Goal: Information Seeking & Learning: Check status

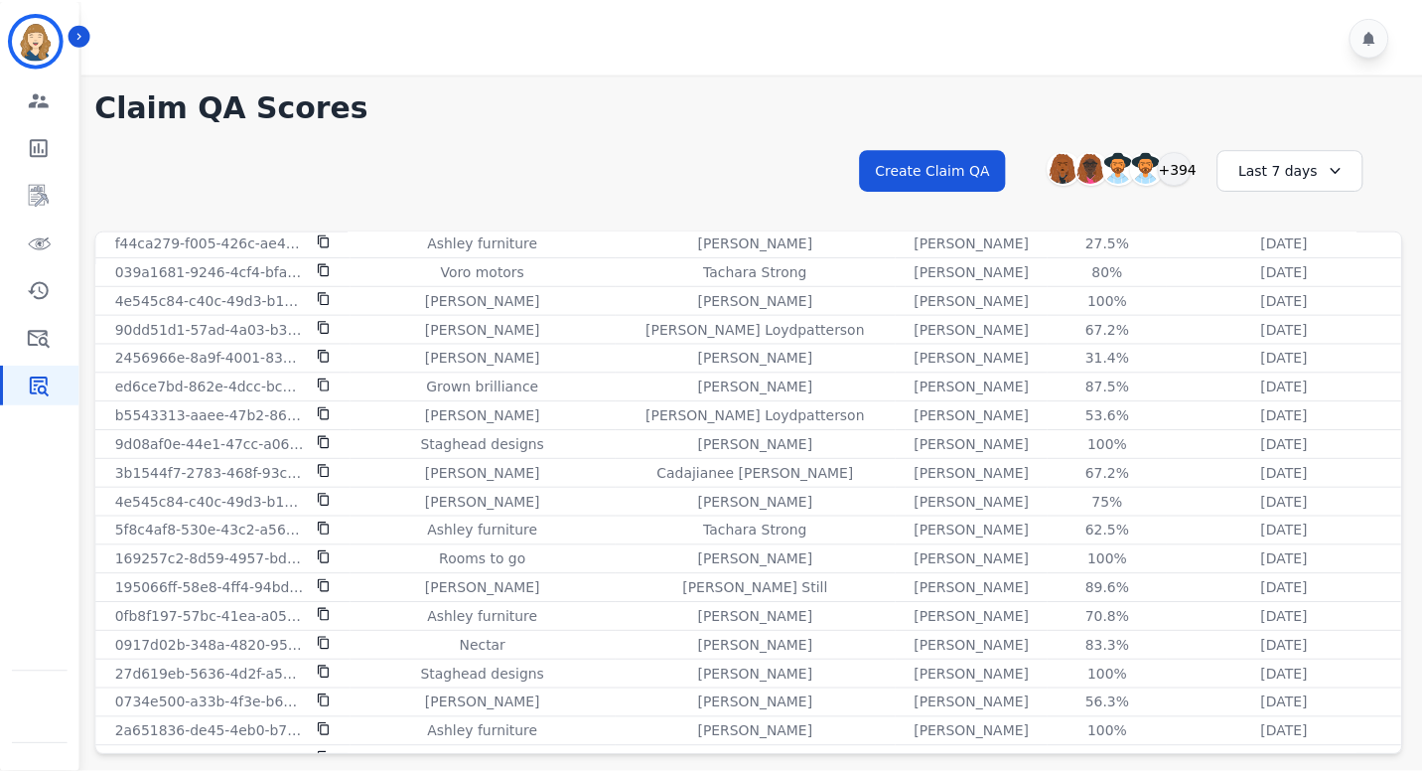
scroll to position [1582, 0]
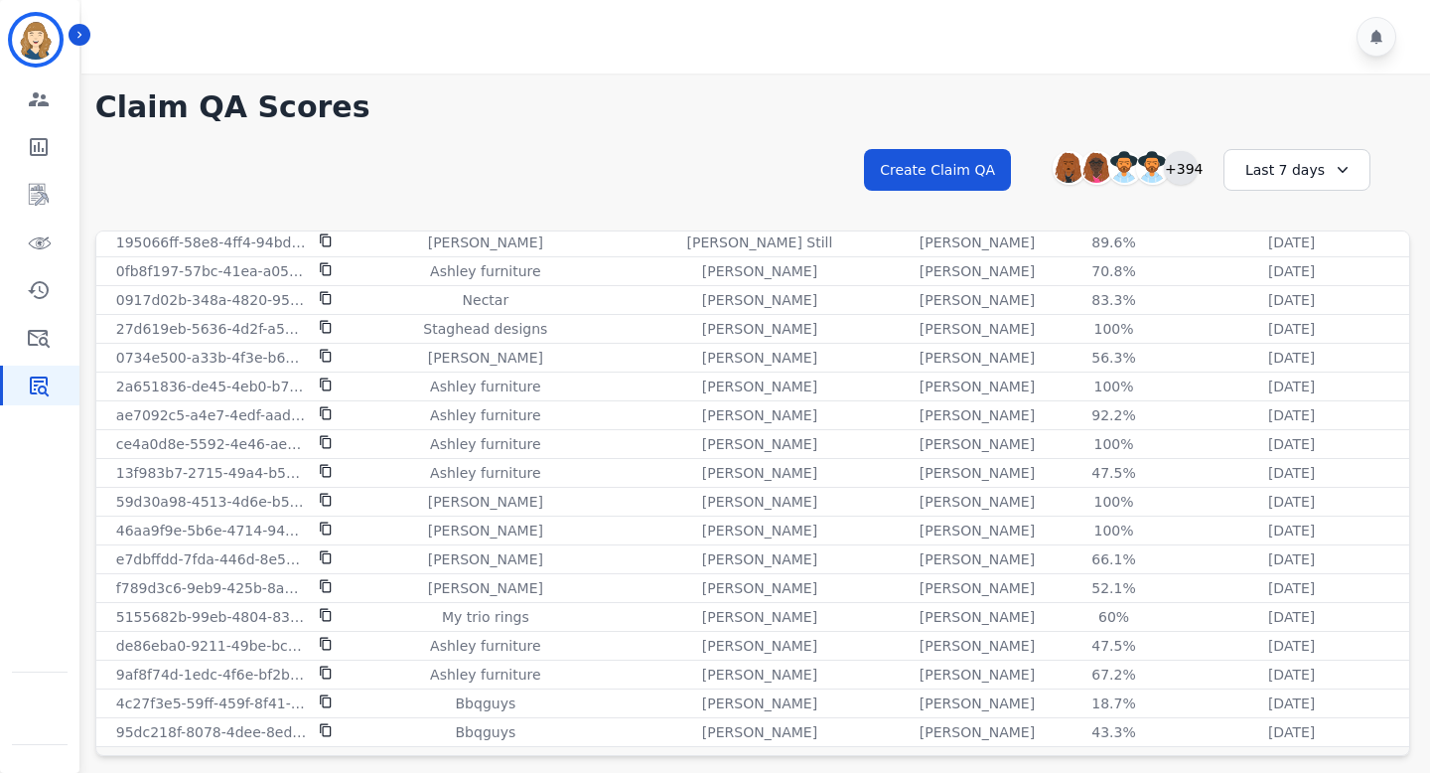
click at [1186, 171] on div "+394" at bounding box center [1181, 168] width 34 height 34
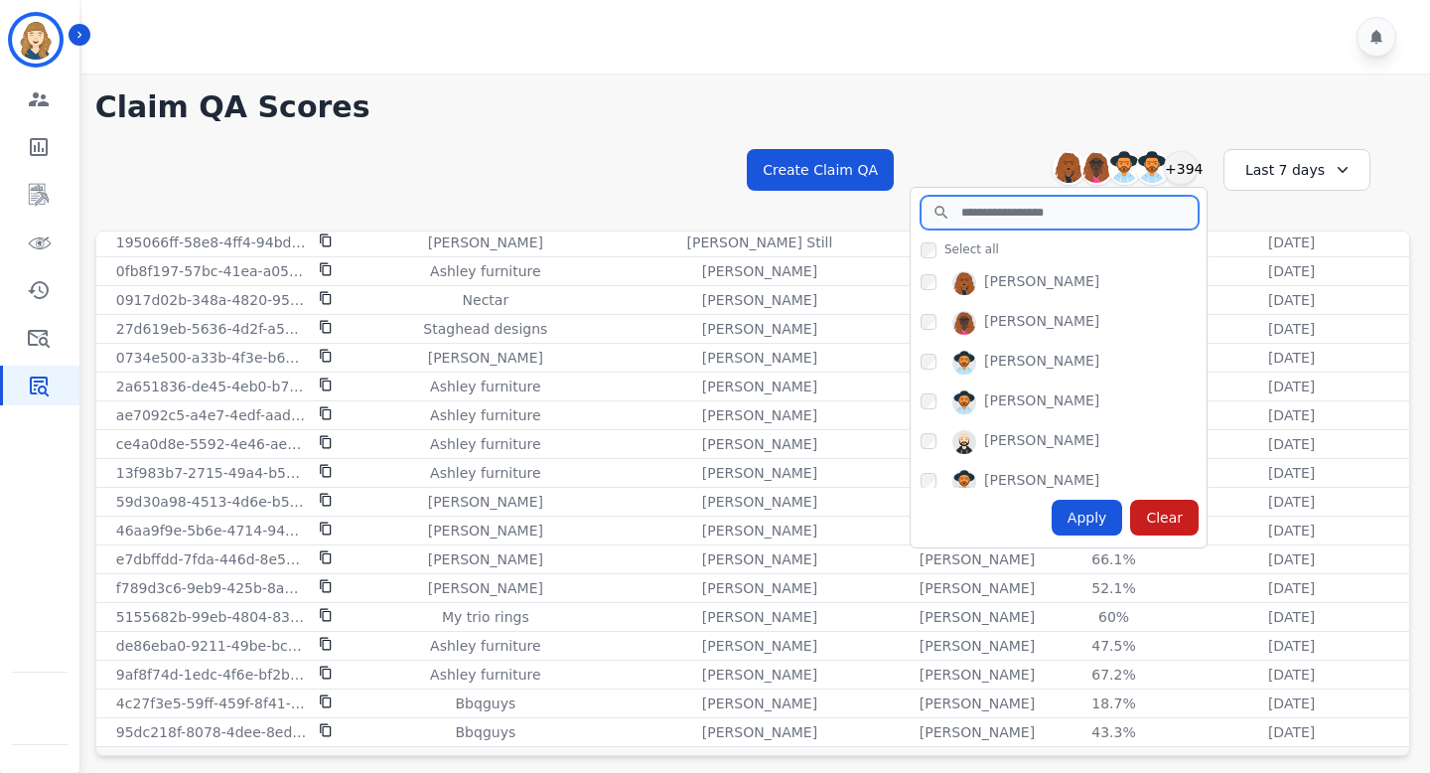
click at [1069, 222] on input "search" at bounding box center [1060, 213] width 278 height 34
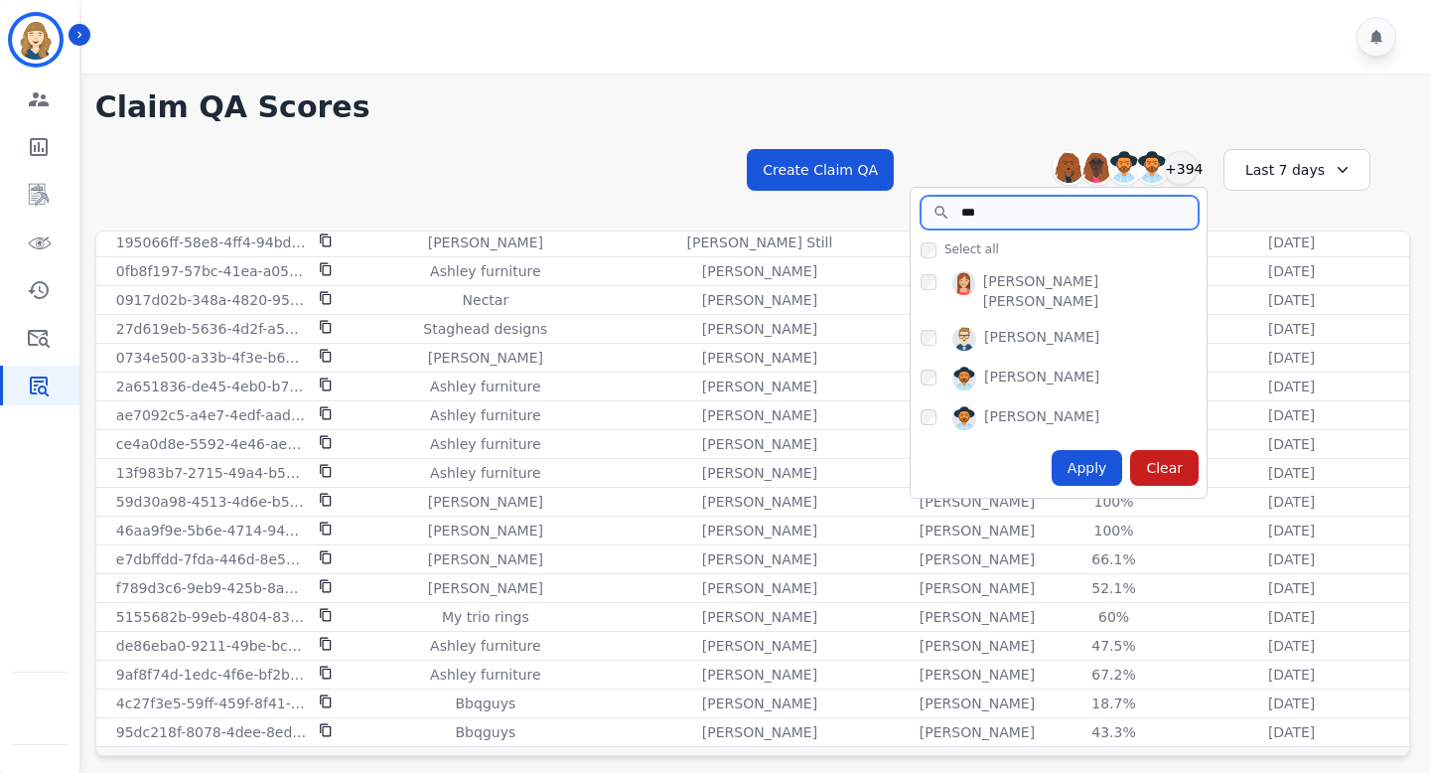
type input "***"
click at [1082, 452] on div "Apply" at bounding box center [1088, 468] width 72 height 36
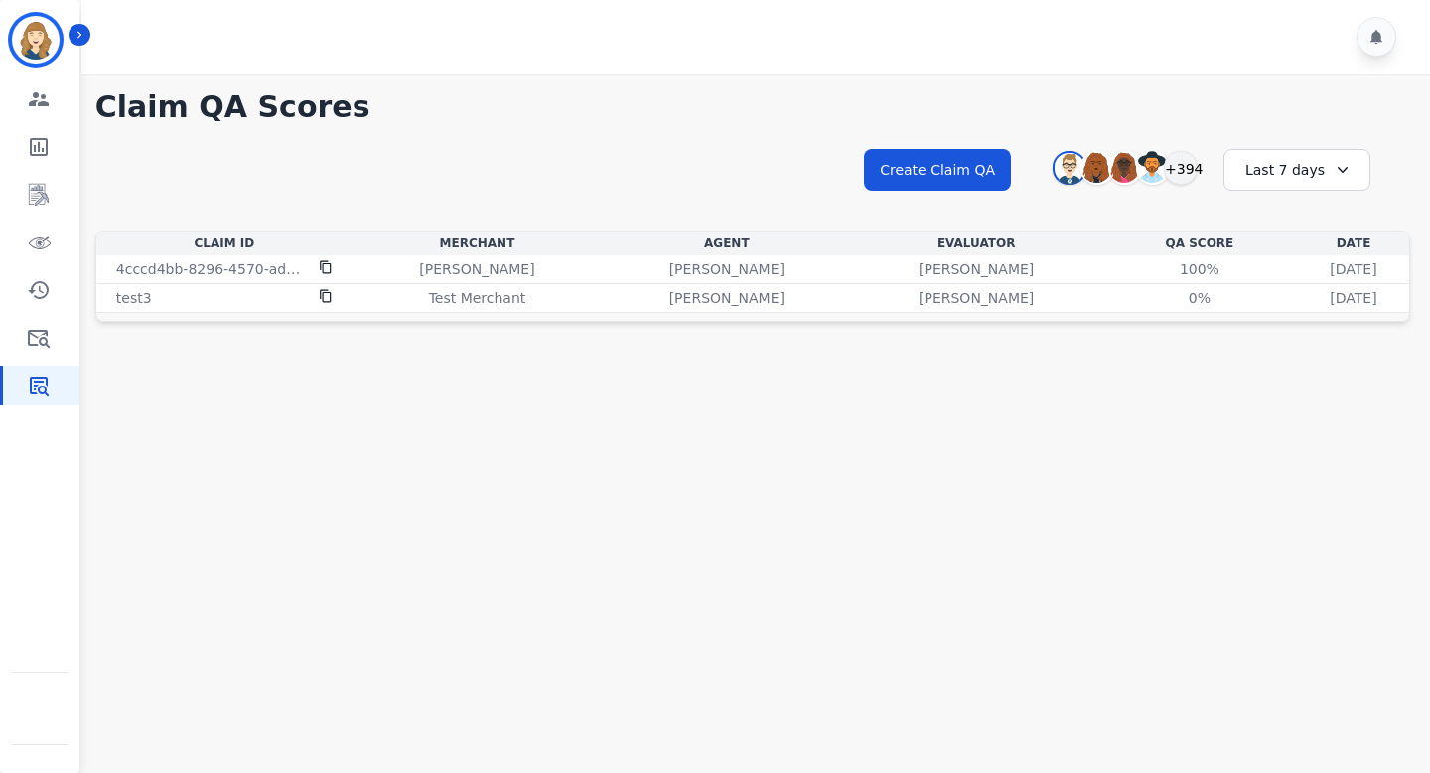
click at [1268, 179] on div "Last 7 days" at bounding box center [1296, 170] width 147 height 42
click at [1280, 358] on li "Last 90 days" at bounding box center [1309, 363] width 99 height 20
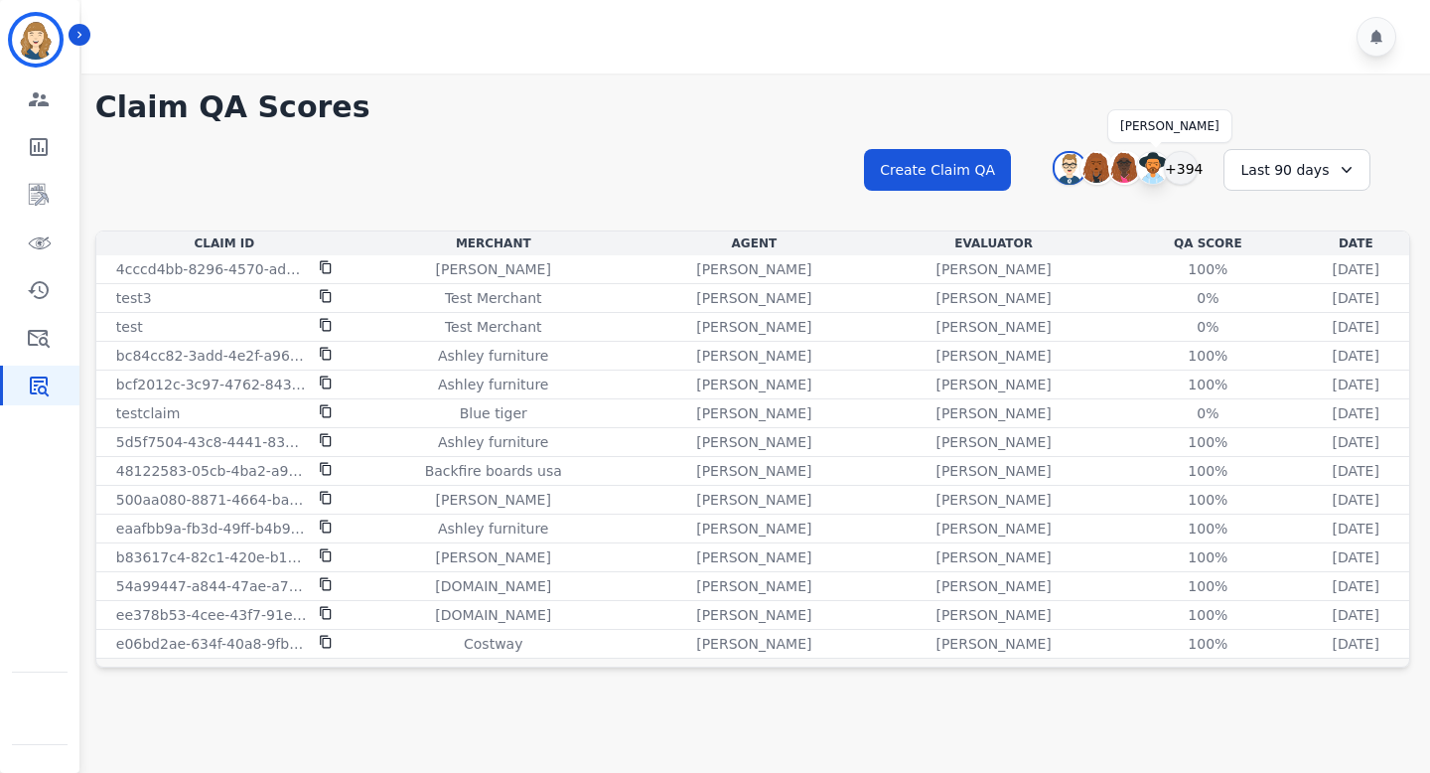
click at [1163, 167] on img at bounding box center [1153, 168] width 32 height 32
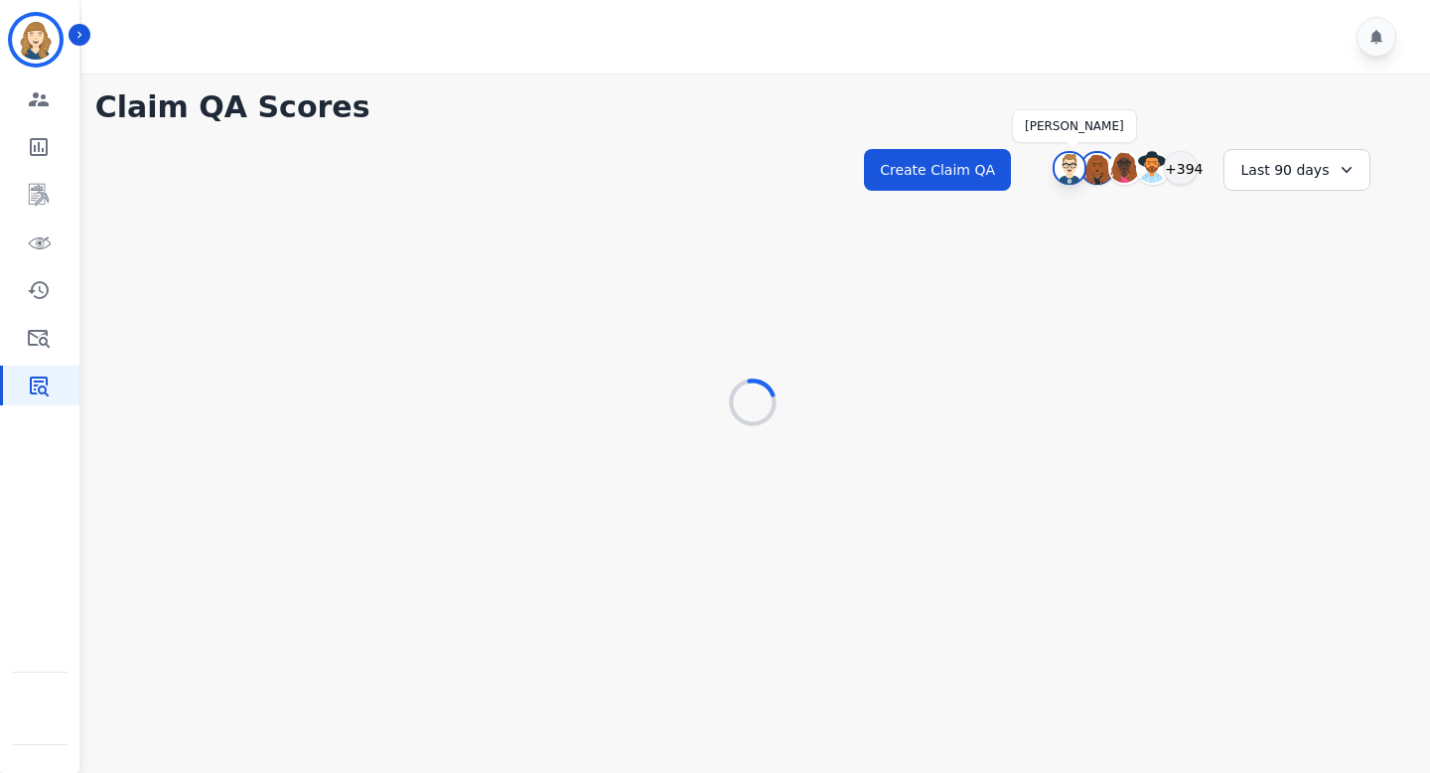
click at [1071, 165] on img at bounding box center [1070, 169] width 30 height 32
click at [1070, 165] on img at bounding box center [1070, 169] width 30 height 32
click at [1297, 165] on div "Last 90 days" at bounding box center [1296, 170] width 147 height 42
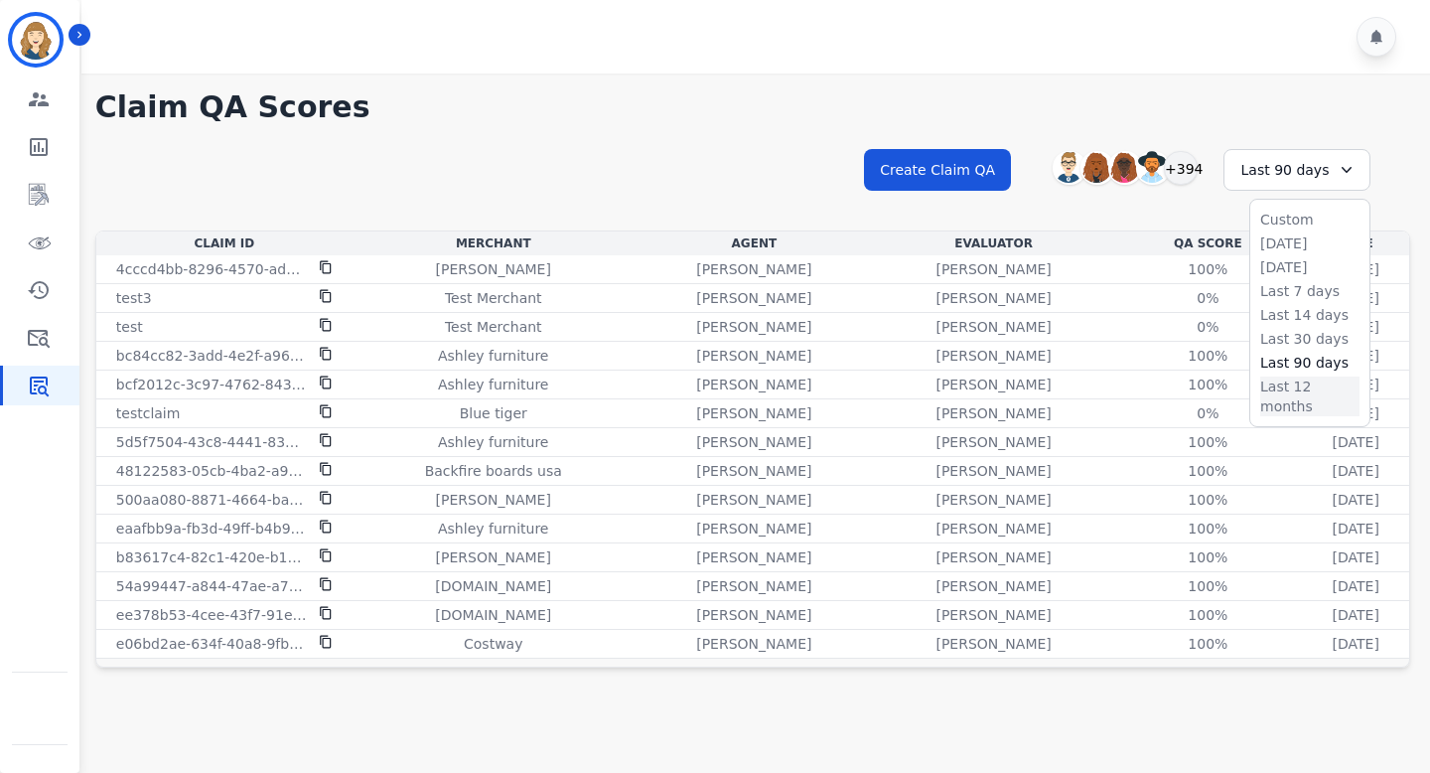
click at [1280, 386] on li "Last 12 months" at bounding box center [1309, 396] width 99 height 40
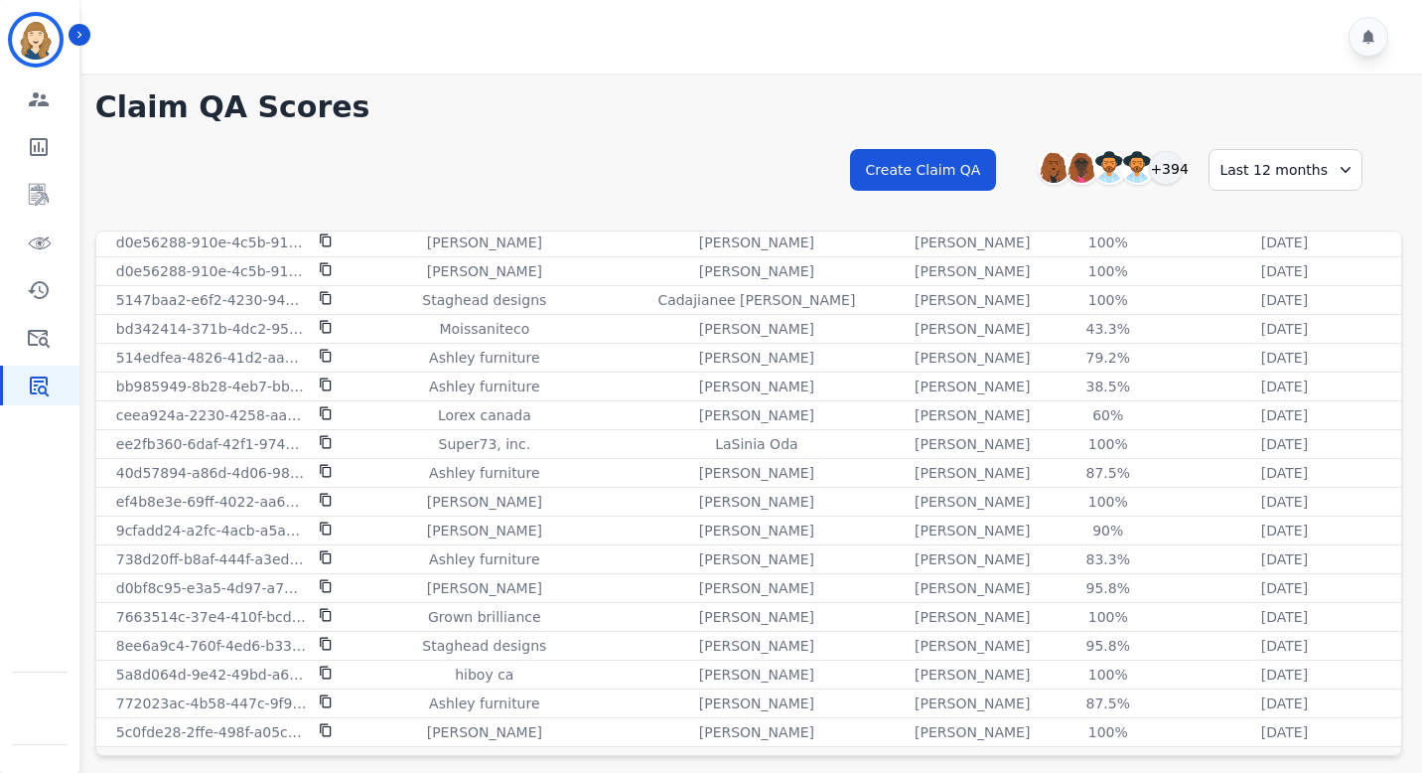
scroll to position [53, 0]
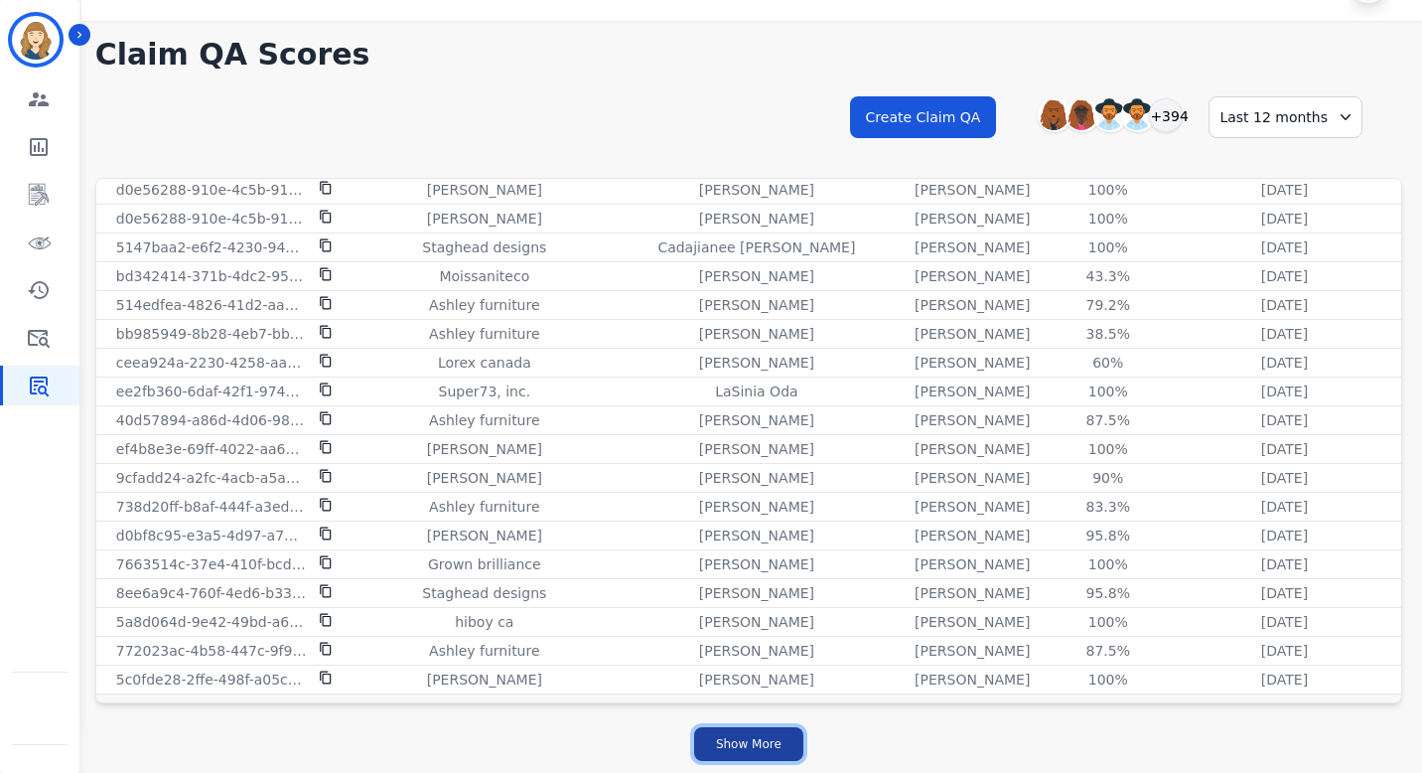
click at [777, 742] on button "Show More" at bounding box center [748, 744] width 109 height 34
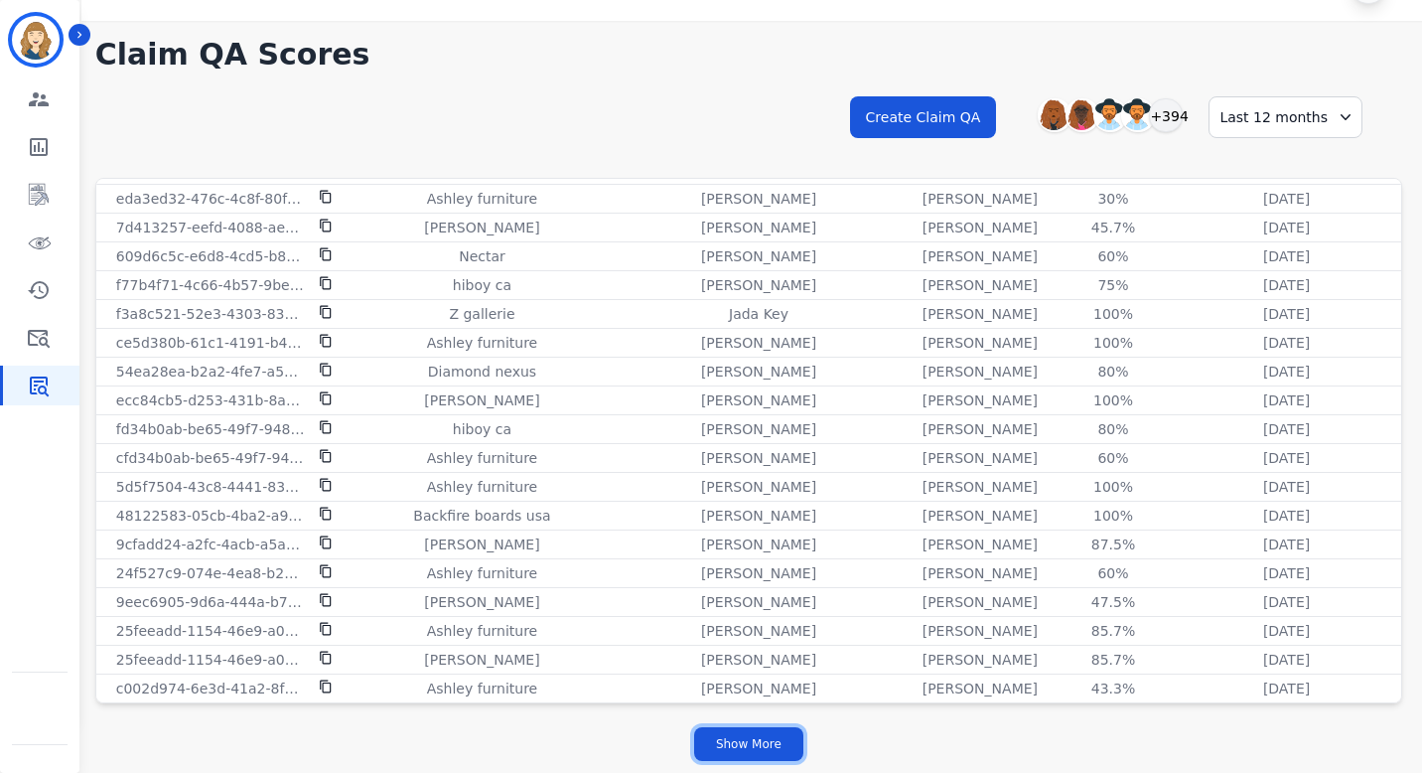
scroll to position [5268, 0]
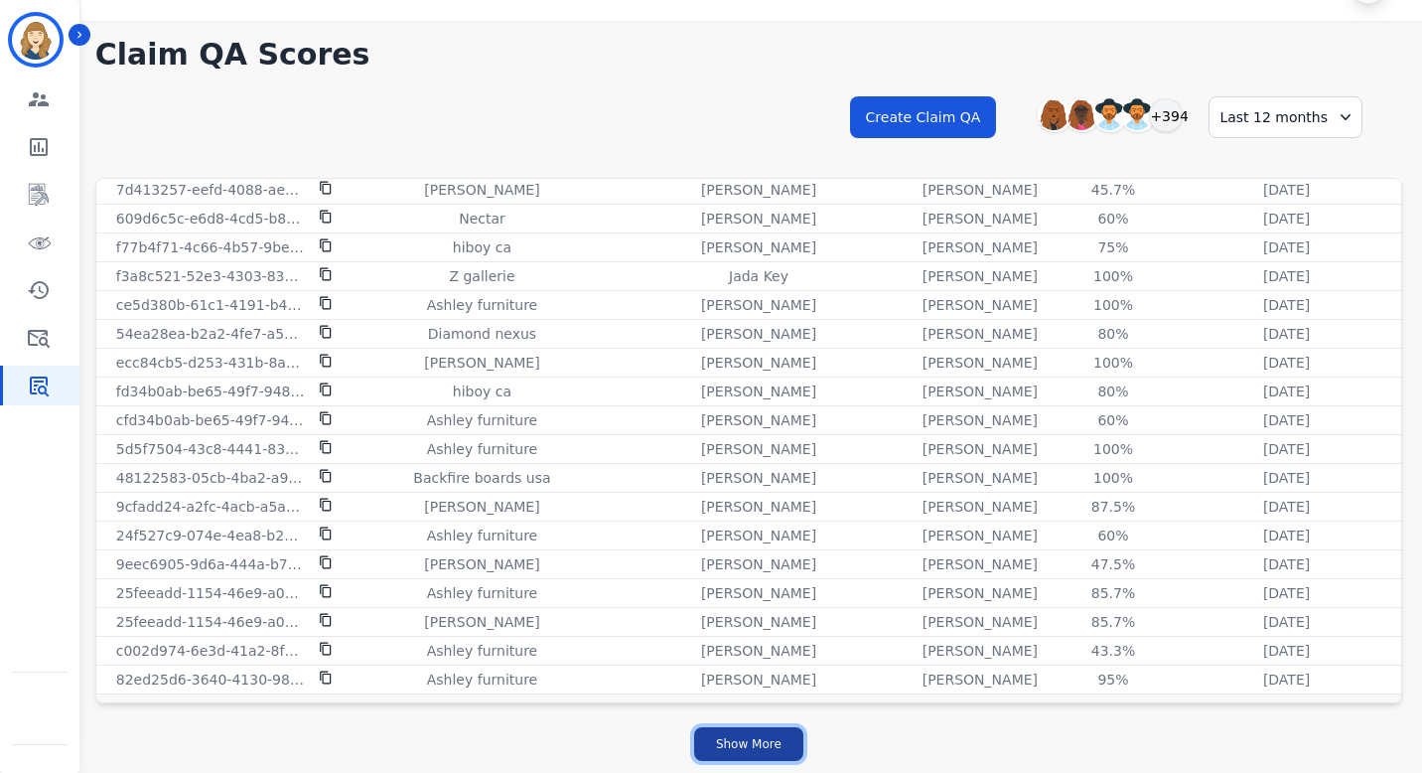
click at [757, 743] on button "Show More" at bounding box center [748, 744] width 109 height 34
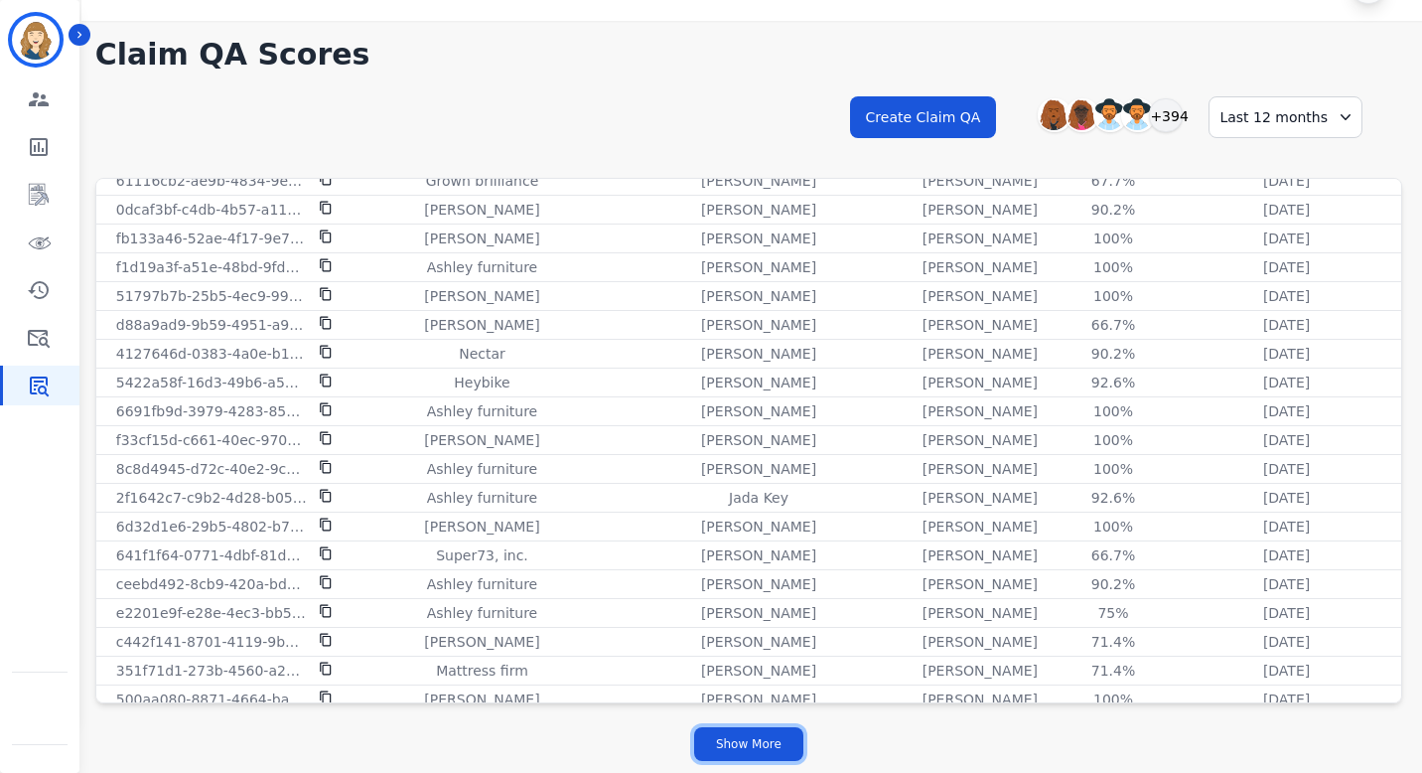
scroll to position [8148, 0]
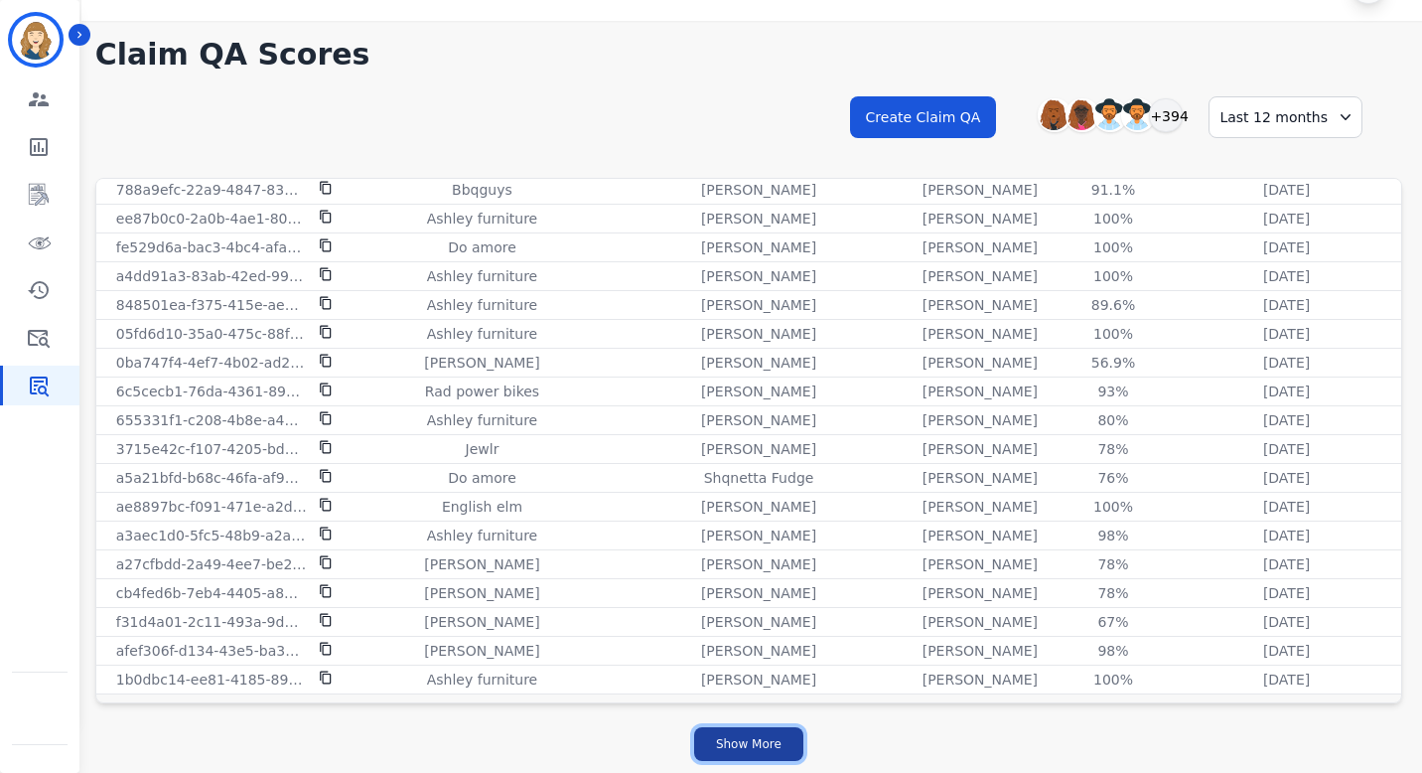
click at [740, 750] on button "Show More" at bounding box center [748, 744] width 109 height 34
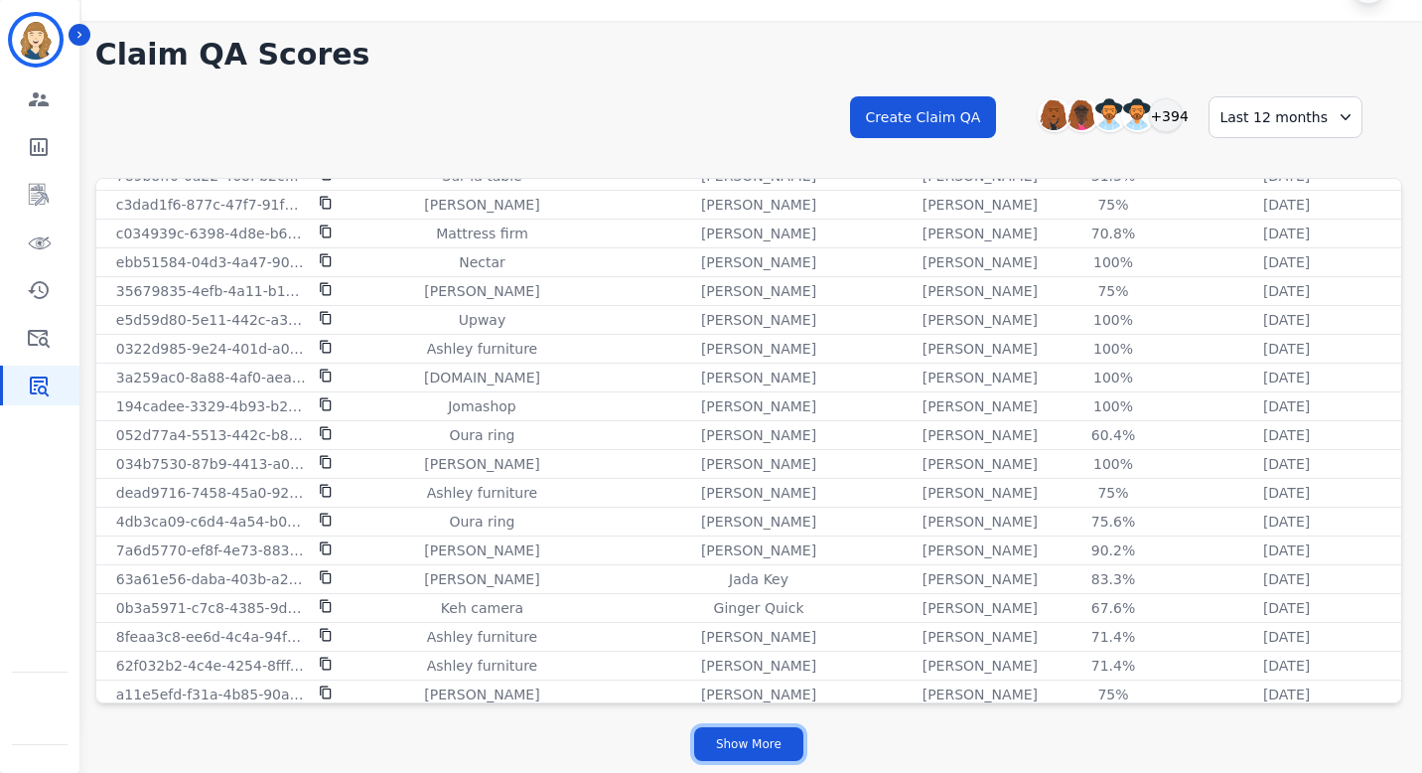
scroll to position [11028, 0]
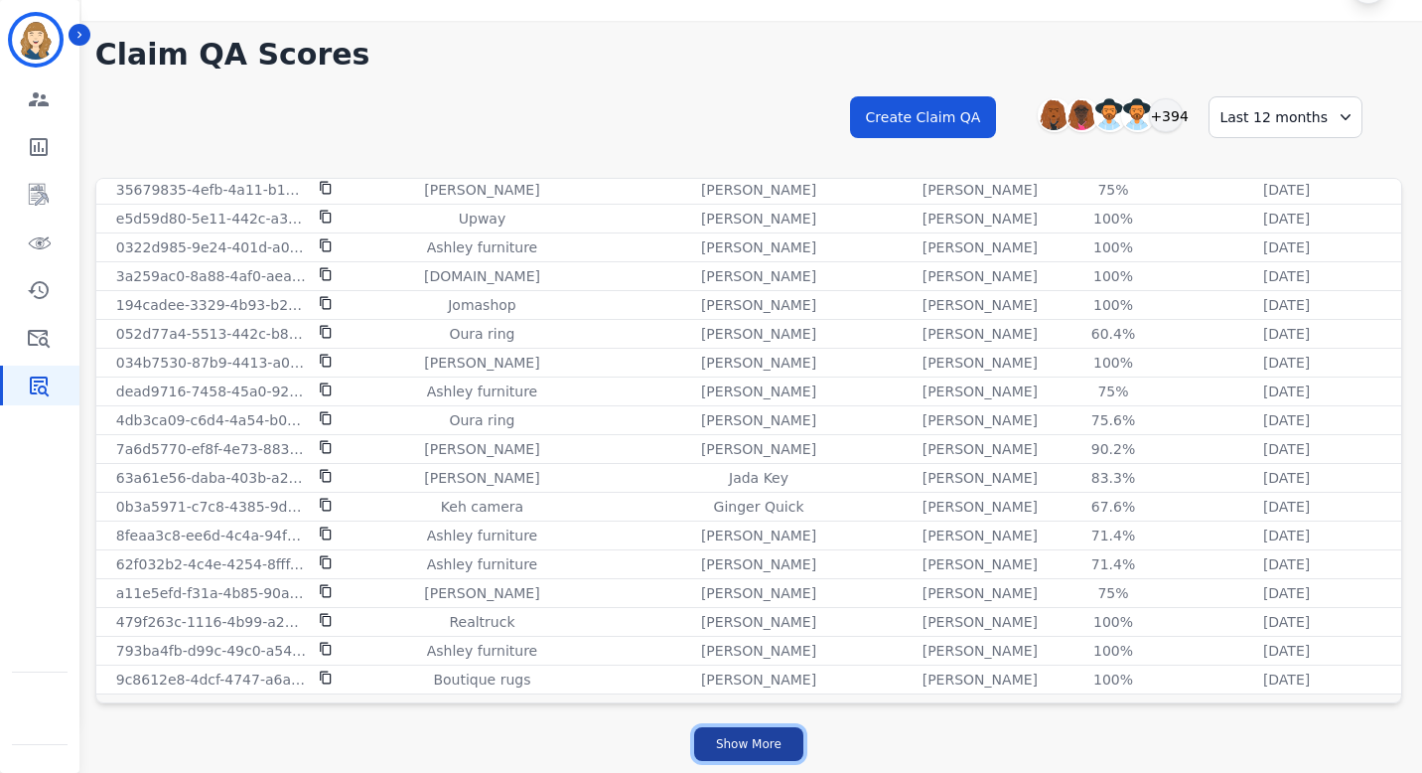
click at [745, 742] on button "Show More" at bounding box center [748, 744] width 109 height 34
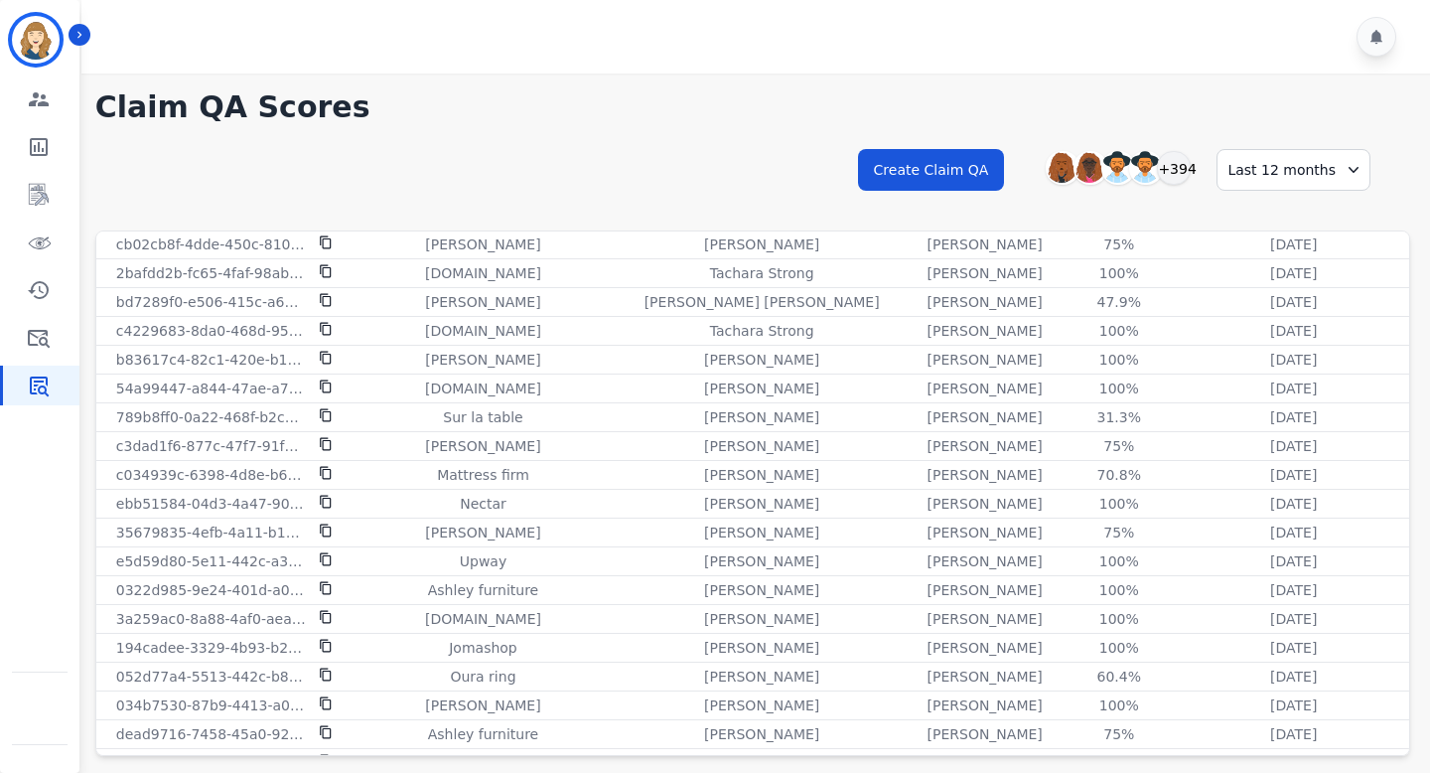
scroll to position [10740, 0]
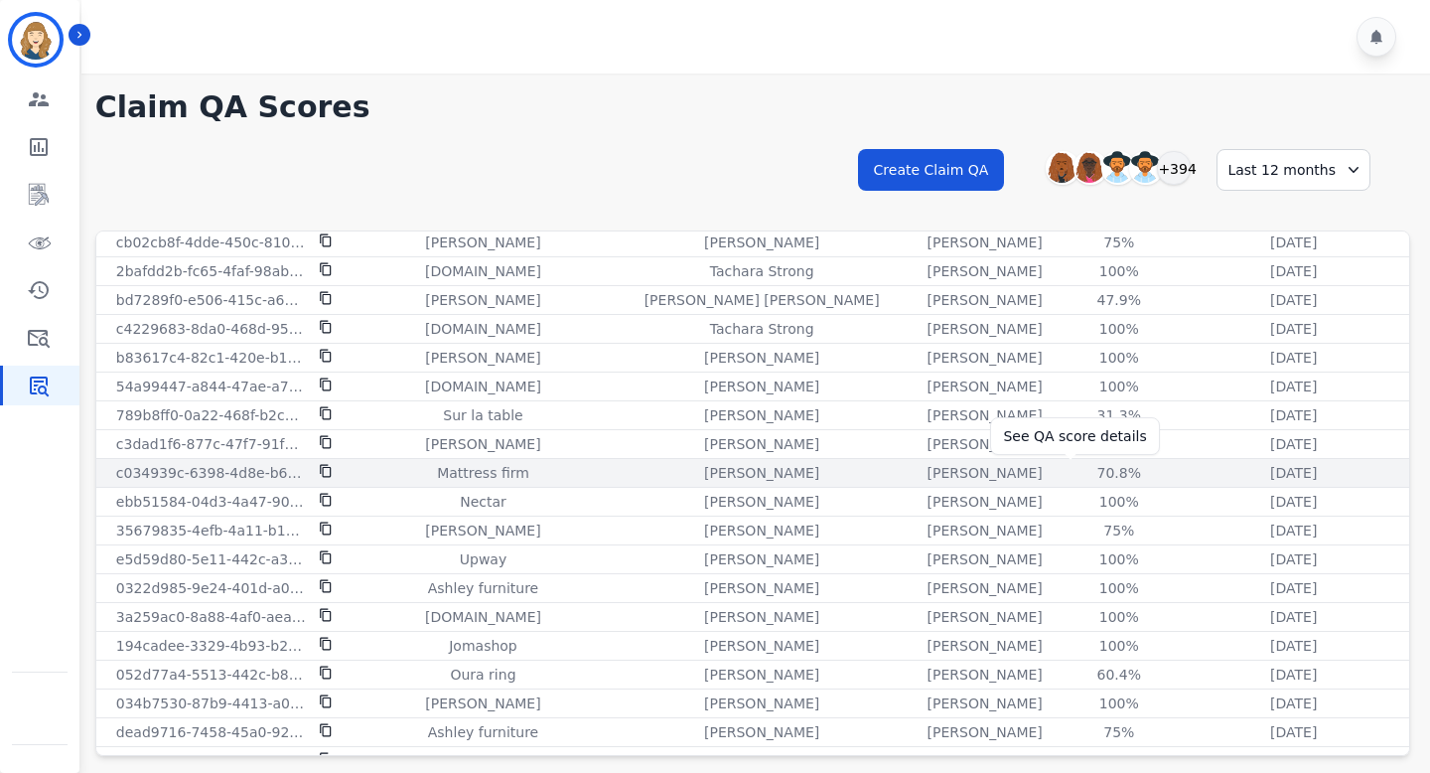
click at [1075, 477] on div "70.8%" at bounding box center [1119, 473] width 89 height 20
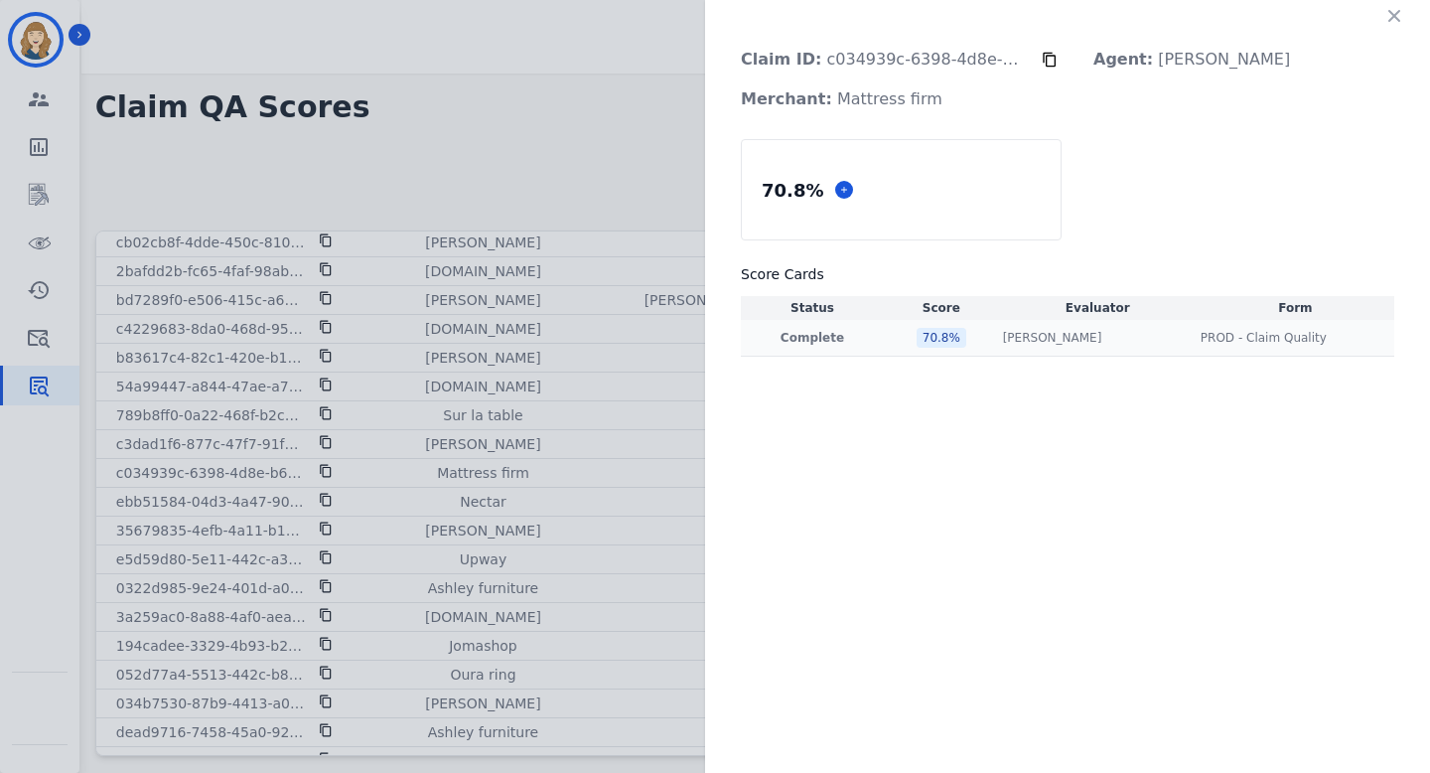
click at [1135, 335] on div "Olivia Walker Olivia Walker" at bounding box center [1098, 338] width 190 height 16
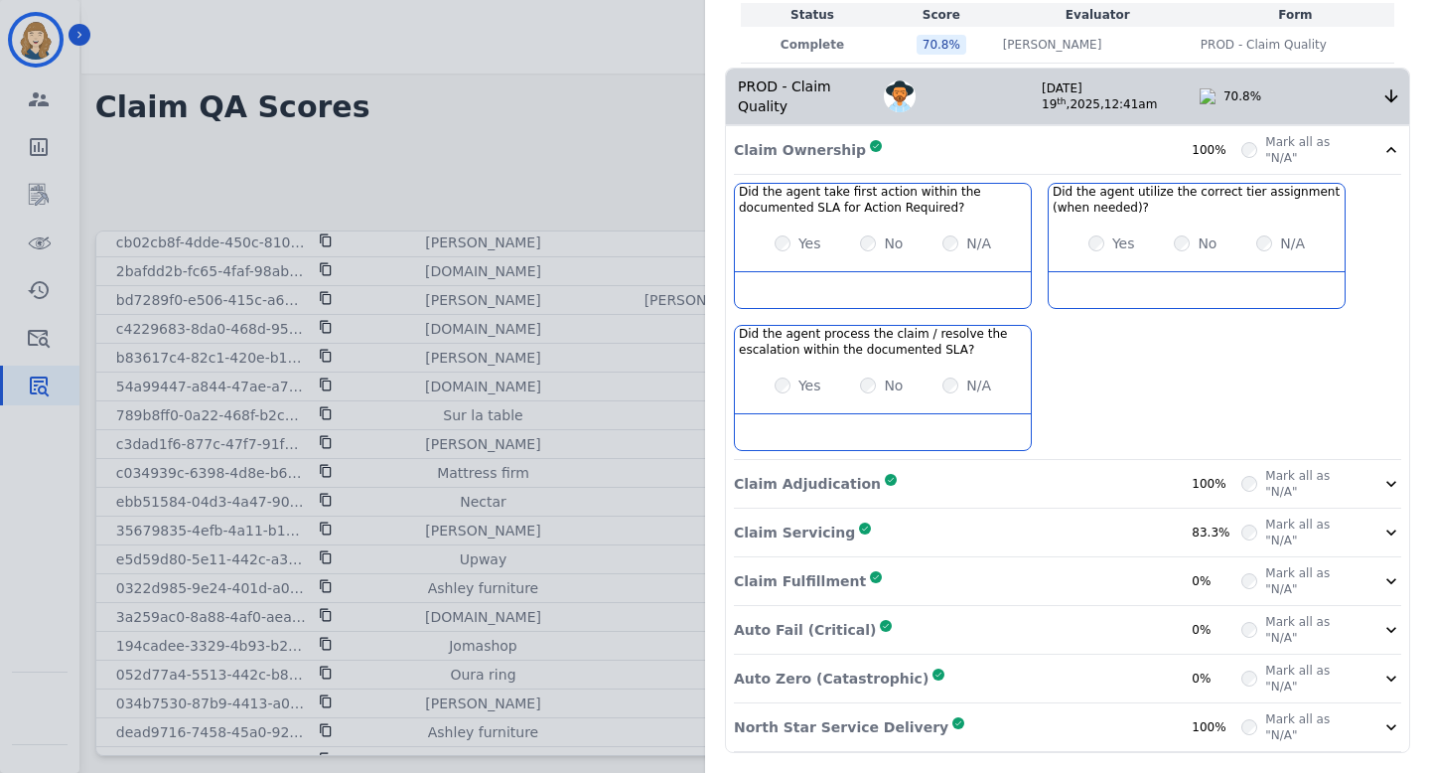
scroll to position [0, 0]
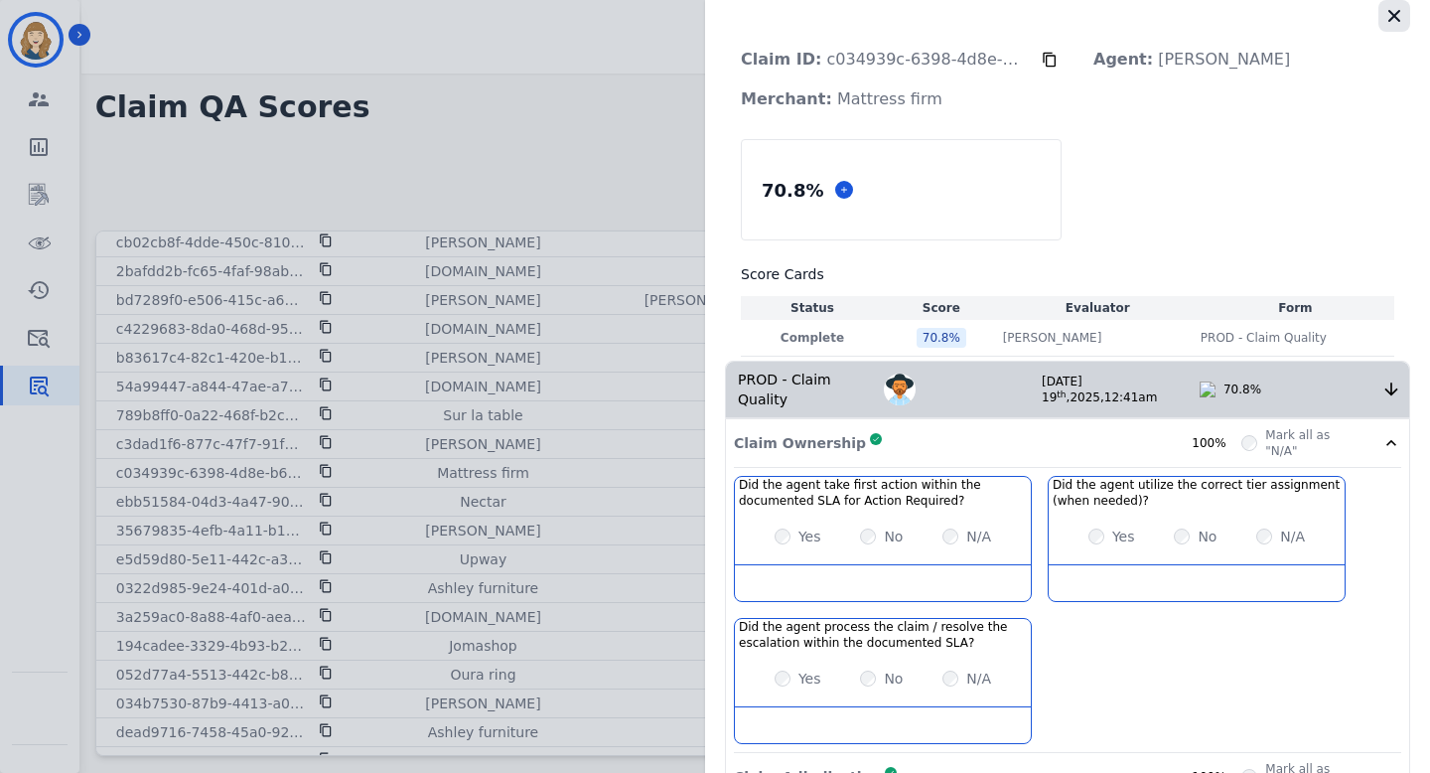
click at [1384, 23] on icon "button" at bounding box center [1394, 16] width 20 height 20
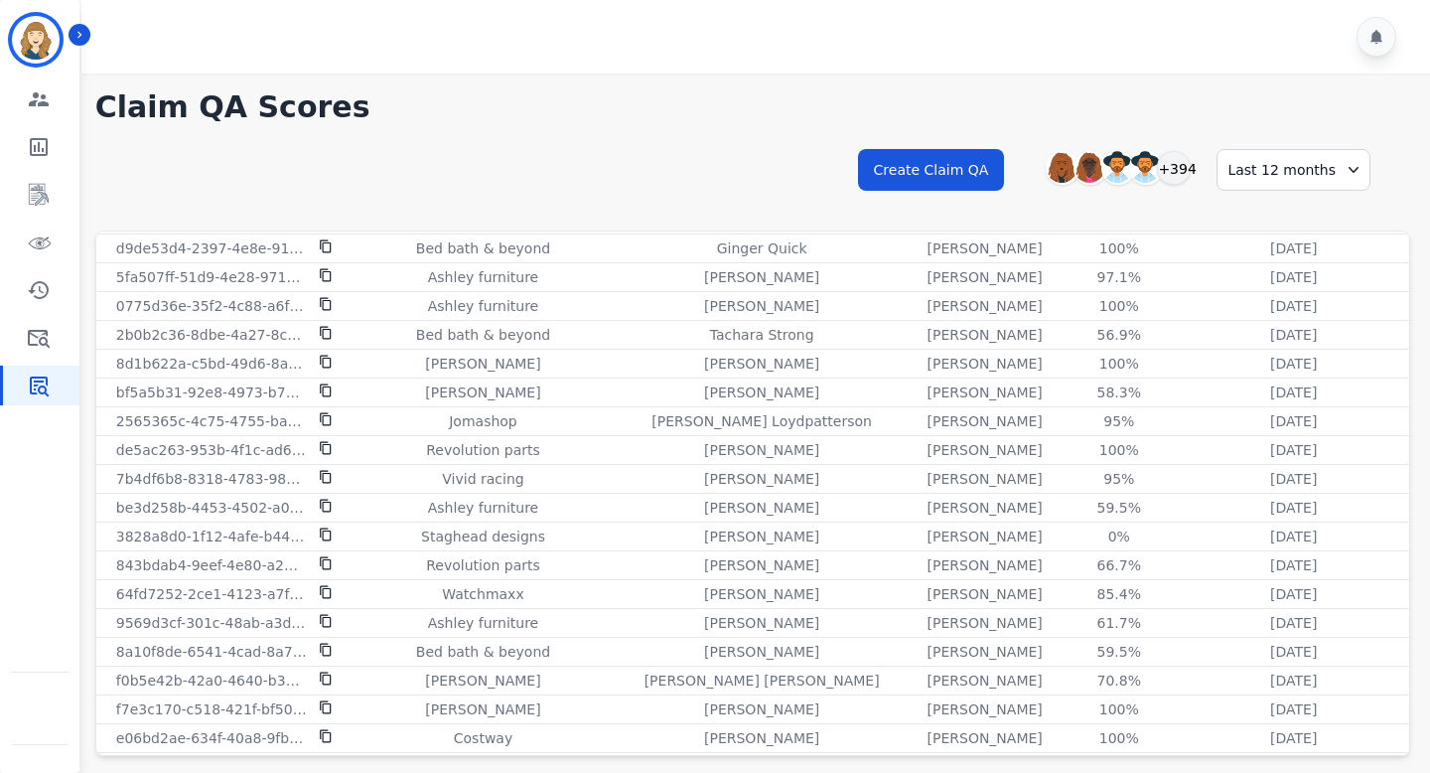
scroll to position [13114, 0]
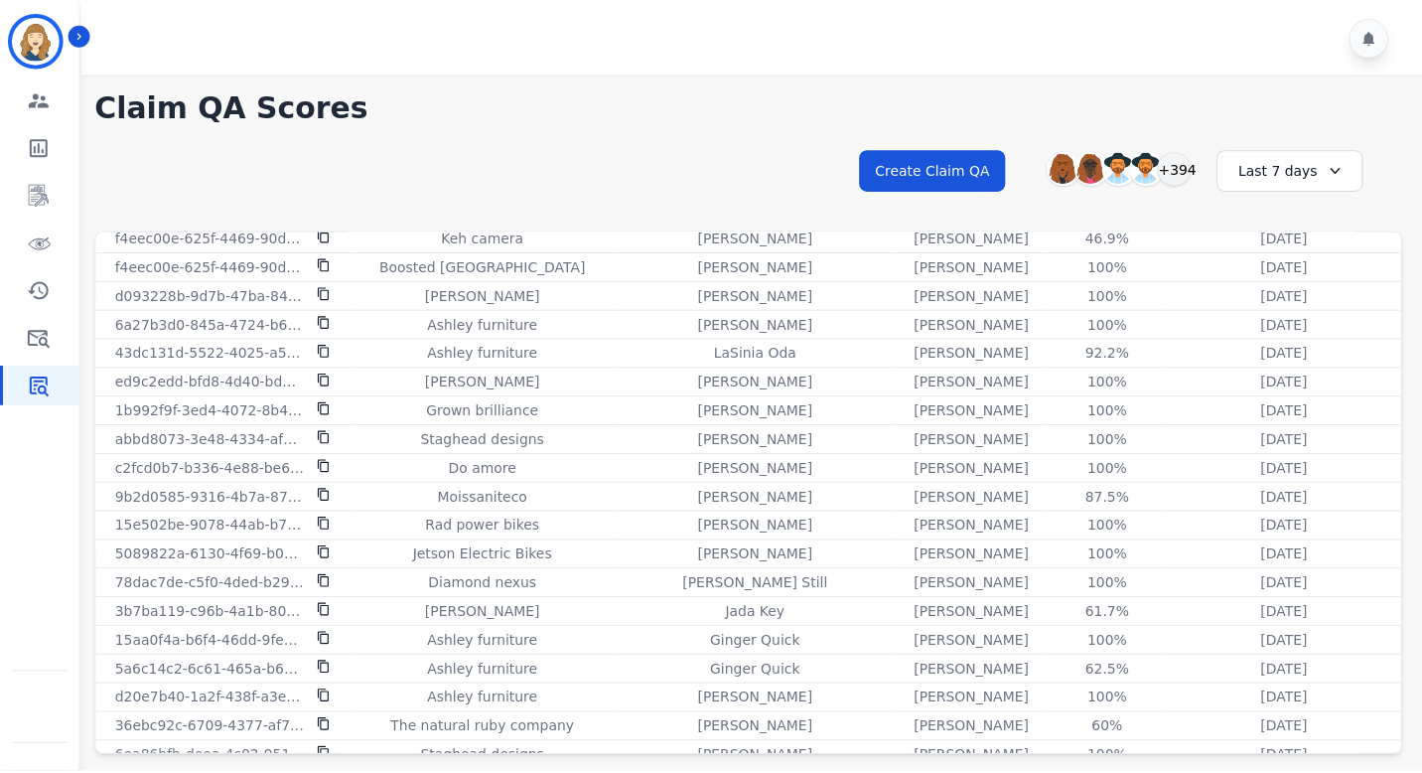
scroll to position [1091, 0]
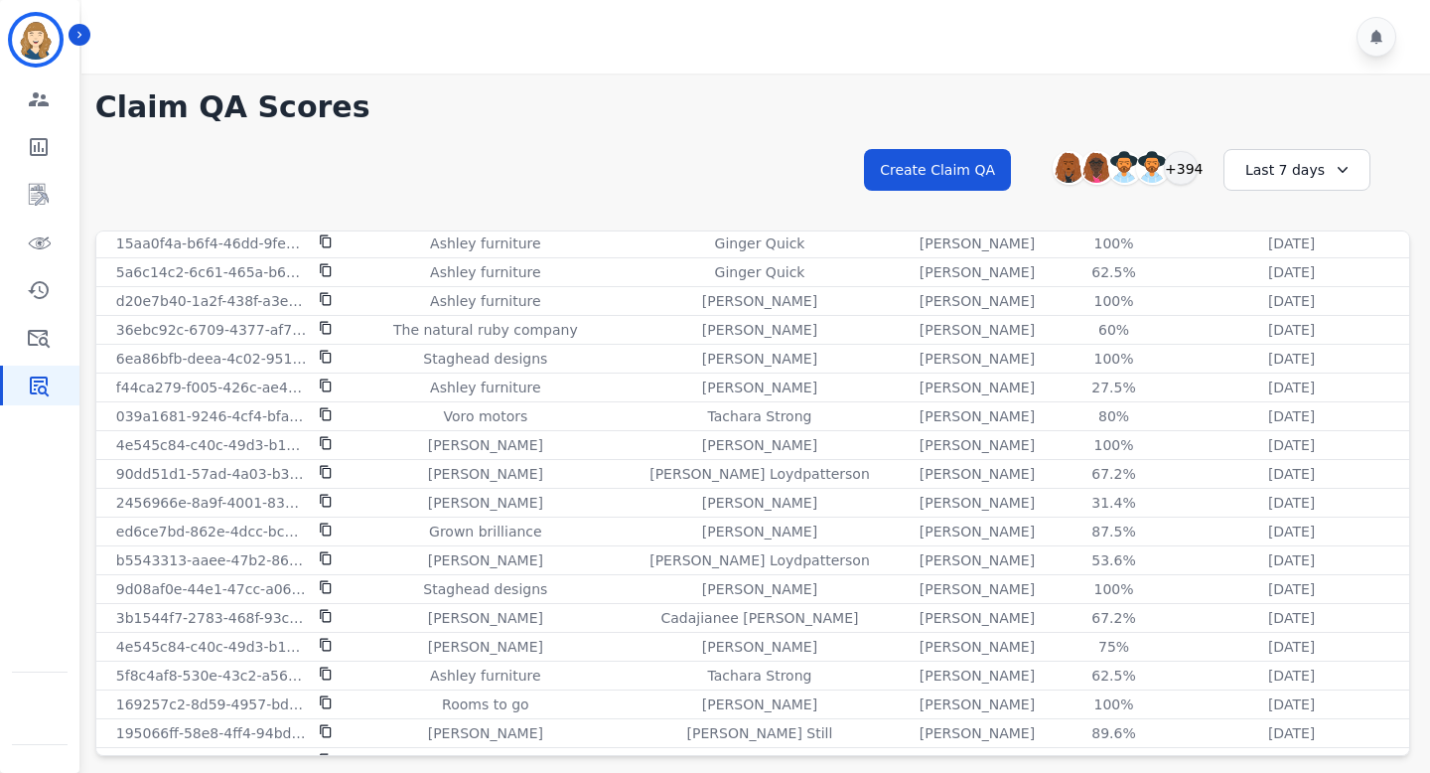
click at [1308, 174] on div "Last 7 days" at bounding box center [1296, 170] width 147 height 42
click at [1273, 386] on li "Last 12 months" at bounding box center [1309, 396] width 99 height 40
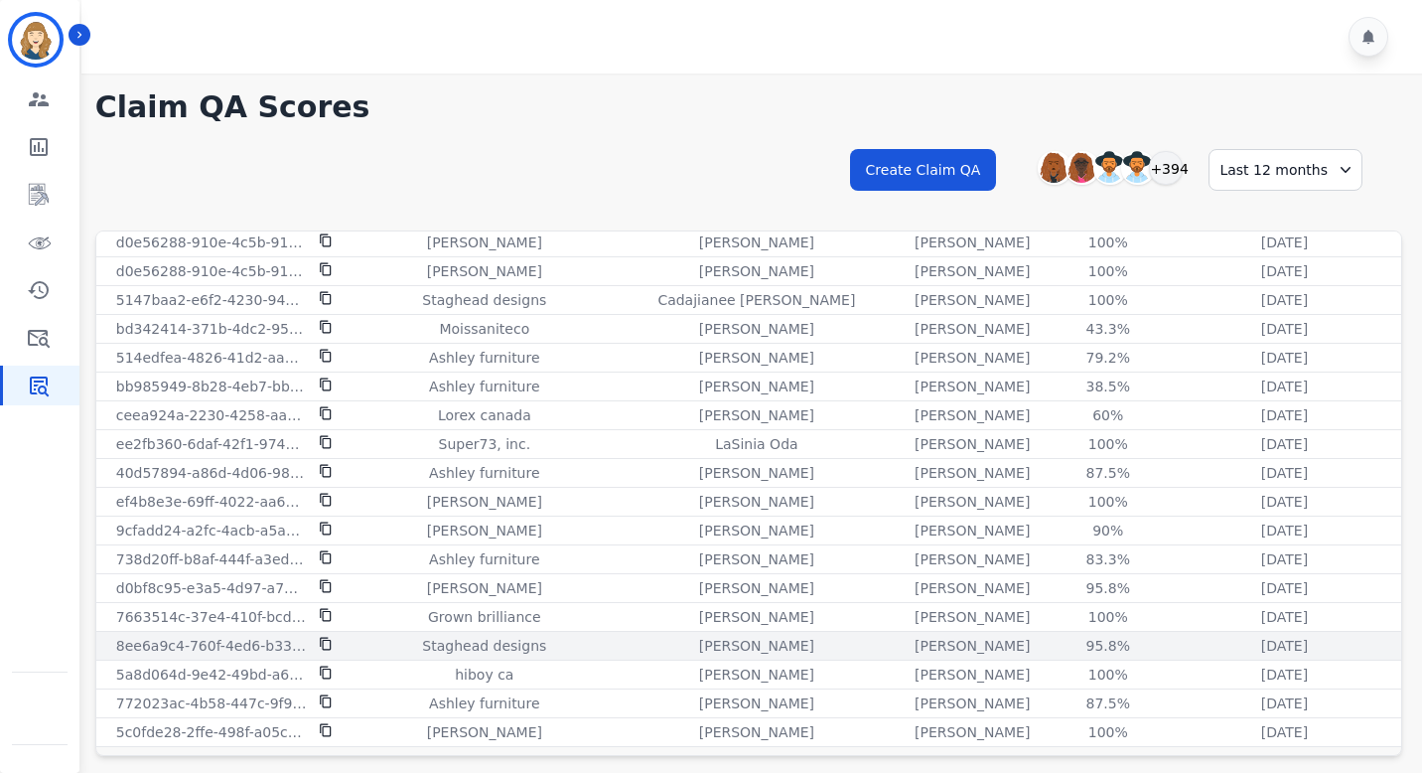
scroll to position [53, 0]
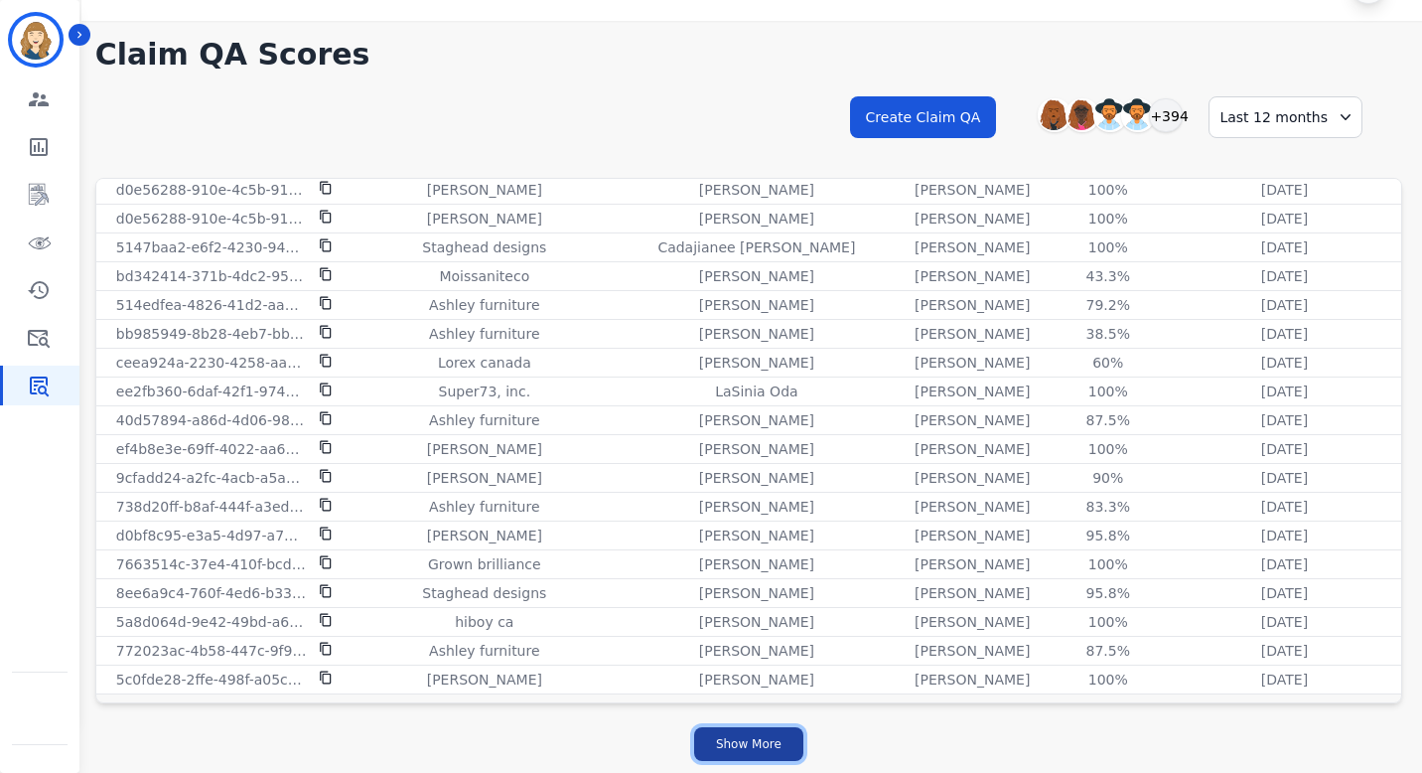
click at [755, 741] on button "Show More" at bounding box center [748, 744] width 109 height 34
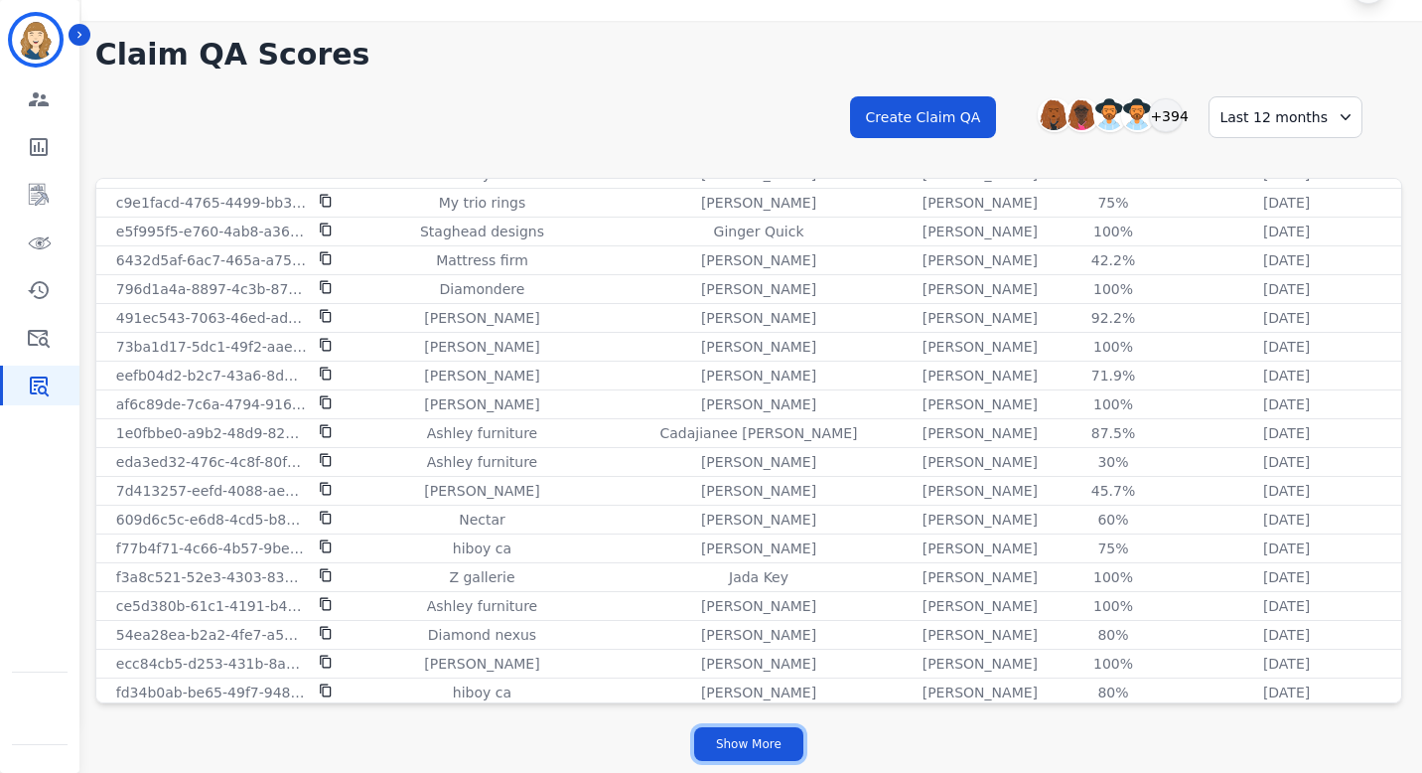
scroll to position [5268, 0]
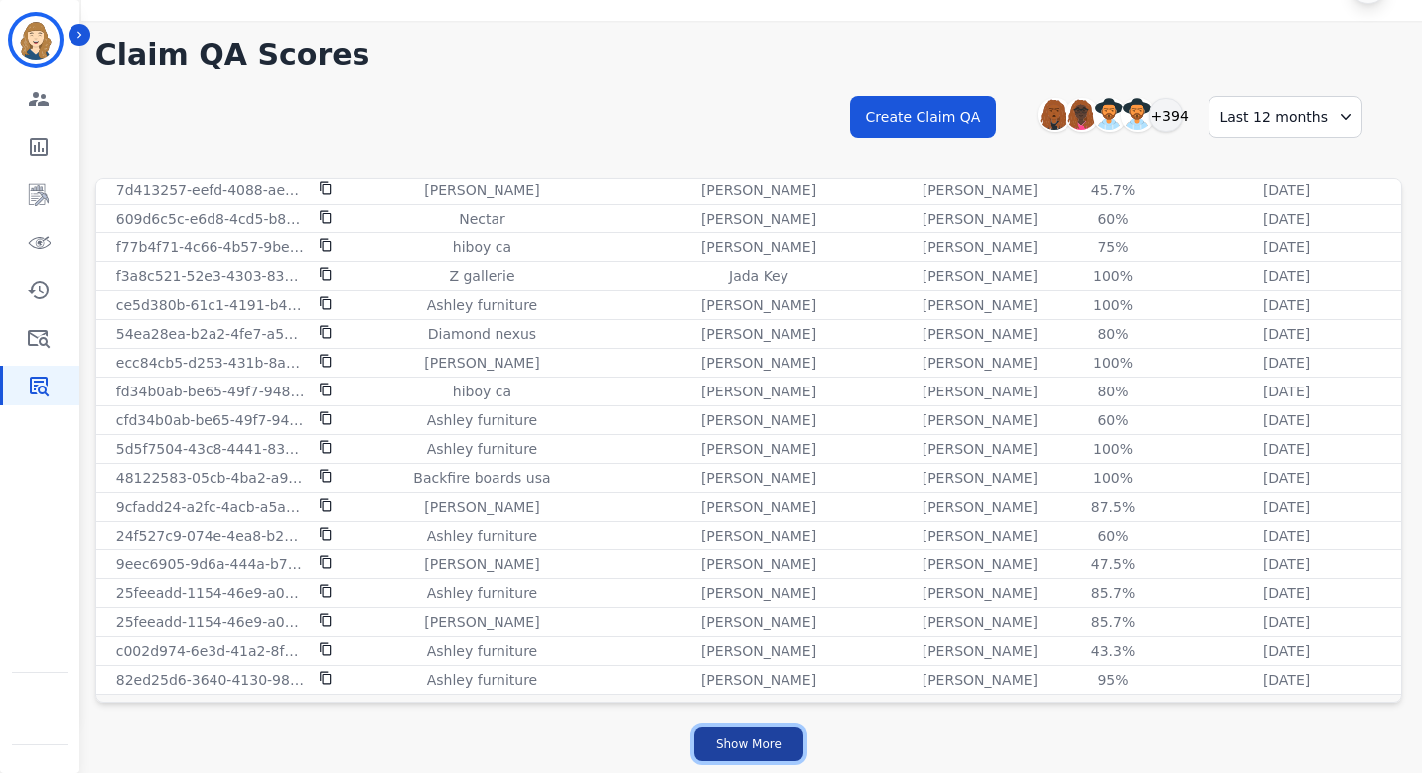
click at [757, 751] on button "Show More" at bounding box center [748, 744] width 109 height 34
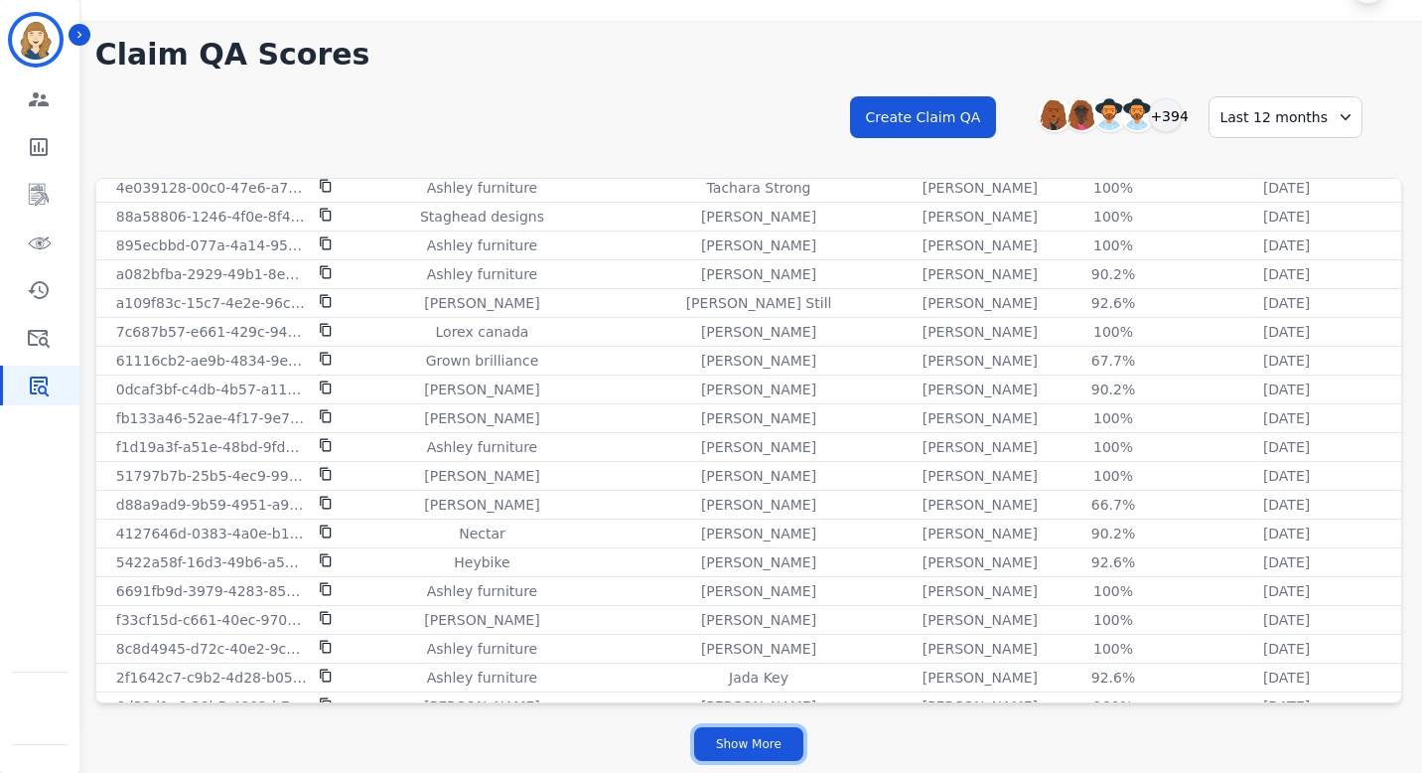
scroll to position [8148, 0]
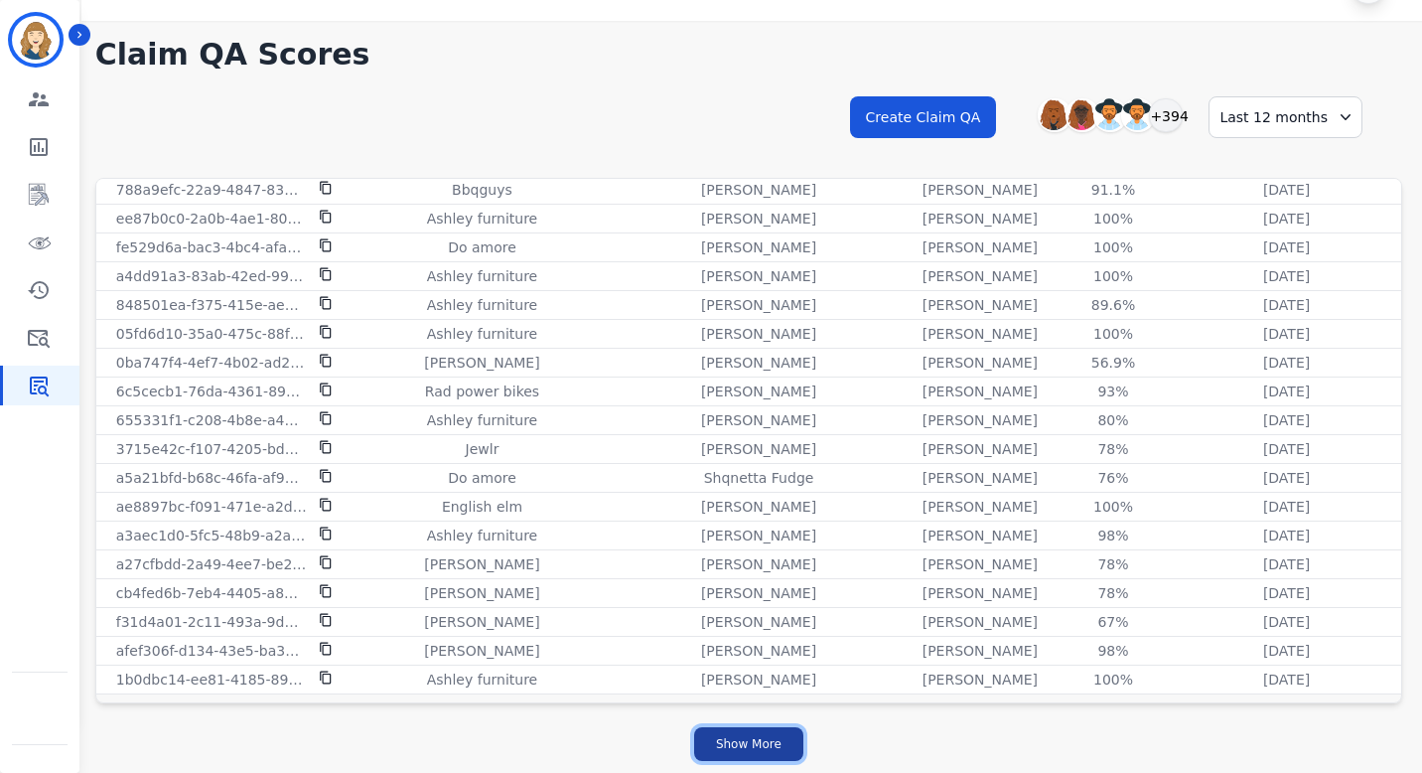
click at [735, 742] on button "Show More" at bounding box center [748, 744] width 109 height 34
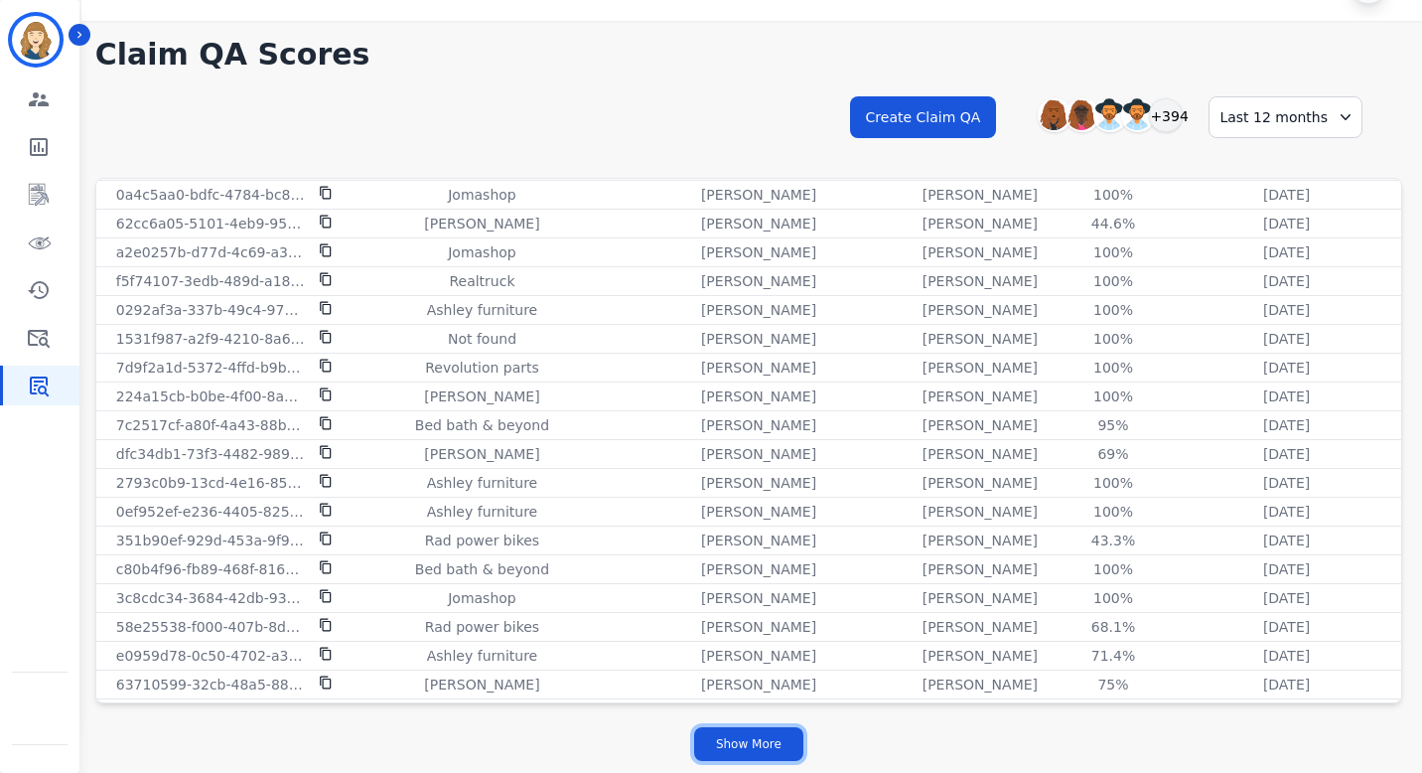
scroll to position [11028, 0]
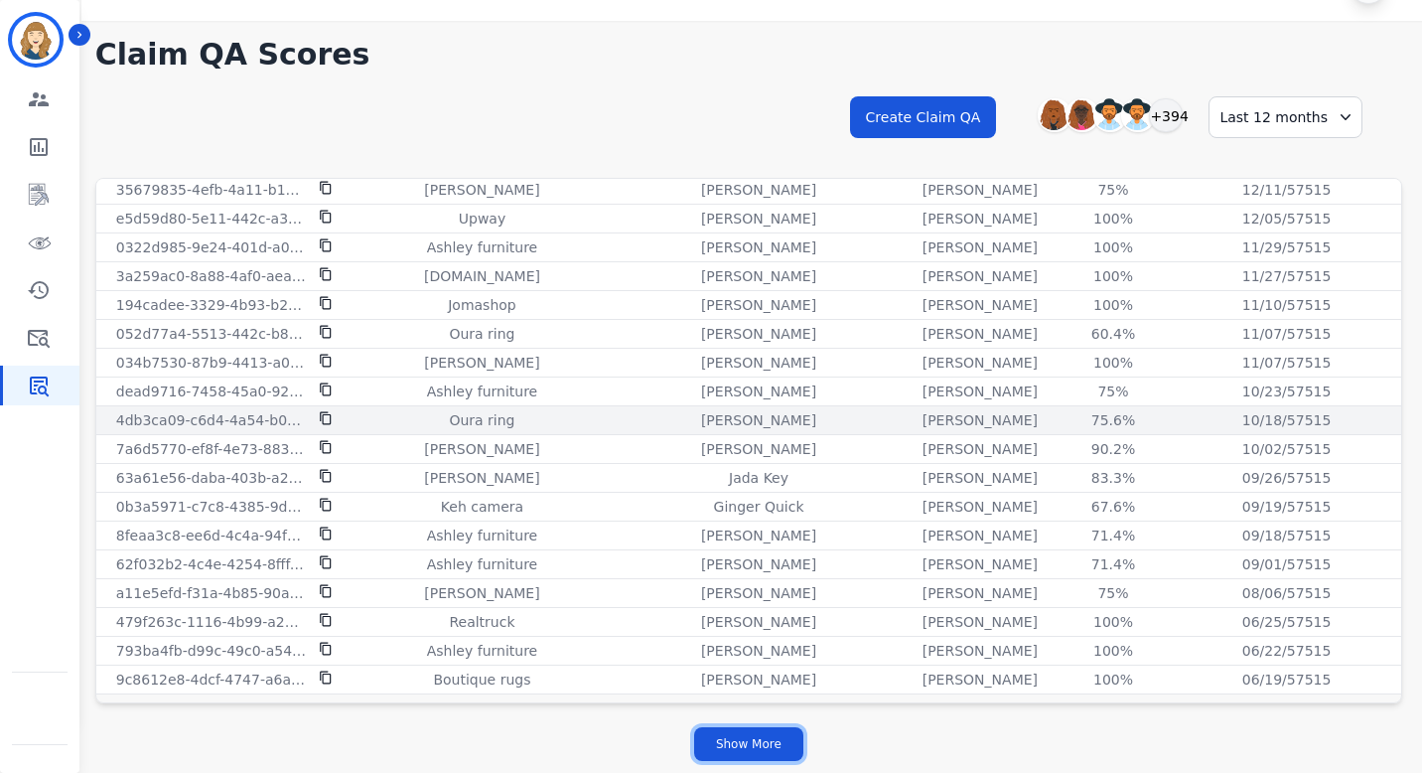
drag, startPoint x: 748, startPoint y: 741, endPoint x: 822, endPoint y: 417, distance: 332.2
click at [822, 419] on div "**********" at bounding box center [748, 397] width 1347 height 752
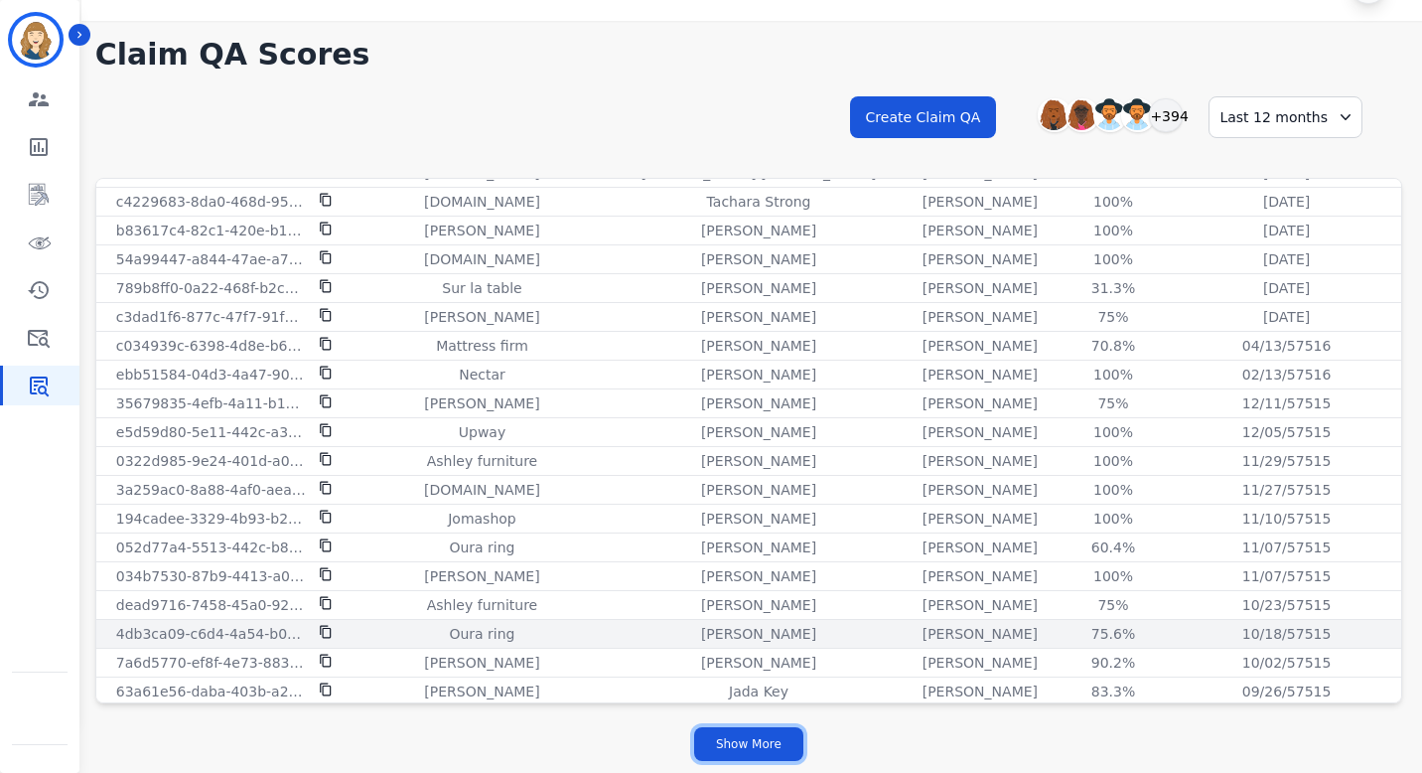
scroll to position [10717, 0]
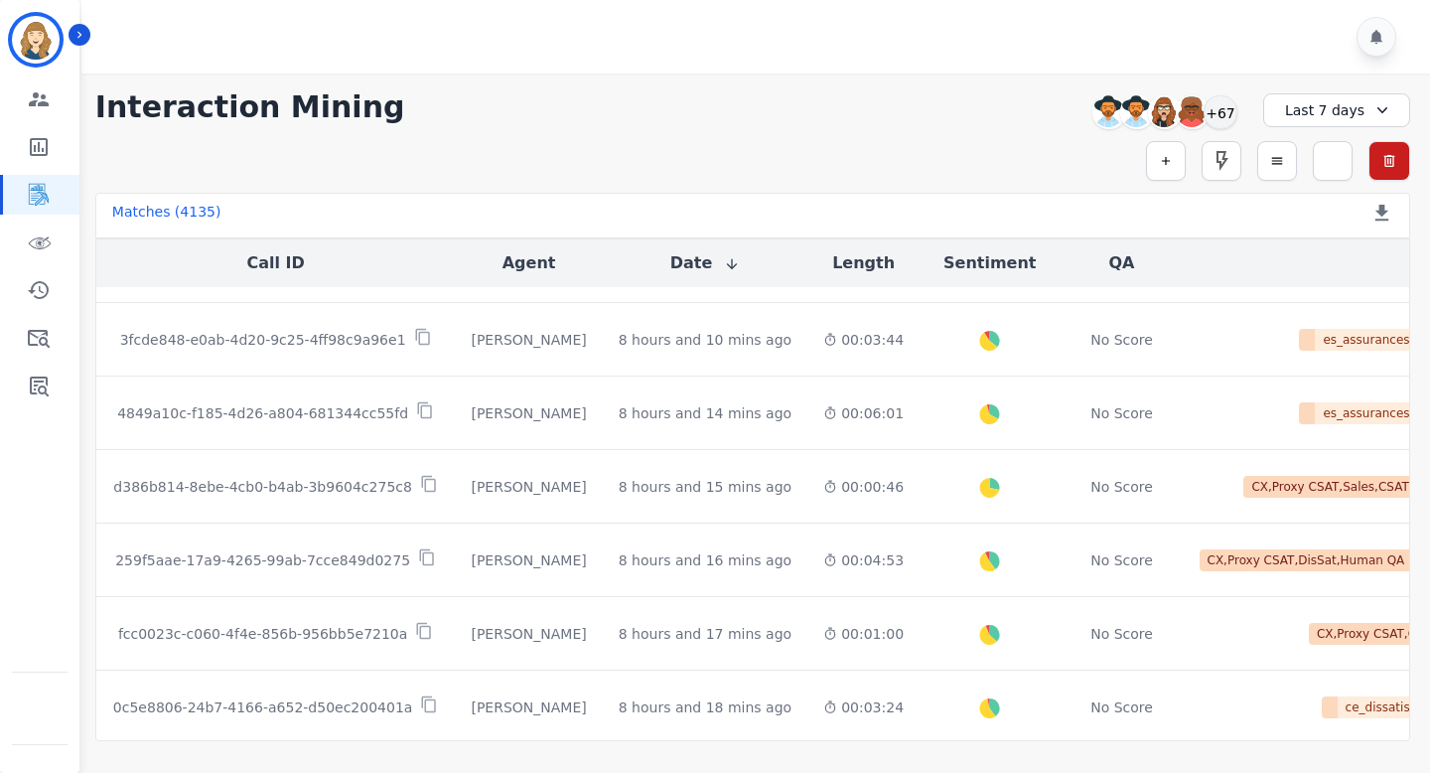
scroll to position [1107, 0]
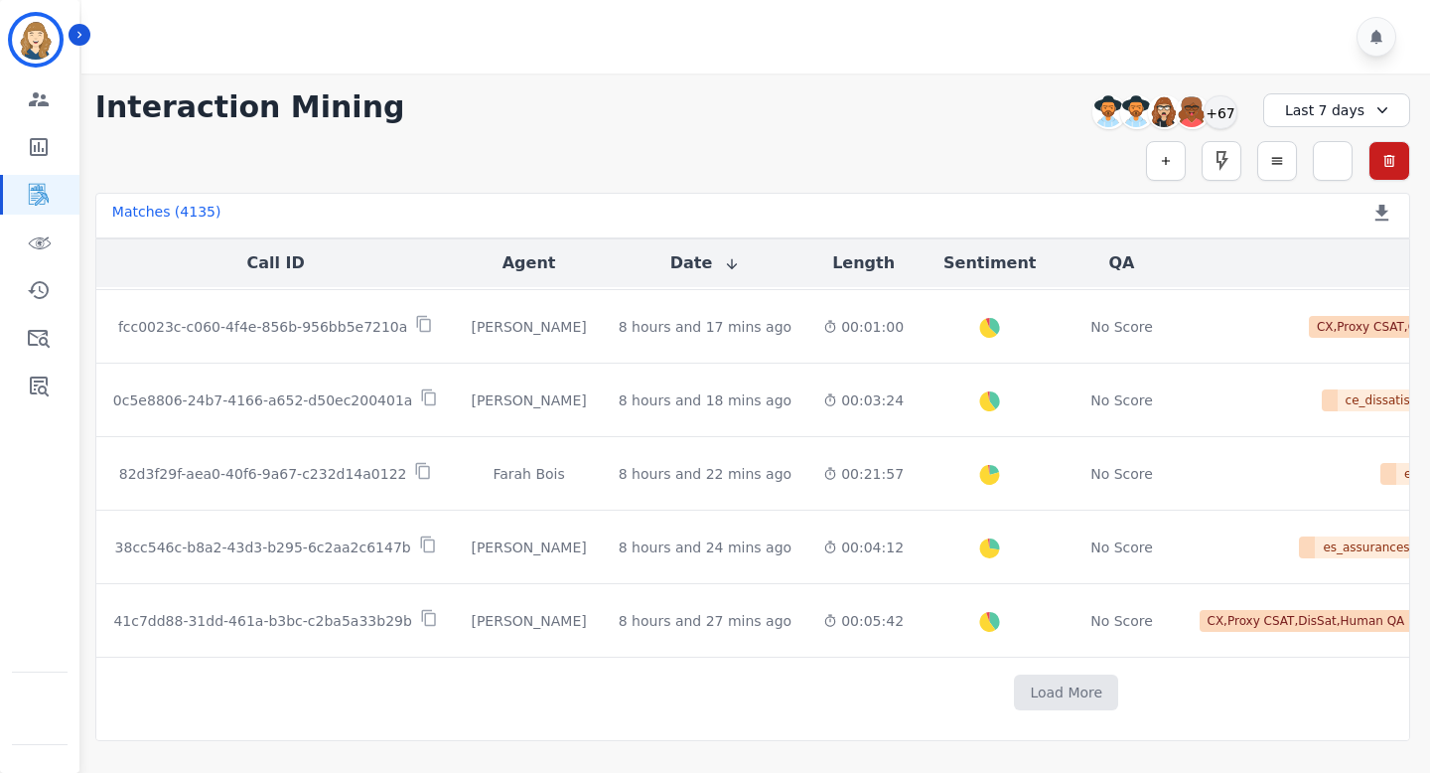
click at [1359, 107] on div "Last 7 days" at bounding box center [1336, 110] width 147 height 34
click at [1345, 324] on li "Last 12 months" at bounding box center [1349, 333] width 99 height 40
click at [1015, 692] on button "Load More" at bounding box center [1066, 692] width 104 height 36
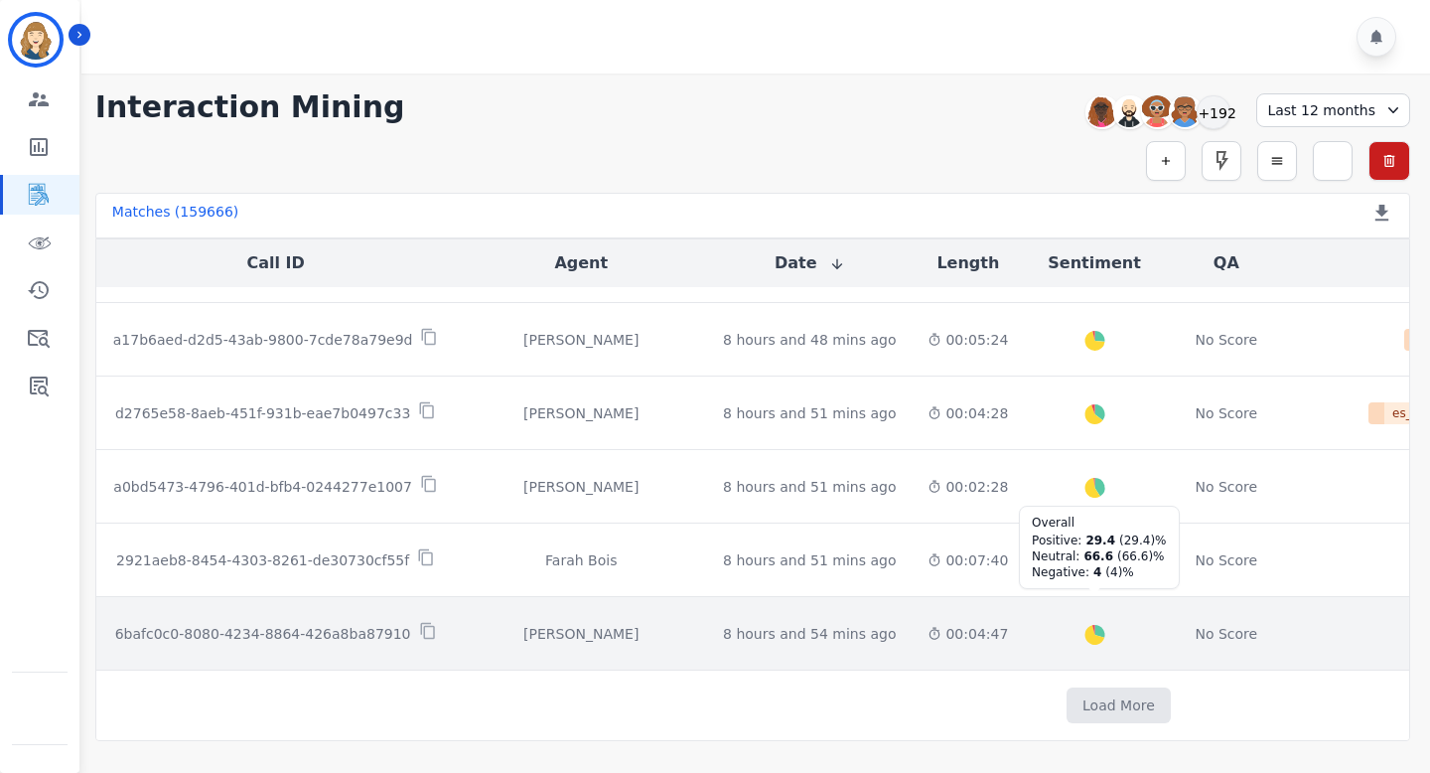
scroll to position [2564, 0]
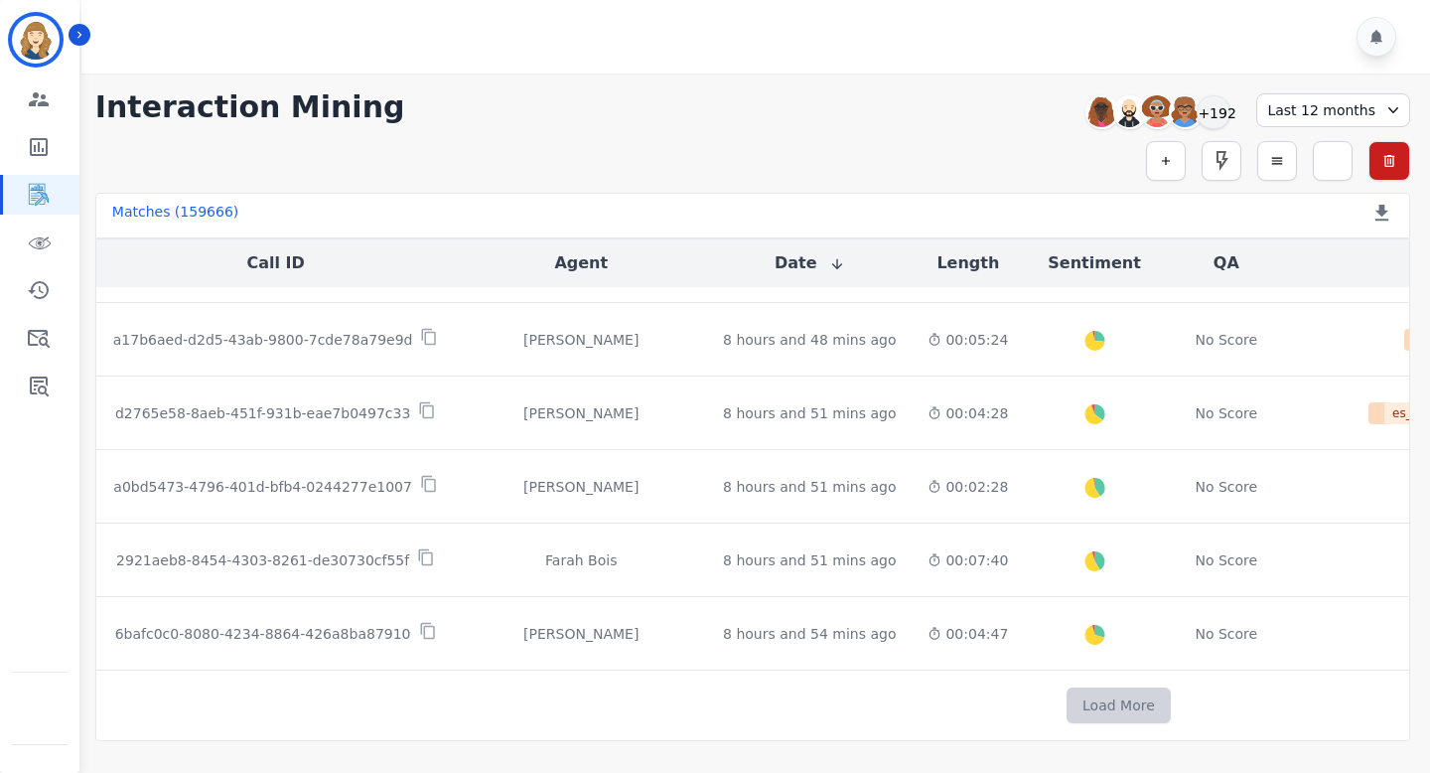
click at [1067, 713] on button "Load More" at bounding box center [1119, 705] width 104 height 36
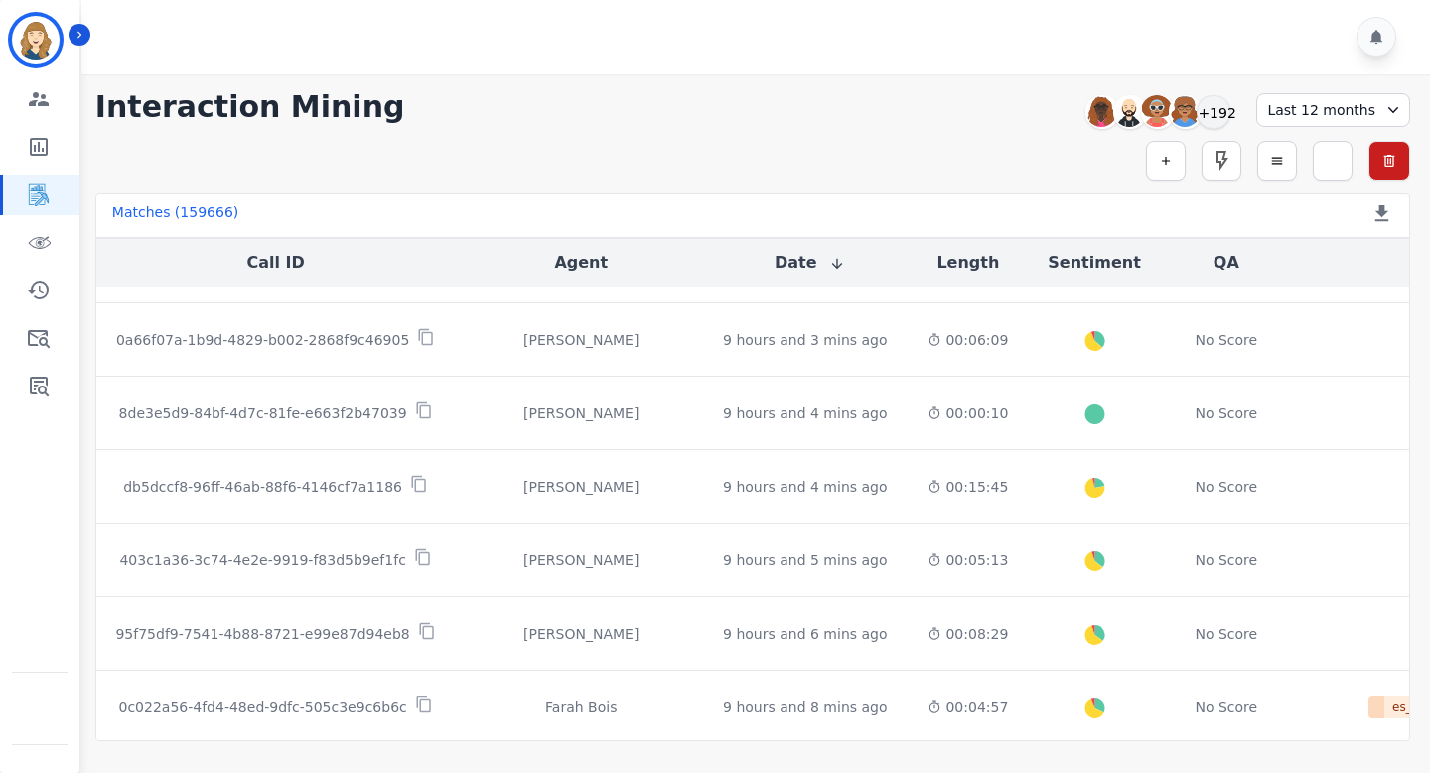
scroll to position [4047, 0]
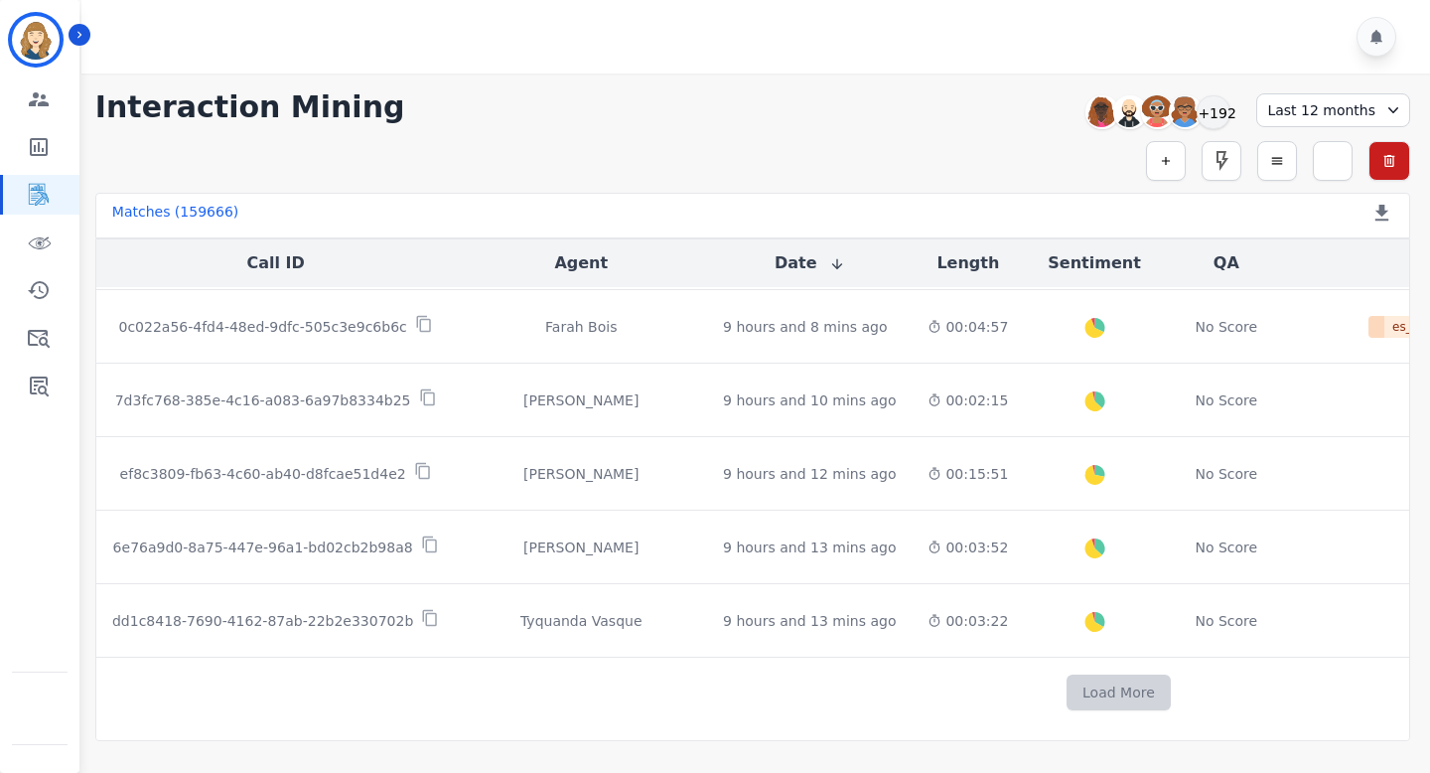
click at [1078, 688] on button "Load More" at bounding box center [1119, 692] width 104 height 36
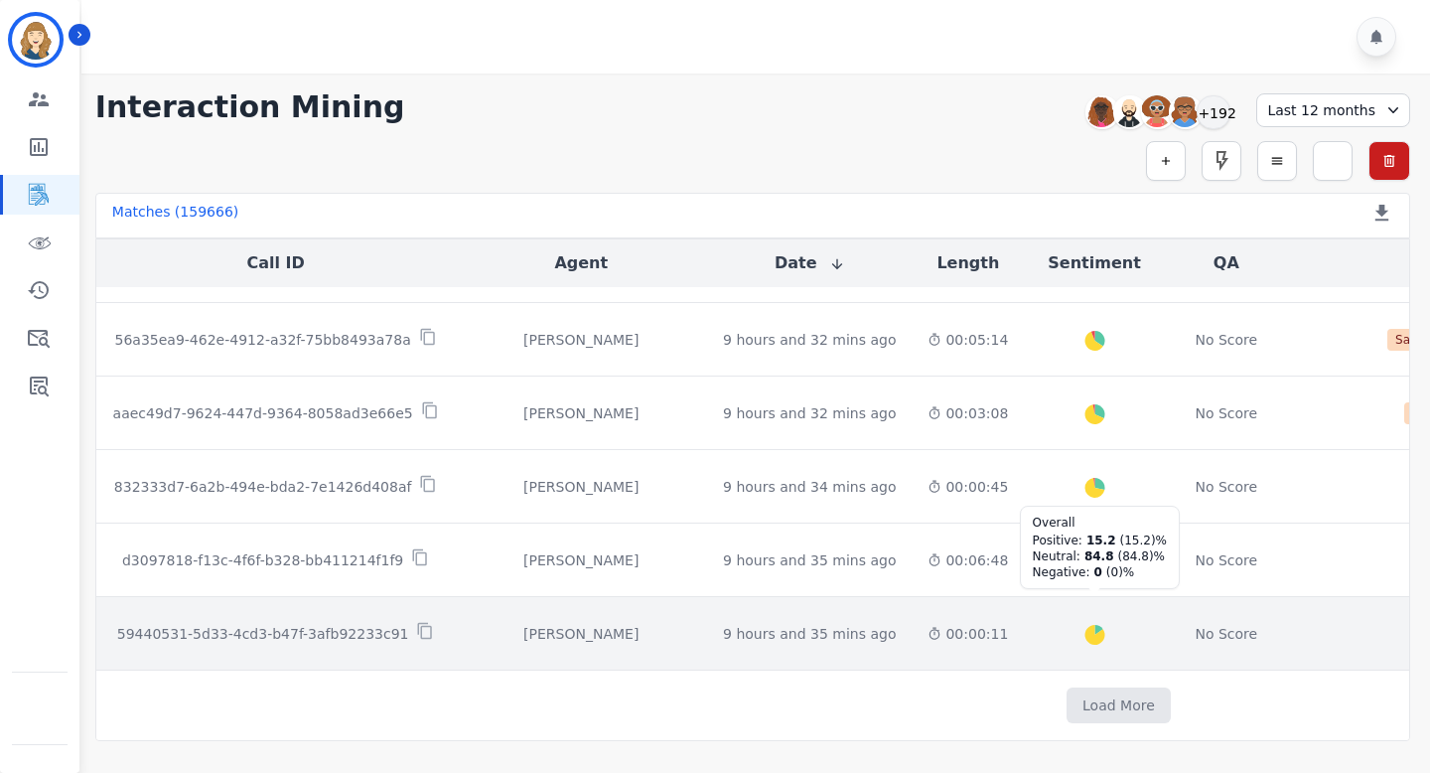
scroll to position [5504, 0]
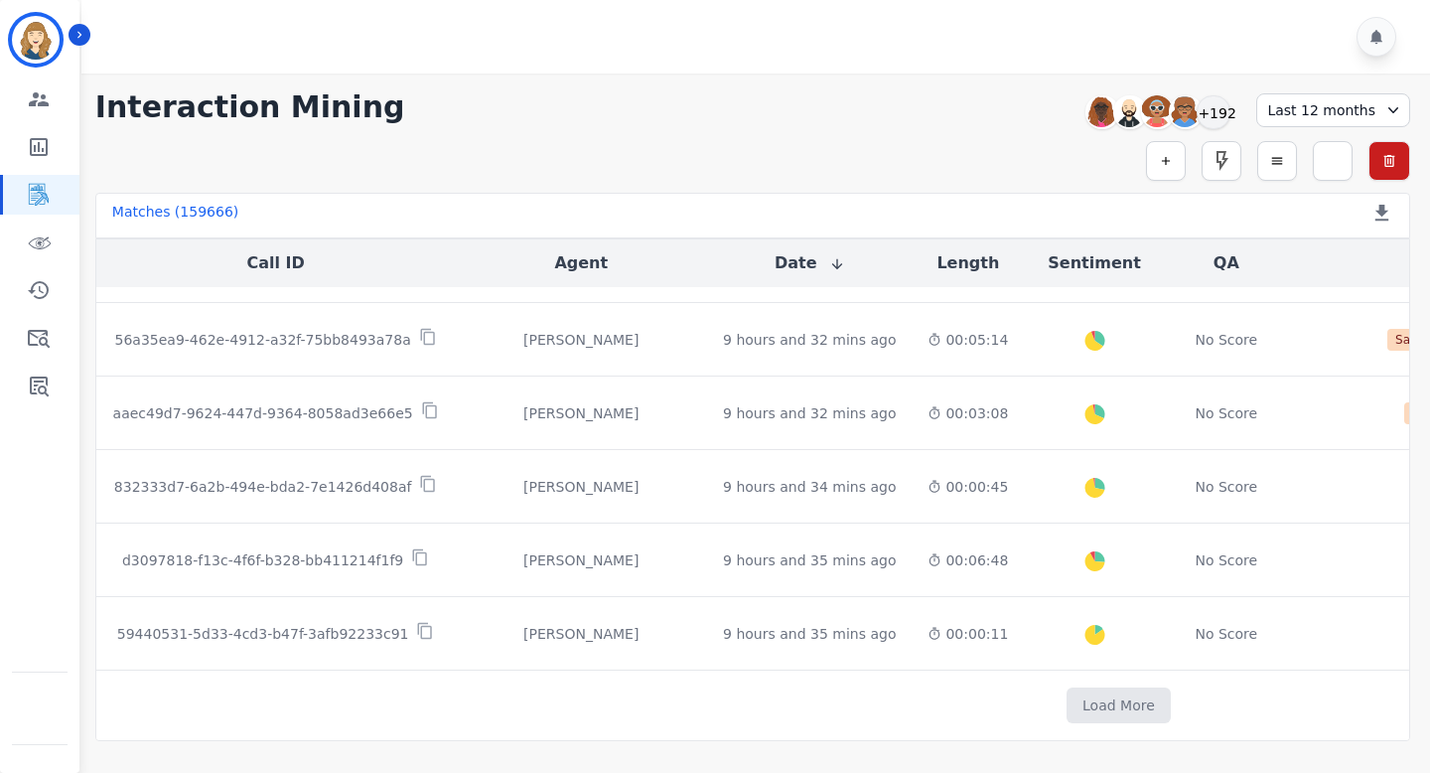
click at [775, 264] on button "Date" at bounding box center [810, 263] width 71 height 24
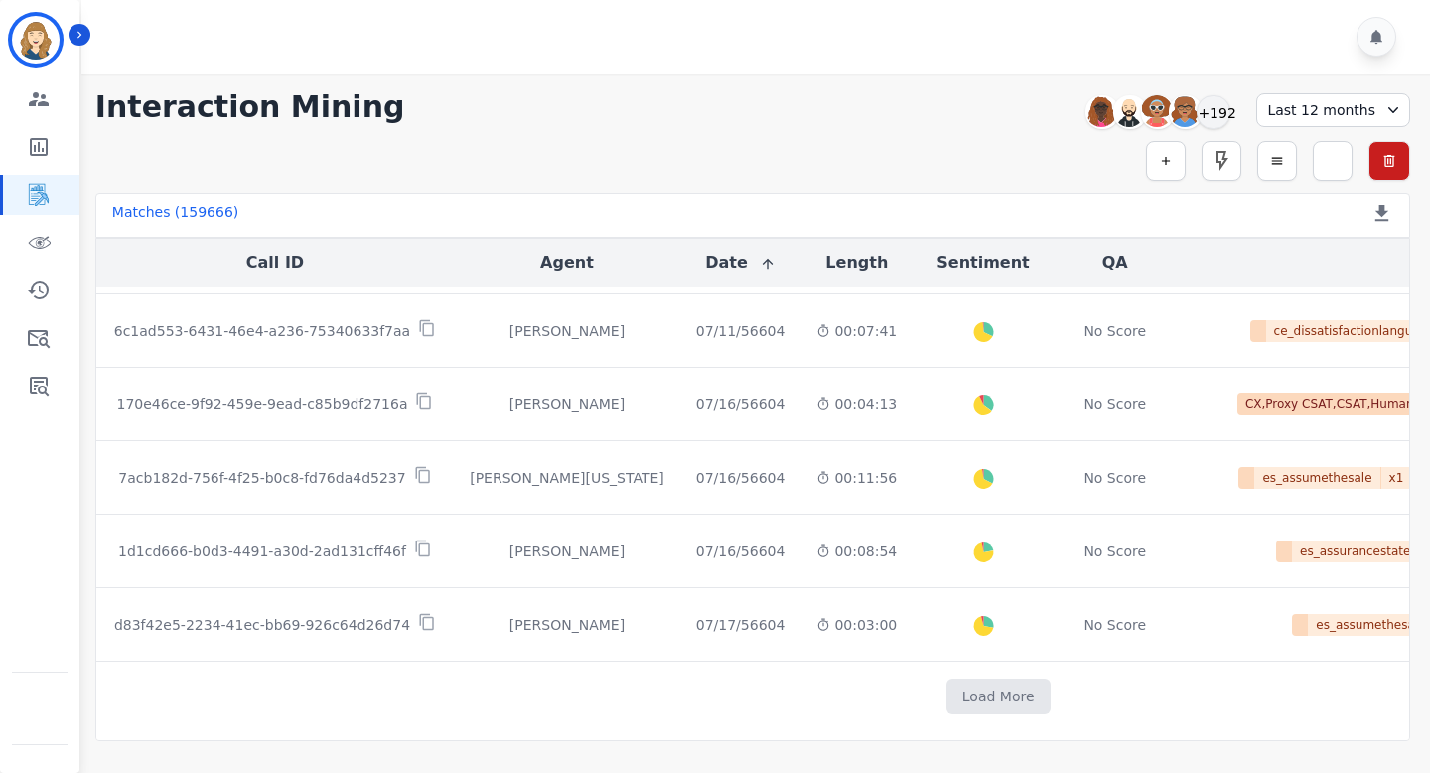
scroll to position [1107, 0]
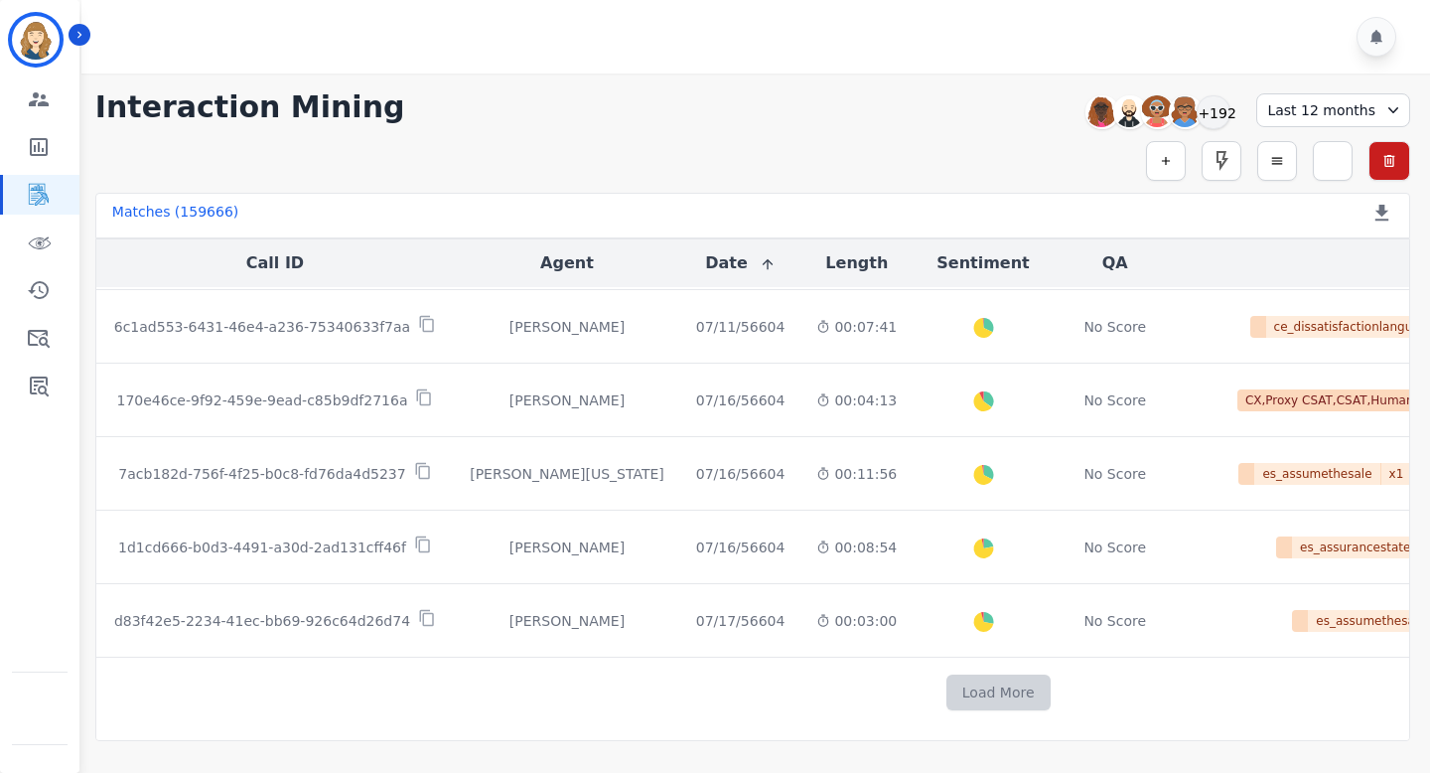
click at [946, 674] on button "Load More" at bounding box center [998, 692] width 104 height 36
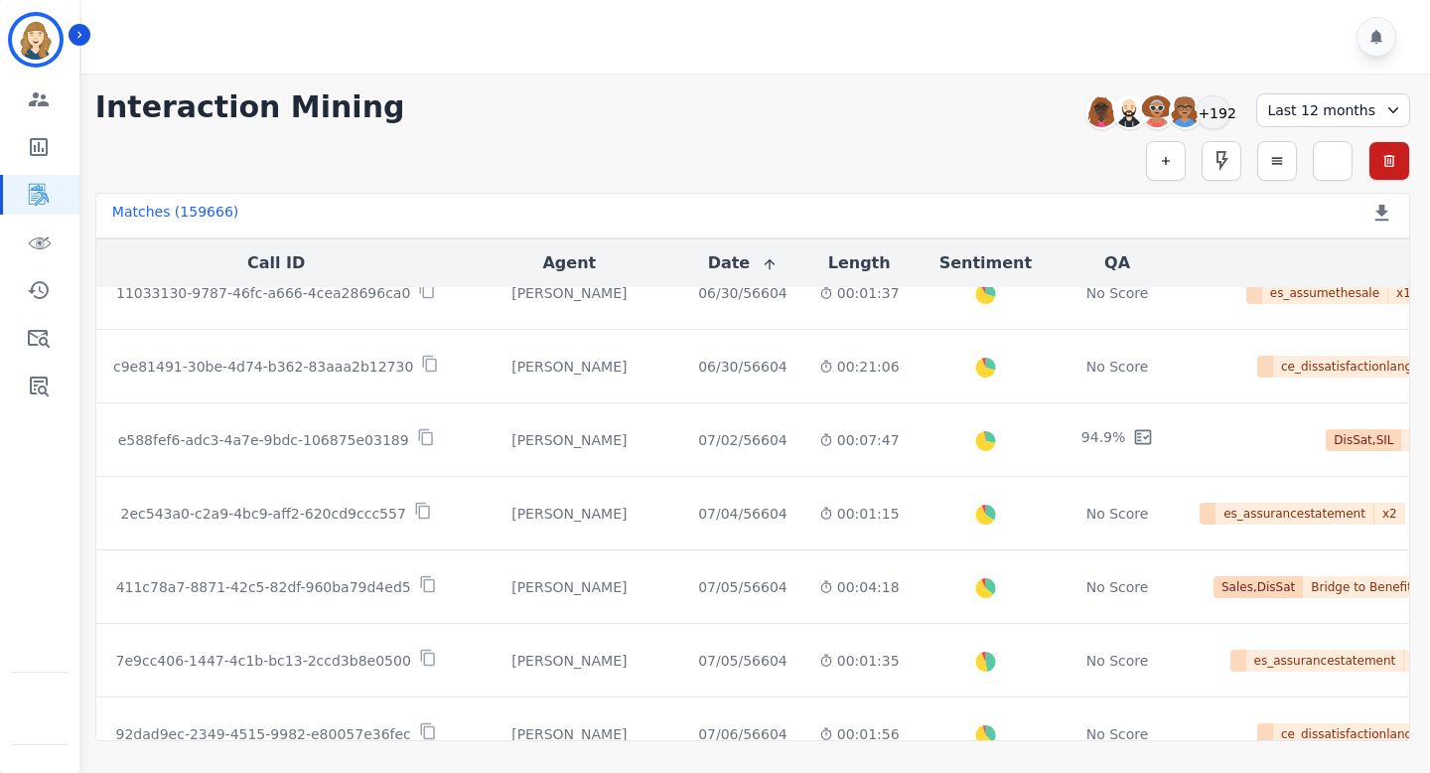
scroll to position [0, 0]
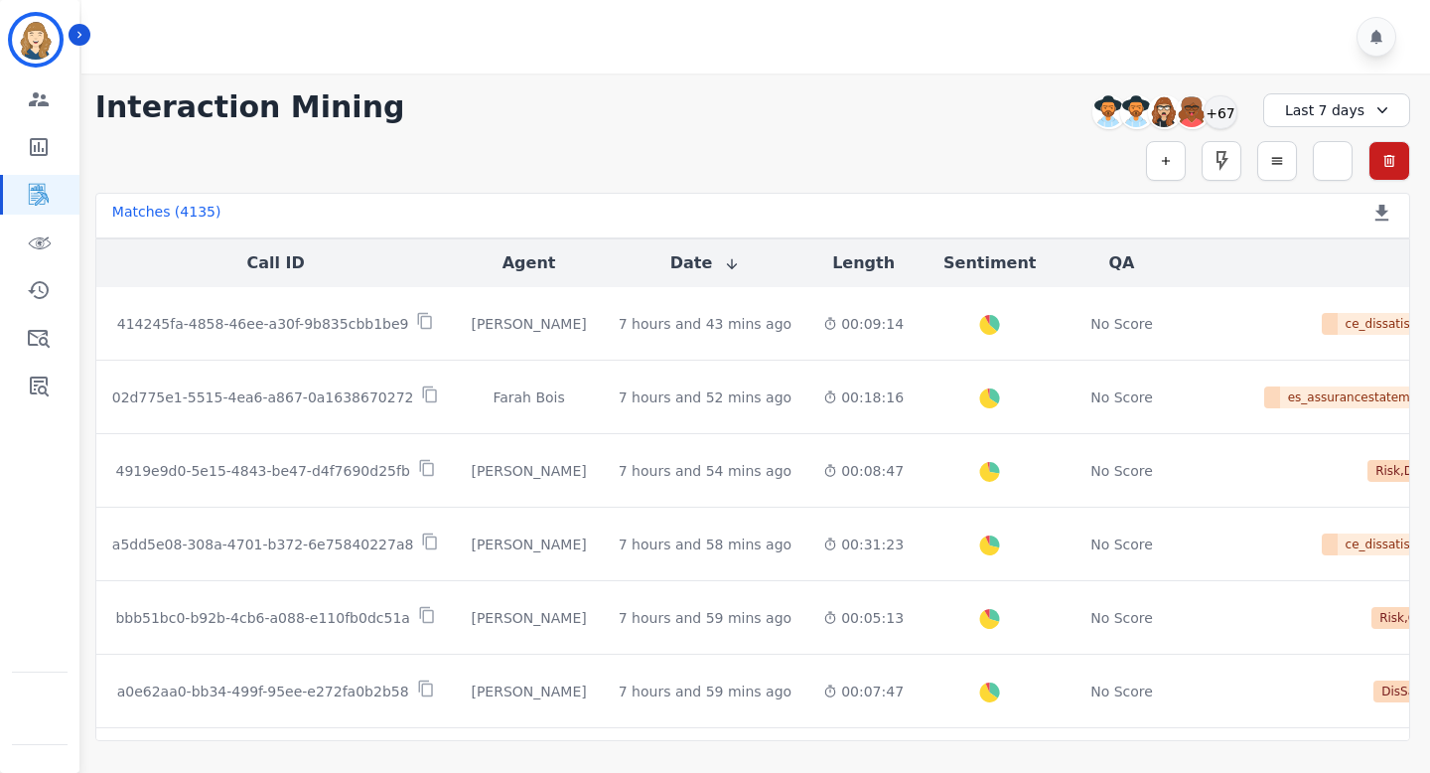
click at [691, 262] on button "Date" at bounding box center [705, 263] width 71 height 24
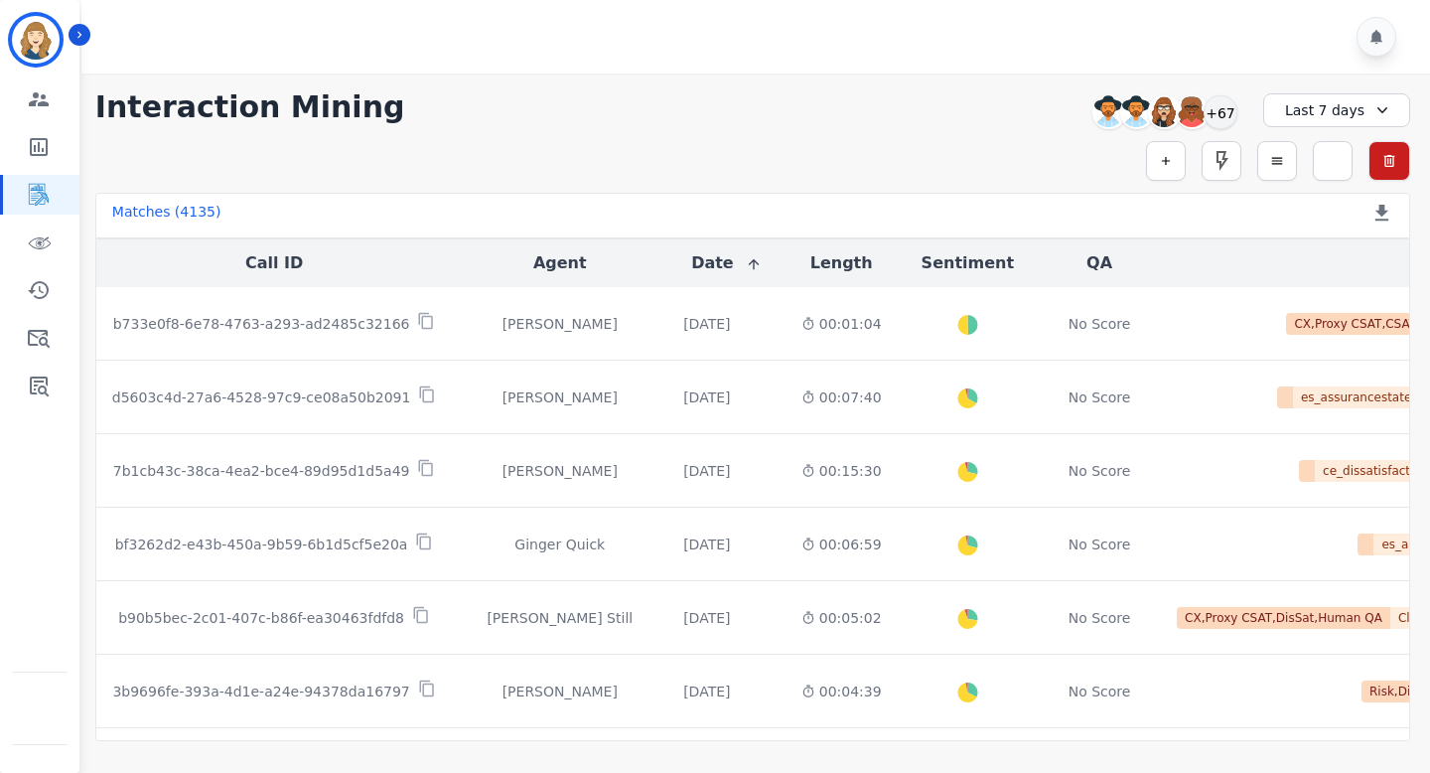
click at [1372, 102] on icon at bounding box center [1382, 110] width 20 height 20
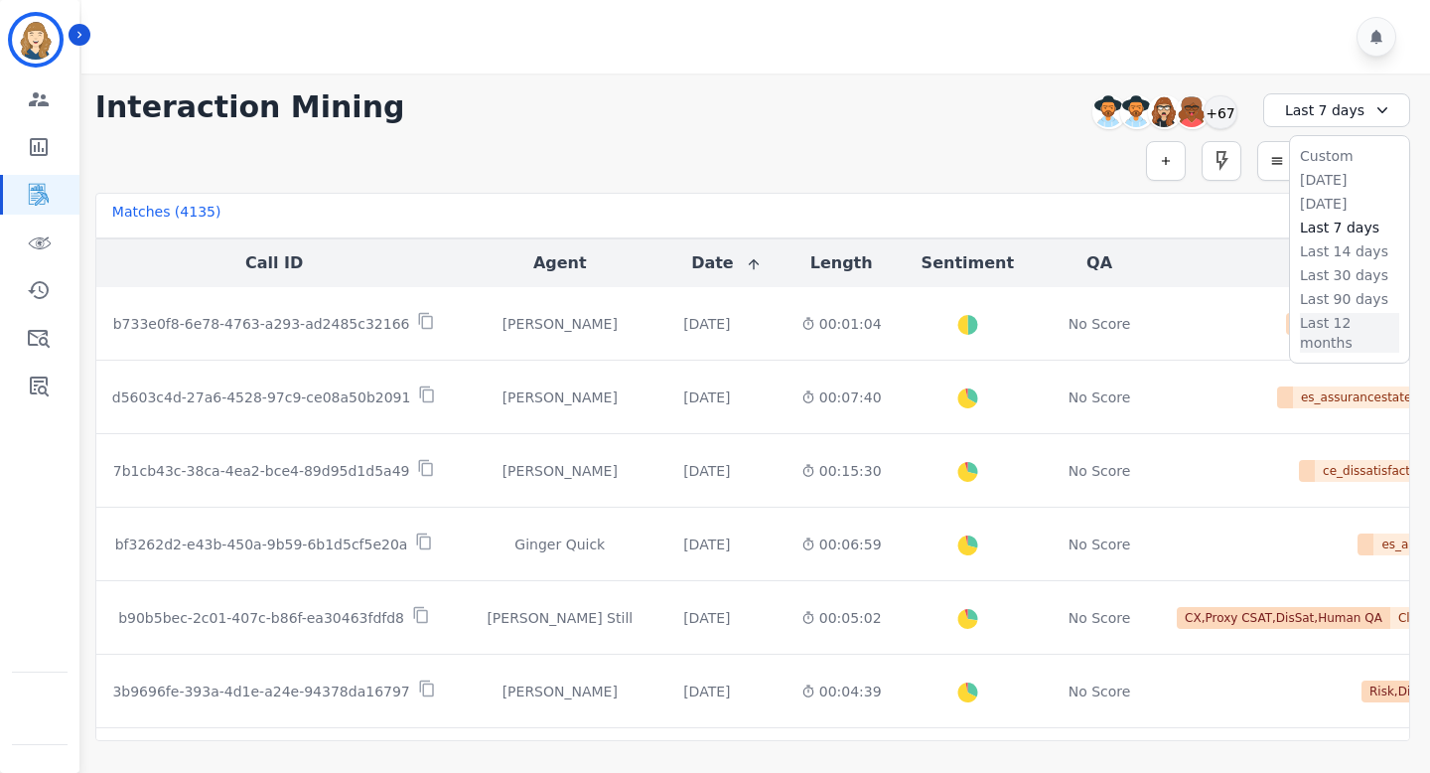
click at [1322, 318] on li "Last 12 months" at bounding box center [1349, 333] width 99 height 40
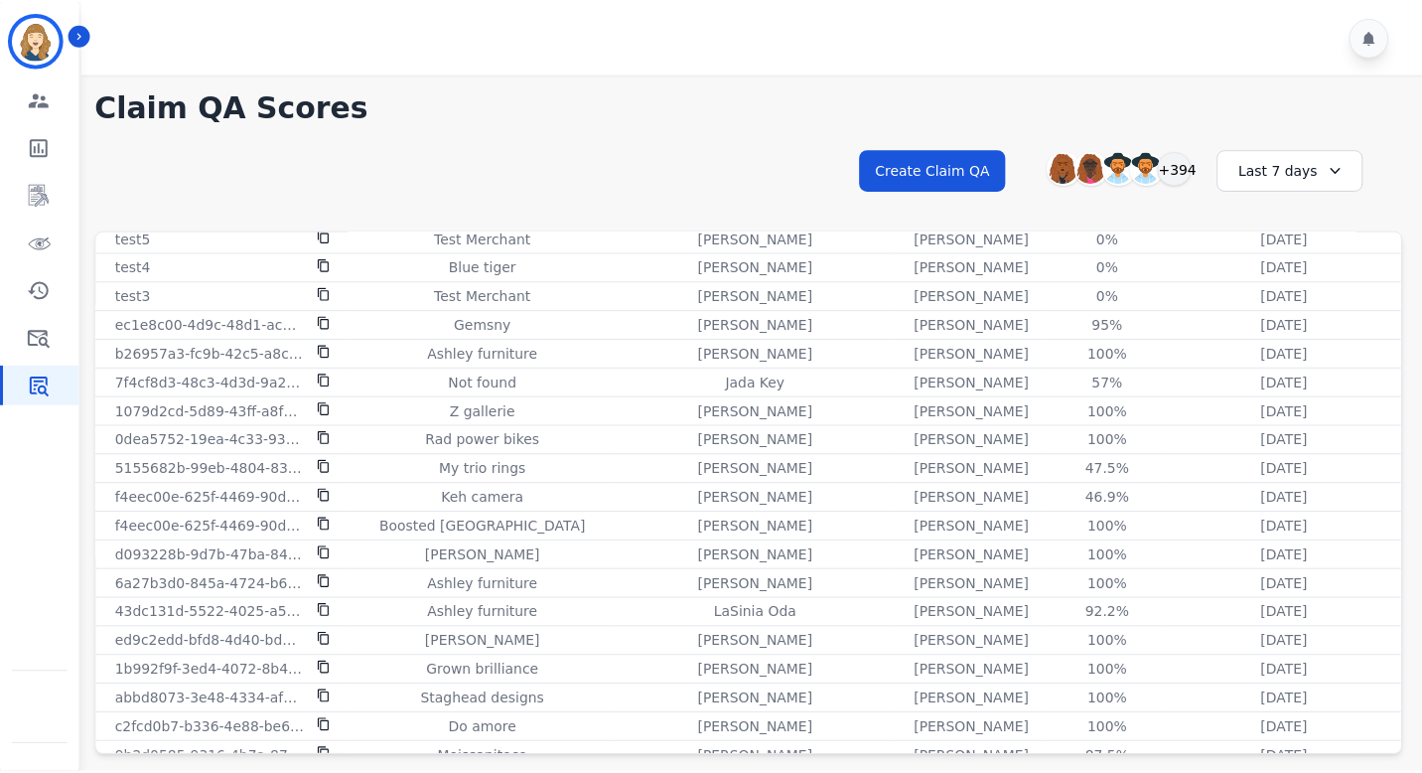
scroll to position [1582, 0]
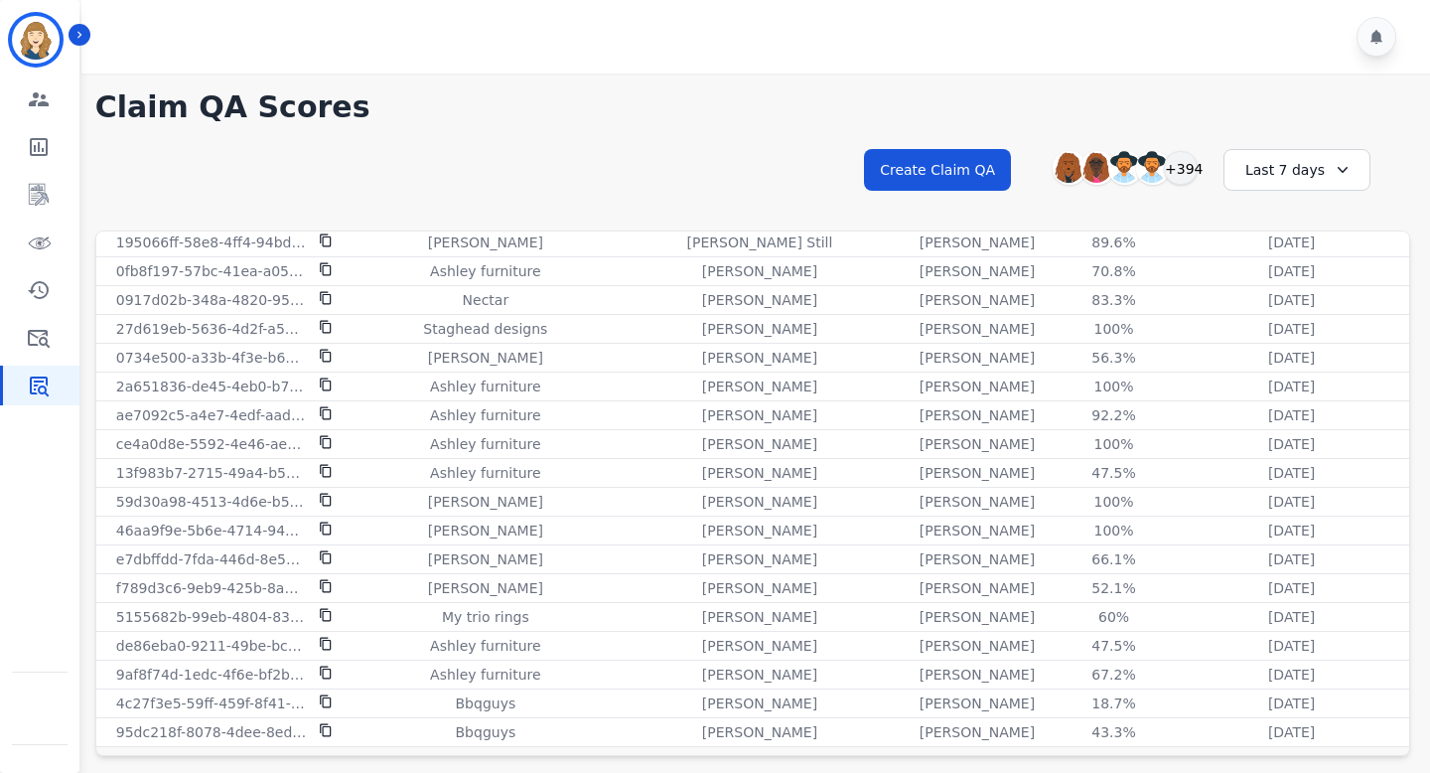
click at [1283, 170] on div "Last 7 days" at bounding box center [1296, 170] width 147 height 42
click at [1295, 391] on li "Last 12 months" at bounding box center [1309, 396] width 99 height 40
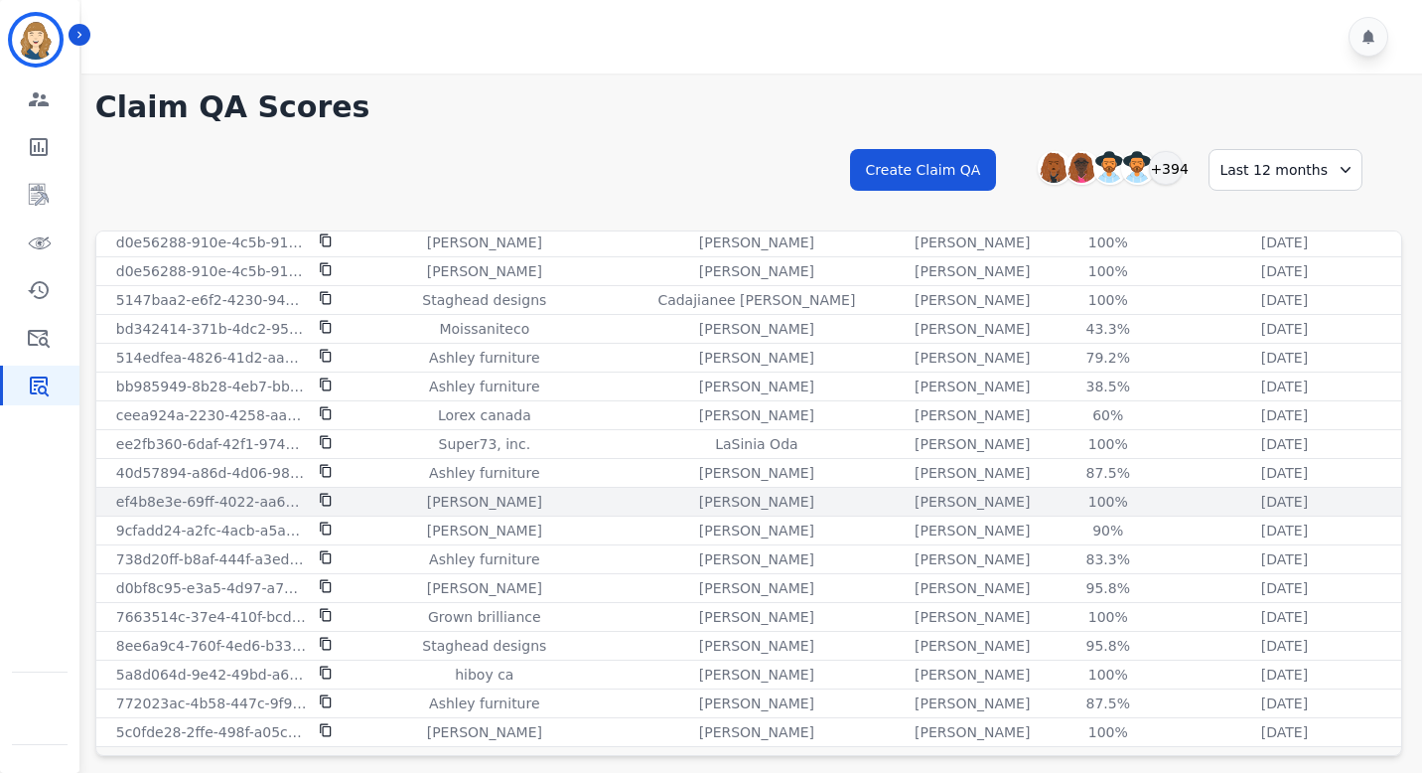
scroll to position [53, 0]
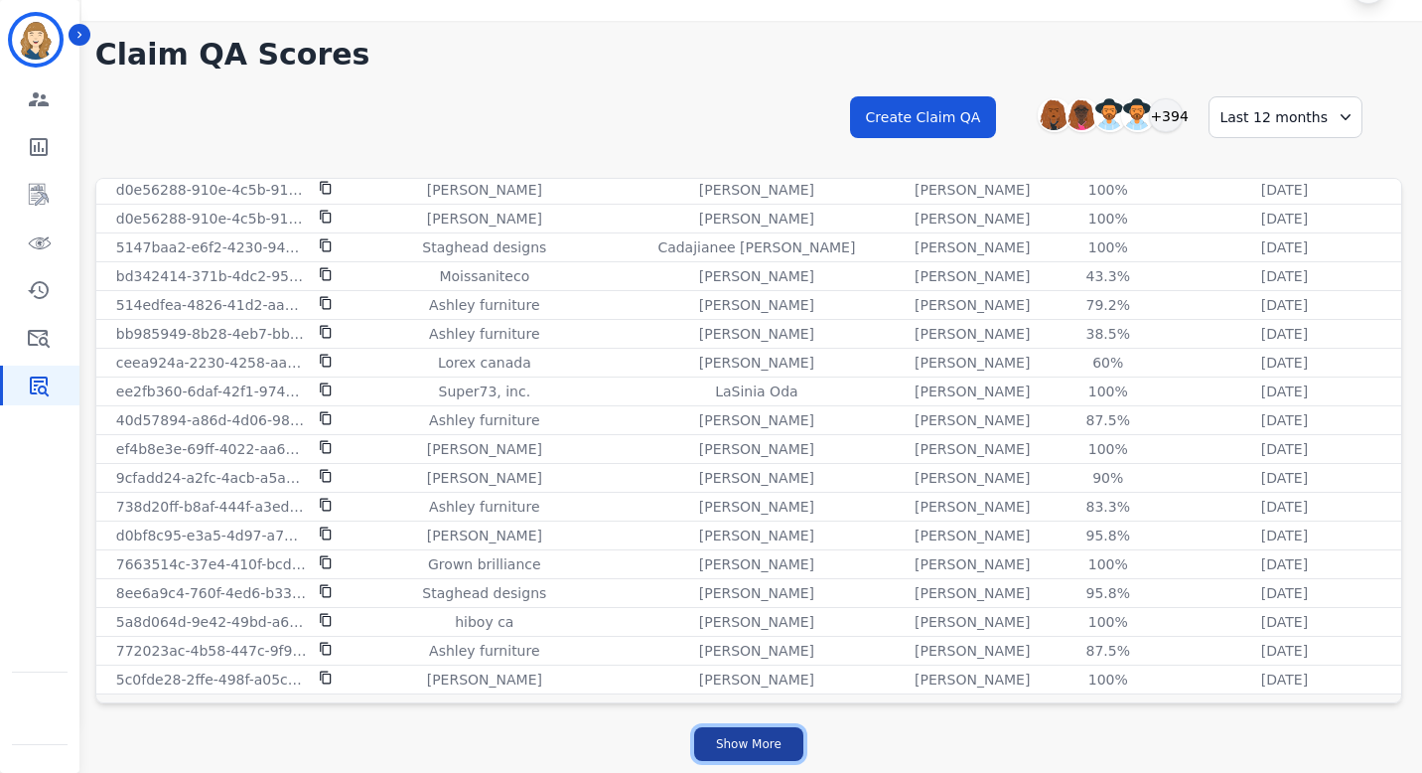
click at [748, 741] on button "Show More" at bounding box center [748, 744] width 109 height 34
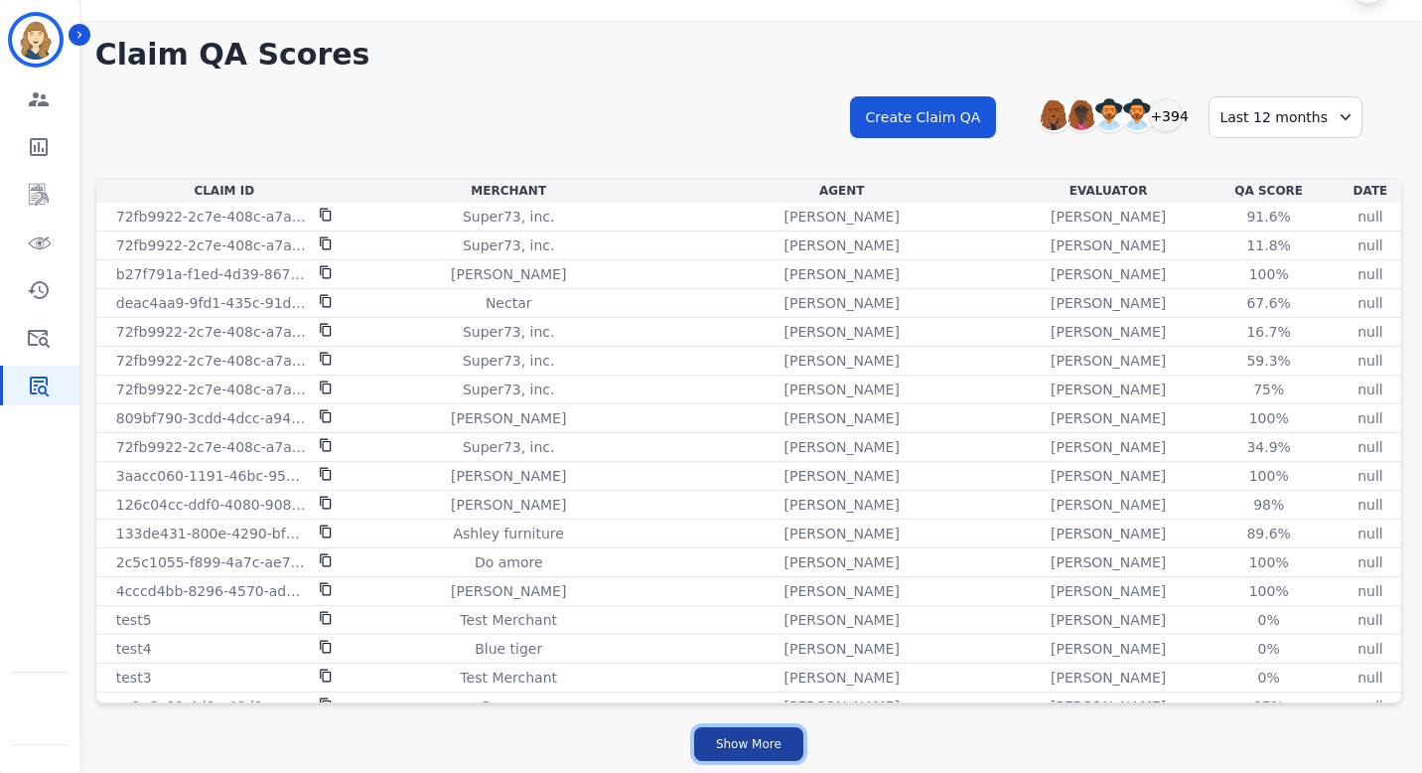
click at [758, 756] on button "Show More" at bounding box center [748, 744] width 109 height 34
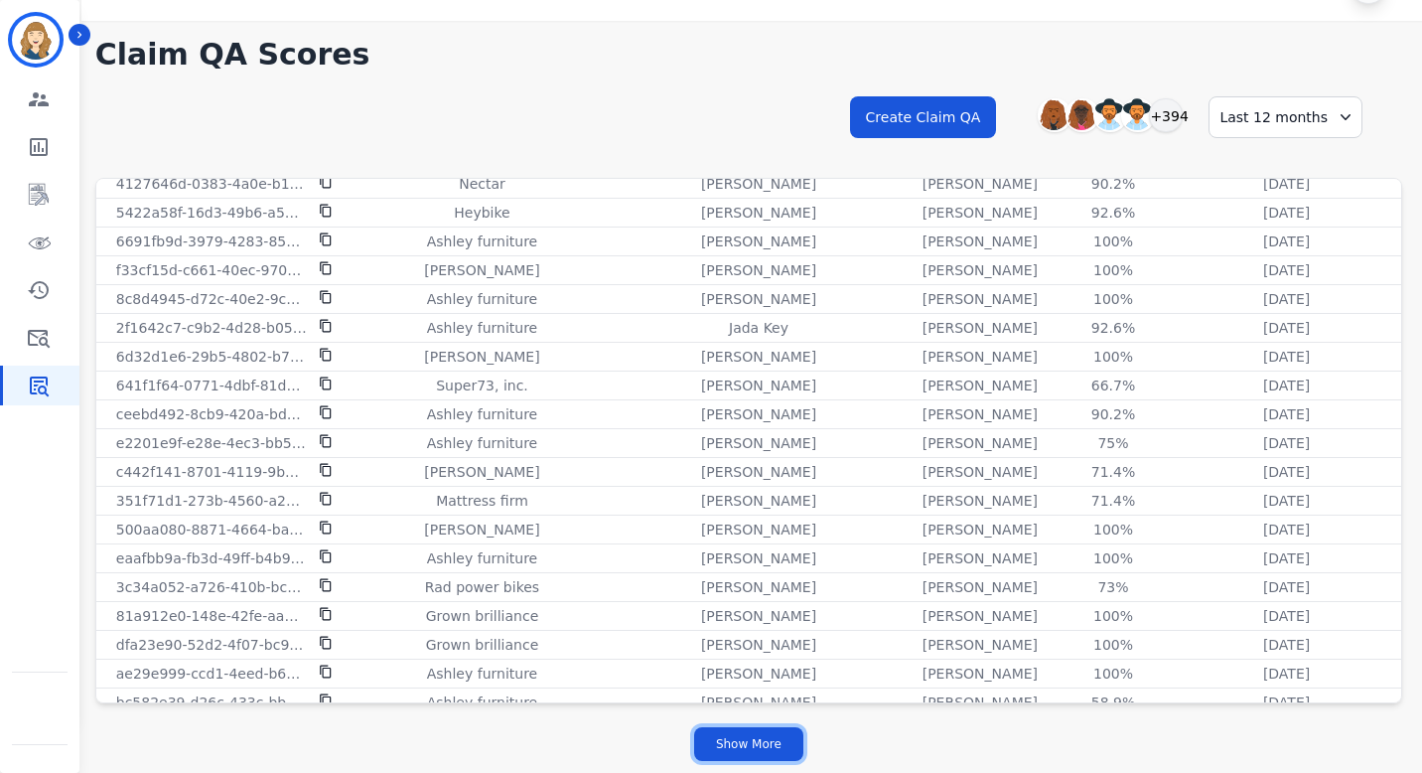
scroll to position [8148, 0]
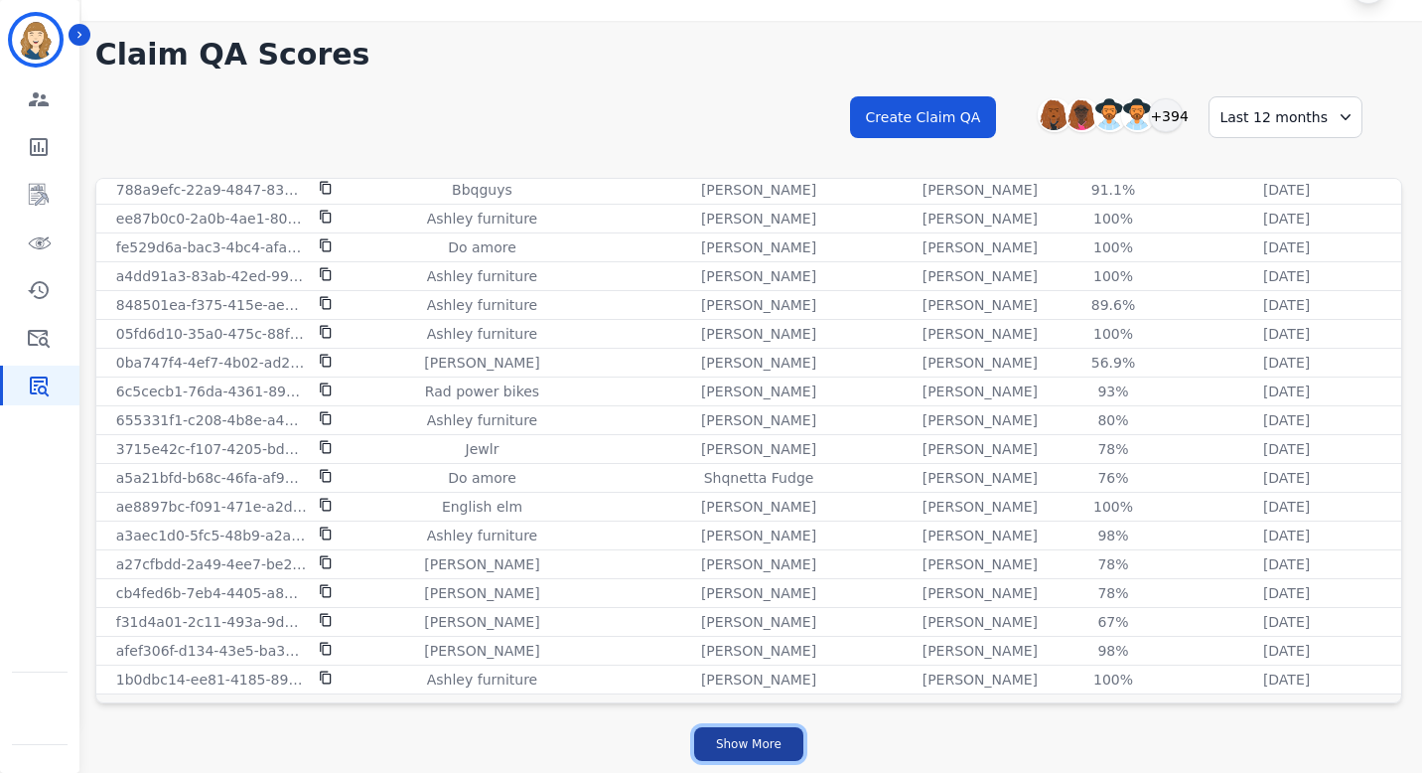
click at [774, 750] on button "Show More" at bounding box center [748, 744] width 109 height 34
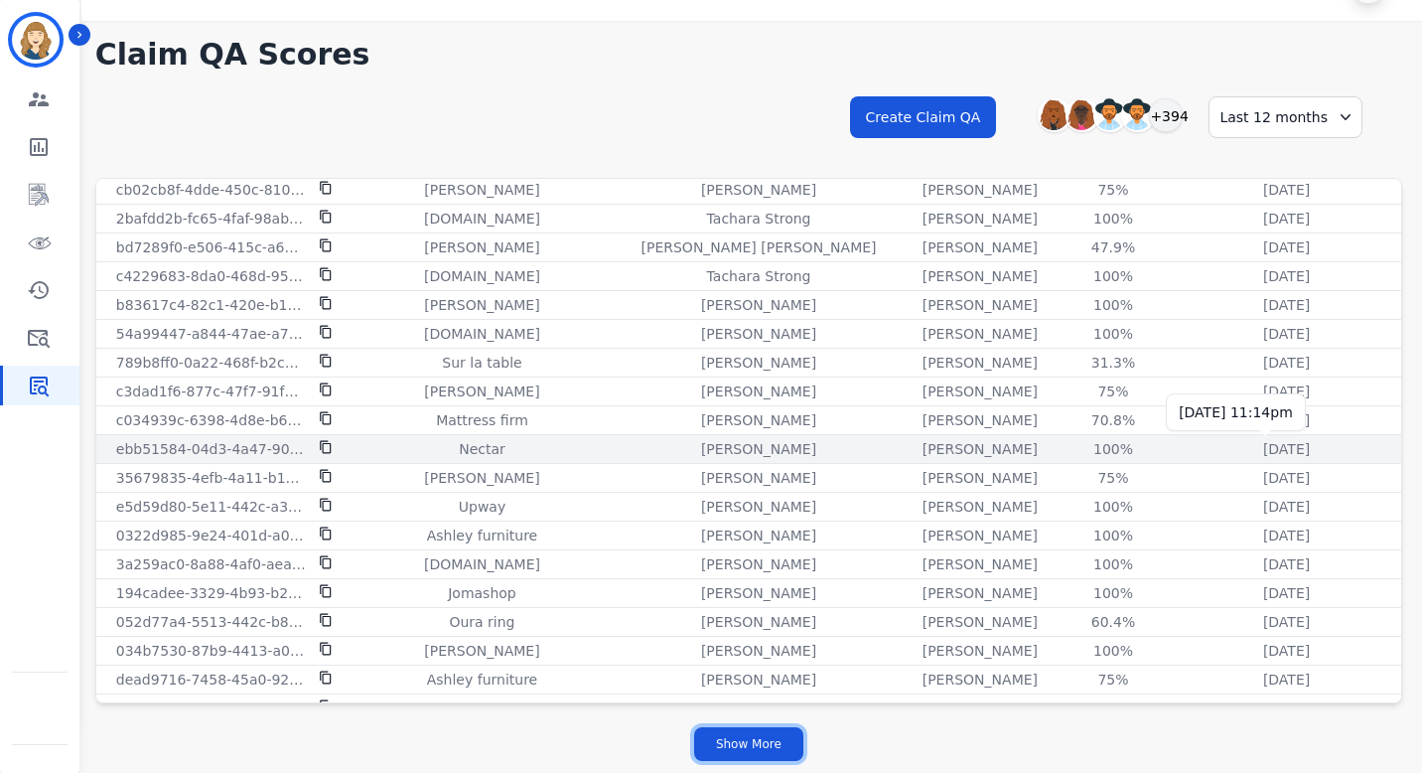
scroll to position [11028, 0]
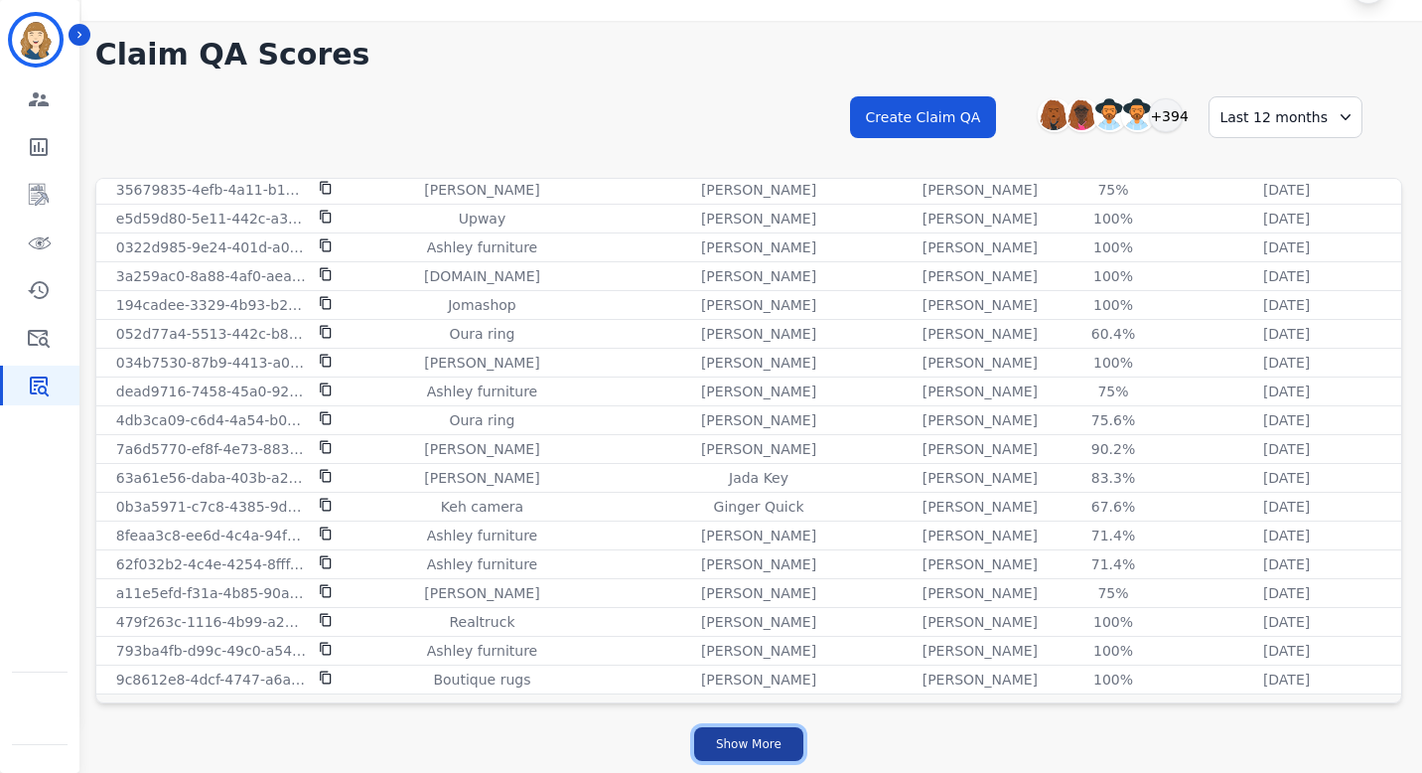
click at [717, 730] on button "Show More" at bounding box center [748, 744] width 109 height 34
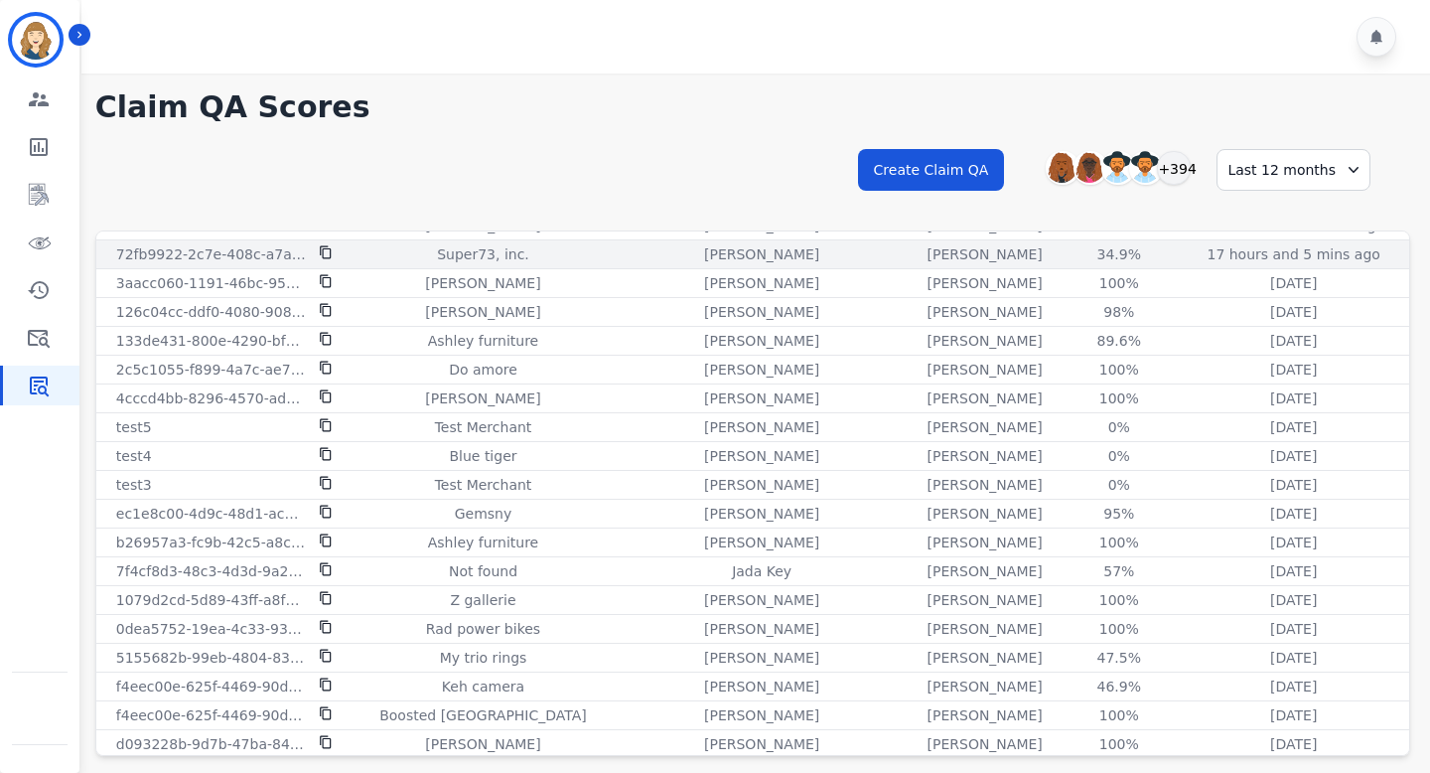
scroll to position [251, 0]
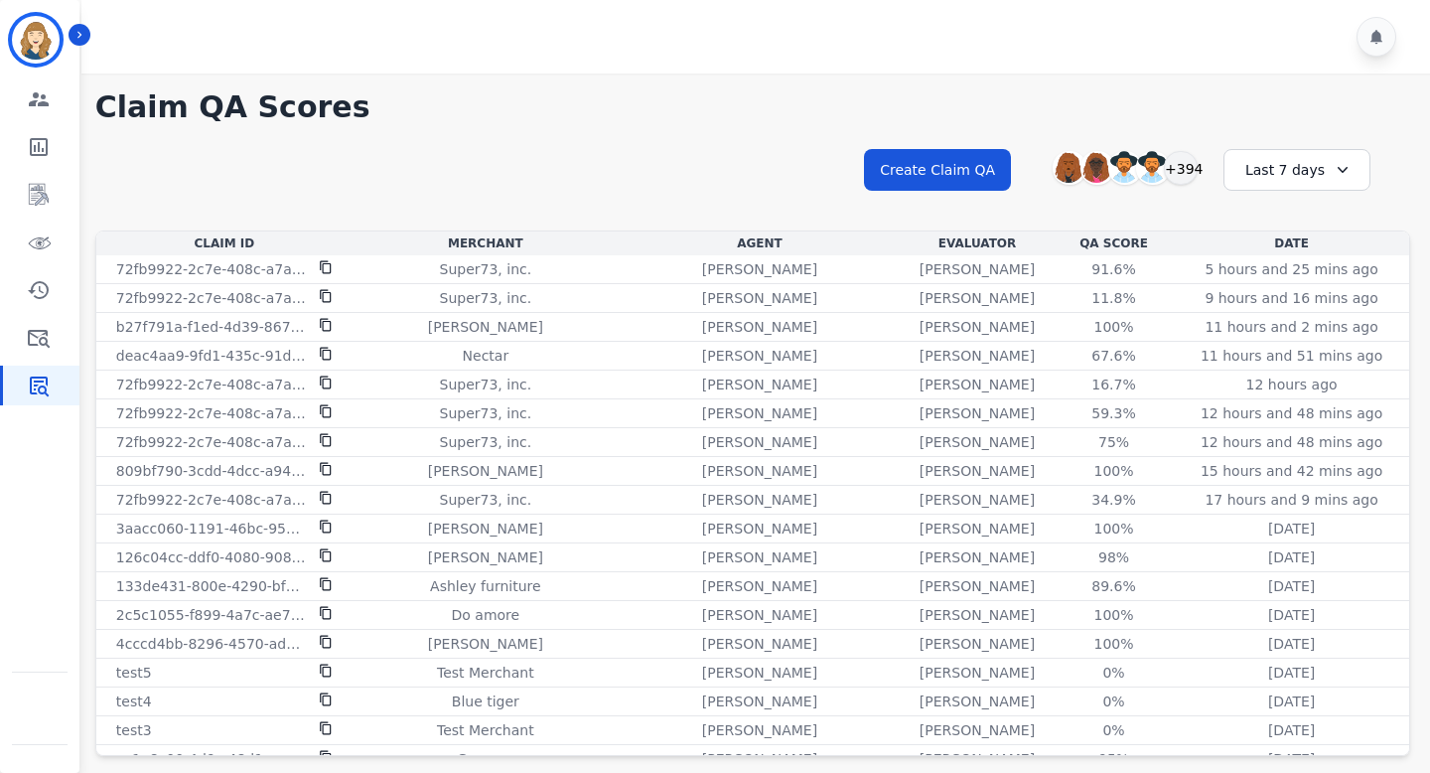
click at [1274, 174] on div "Last 7 days" at bounding box center [1296, 170] width 147 height 42
click at [1300, 385] on li "Last 12 months" at bounding box center [1309, 396] width 99 height 40
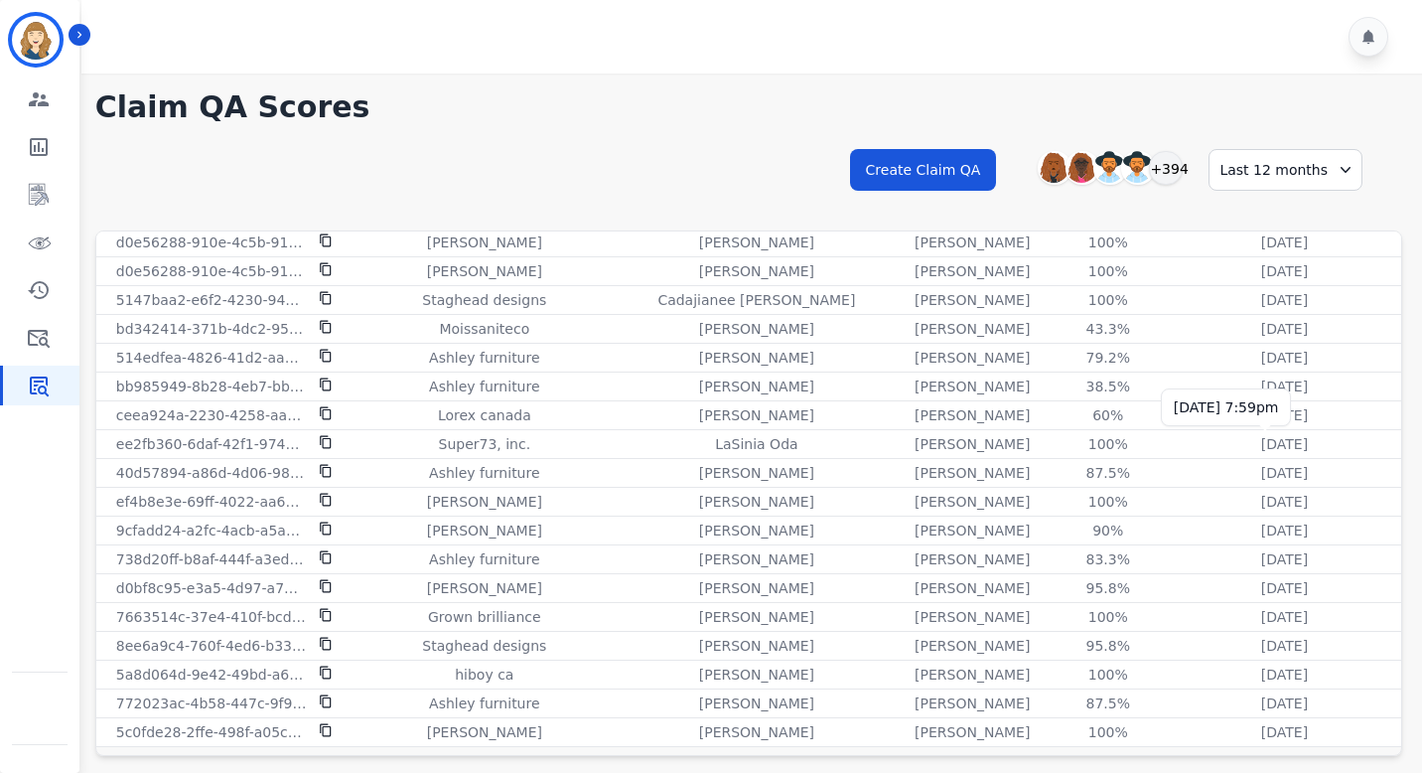
scroll to position [53, 0]
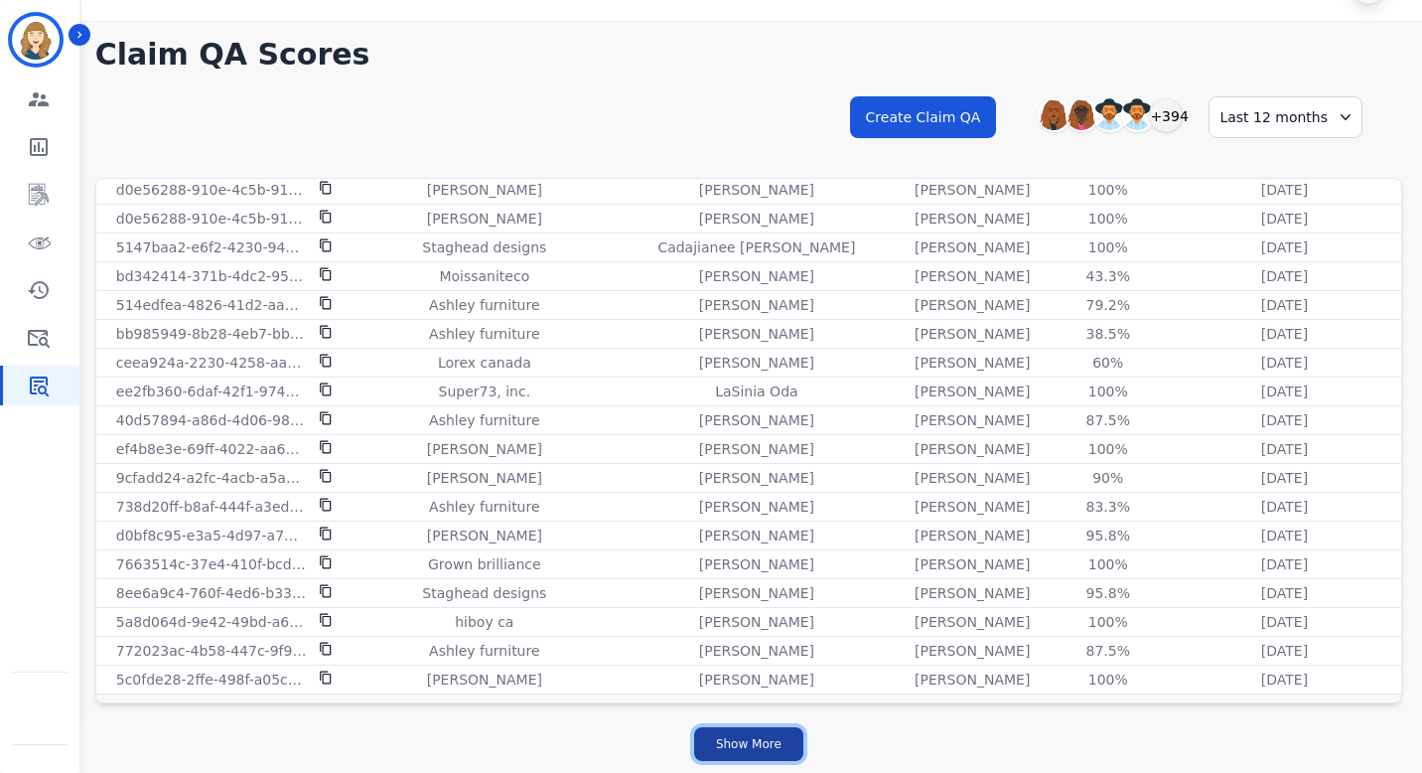
click at [770, 736] on button "Show More" at bounding box center [748, 744] width 109 height 34
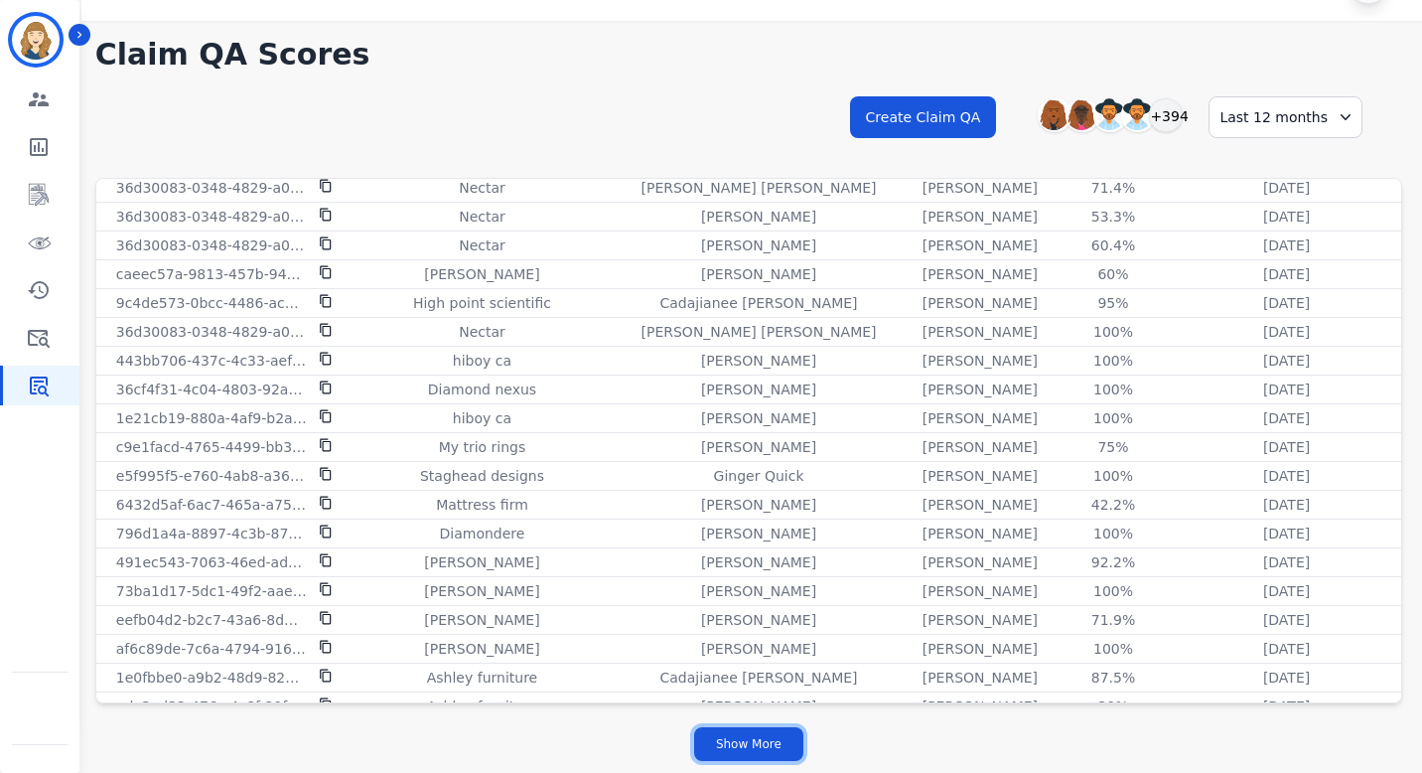
scroll to position [5268, 0]
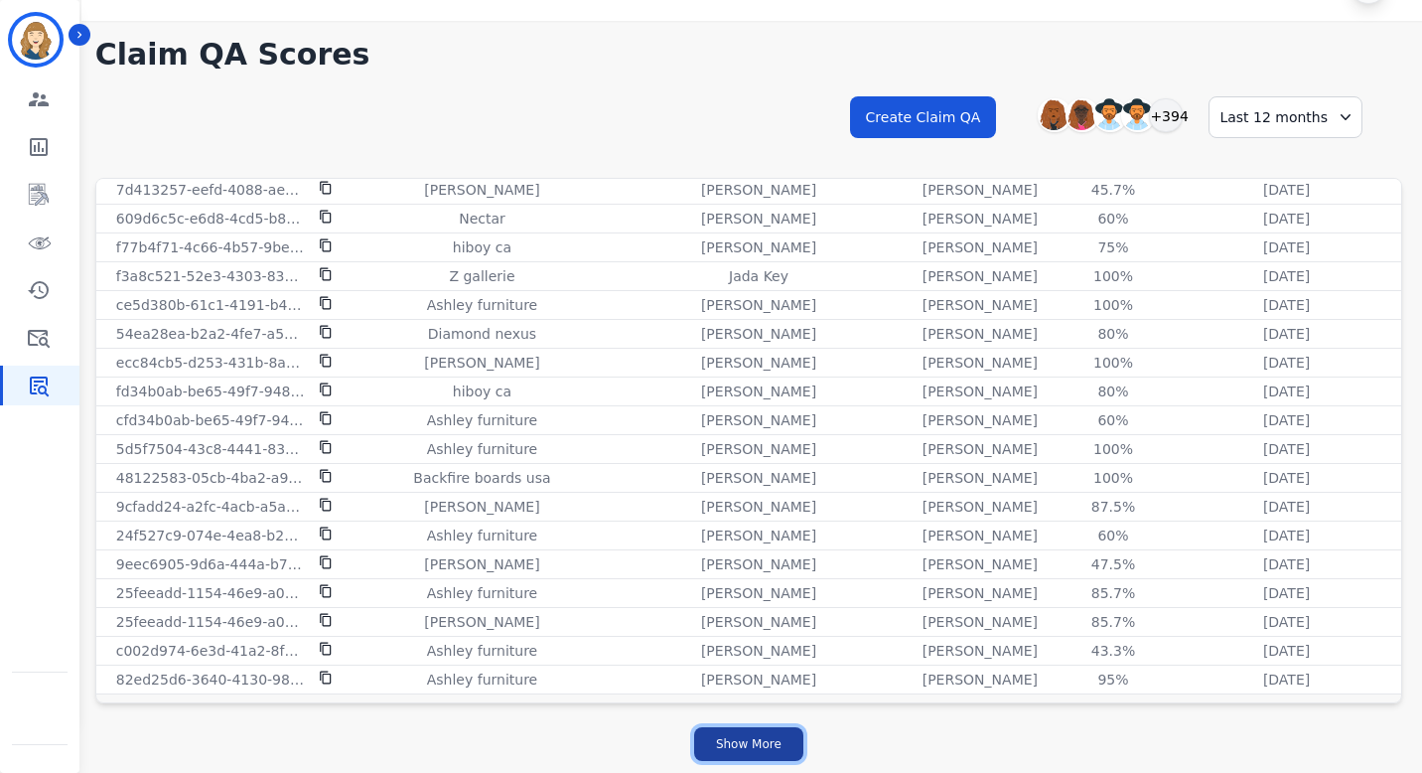
click at [717, 736] on button "Show More" at bounding box center [748, 744] width 109 height 34
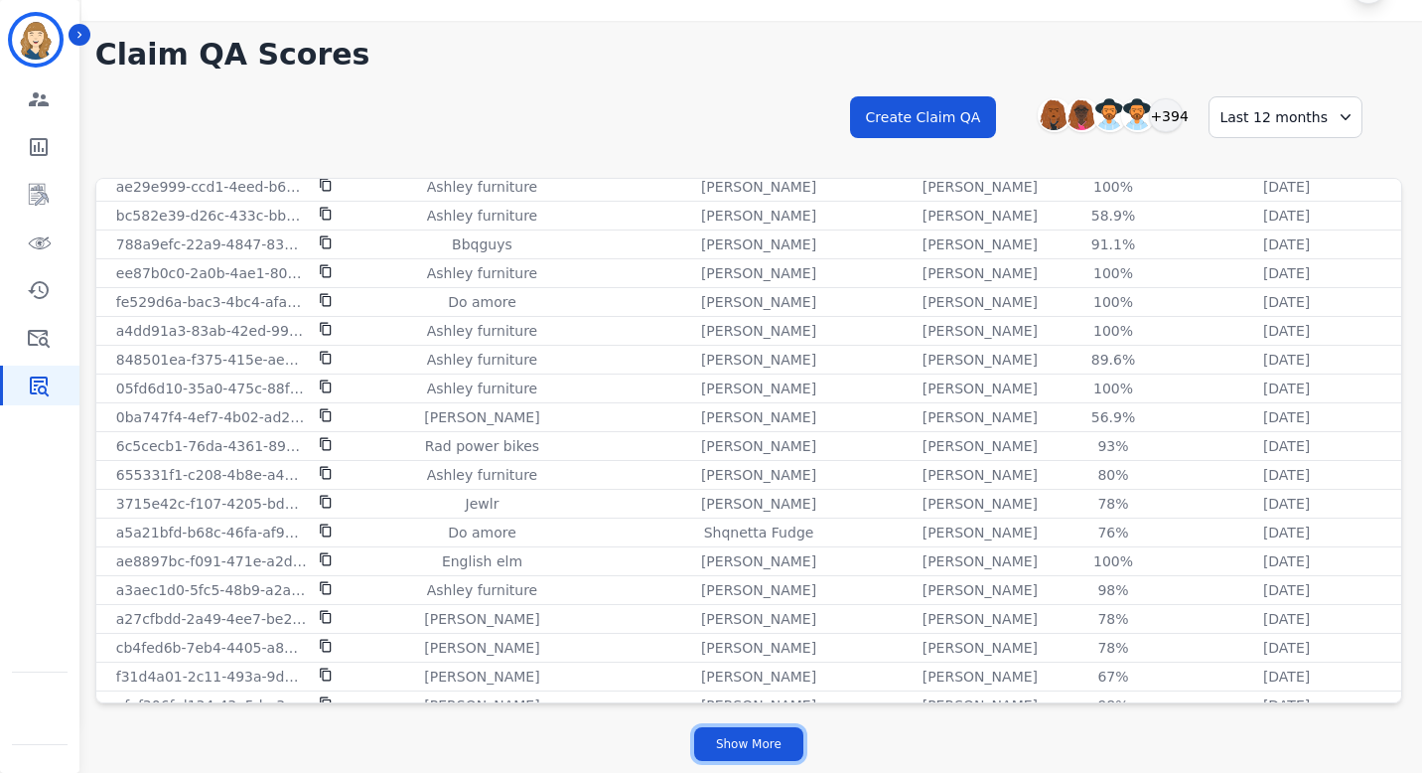
scroll to position [8148, 0]
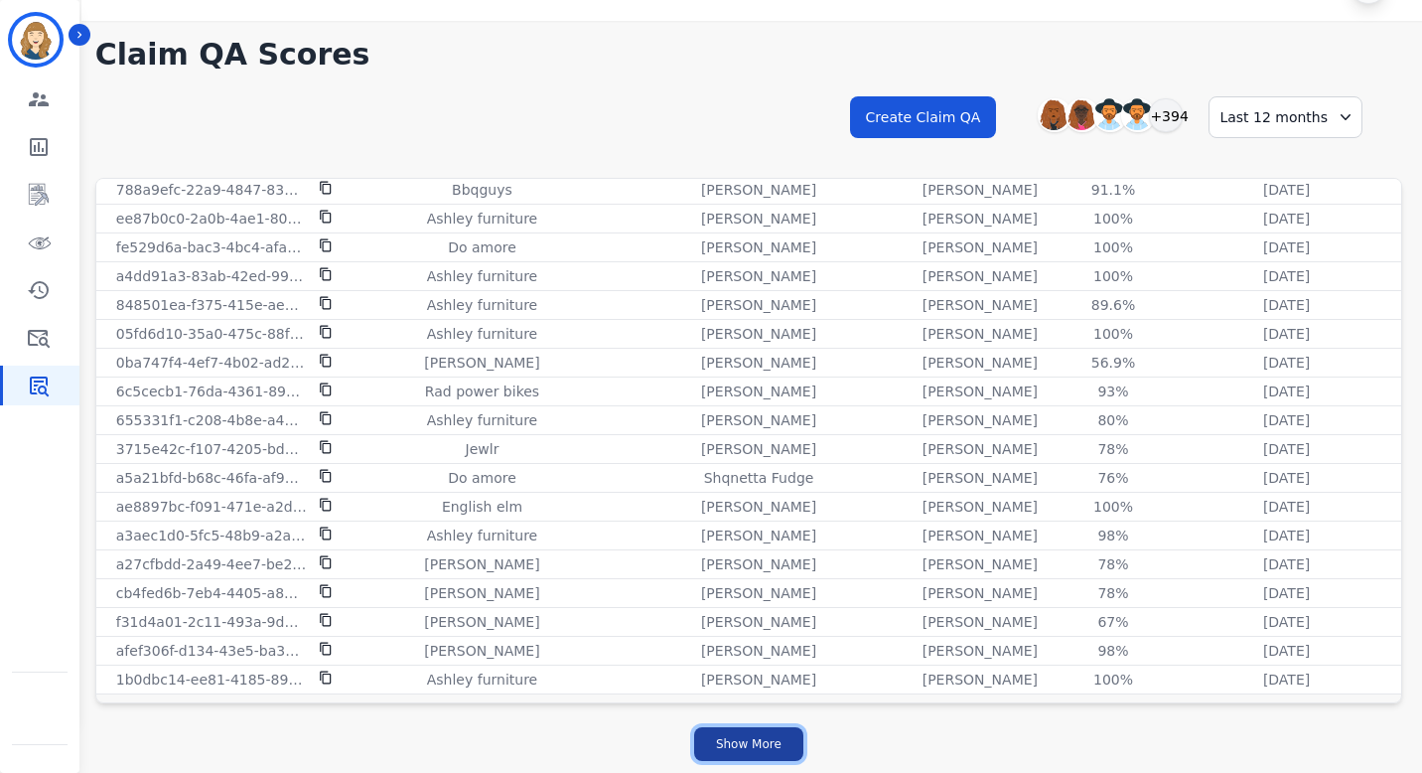
click at [726, 734] on button "Show More" at bounding box center [748, 744] width 109 height 34
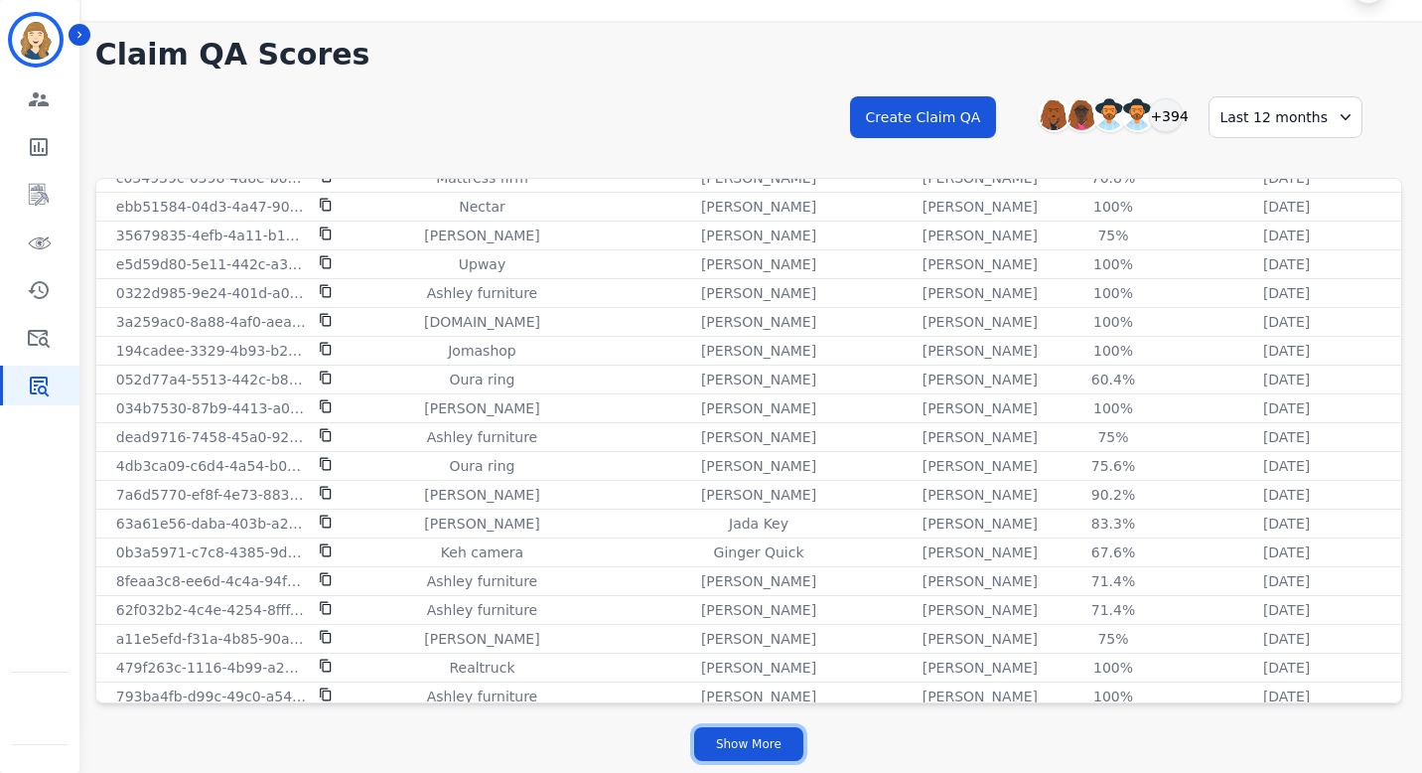
scroll to position [11028, 0]
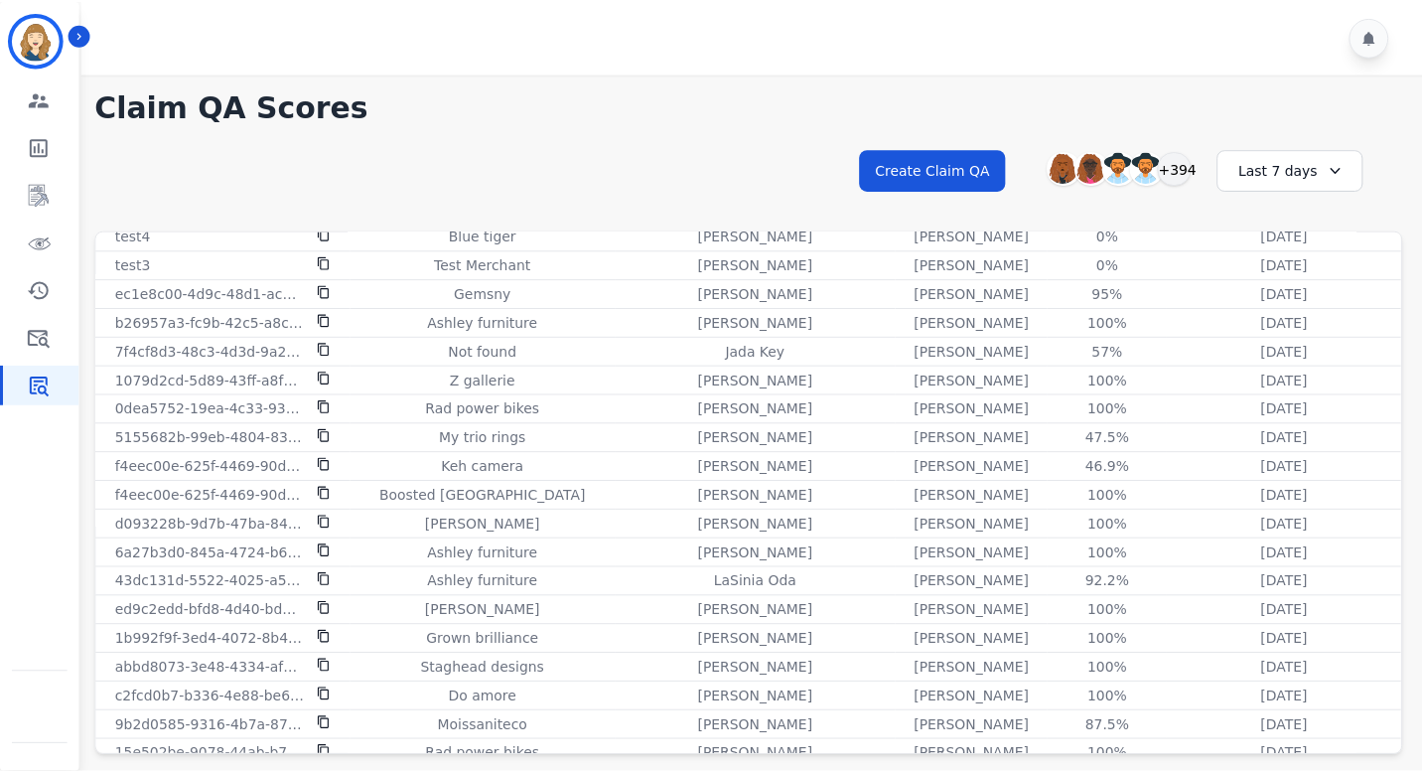
scroll to position [1582, 0]
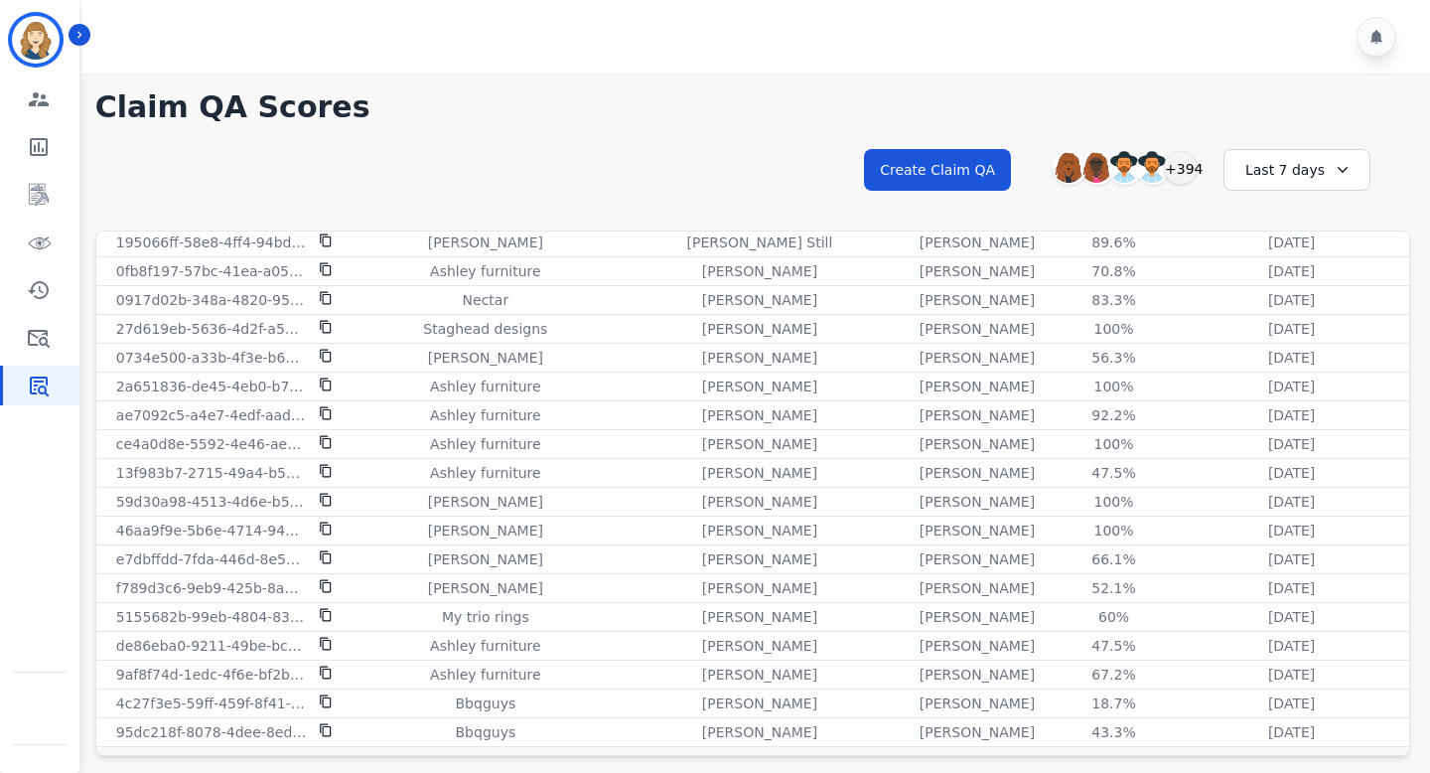
click at [1322, 160] on div "Last 7 days" at bounding box center [1296, 170] width 147 height 42
click at [1281, 395] on ul "Custom [DATE] [DATE] Last 7 days Last 14 days Last 30 days Last 90 days Last 12…" at bounding box center [1309, 313] width 119 height 226
click at [1271, 384] on li "Last 12 months" at bounding box center [1309, 396] width 99 height 40
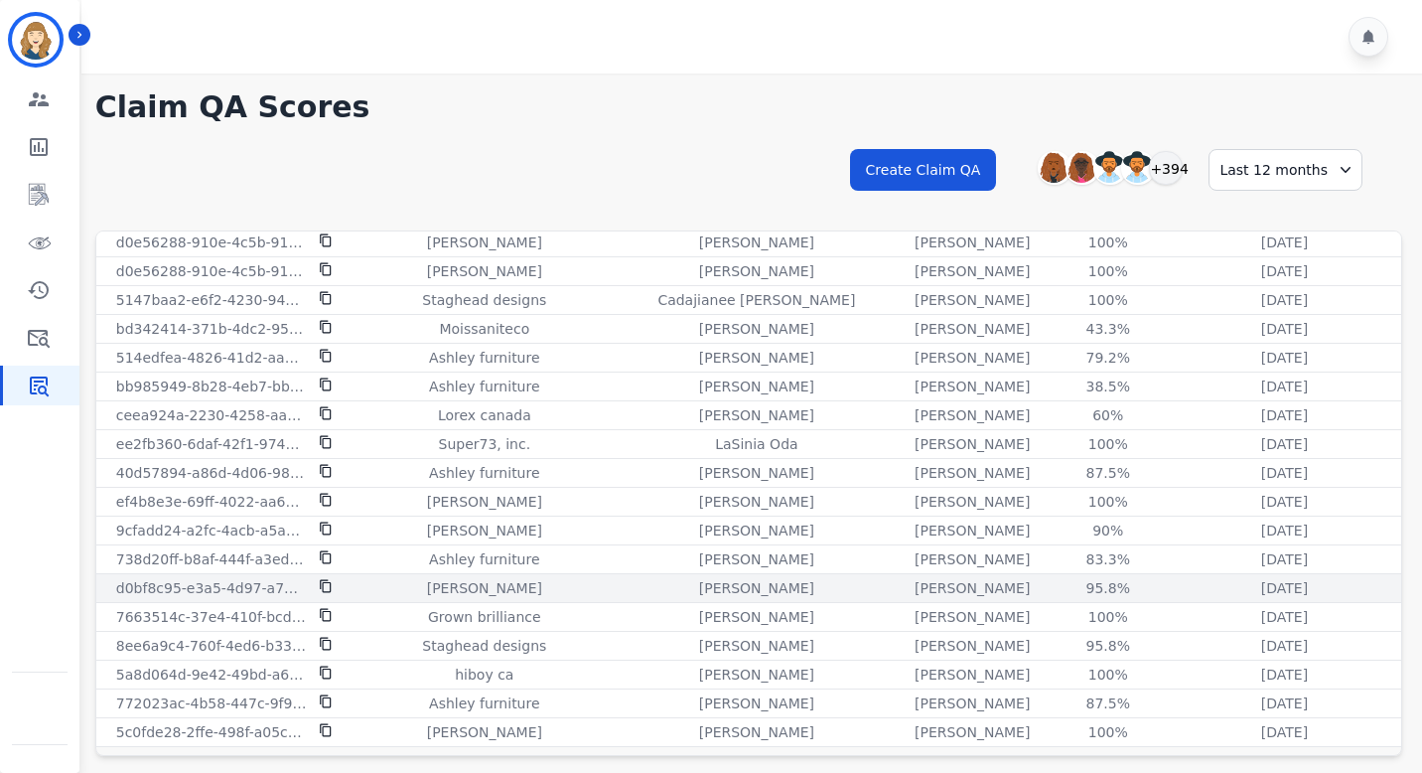
scroll to position [53, 0]
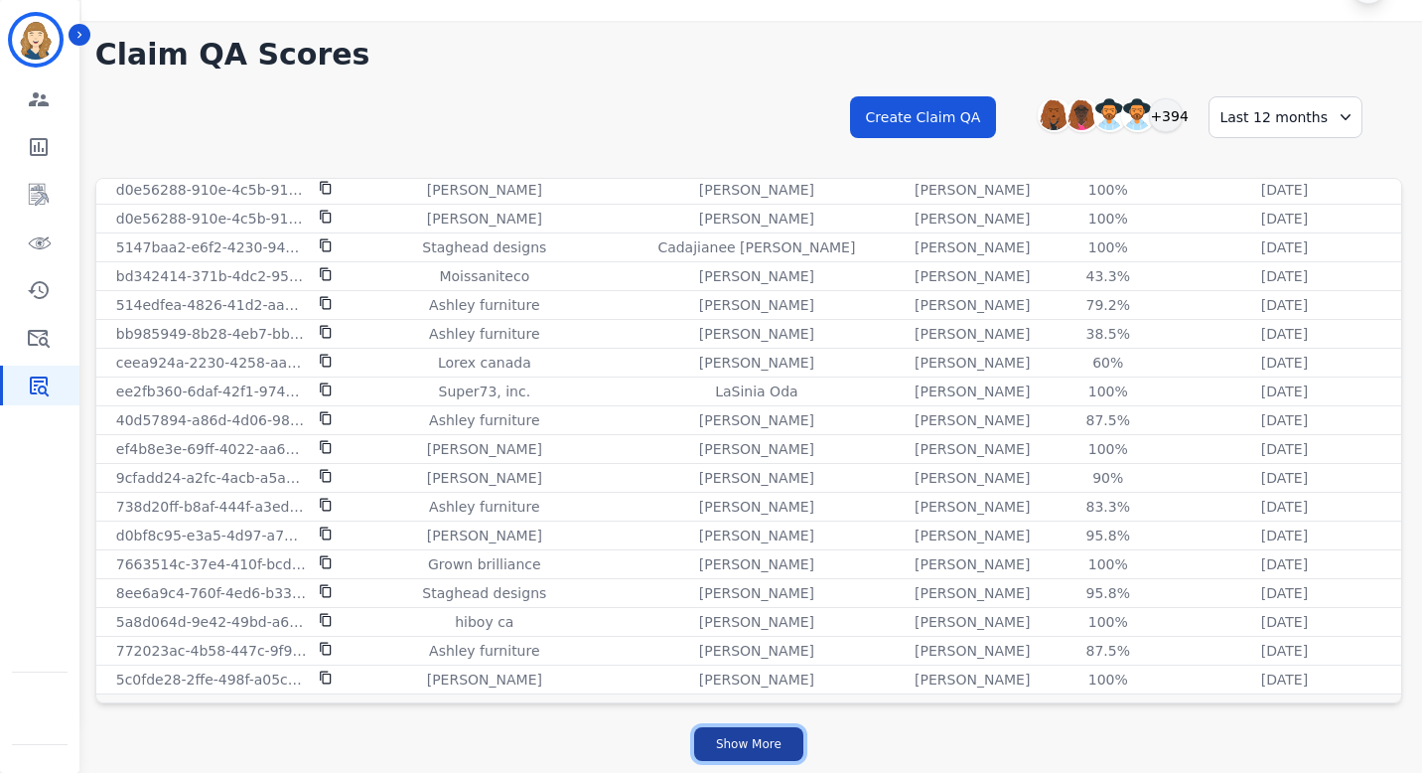
click at [728, 749] on button "Show More" at bounding box center [748, 744] width 109 height 34
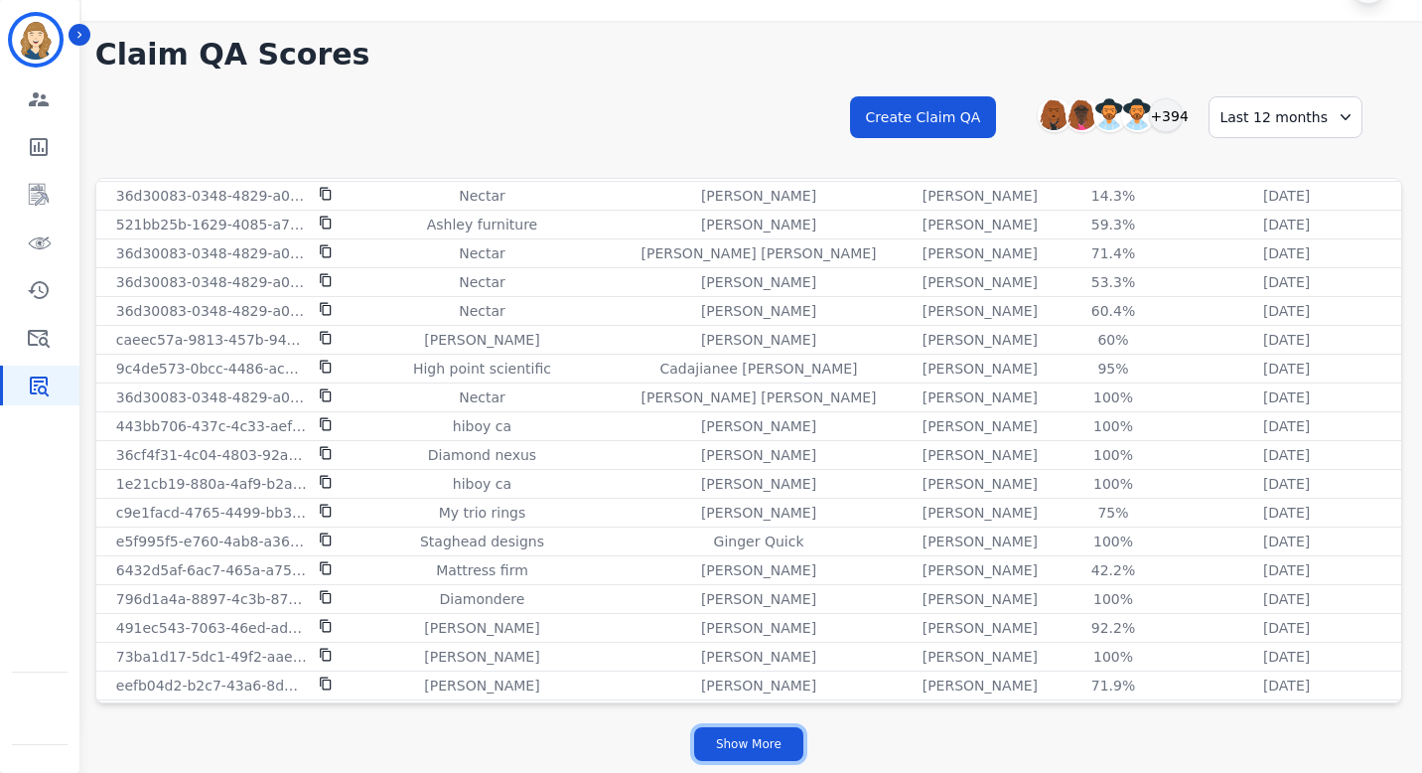
scroll to position [5268, 0]
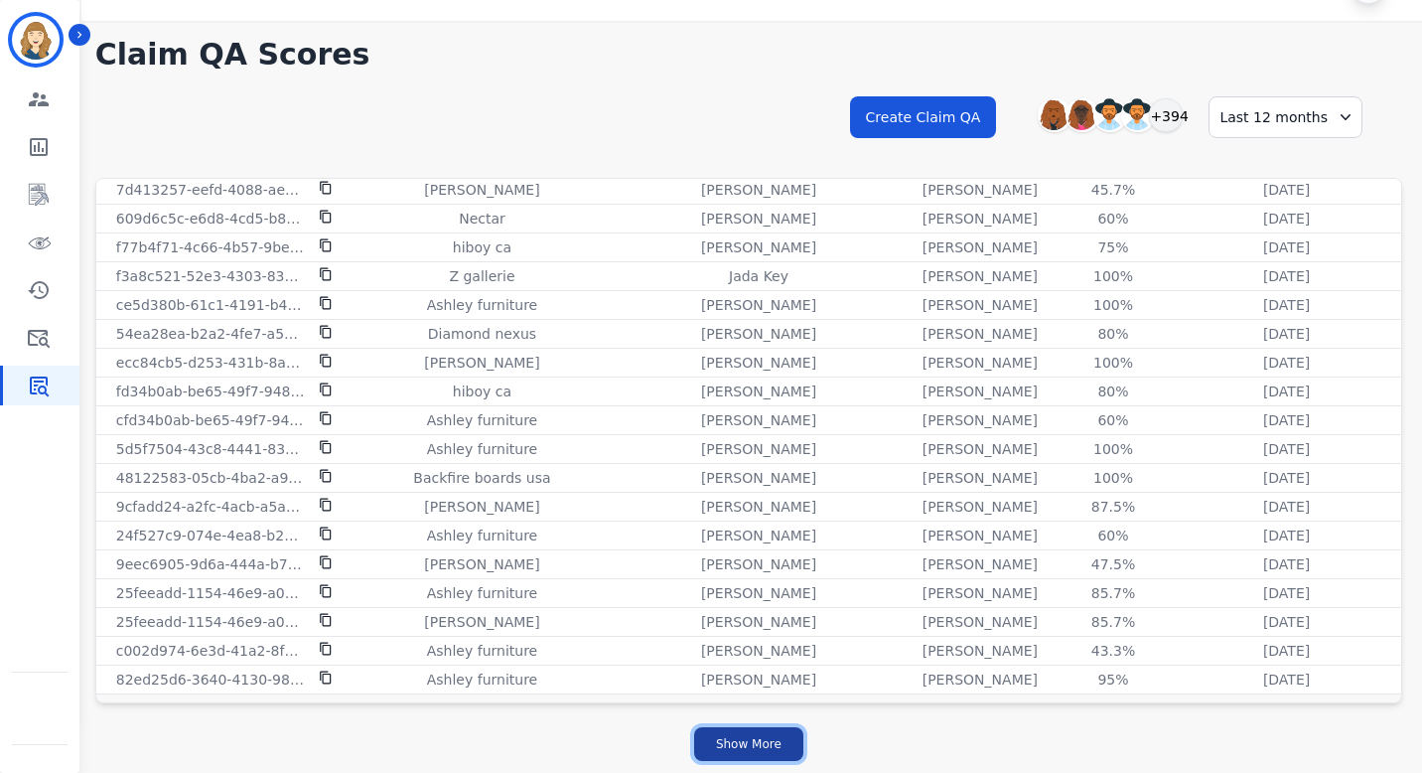
click at [736, 740] on button "Show More" at bounding box center [748, 744] width 109 height 34
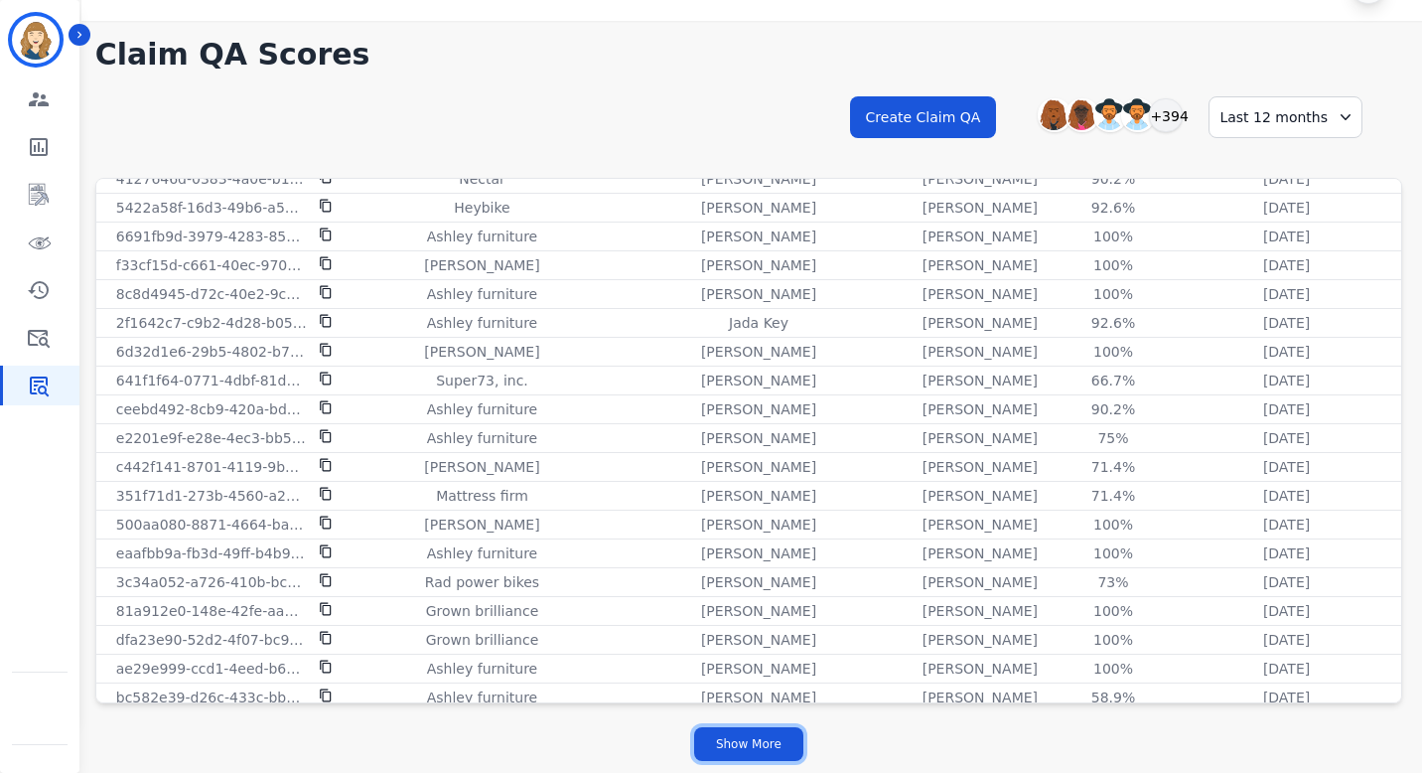
scroll to position [8148, 0]
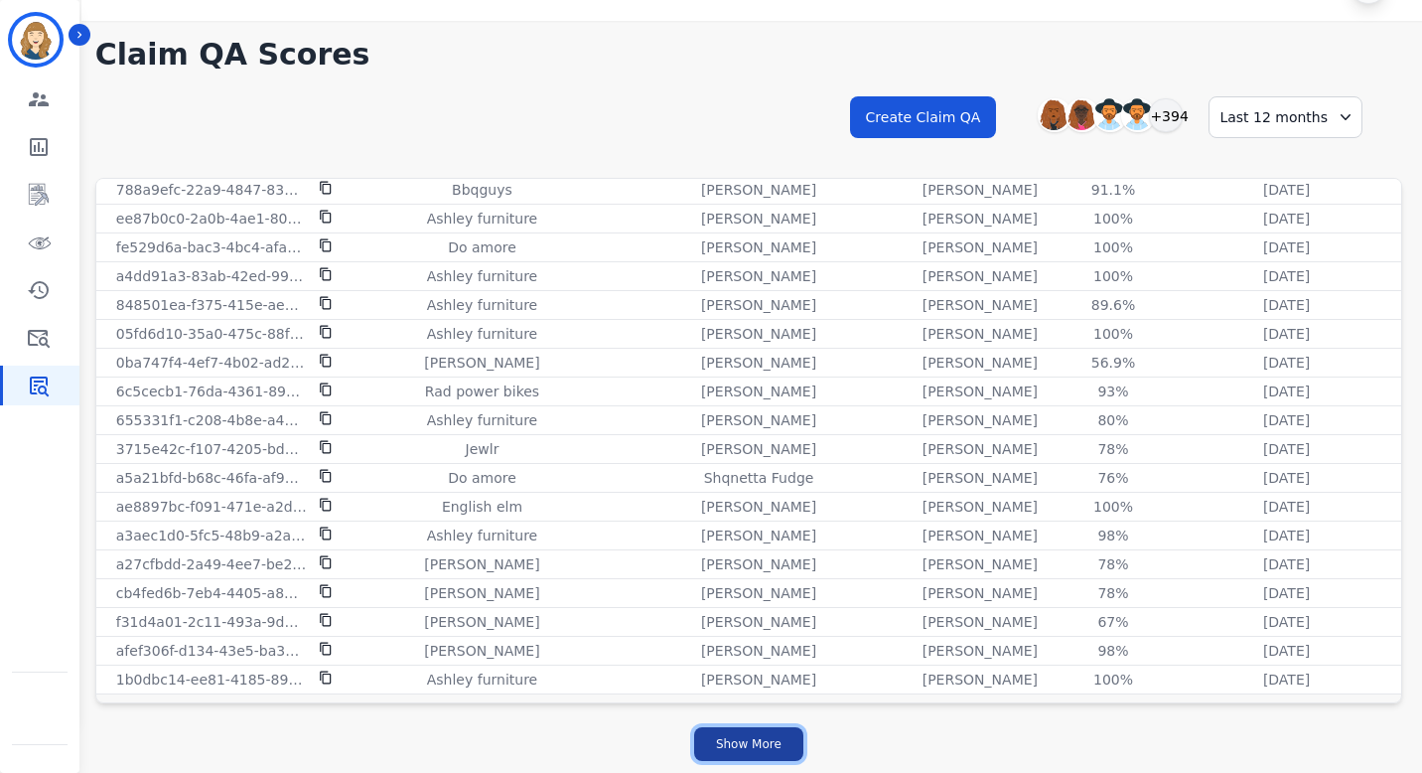
click at [761, 743] on button "Show More" at bounding box center [748, 744] width 109 height 34
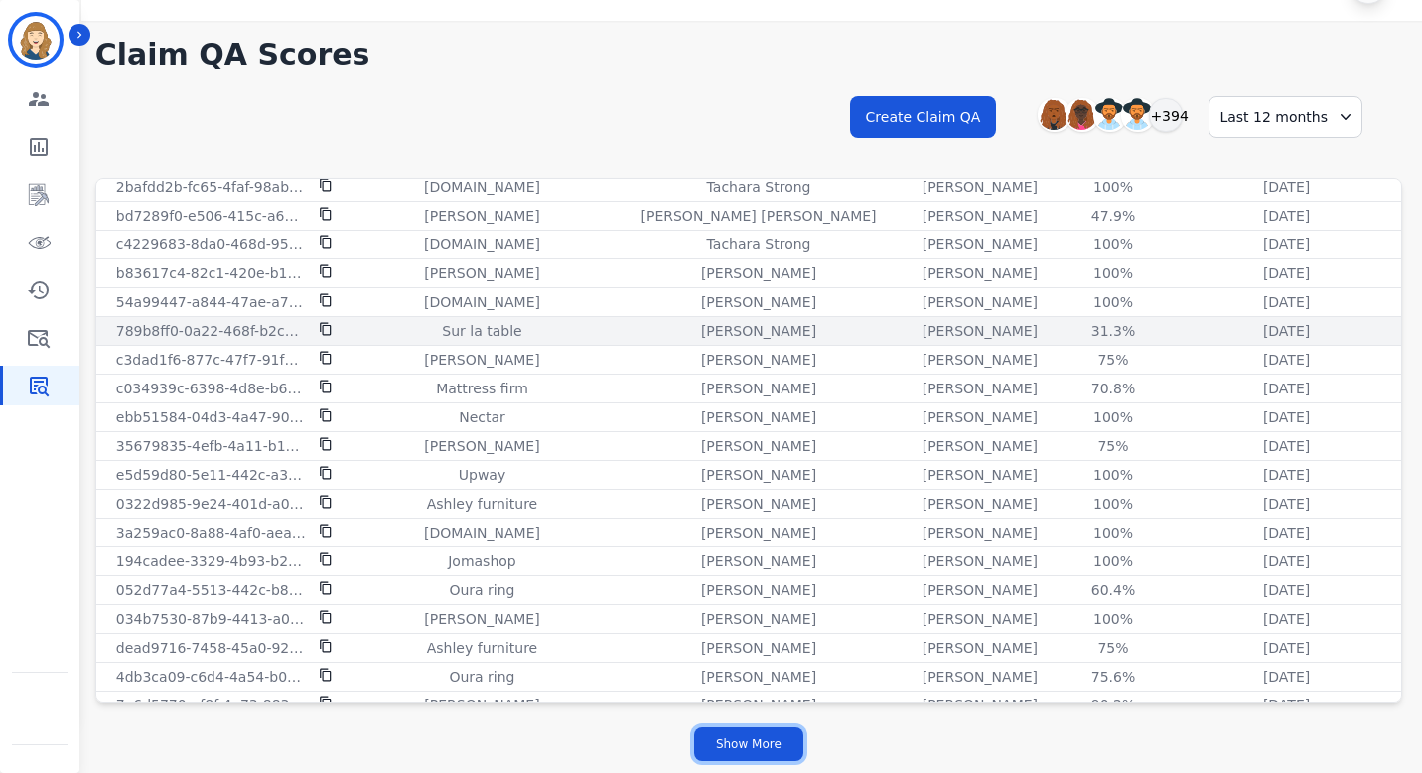
scroll to position [11028, 0]
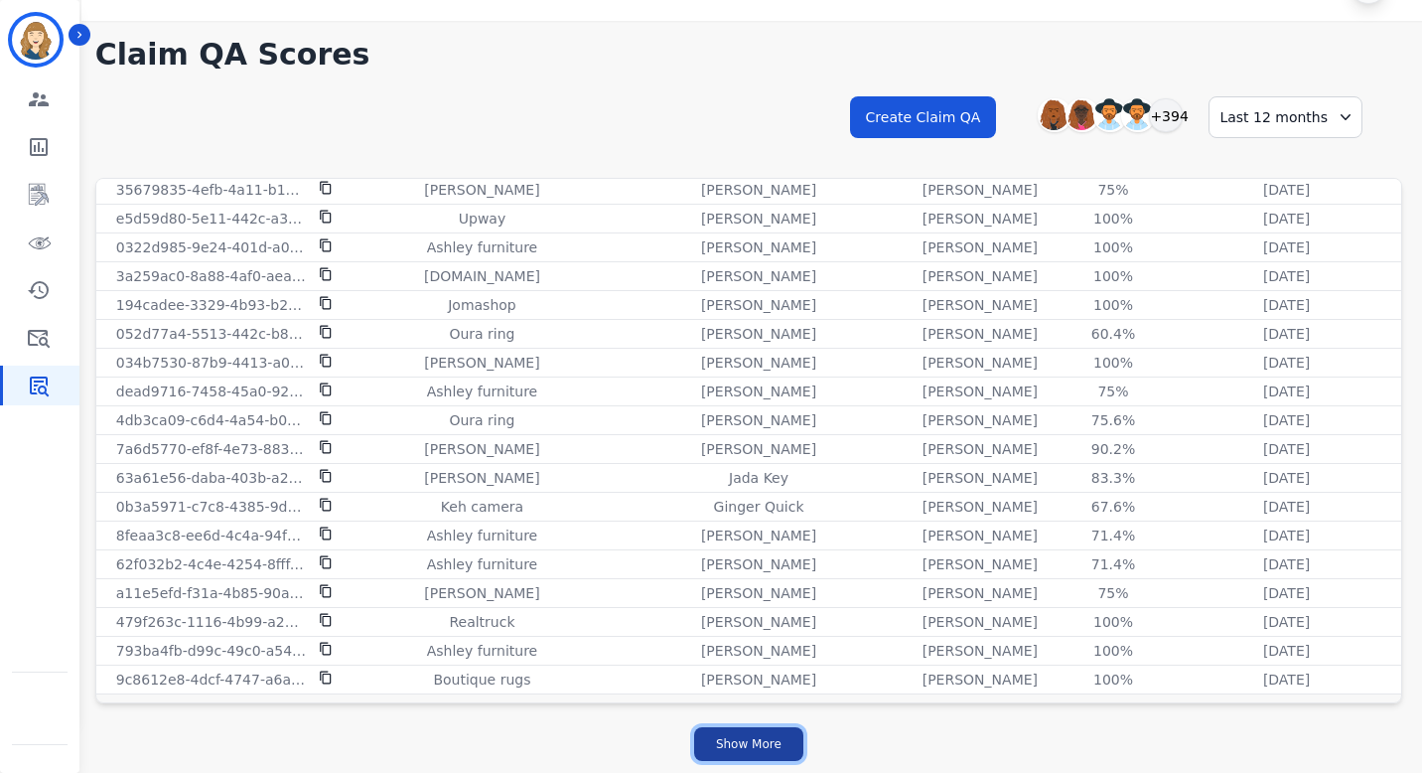
click at [750, 750] on button "Show More" at bounding box center [748, 744] width 109 height 34
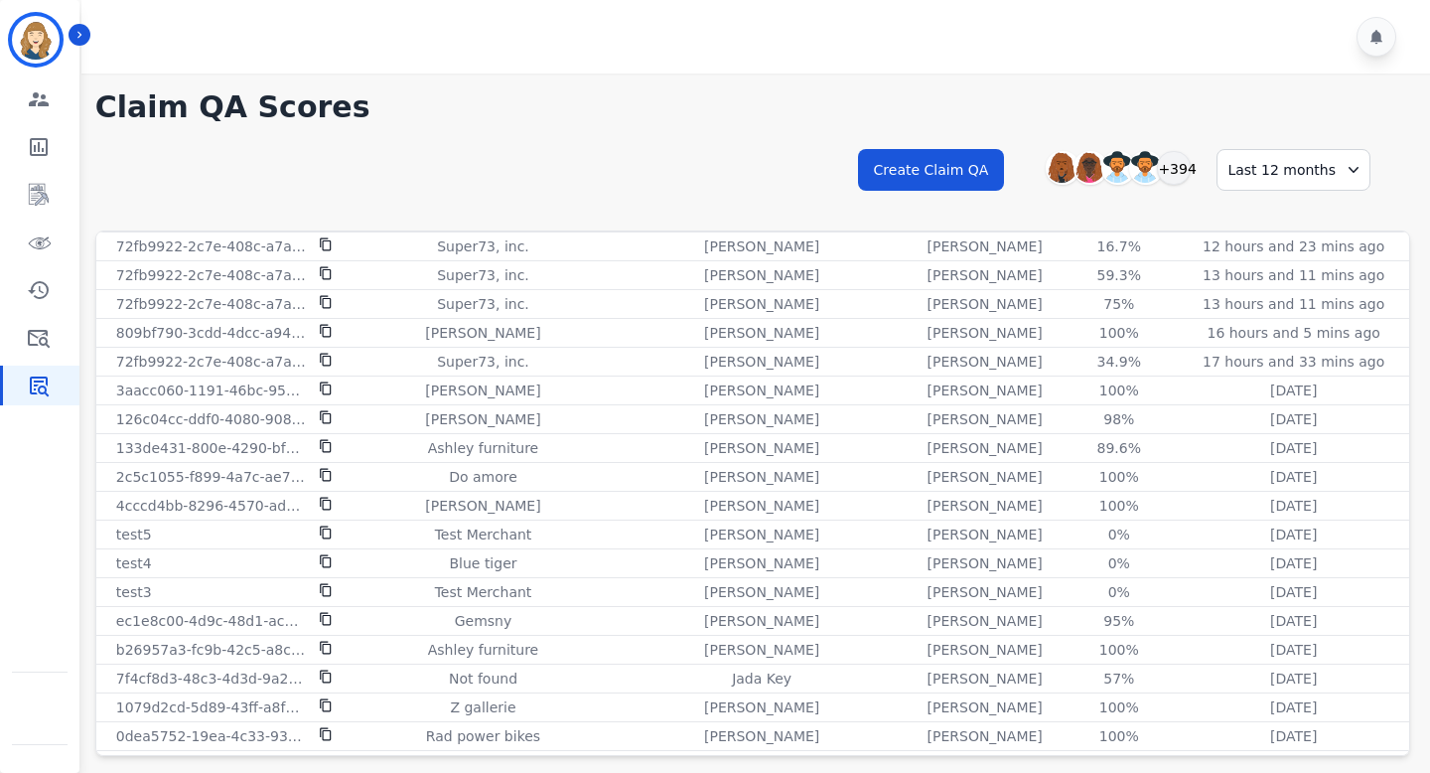
scroll to position [0, 0]
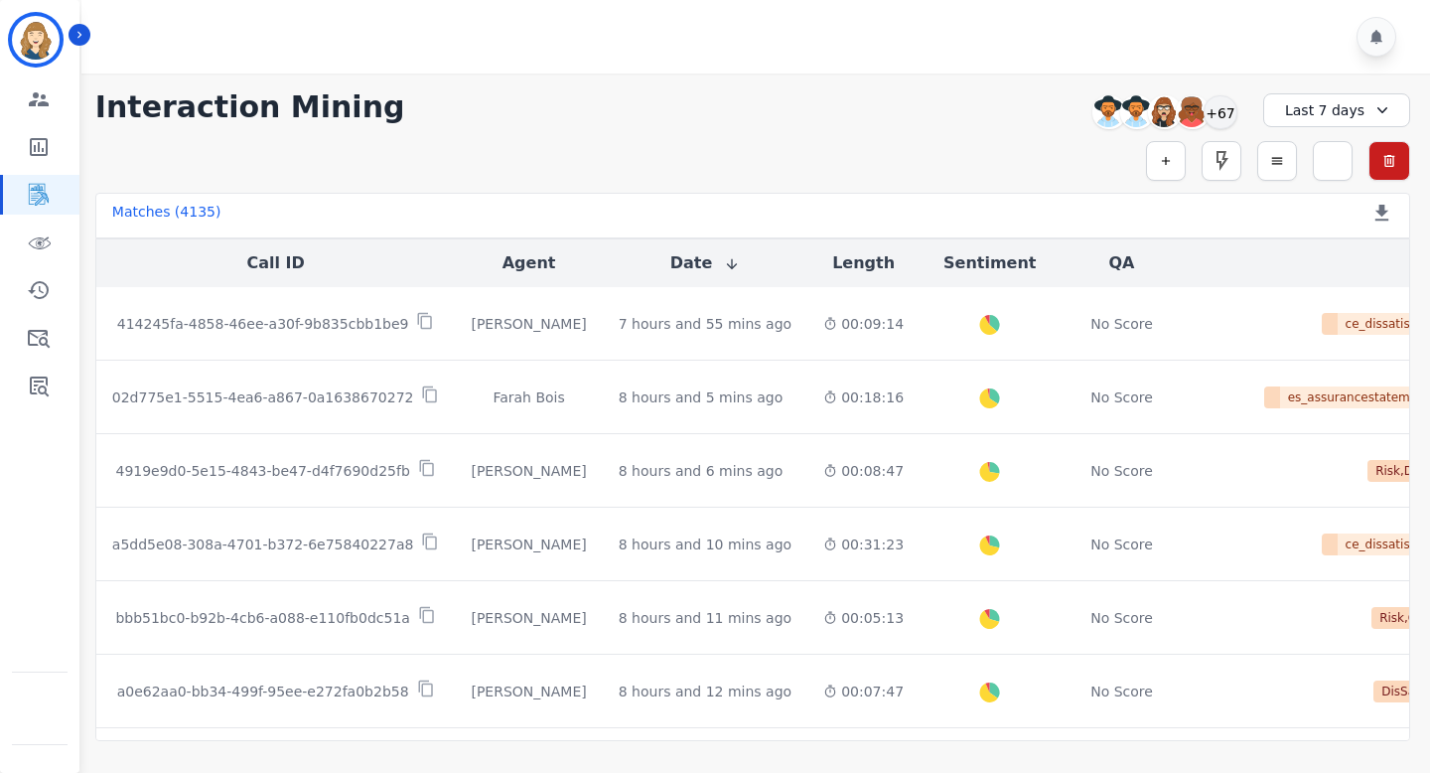
click at [714, 268] on button "Date" at bounding box center [705, 263] width 71 height 24
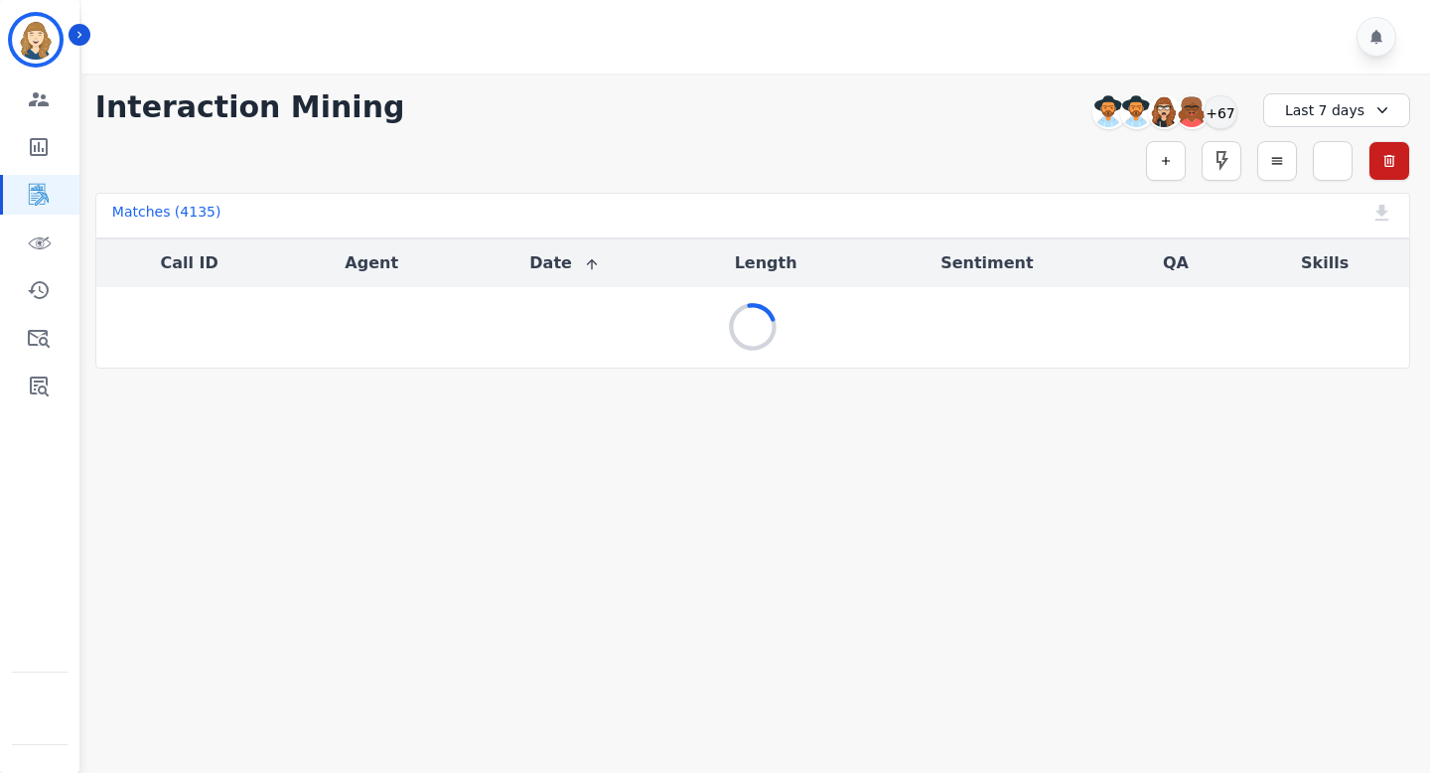
click at [1355, 109] on div "Last 7 days" at bounding box center [1336, 110] width 147 height 34
click at [1324, 323] on li "Last 12 months" at bounding box center [1349, 333] width 99 height 40
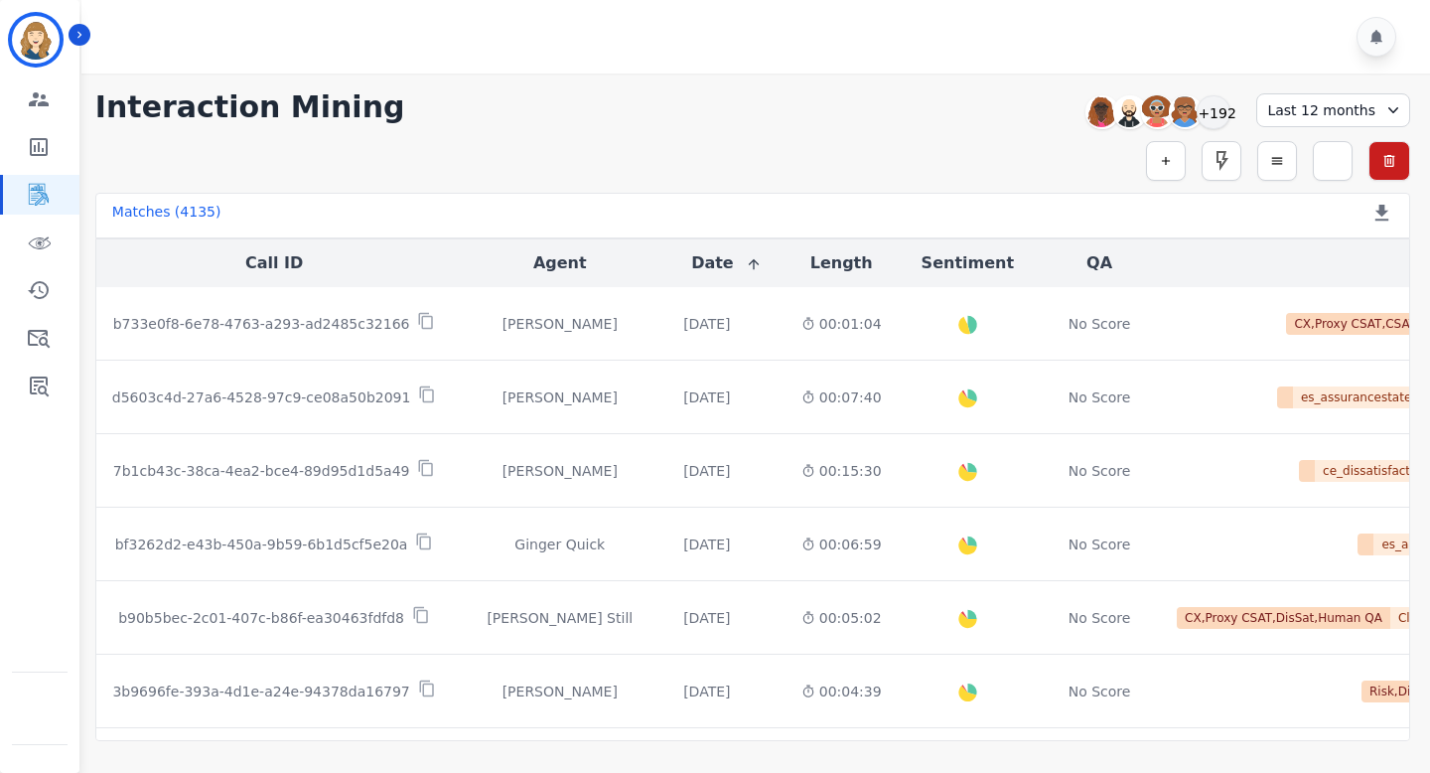
click at [700, 266] on button "Date" at bounding box center [726, 263] width 71 height 24
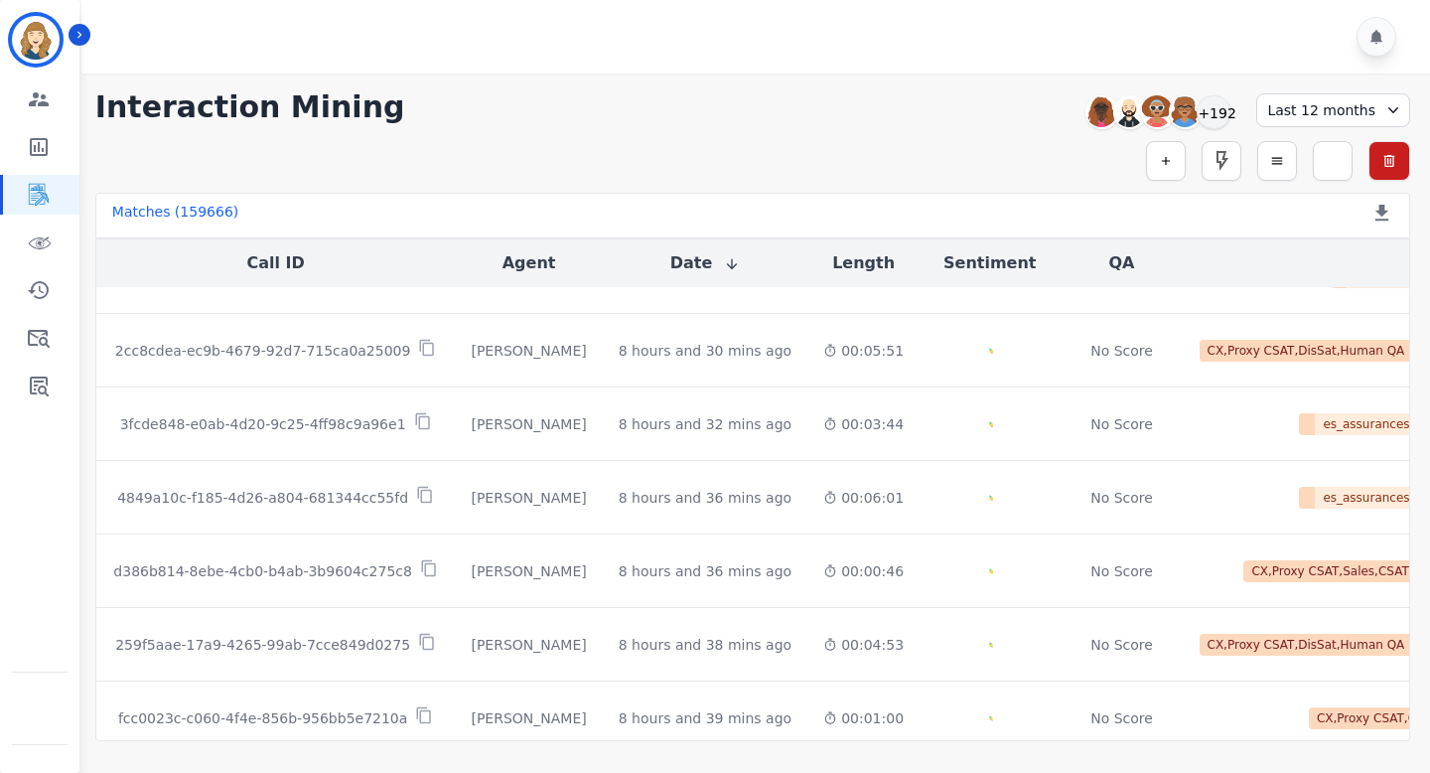
scroll to position [1107, 0]
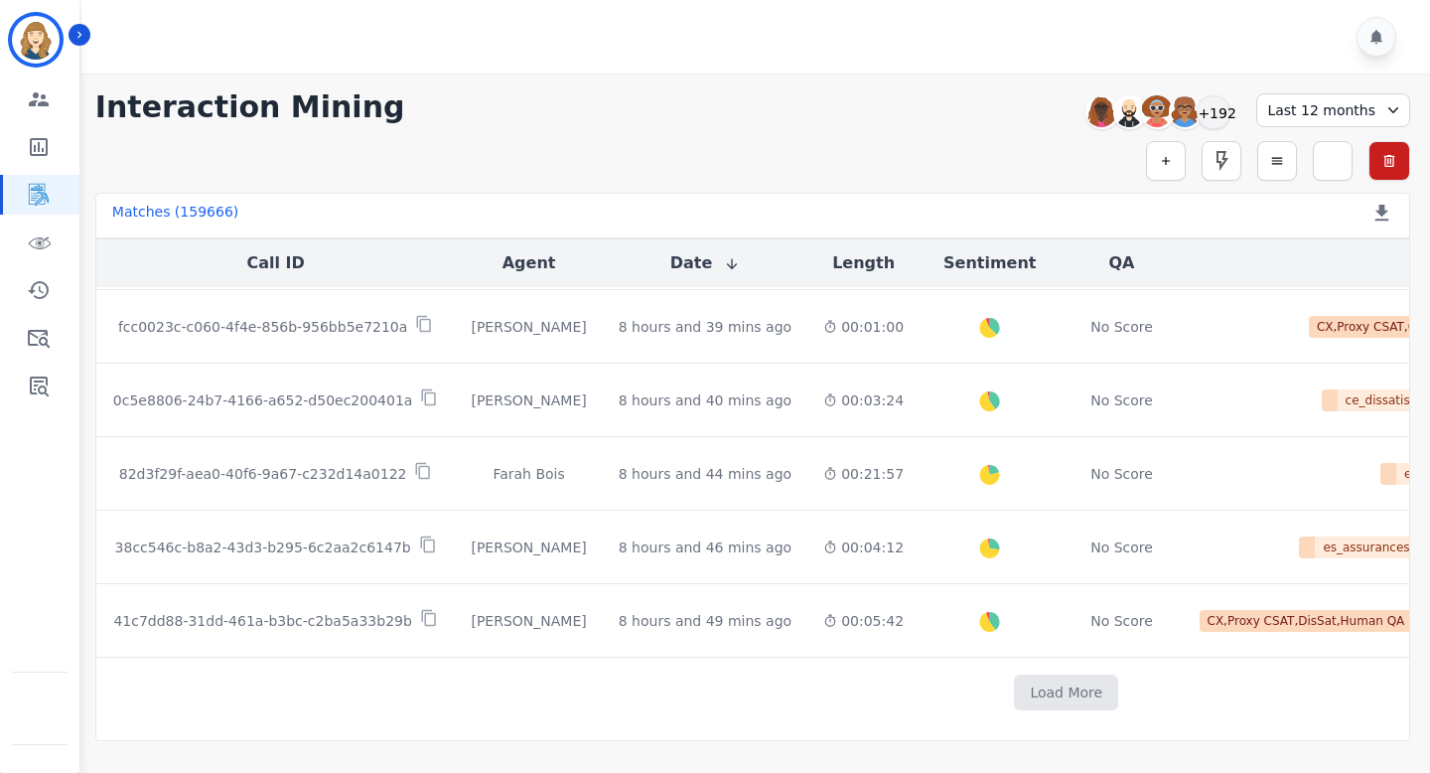
click at [729, 268] on icon at bounding box center [732, 264] width 16 height 16
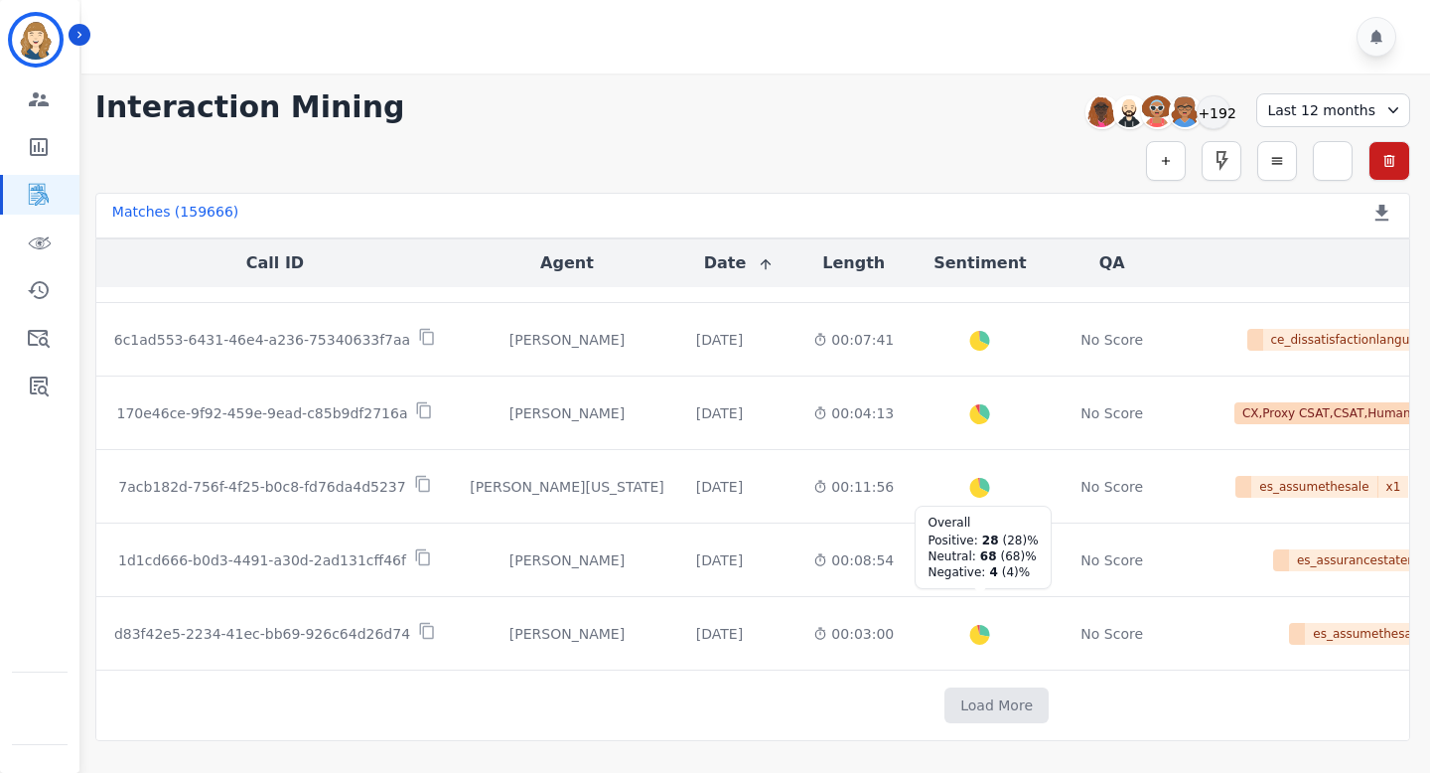
scroll to position [1094, 0]
click at [962, 701] on button "Load More" at bounding box center [996, 705] width 104 height 36
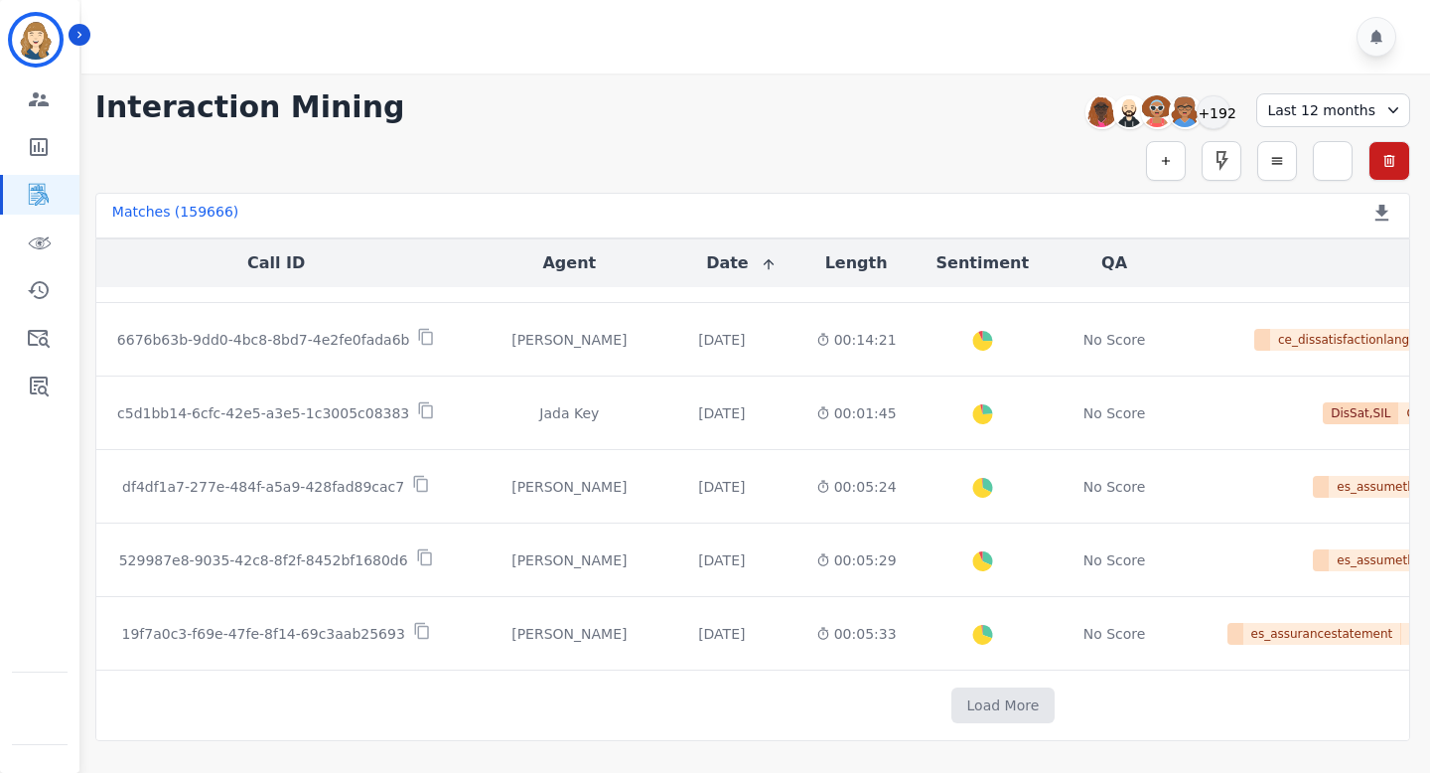
scroll to position [2564, 0]
click at [951, 698] on button "Load More" at bounding box center [1003, 705] width 104 height 36
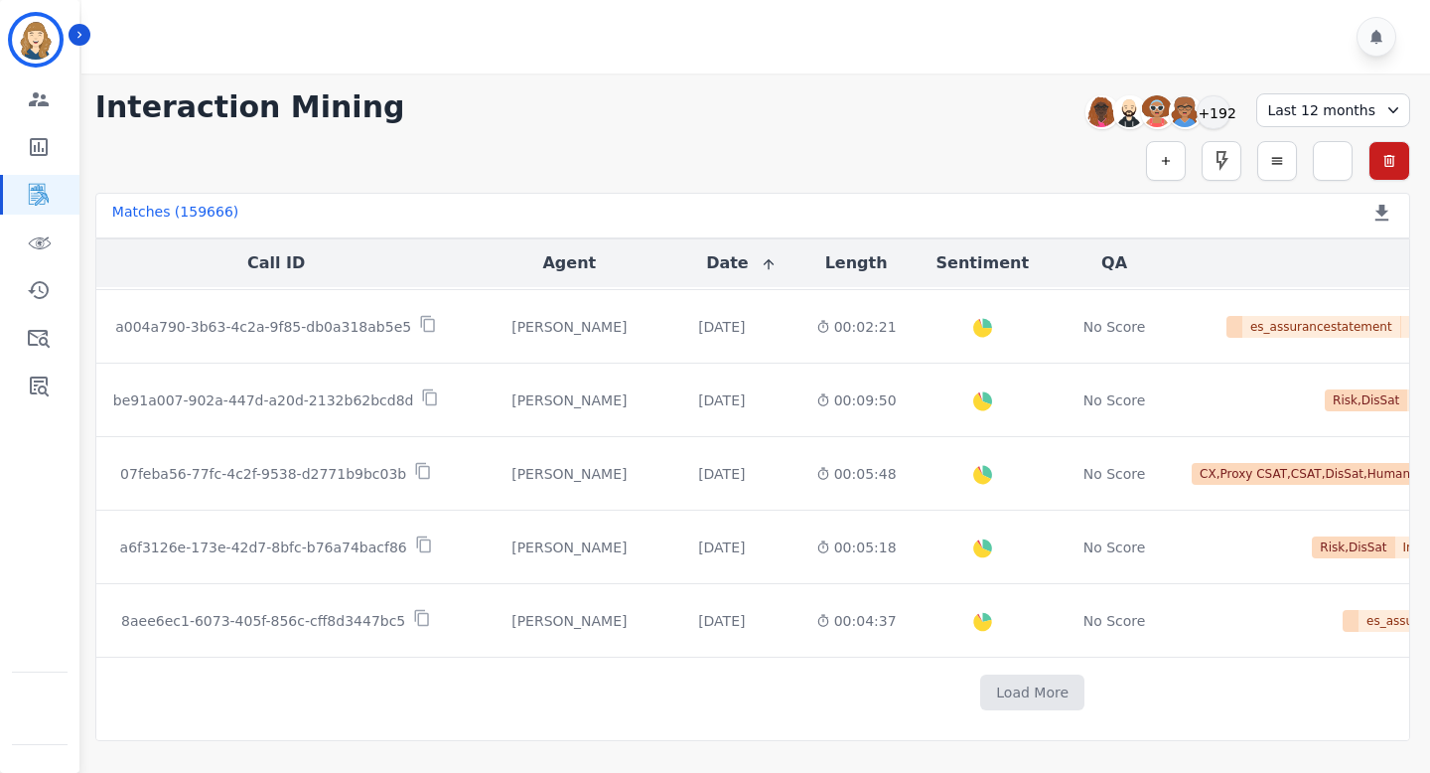
scroll to position [4034, 0]
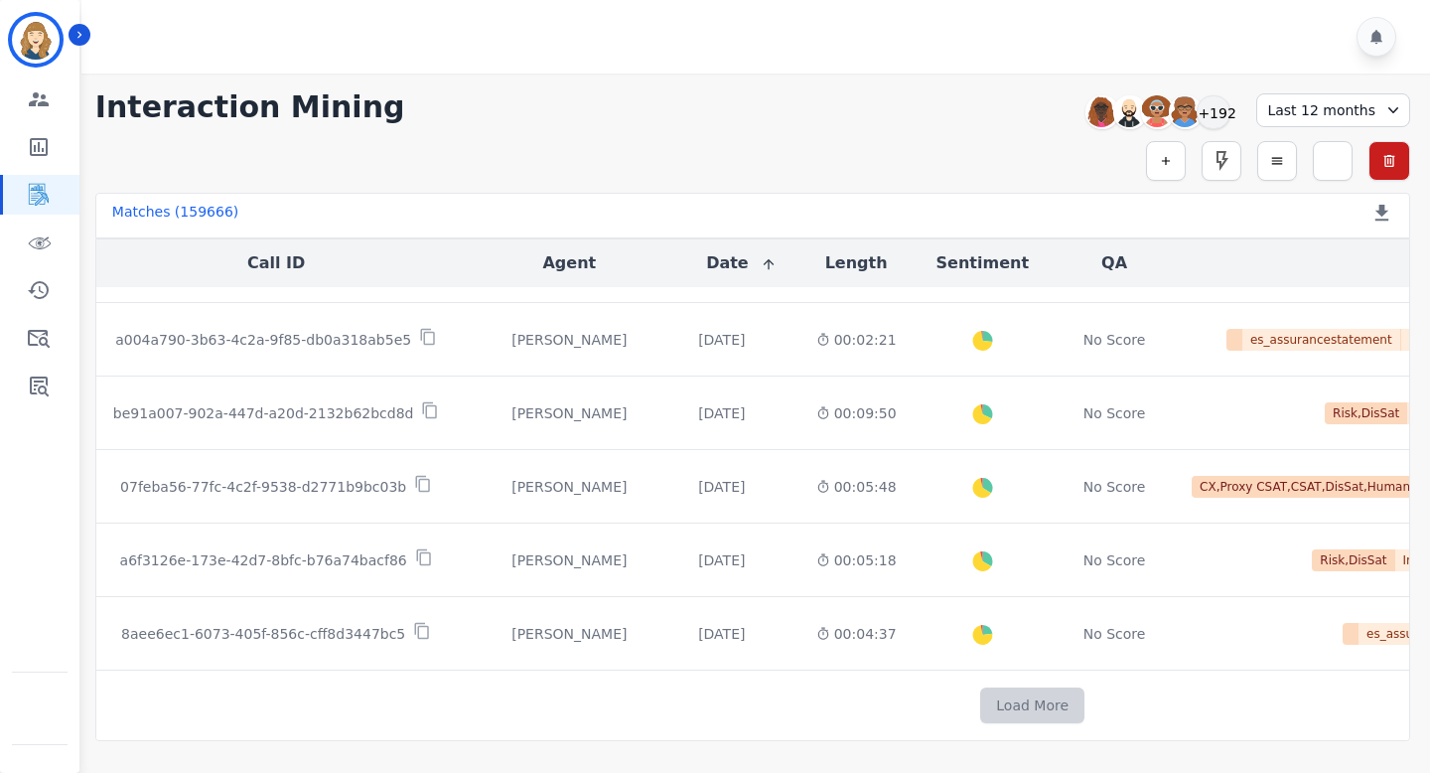
click at [980, 699] on button "Load More" at bounding box center [1032, 705] width 104 height 36
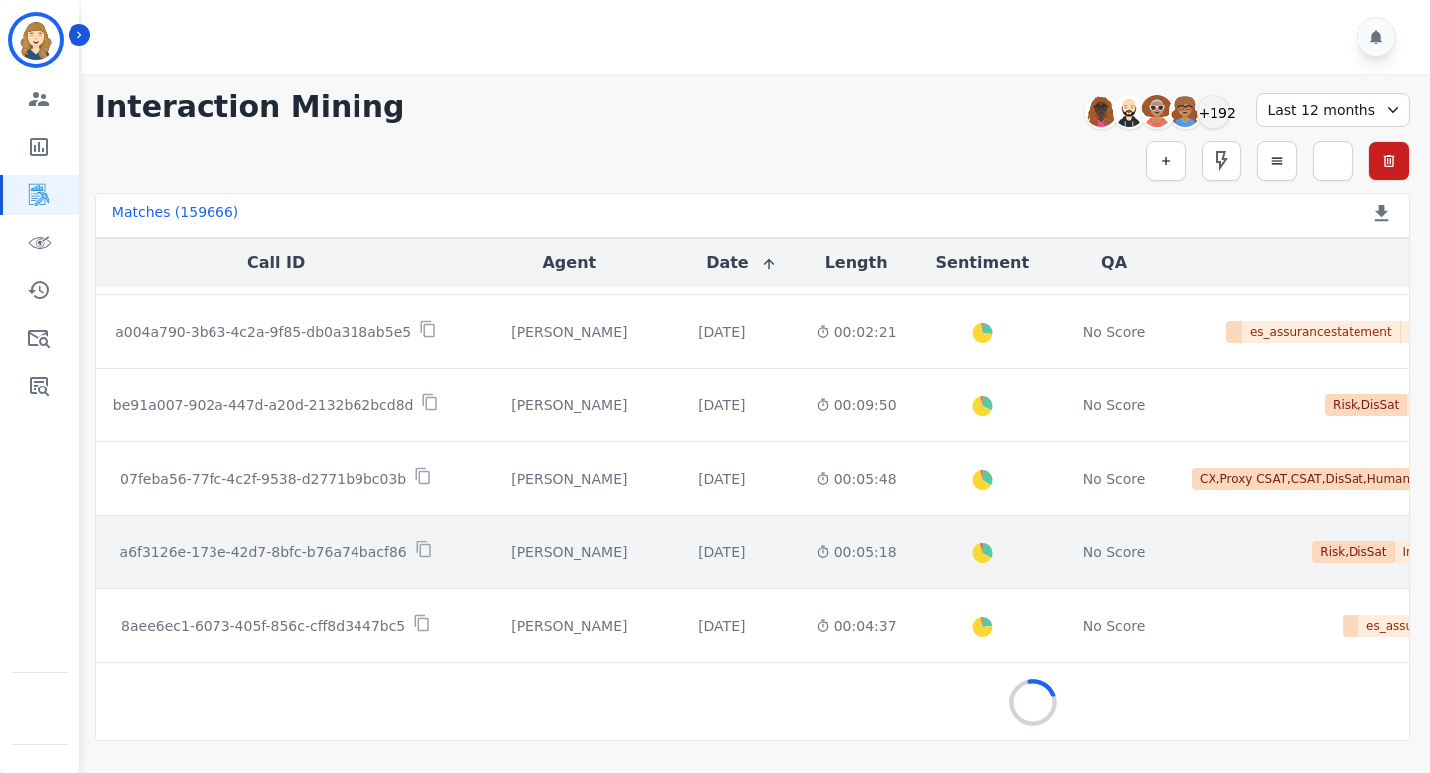
scroll to position [4045, 0]
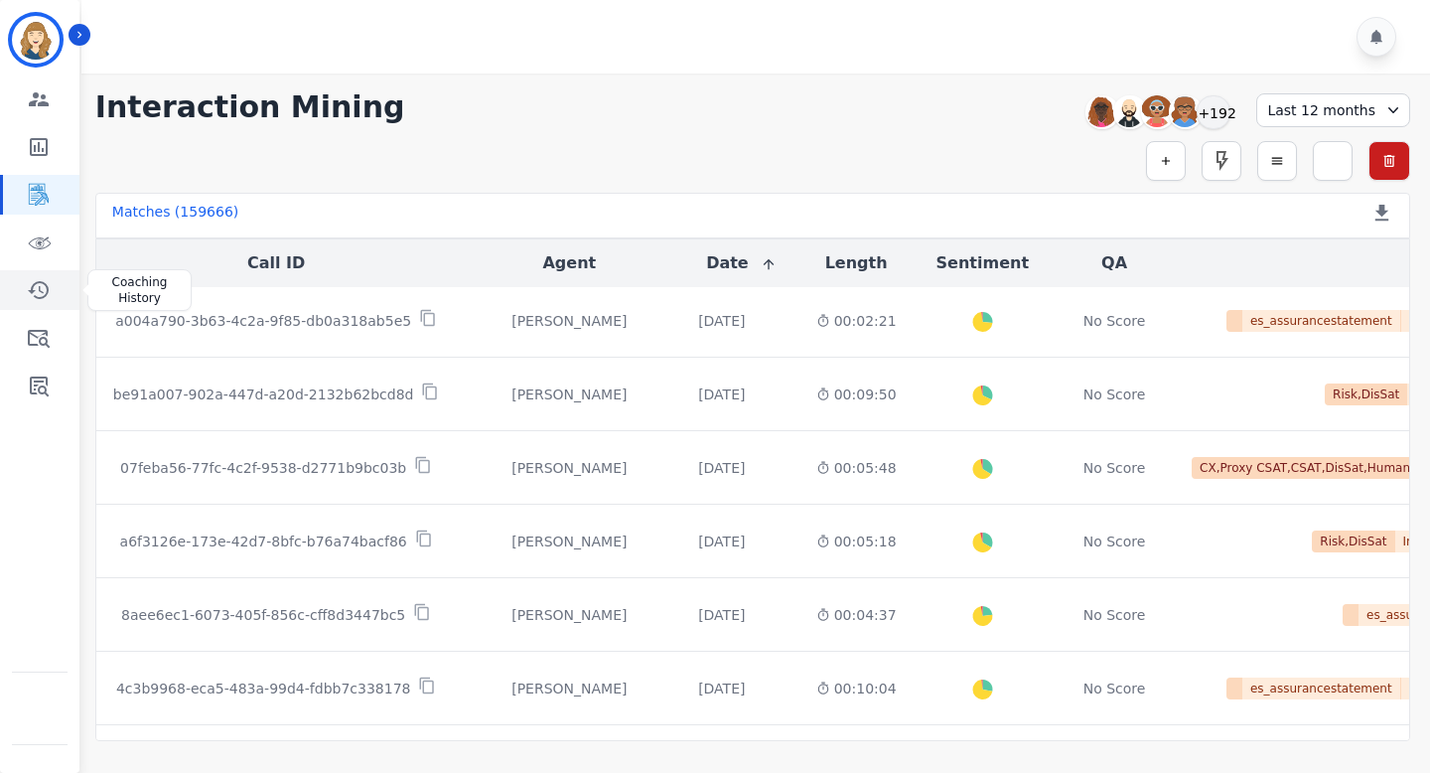
click at [34, 295] on icon "Sidebar" at bounding box center [38, 290] width 21 height 18
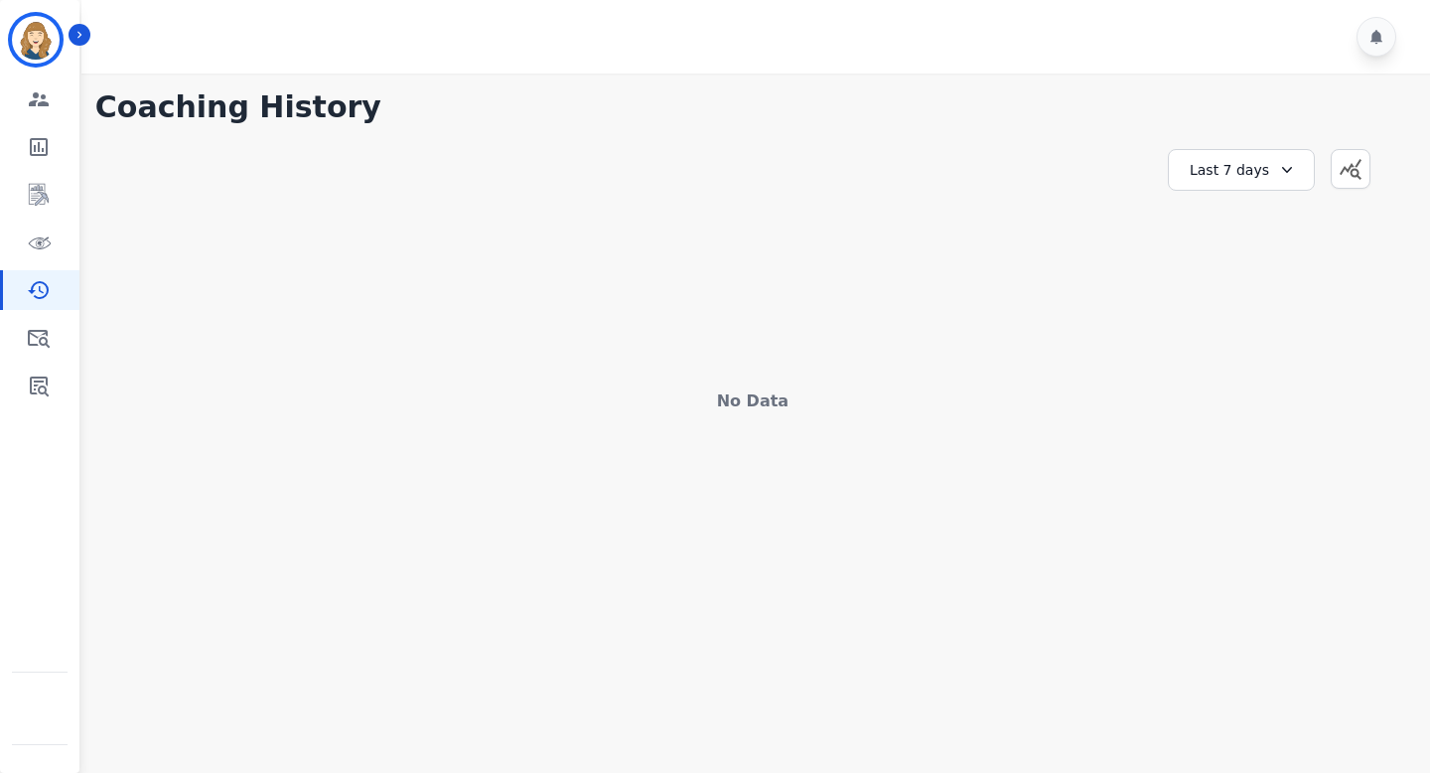
click at [1206, 162] on div "Last 7 days" at bounding box center [1241, 170] width 147 height 42
click at [1252, 388] on li "Last 12 months" at bounding box center [1254, 396] width 99 height 40
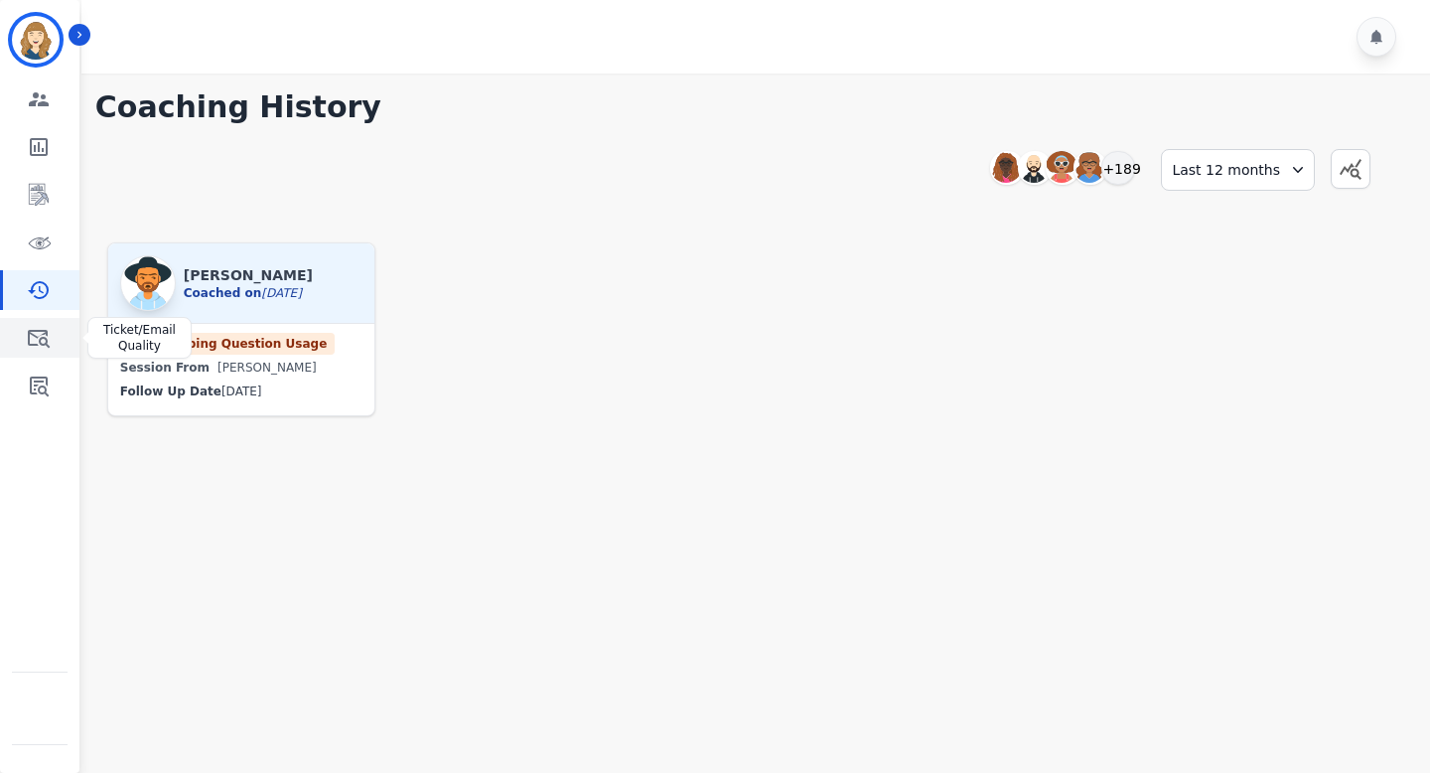
click at [25, 337] on link "Sidebar" at bounding box center [41, 338] width 76 height 40
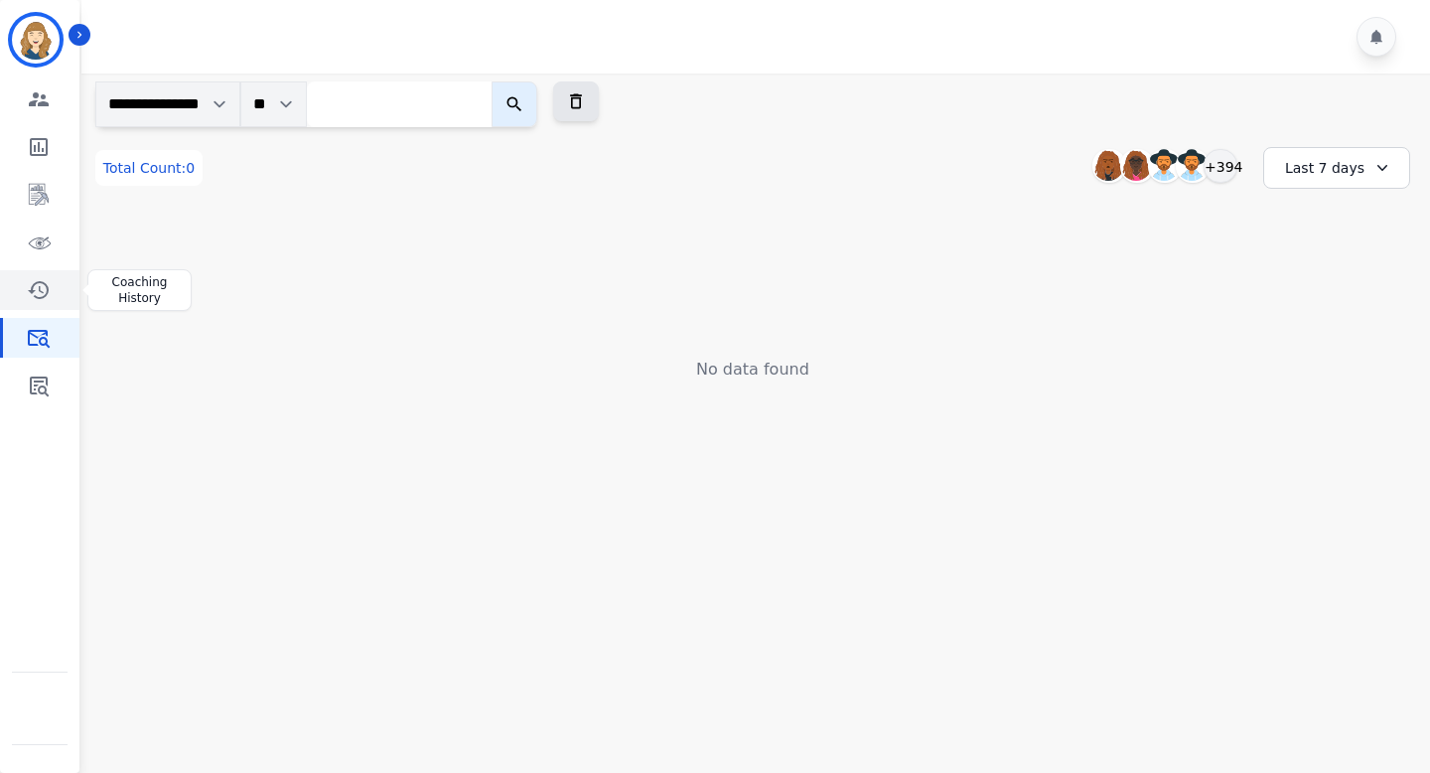
click at [39, 289] on icon "Sidebar" at bounding box center [38, 290] width 21 height 18
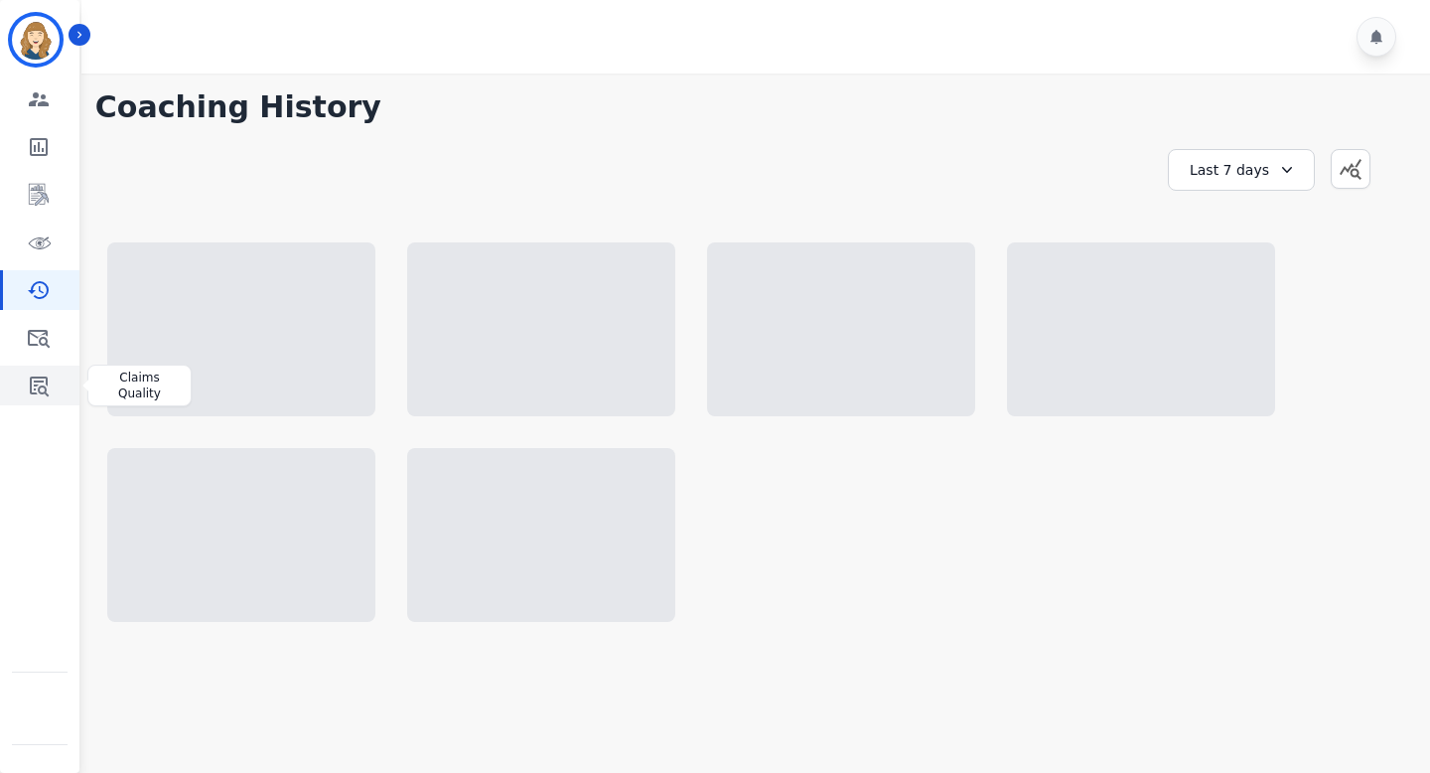
click at [49, 394] on icon "Sidebar" at bounding box center [39, 385] width 24 height 24
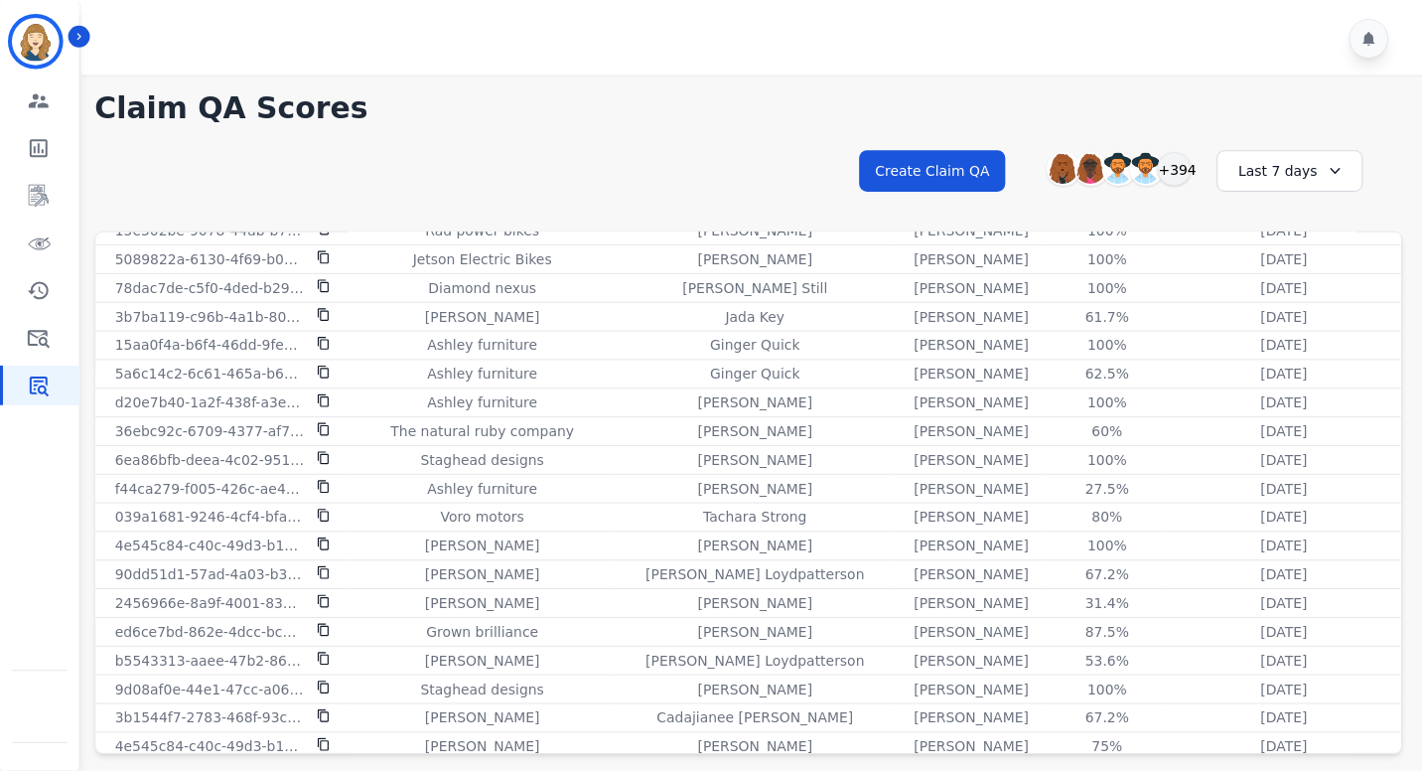
scroll to position [1467, 0]
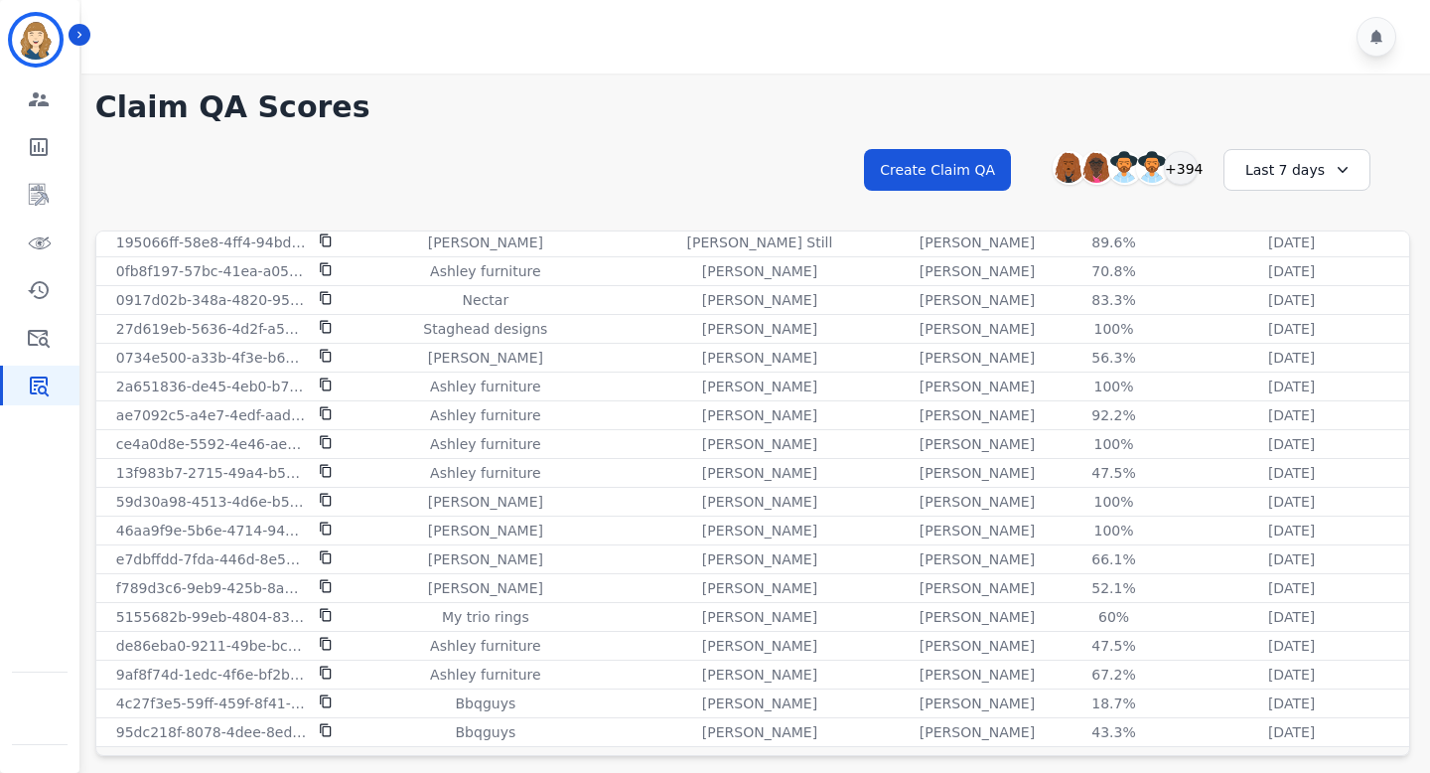
click at [1272, 185] on div "Last 7 days" at bounding box center [1296, 170] width 147 height 42
click at [1274, 379] on li "Last 12 months" at bounding box center [1309, 396] width 99 height 40
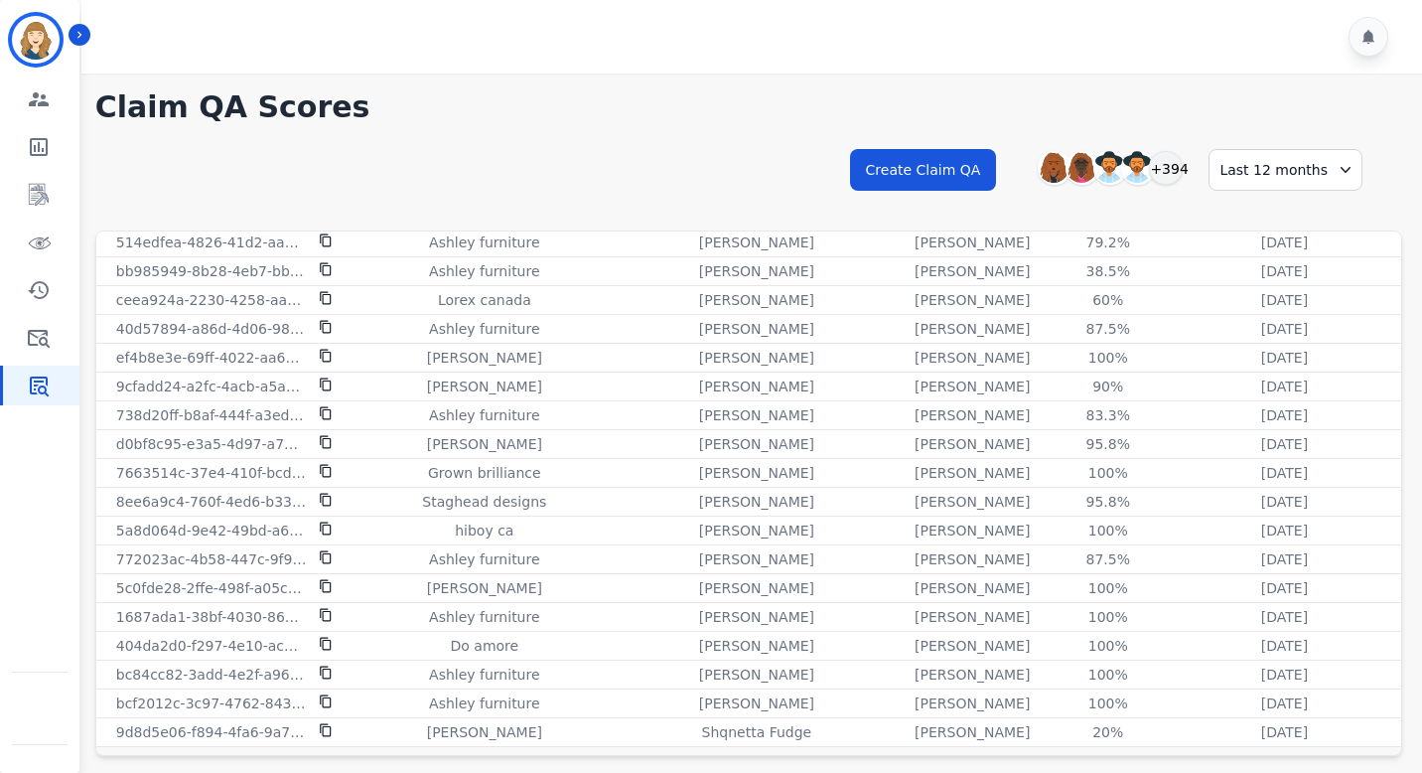
scroll to position [53, 0]
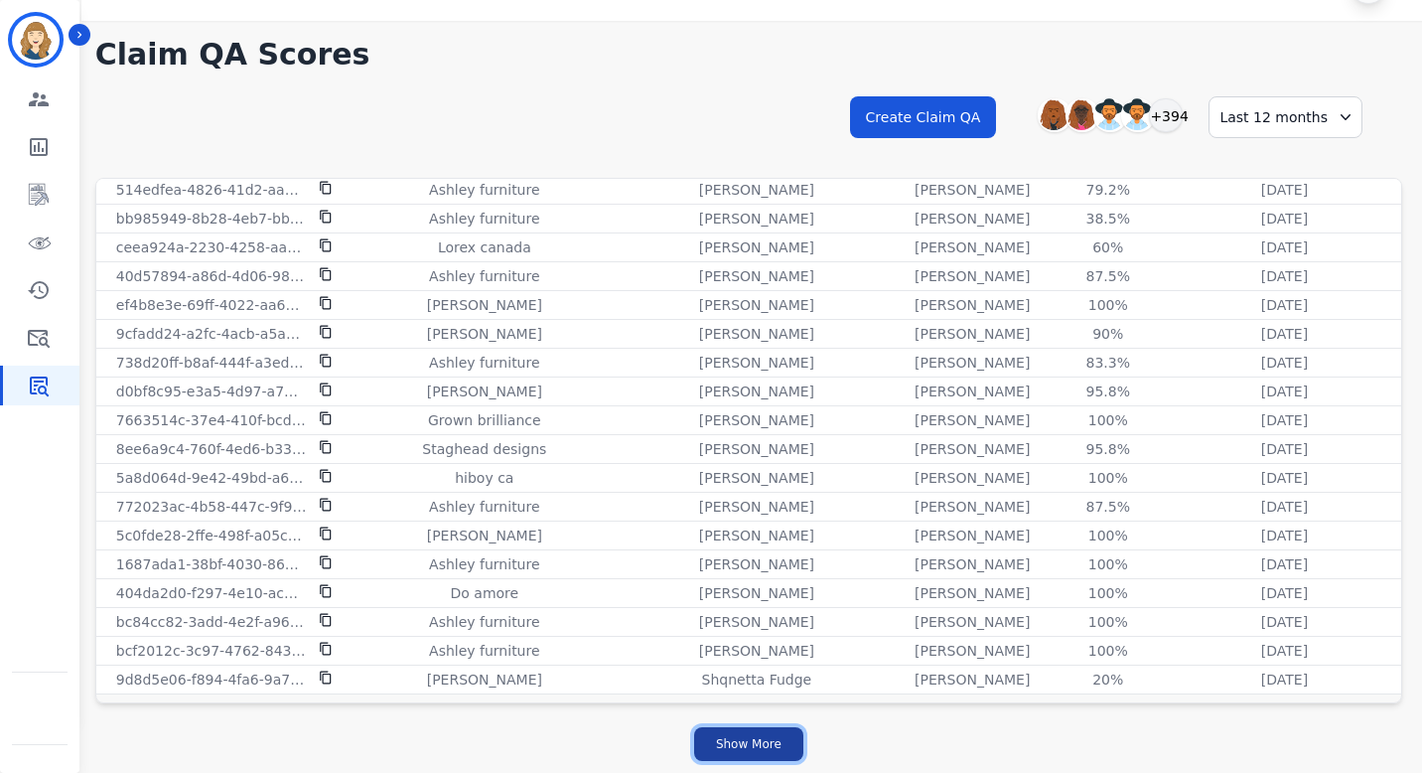
click at [786, 740] on button "Show More" at bounding box center [748, 744] width 109 height 34
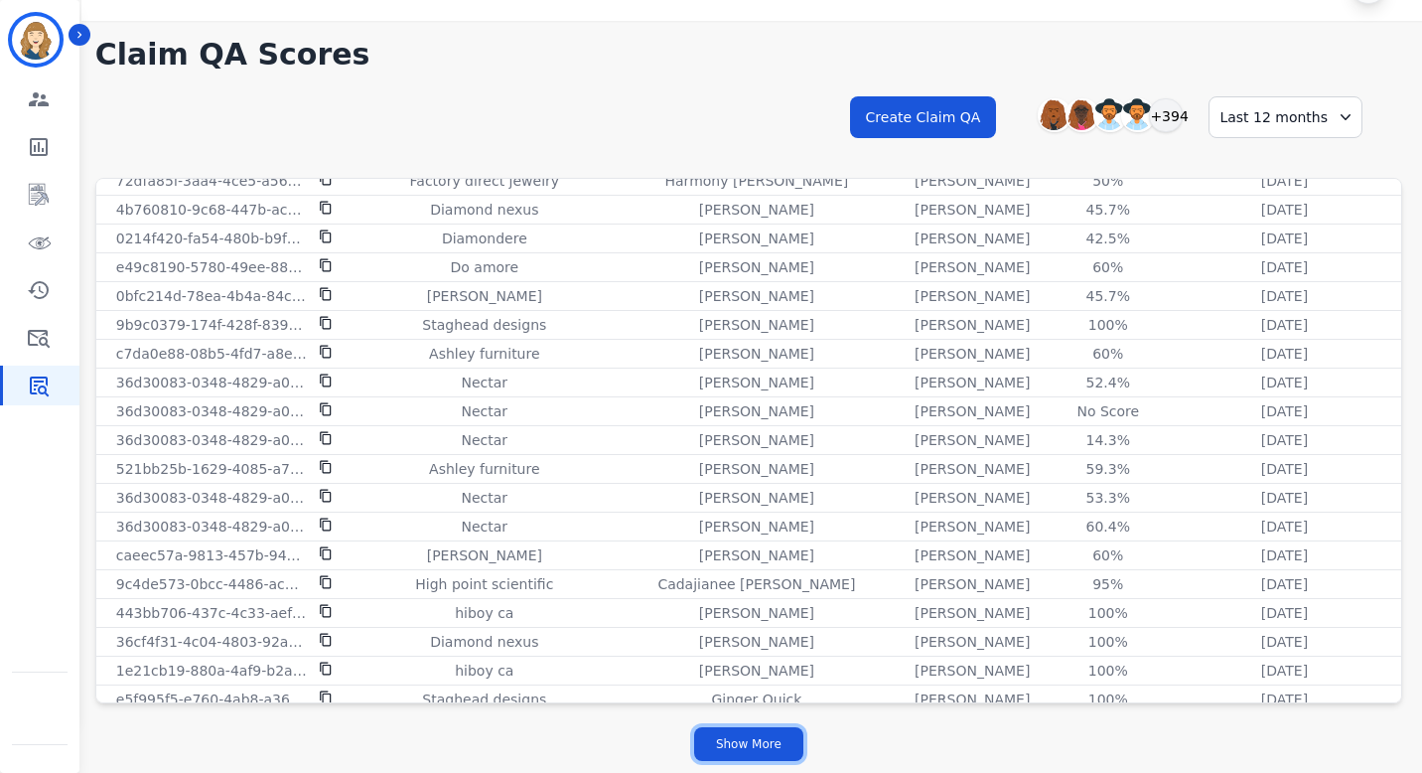
scroll to position [5268, 0]
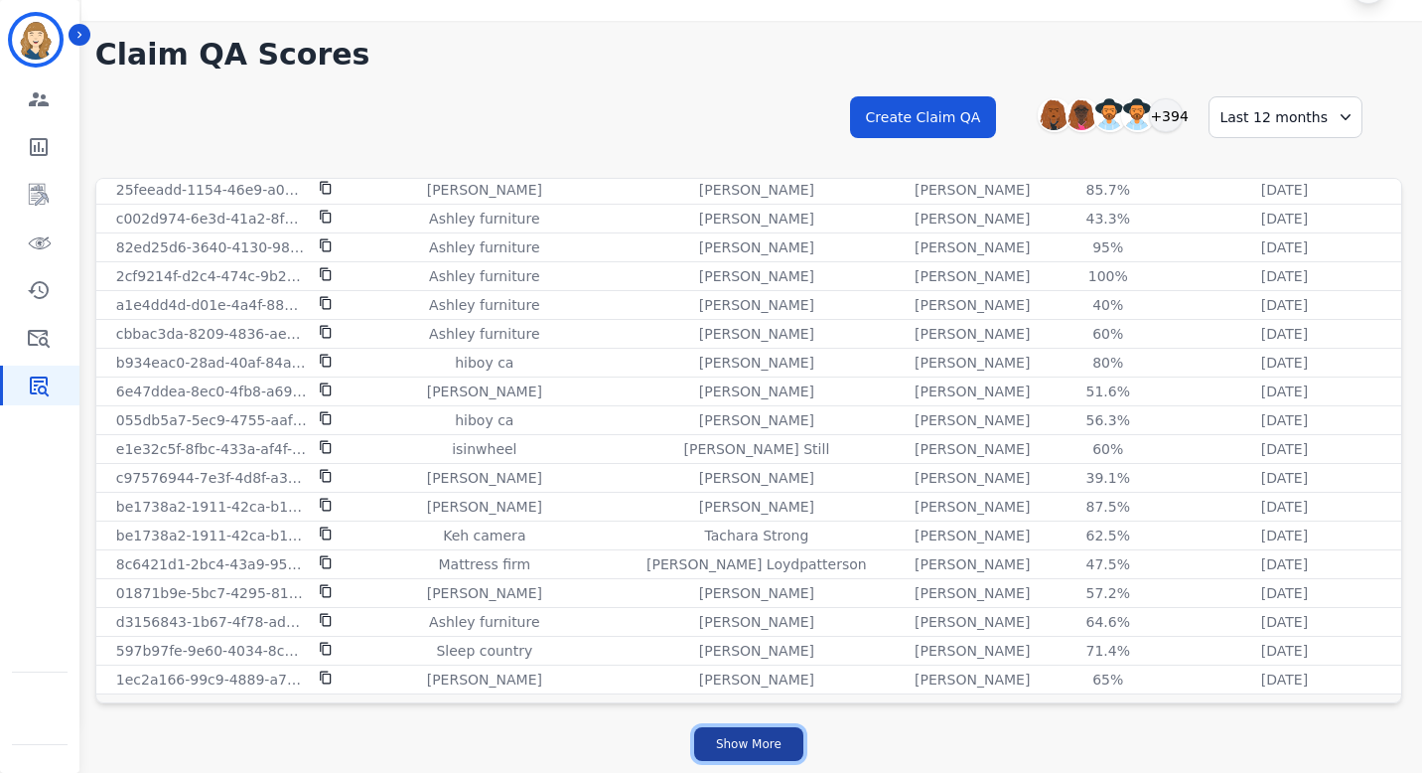
click at [746, 741] on button "Show More" at bounding box center [748, 744] width 109 height 34
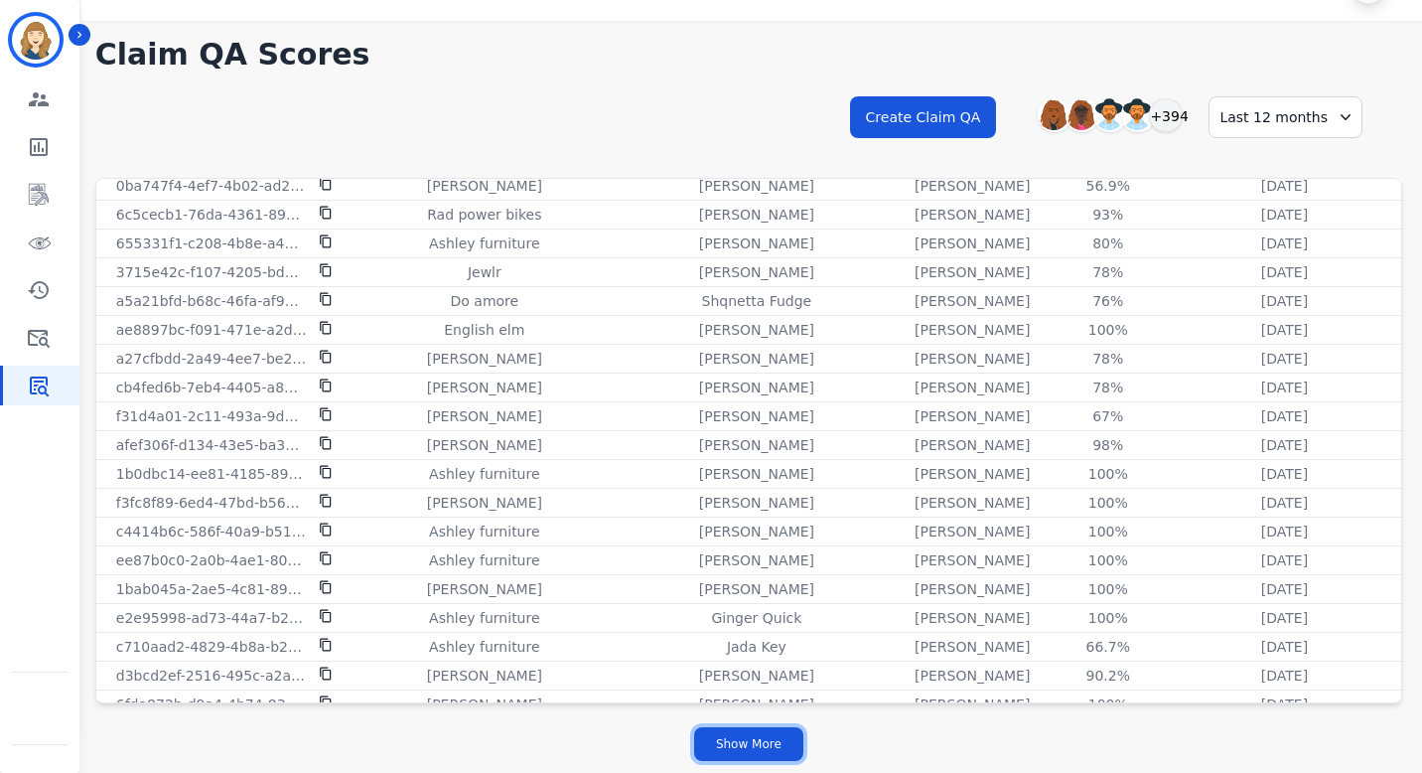
scroll to position [8148, 0]
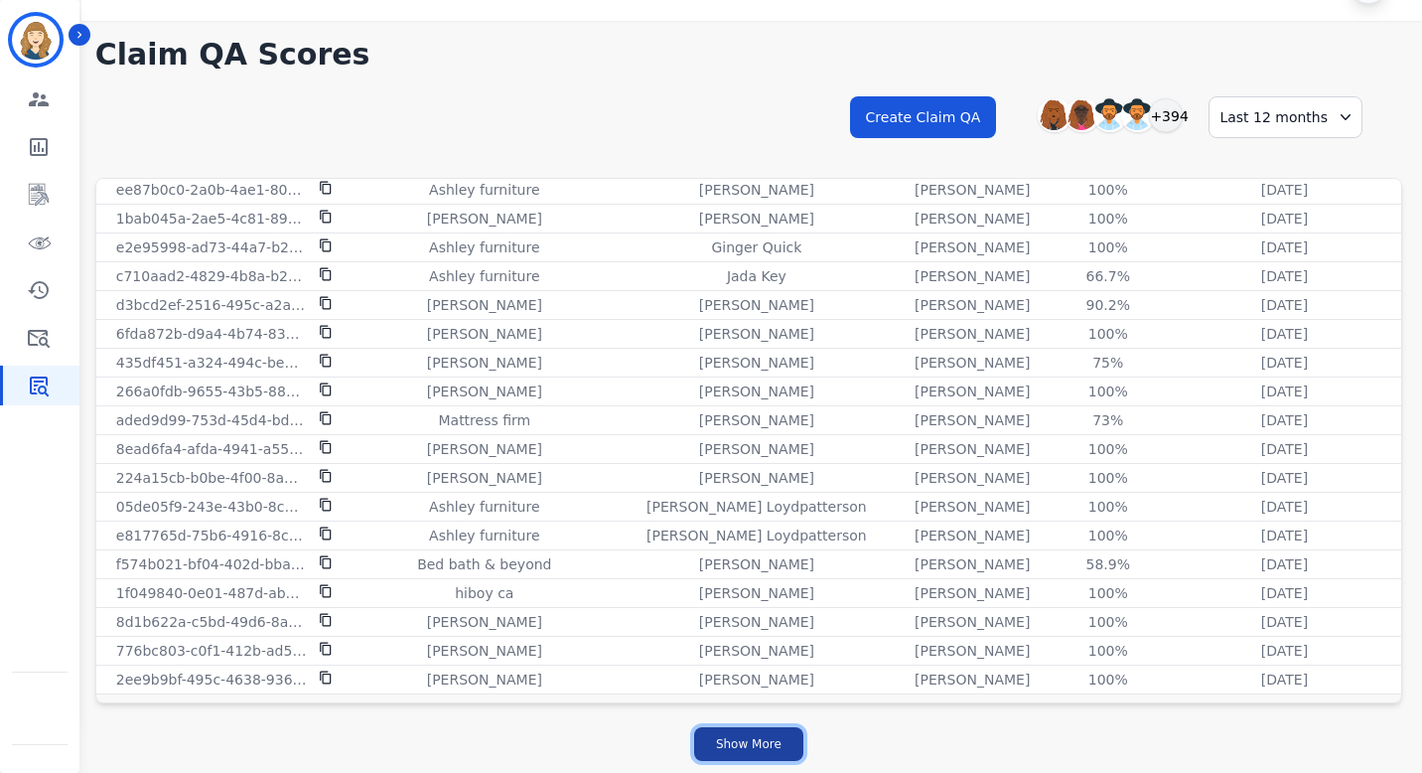
click at [783, 735] on button "Show More" at bounding box center [748, 744] width 109 height 34
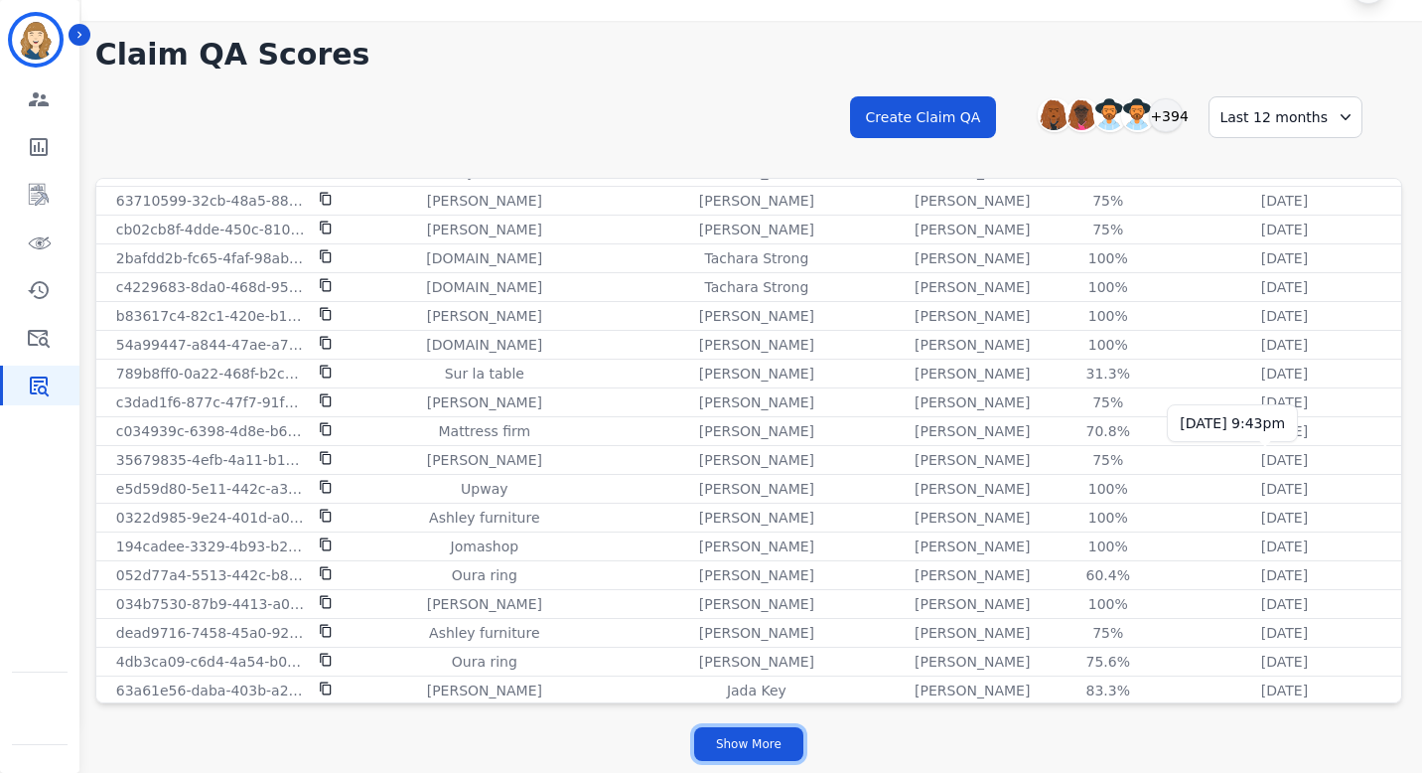
scroll to position [11028, 0]
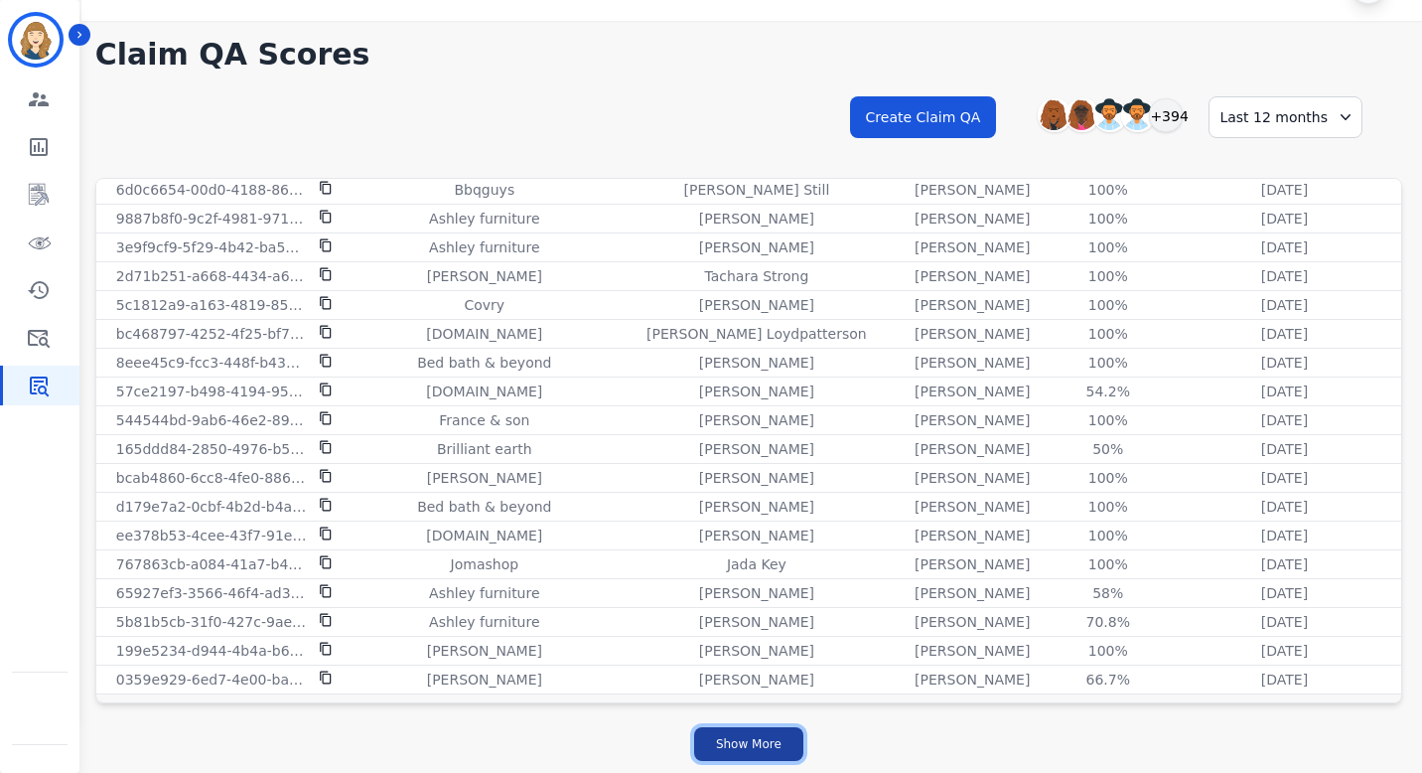
click at [771, 747] on button "Show More" at bounding box center [748, 744] width 109 height 34
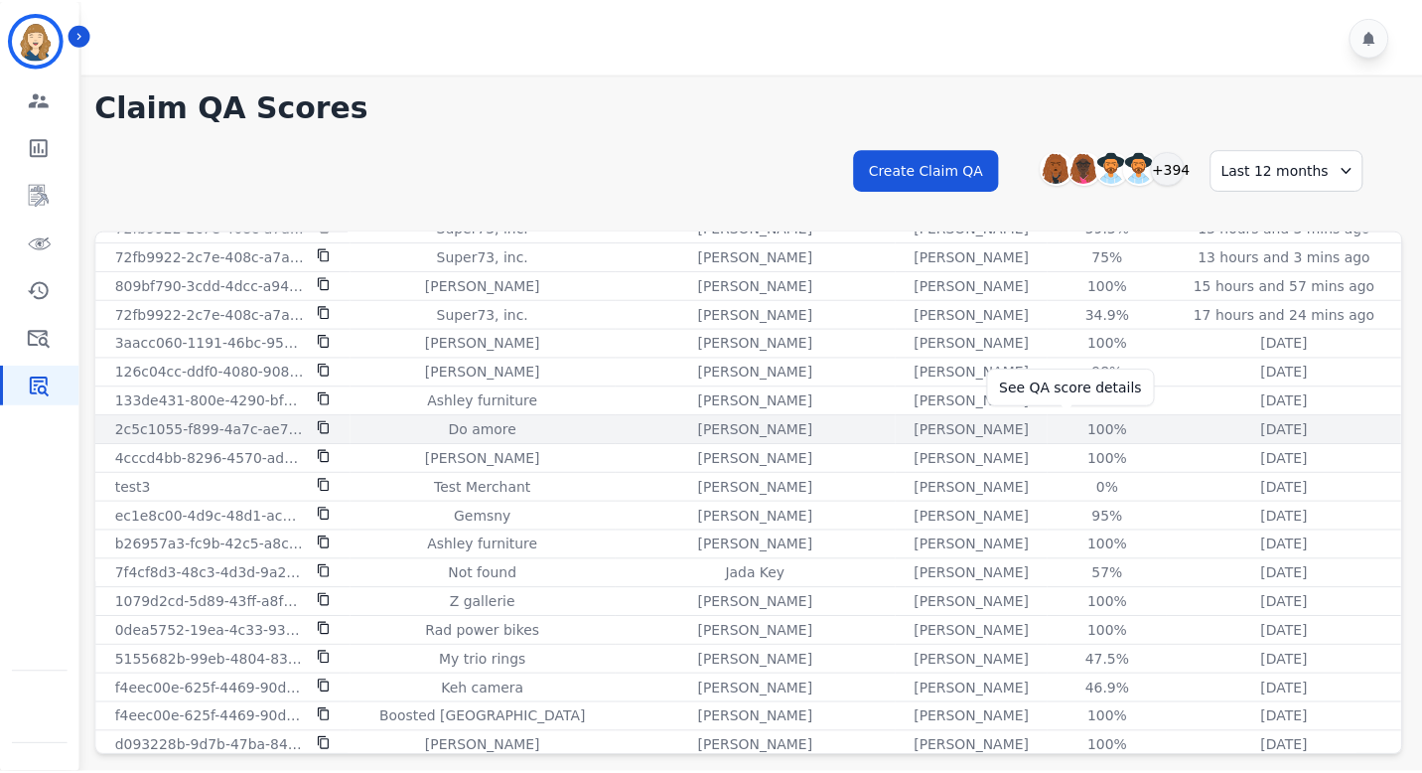
scroll to position [0, 0]
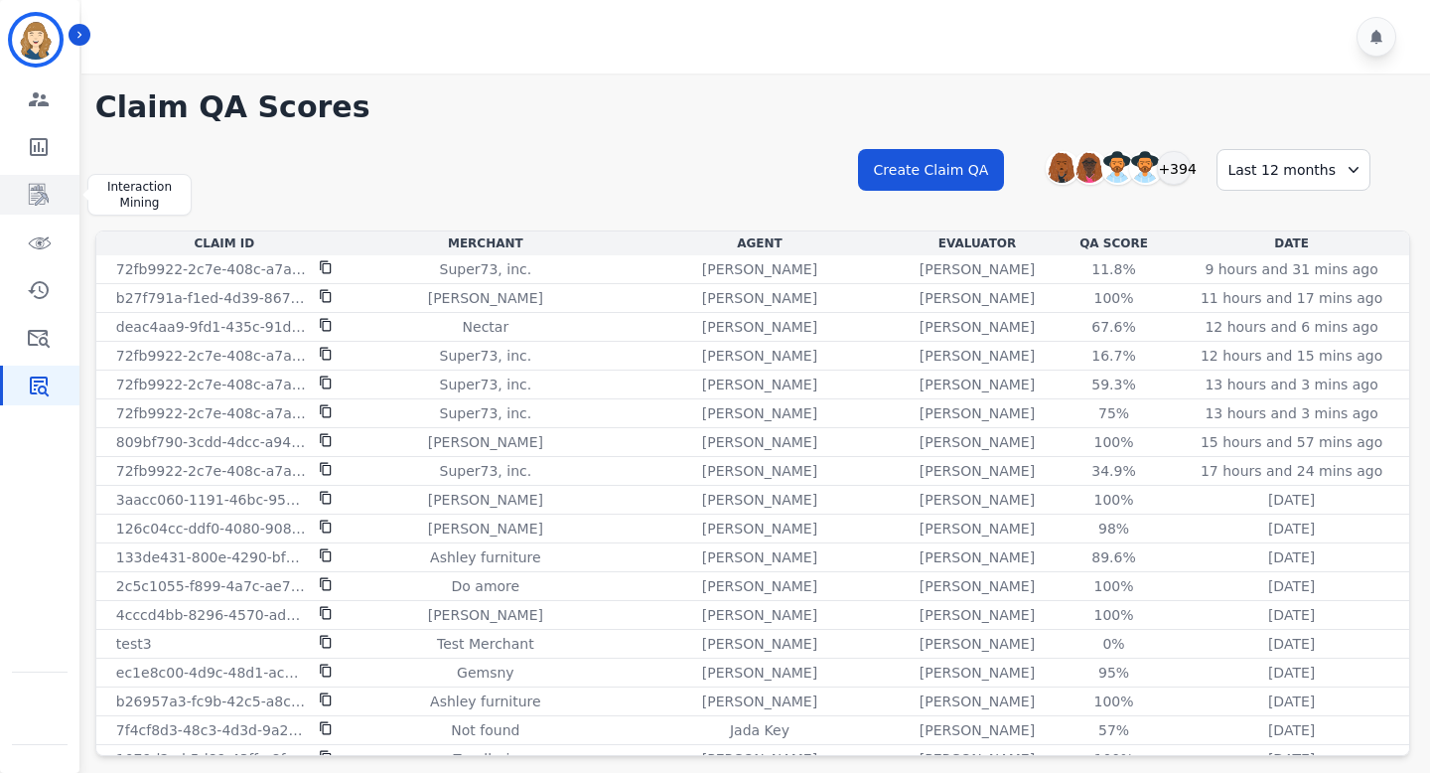
click at [30, 192] on icon "Sidebar" at bounding box center [39, 195] width 24 height 24
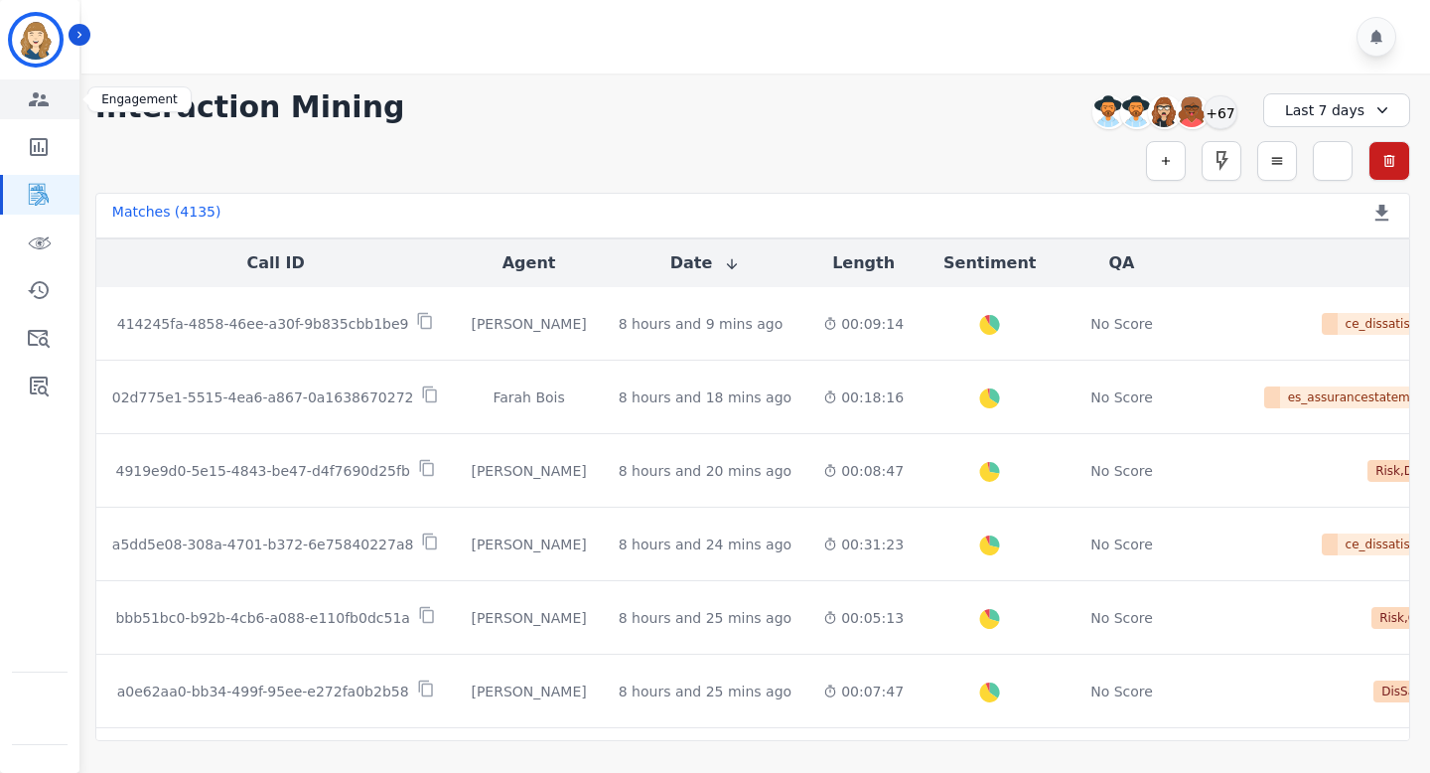
click at [51, 107] on link "Sidebar" at bounding box center [41, 99] width 76 height 40
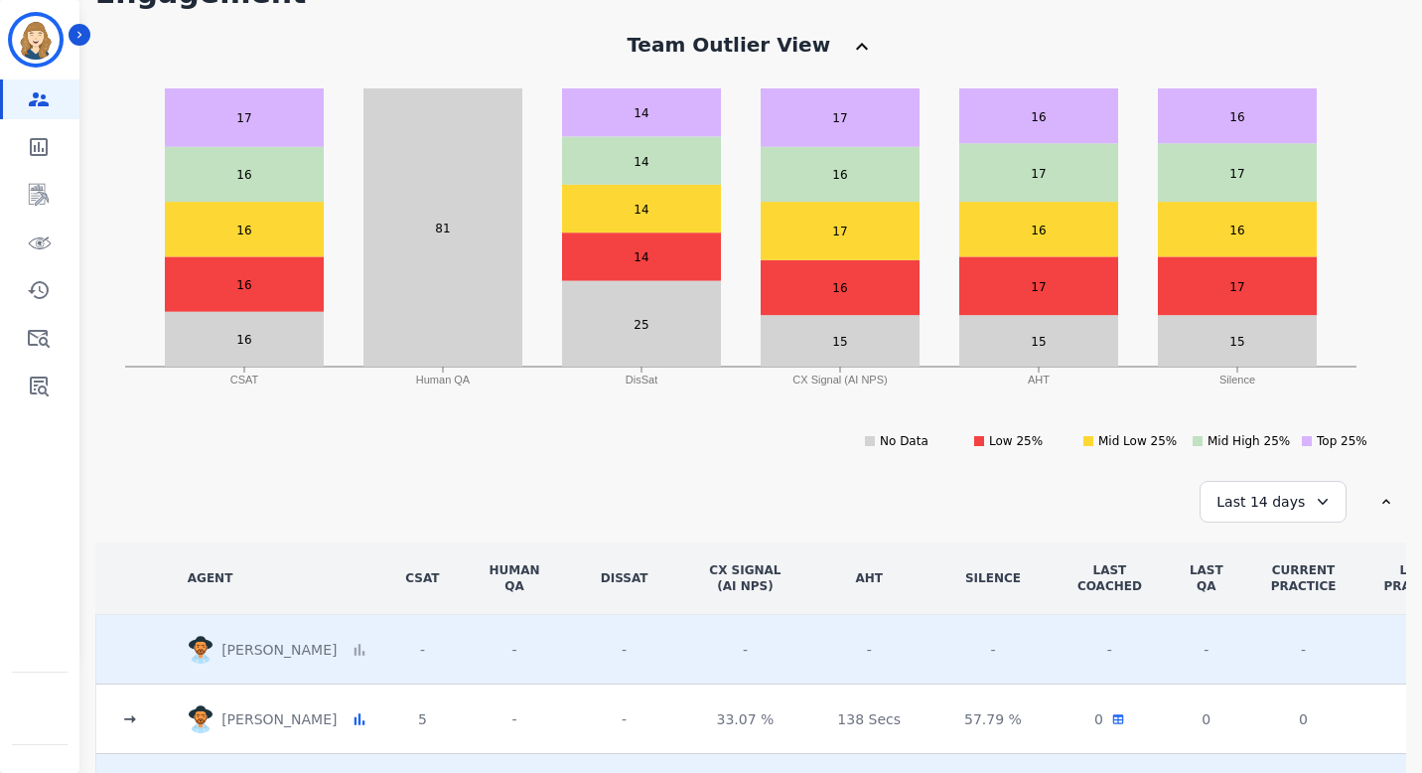
scroll to position [140, 0]
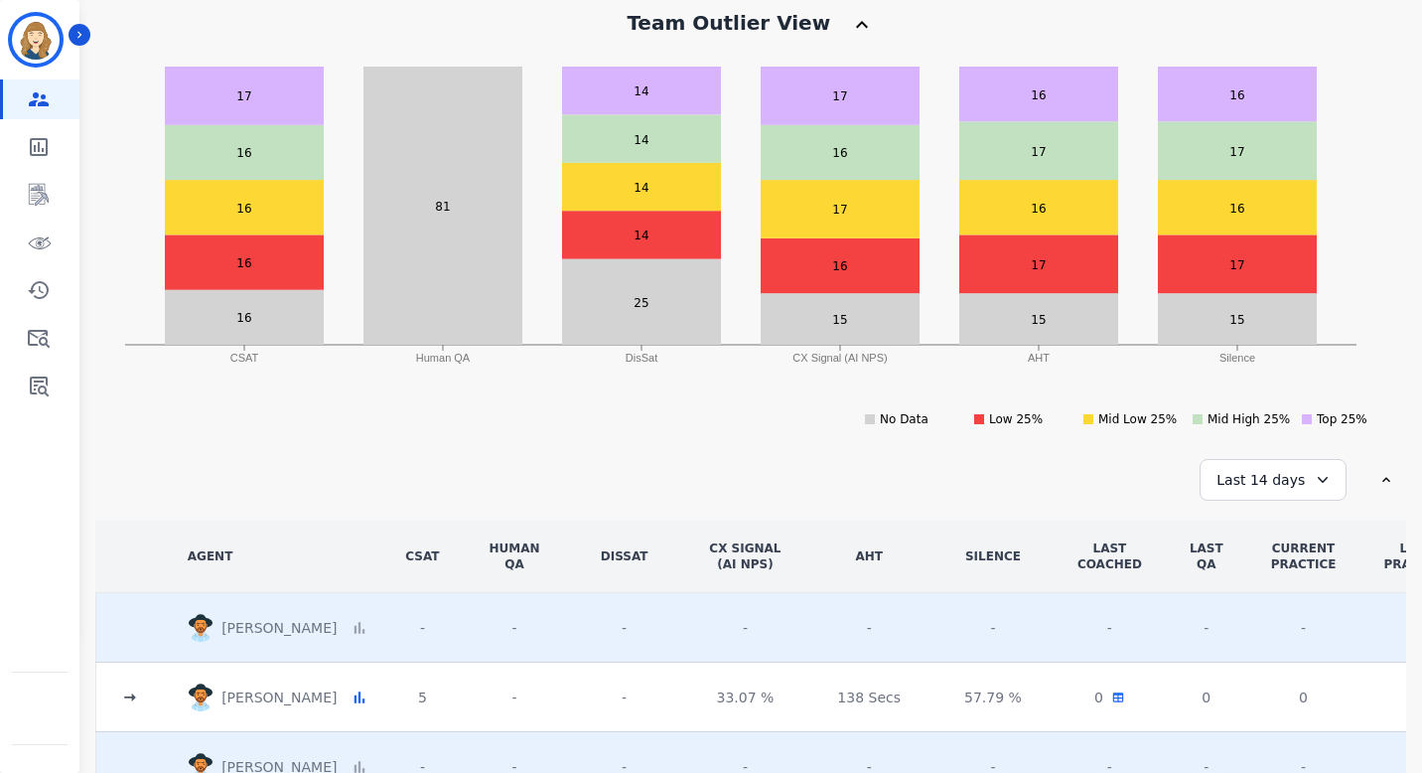
click at [1219, 491] on div "Last 14 days" at bounding box center [1273, 480] width 147 height 42
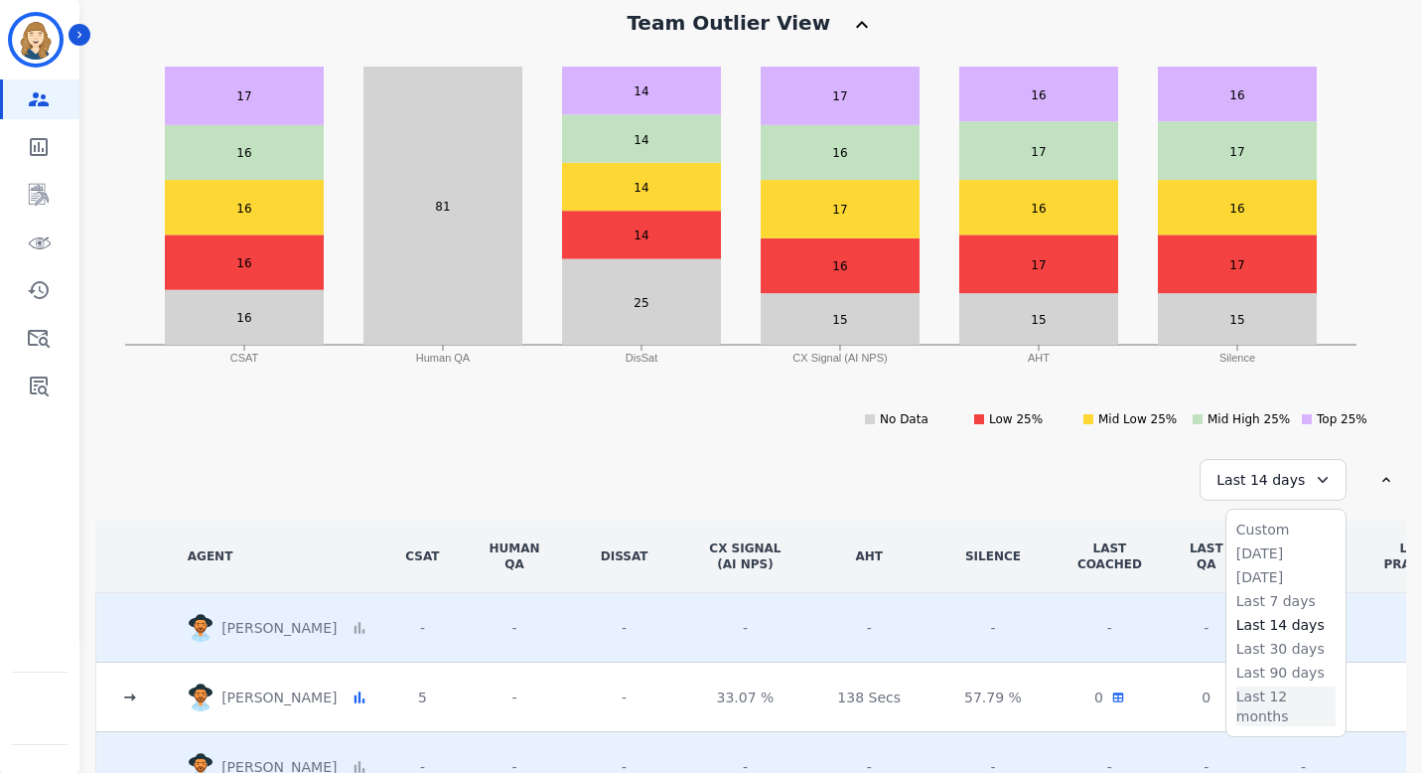
click at [1241, 691] on li "Last 12 months" at bounding box center [1285, 706] width 99 height 40
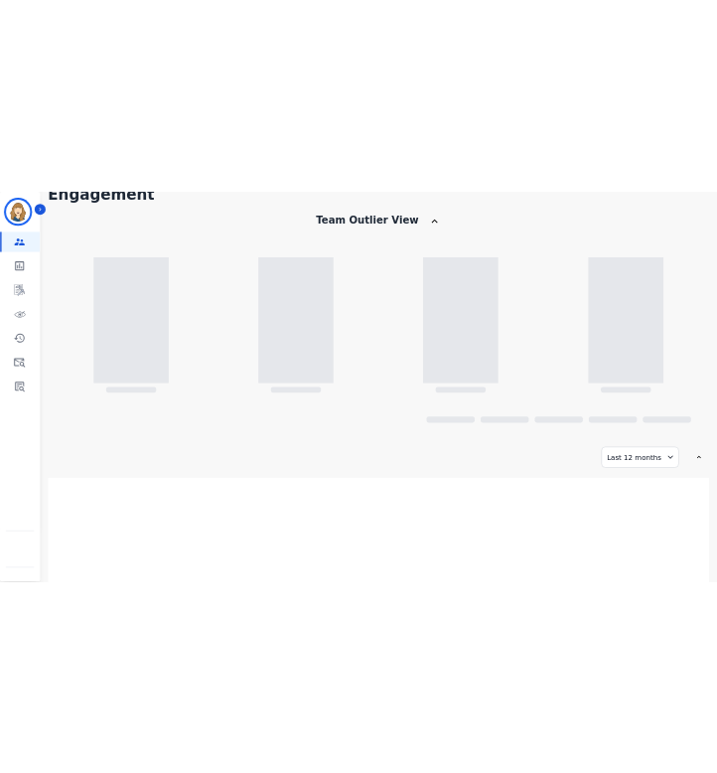
scroll to position [397, 0]
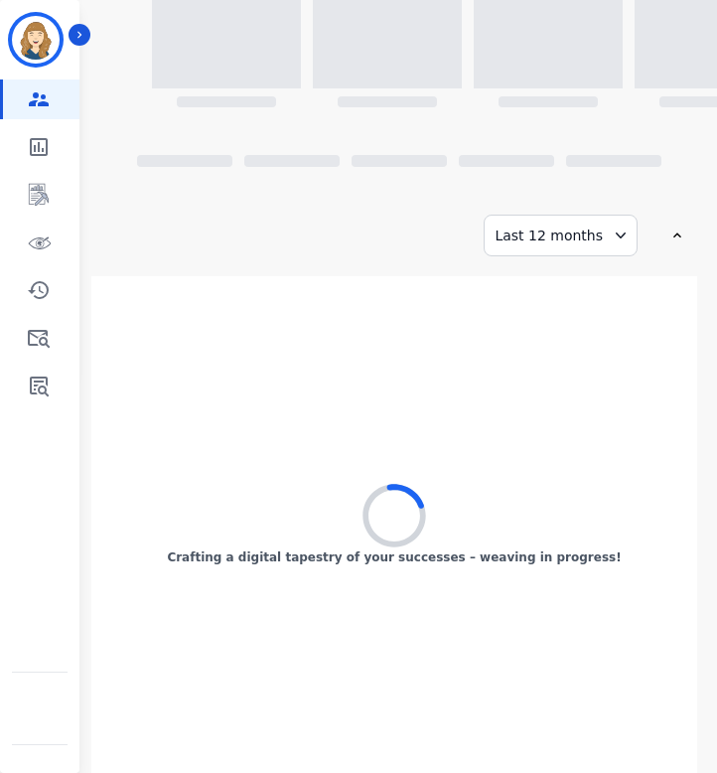
click at [603, 234] on div "Last 12 months" at bounding box center [561, 236] width 154 height 42
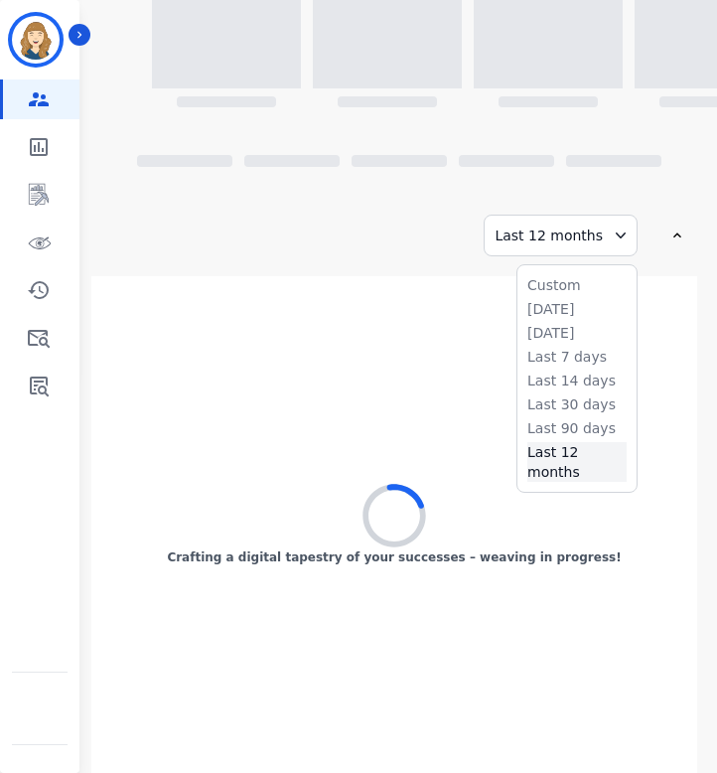
click at [586, 460] on li "Last 12 months" at bounding box center [576, 462] width 99 height 40
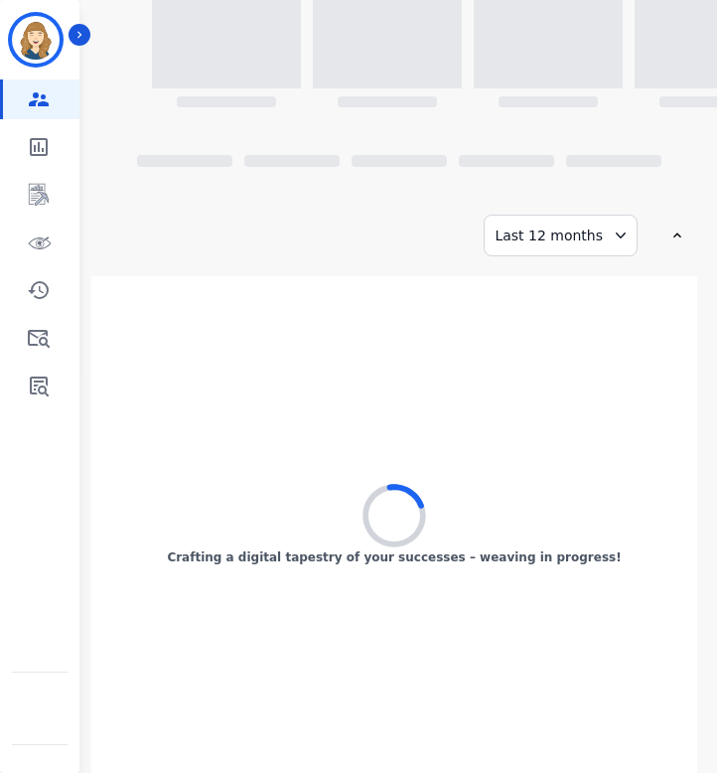
click at [584, 236] on div "Last 12 months" at bounding box center [561, 236] width 154 height 42
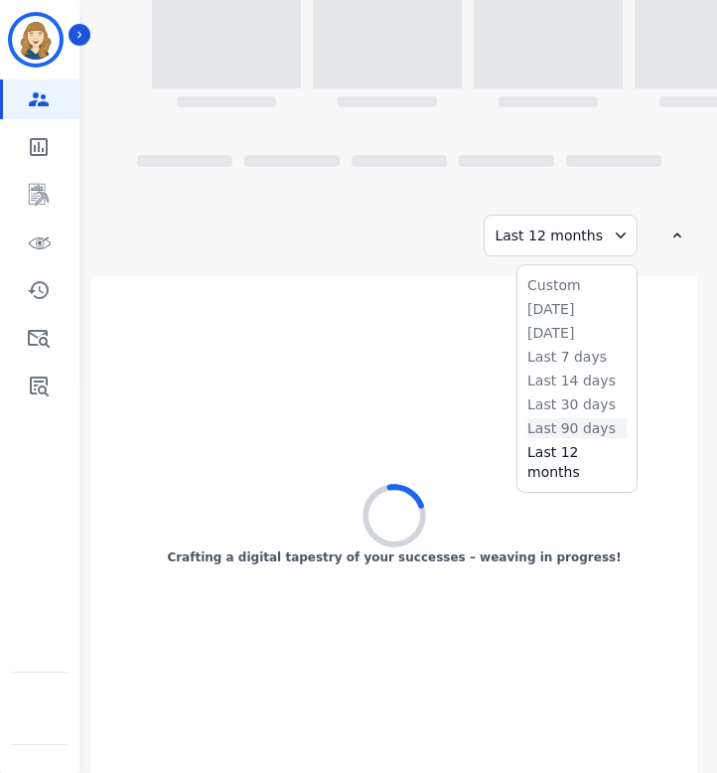
click at [571, 428] on li "Last 90 days" at bounding box center [576, 428] width 99 height 20
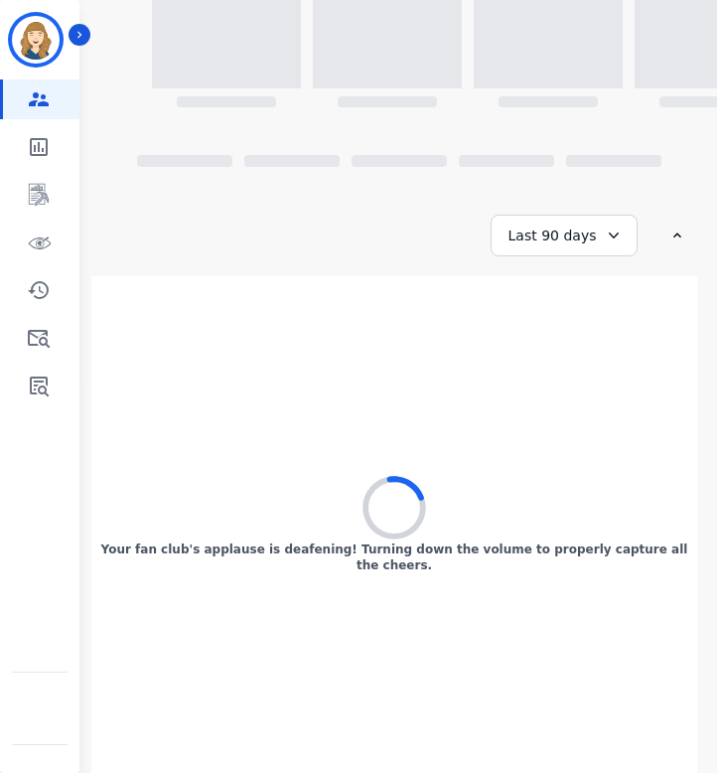
click at [564, 236] on div "Last 90 days" at bounding box center [564, 236] width 147 height 42
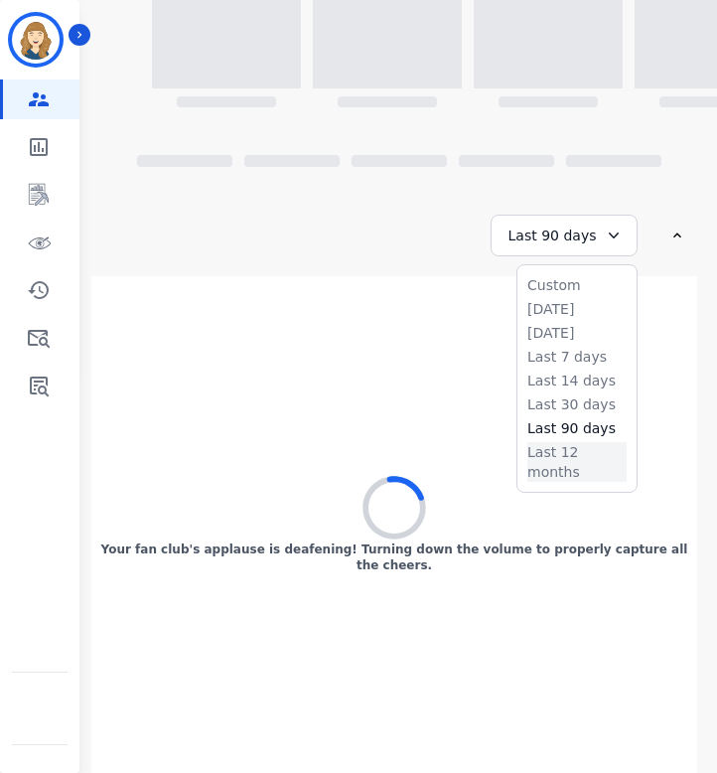
click at [565, 447] on li "Last 12 months" at bounding box center [576, 462] width 99 height 40
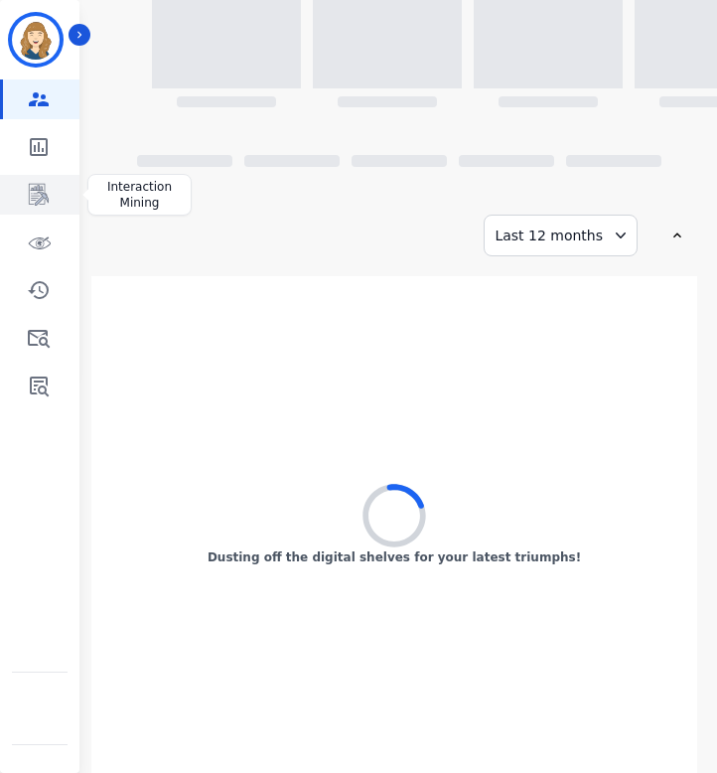
click at [38, 176] on link "Sidebar" at bounding box center [41, 195] width 76 height 40
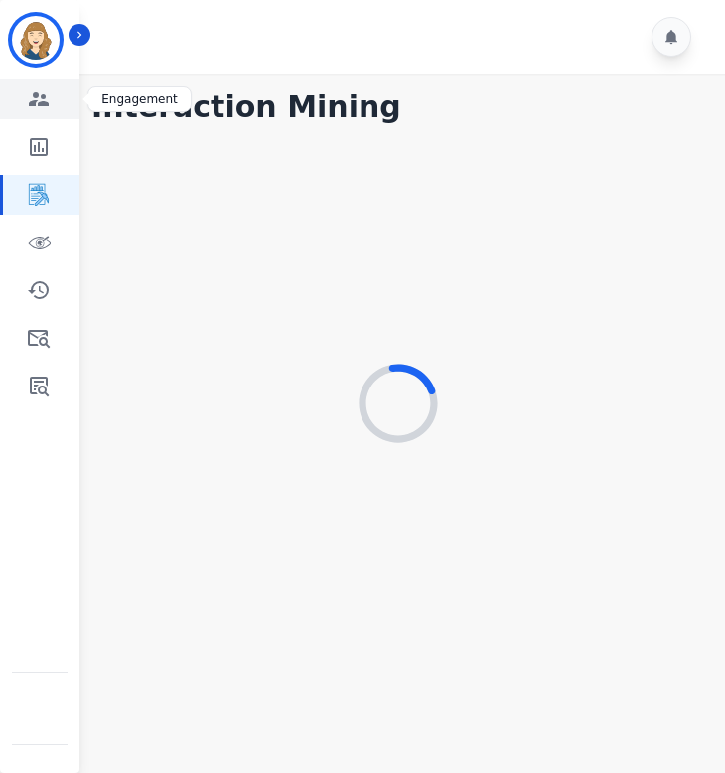
click at [43, 106] on icon "Sidebar" at bounding box center [39, 99] width 24 height 24
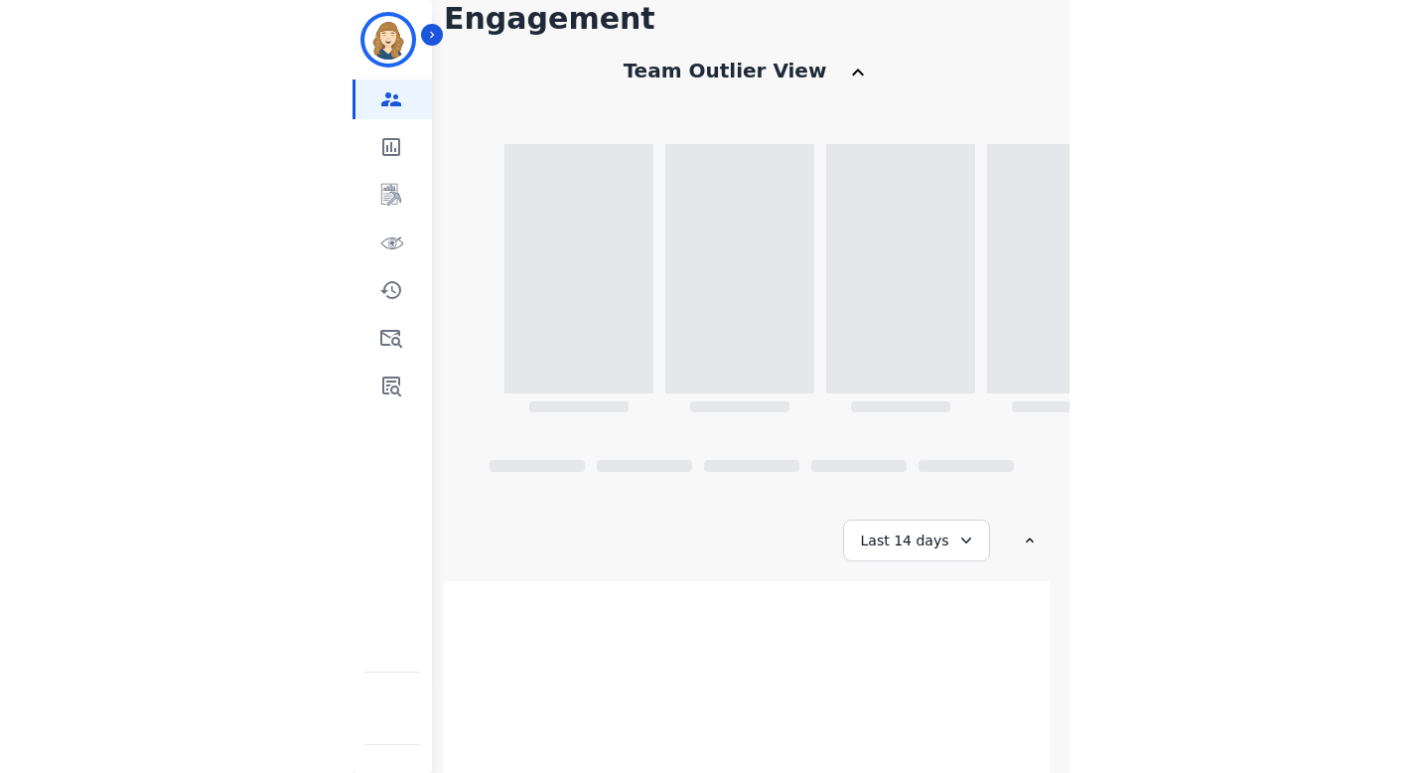
scroll to position [397, 0]
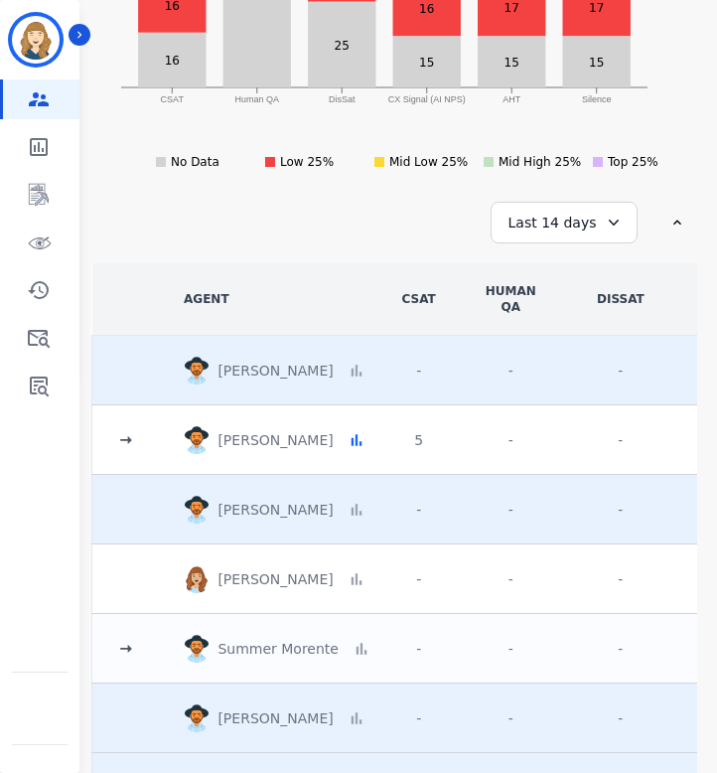
click at [568, 225] on div "Last 14 days" at bounding box center [564, 223] width 147 height 42
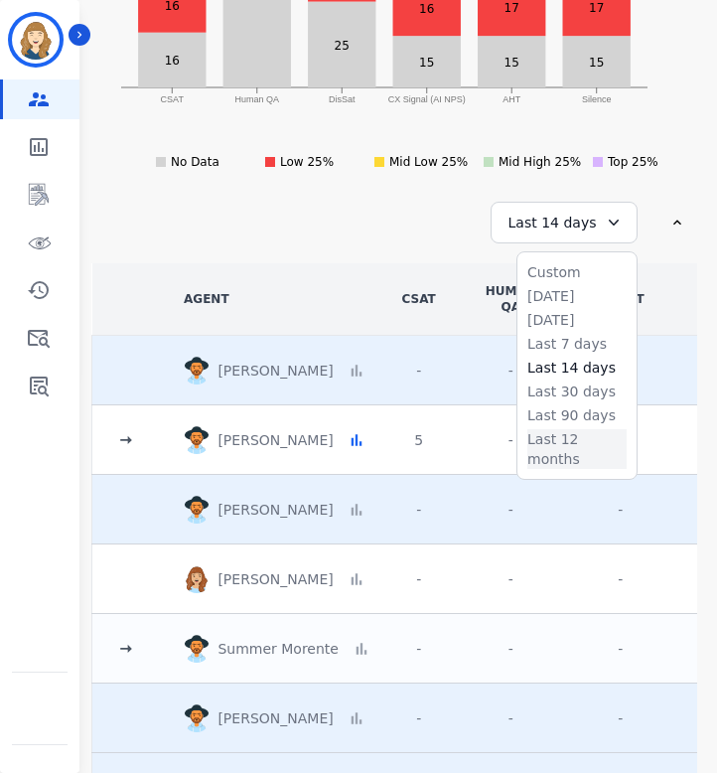
click at [590, 435] on li "Last 12 months" at bounding box center [576, 449] width 99 height 40
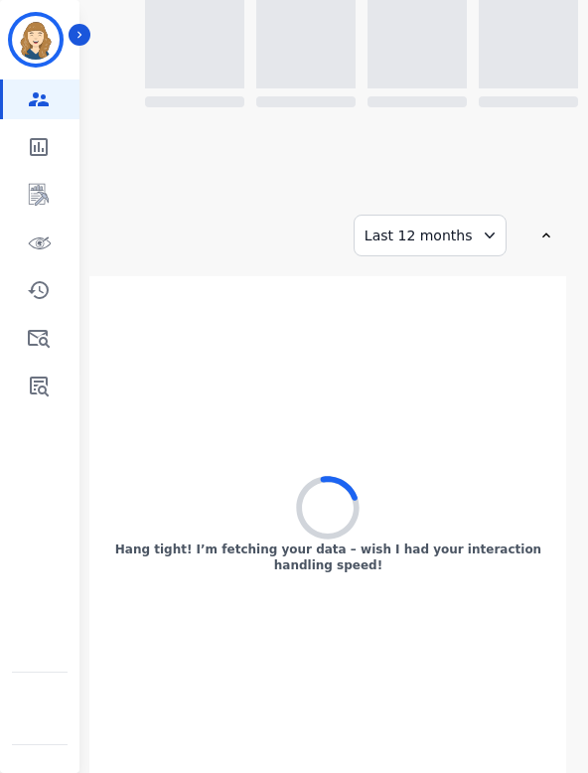
click at [476, 238] on div "Last 12 months" at bounding box center [431, 236] width 154 height 42
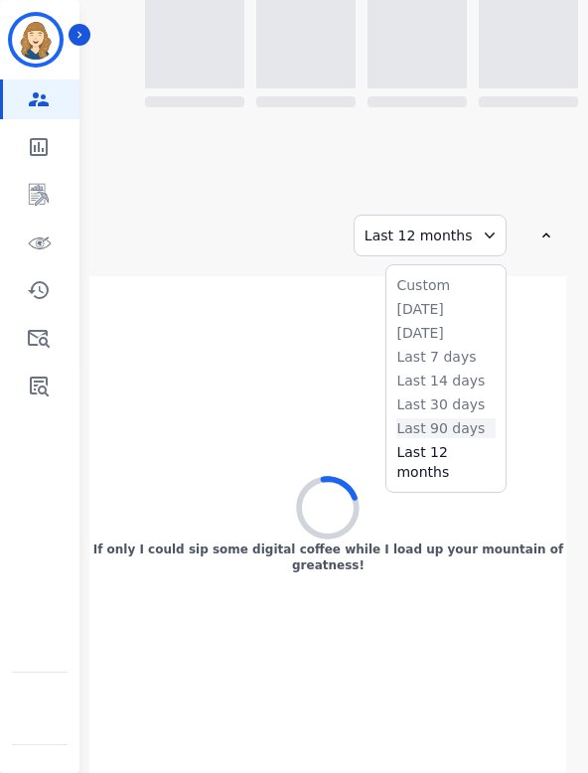
click at [450, 426] on li "Last 90 days" at bounding box center [445, 428] width 99 height 20
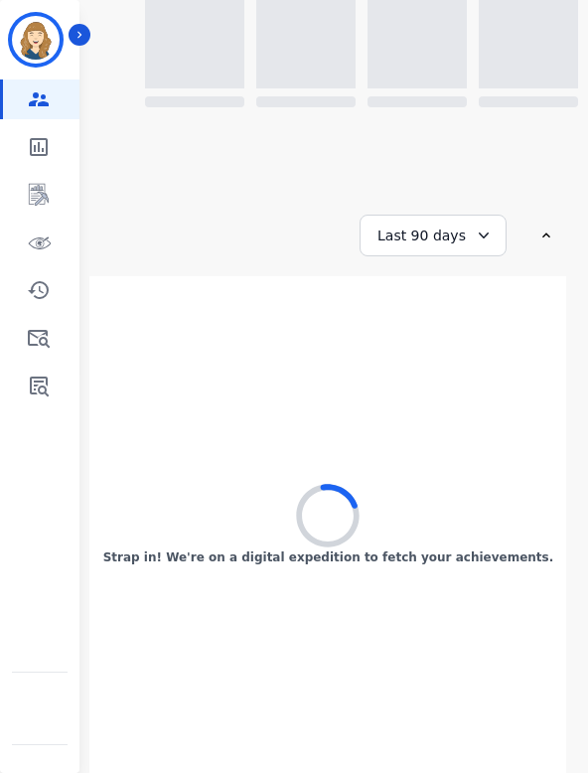
click at [476, 230] on icon at bounding box center [484, 235] width 20 height 20
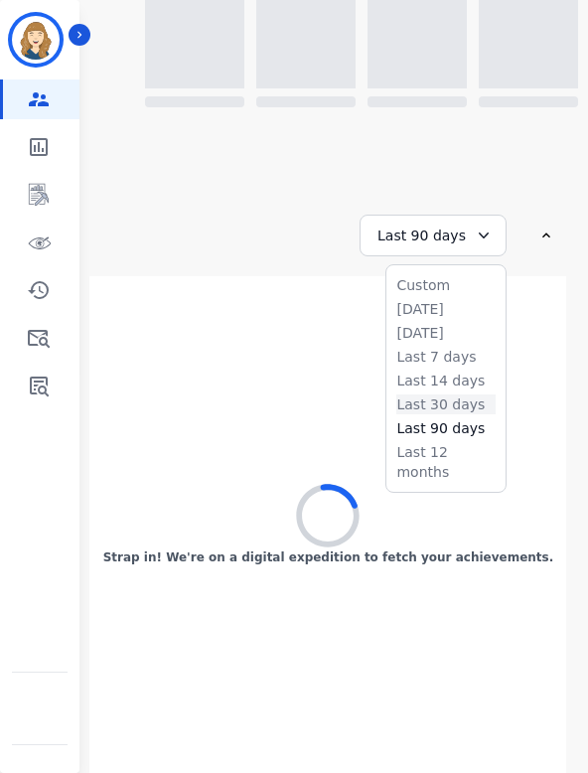
click at [441, 395] on li "Last 30 days" at bounding box center [445, 404] width 99 height 20
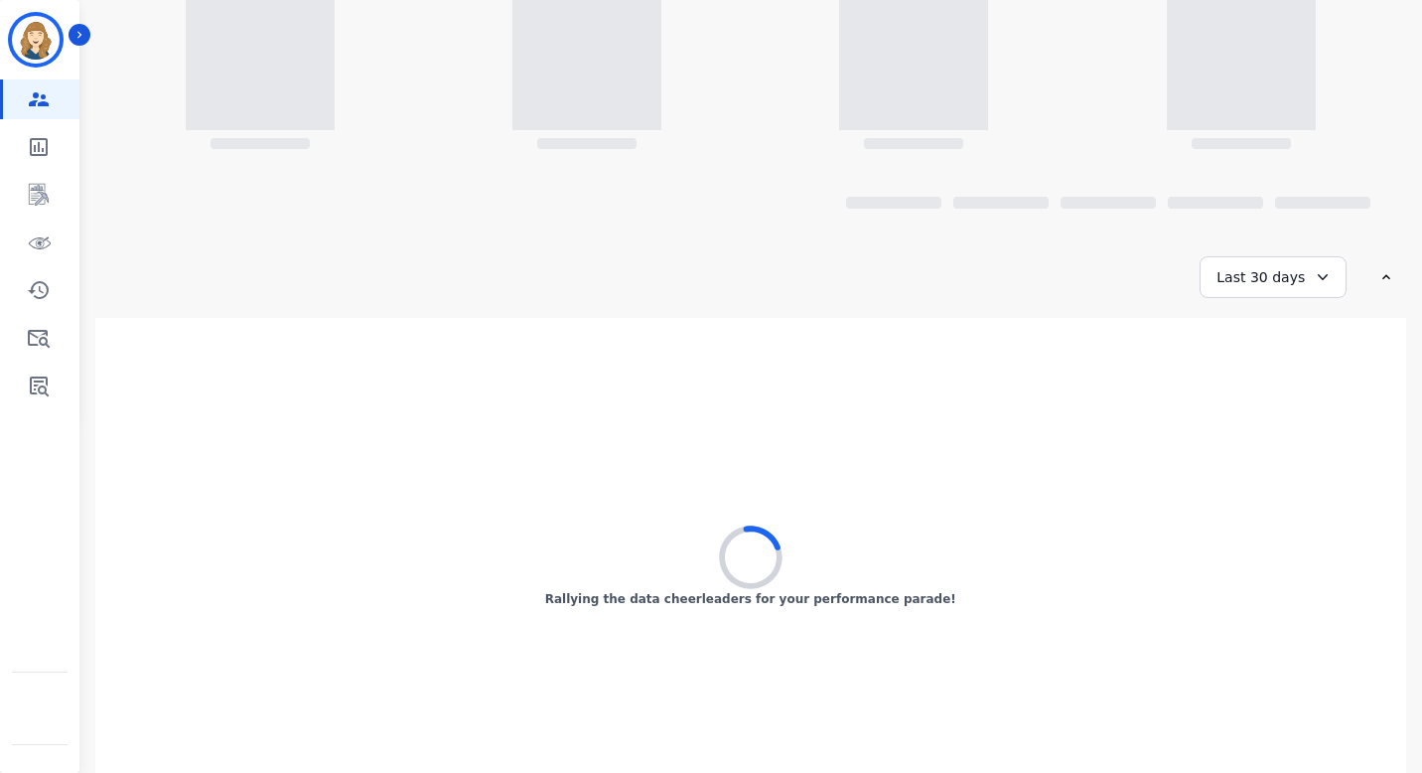
scroll to position [0, 0]
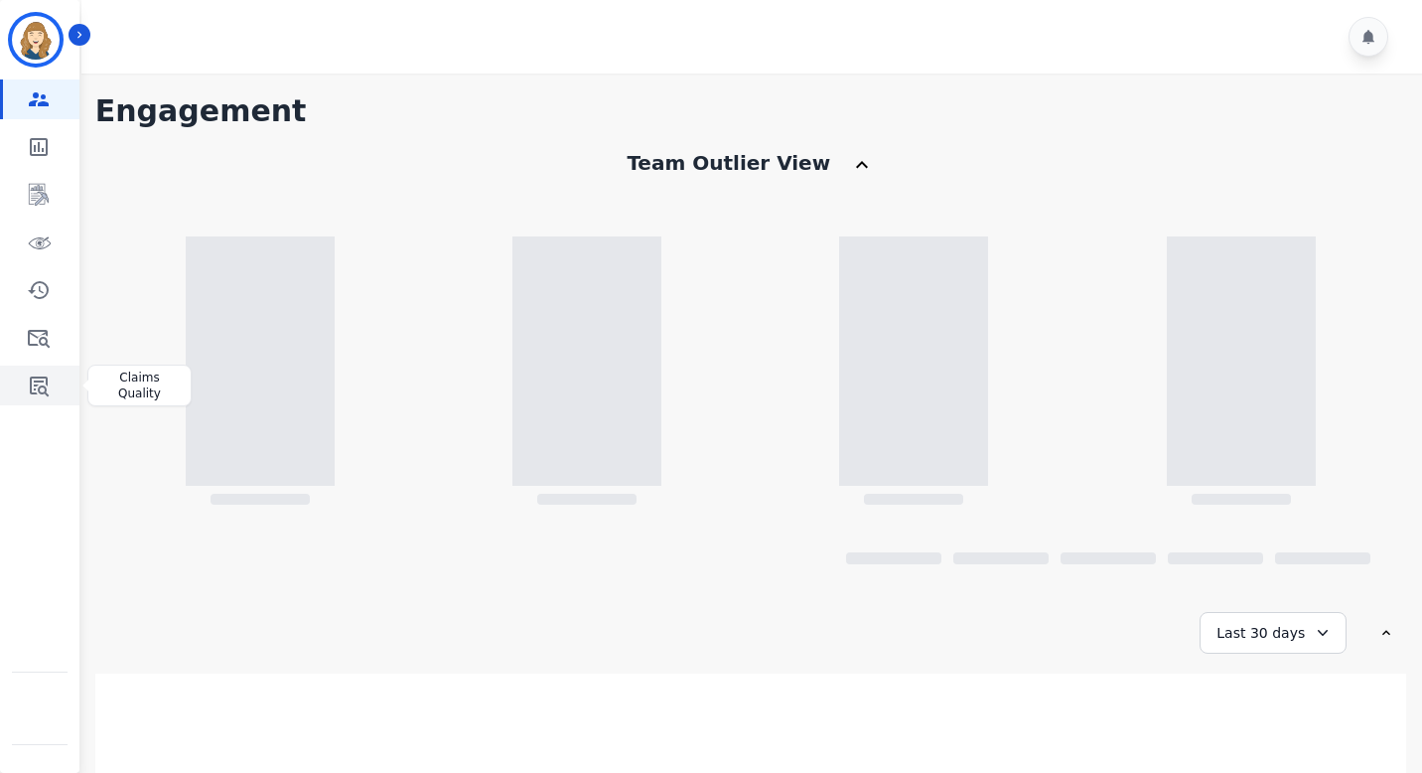
click at [50, 377] on icon "Sidebar" at bounding box center [39, 385] width 24 height 24
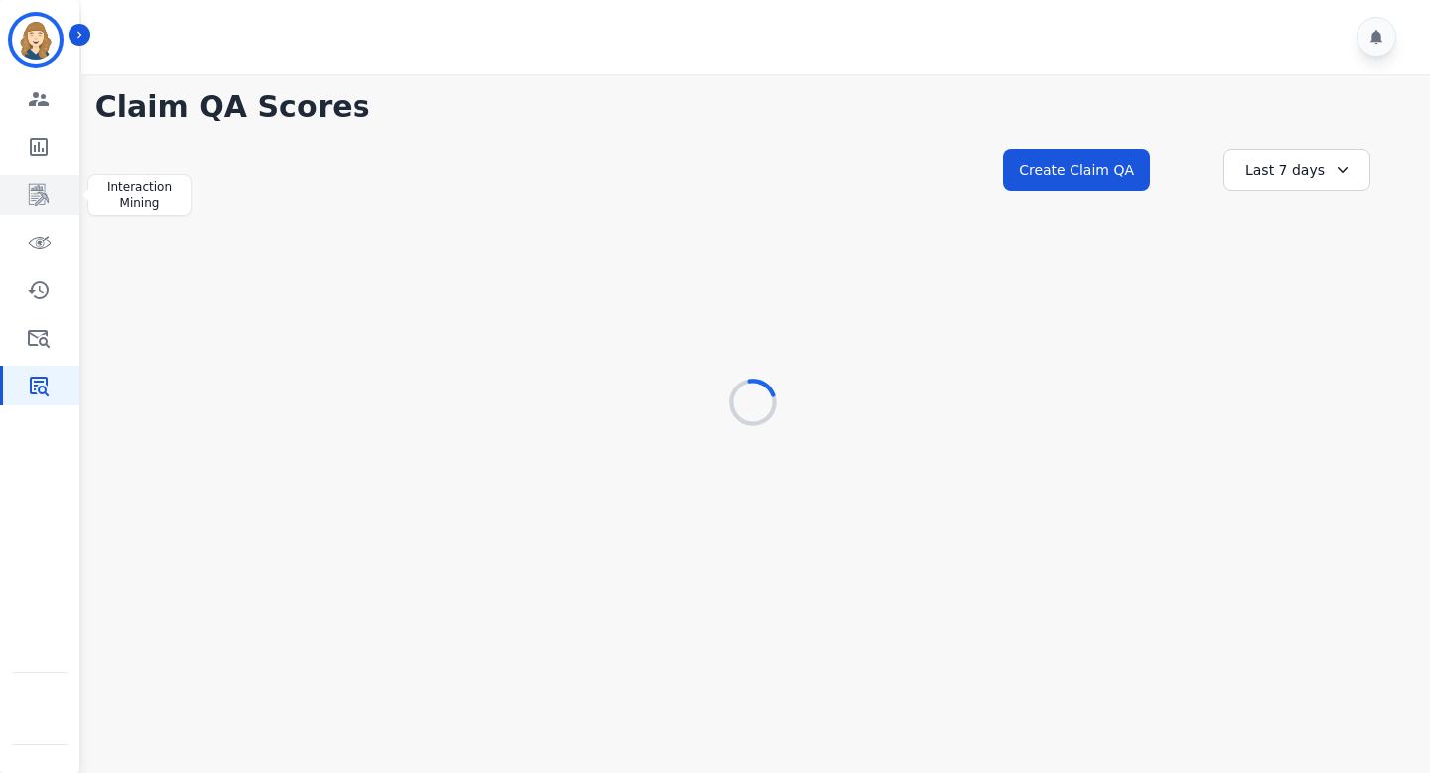
click at [42, 180] on link "Sidebar" at bounding box center [41, 195] width 76 height 40
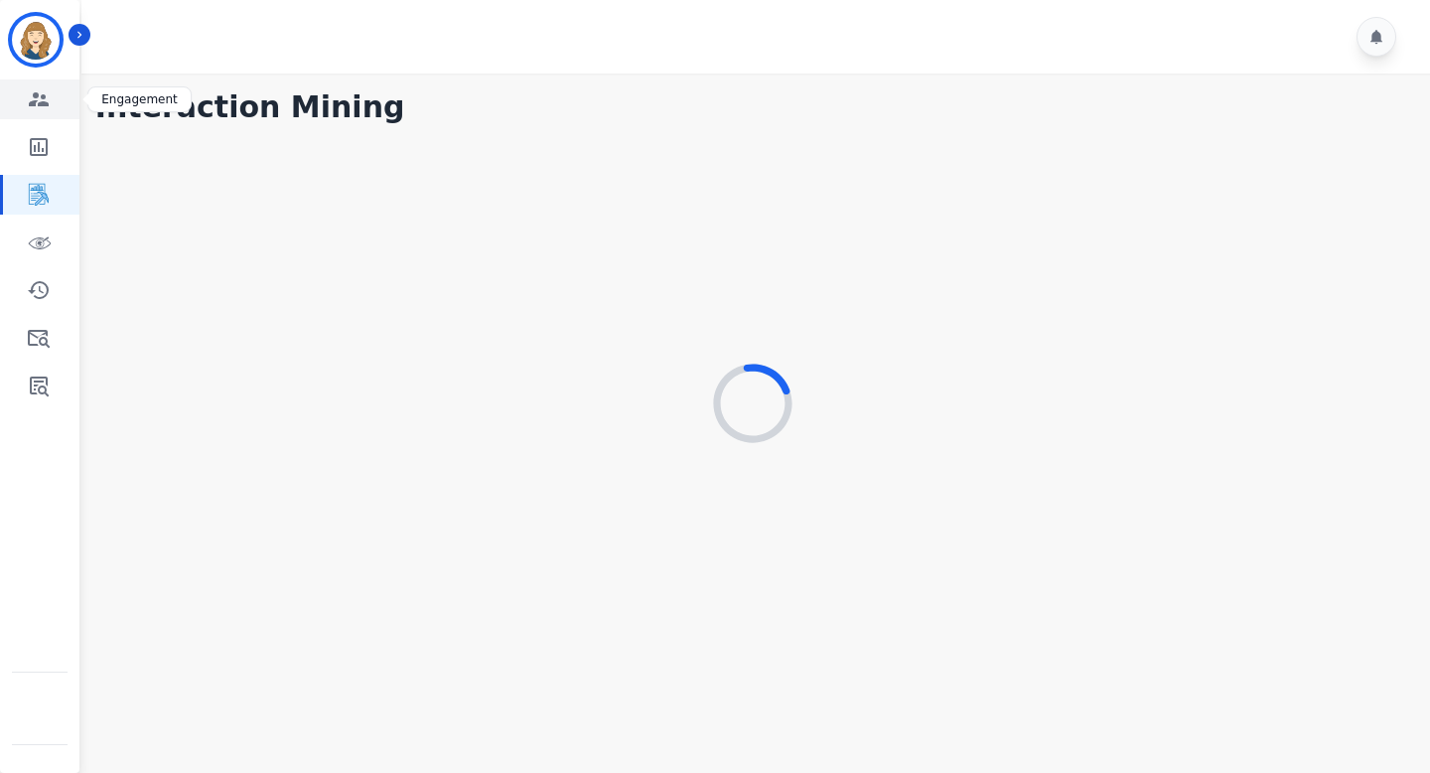
click at [44, 103] on icon "Sidebar" at bounding box center [39, 99] width 20 height 14
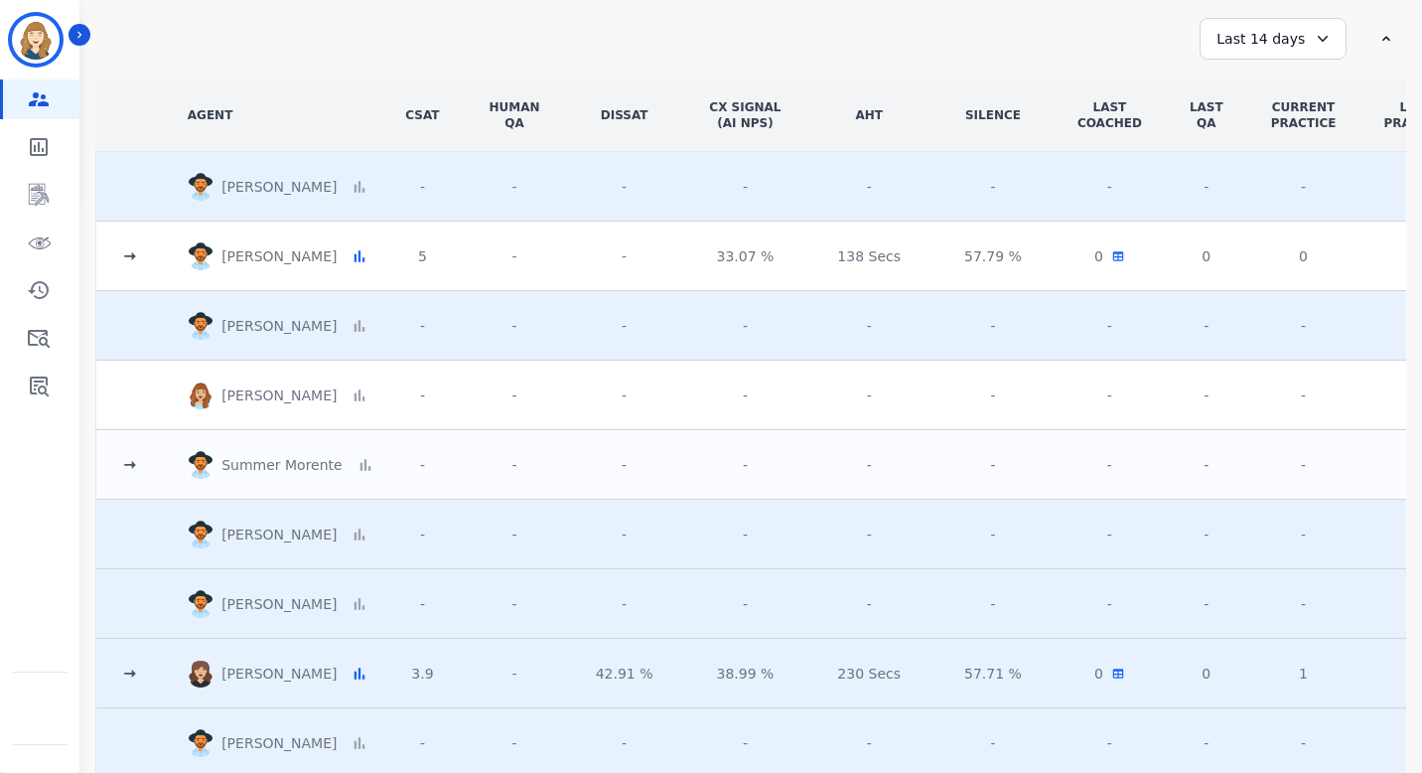
click at [1298, 41] on div "Last 14 days" at bounding box center [1273, 39] width 147 height 42
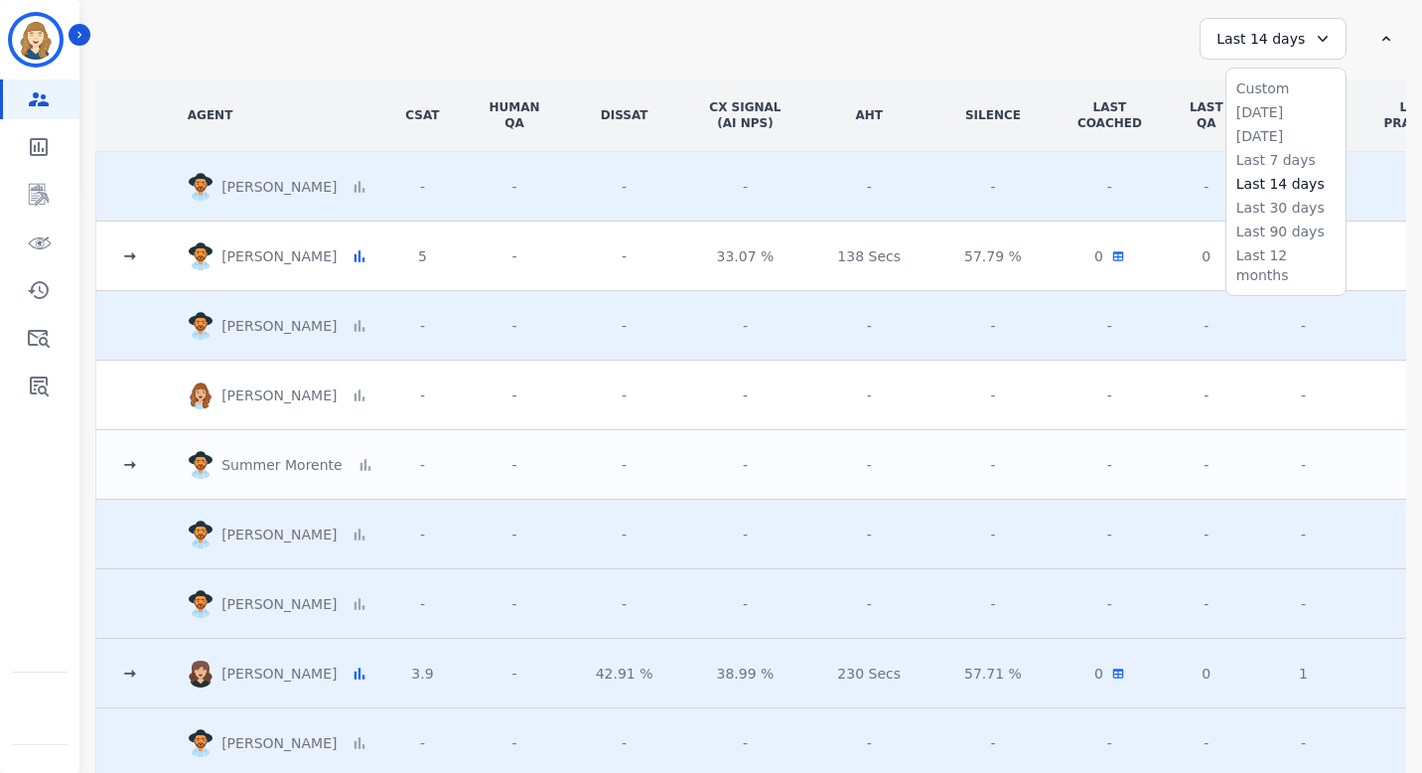
click at [1104, 38] on div "**********" at bounding box center [744, 39] width 1299 height 42
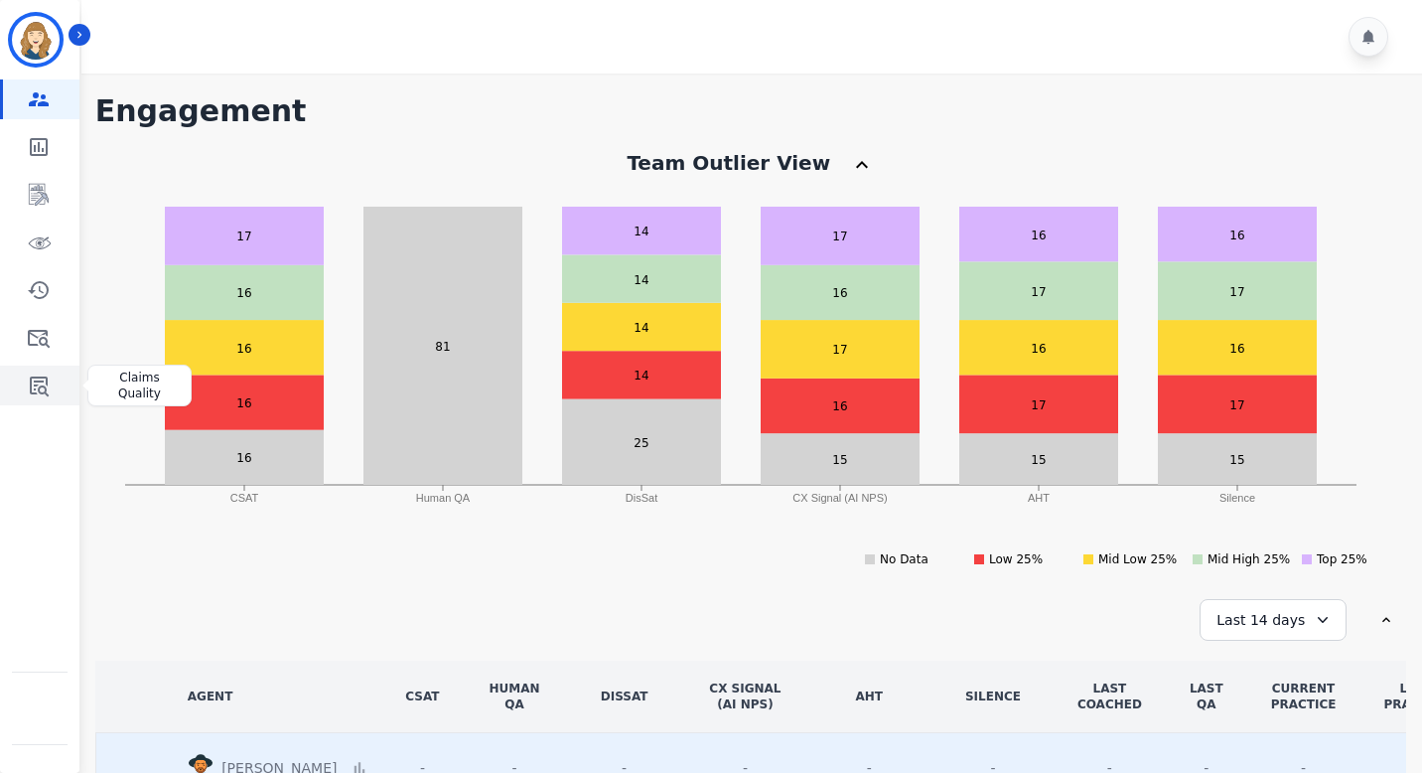
click at [51, 377] on link "Sidebar" at bounding box center [41, 385] width 76 height 40
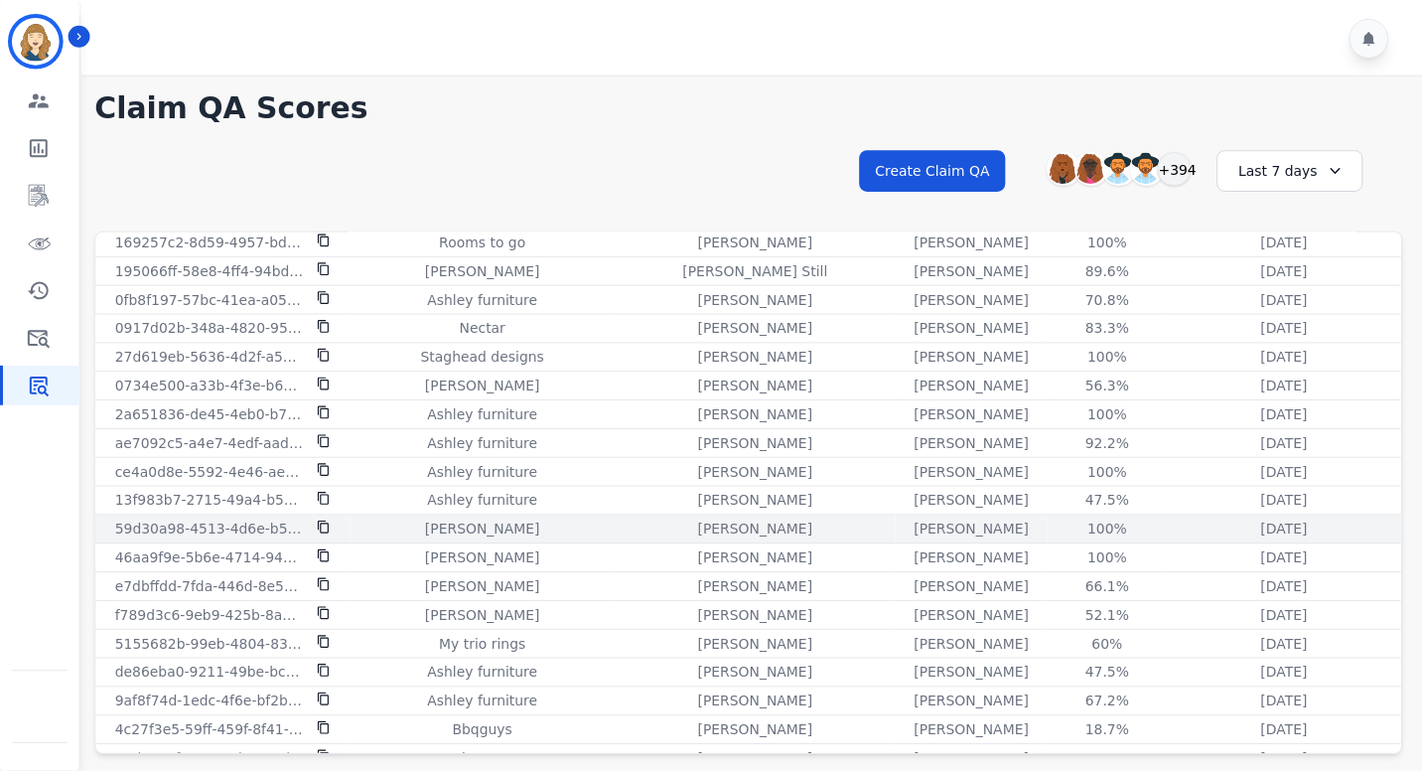
scroll to position [1467, 0]
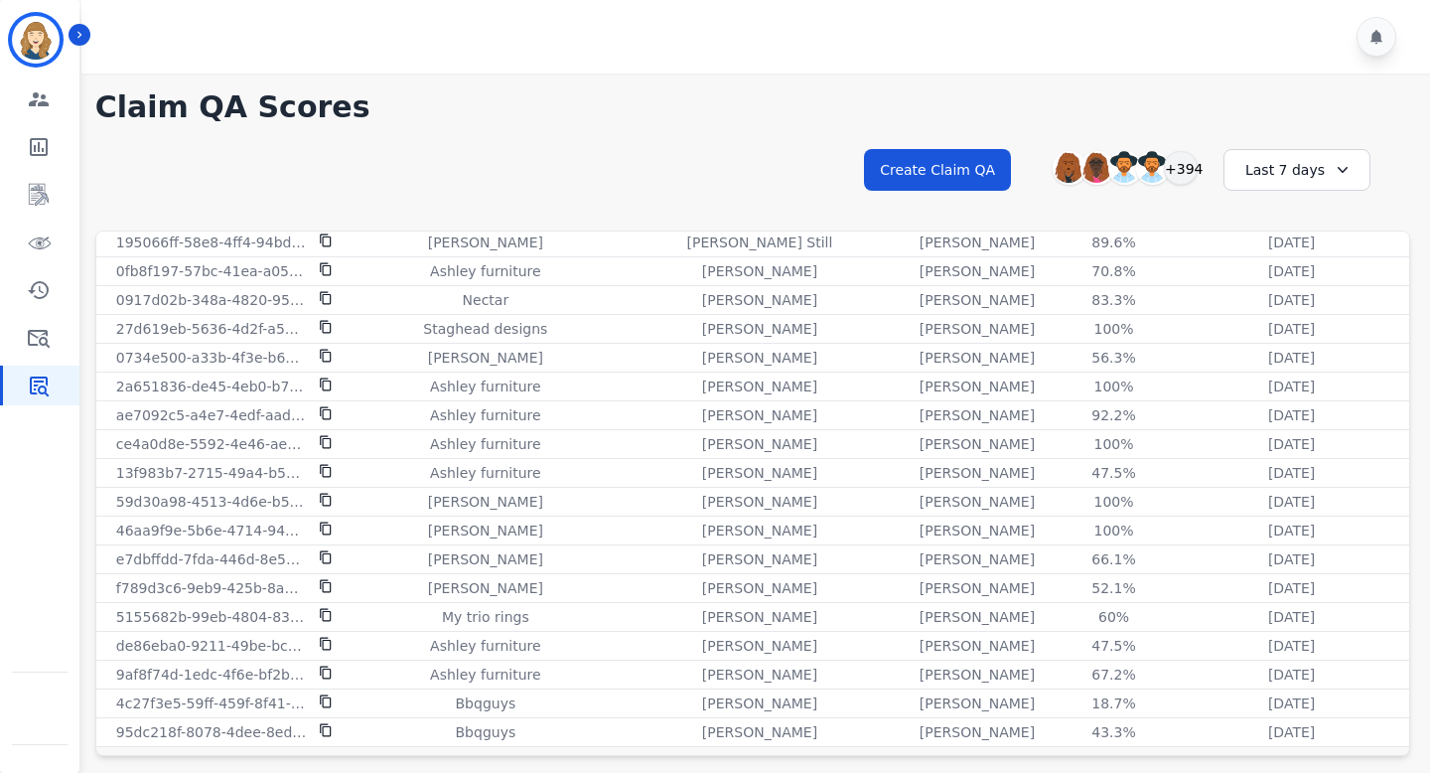
click at [1263, 179] on div "Last 7 days" at bounding box center [1296, 170] width 147 height 42
click at [1289, 384] on li "Last 12 months" at bounding box center [1309, 396] width 99 height 40
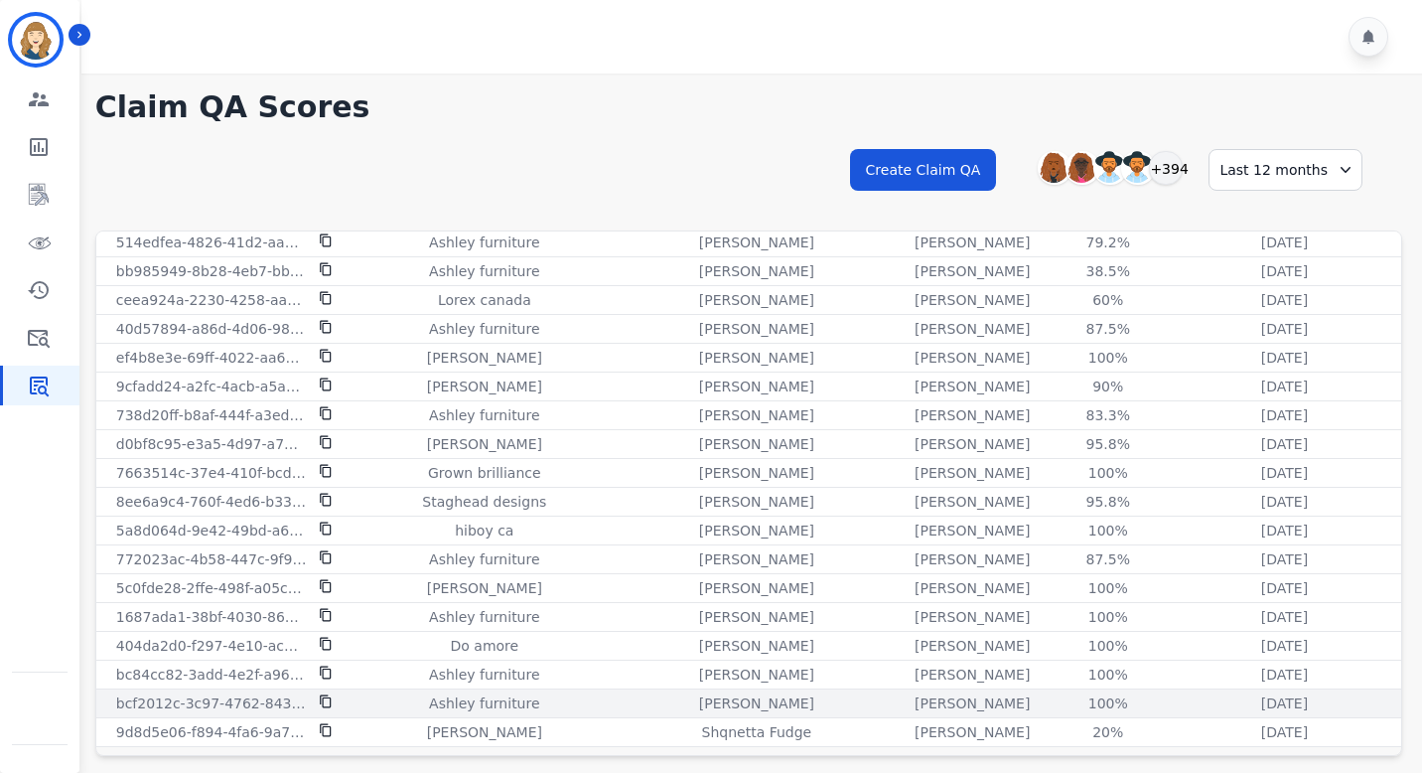
scroll to position [53, 0]
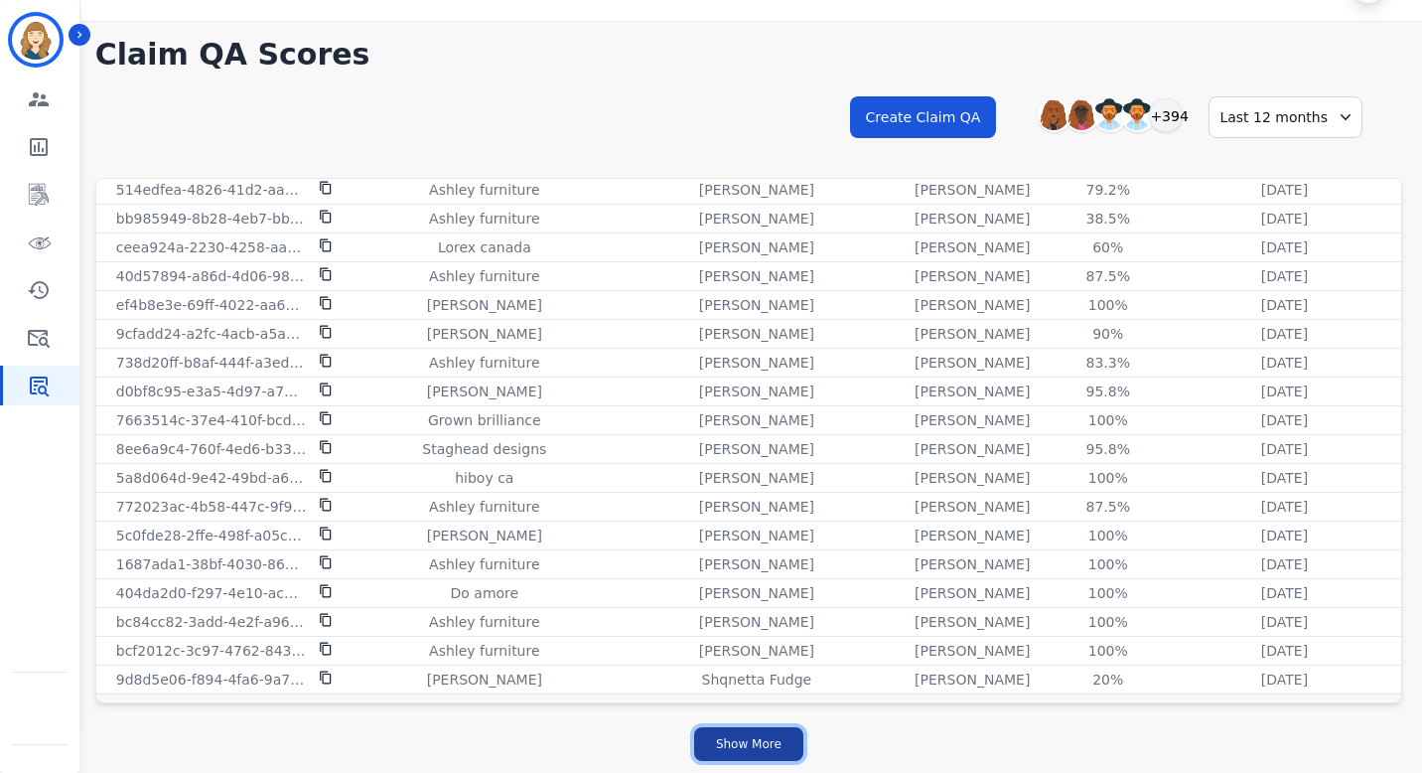
click at [774, 746] on button "Show More" at bounding box center [748, 744] width 109 height 34
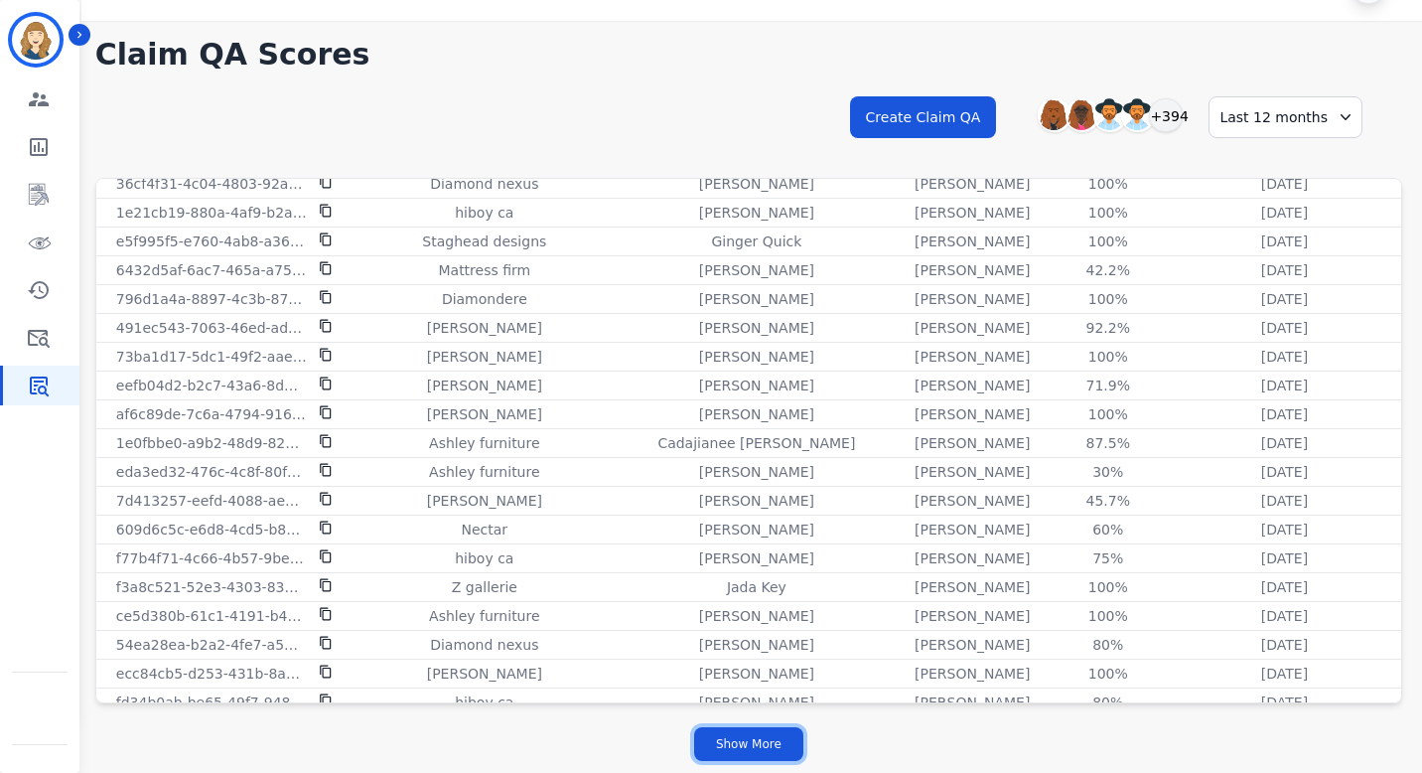
scroll to position [5268, 0]
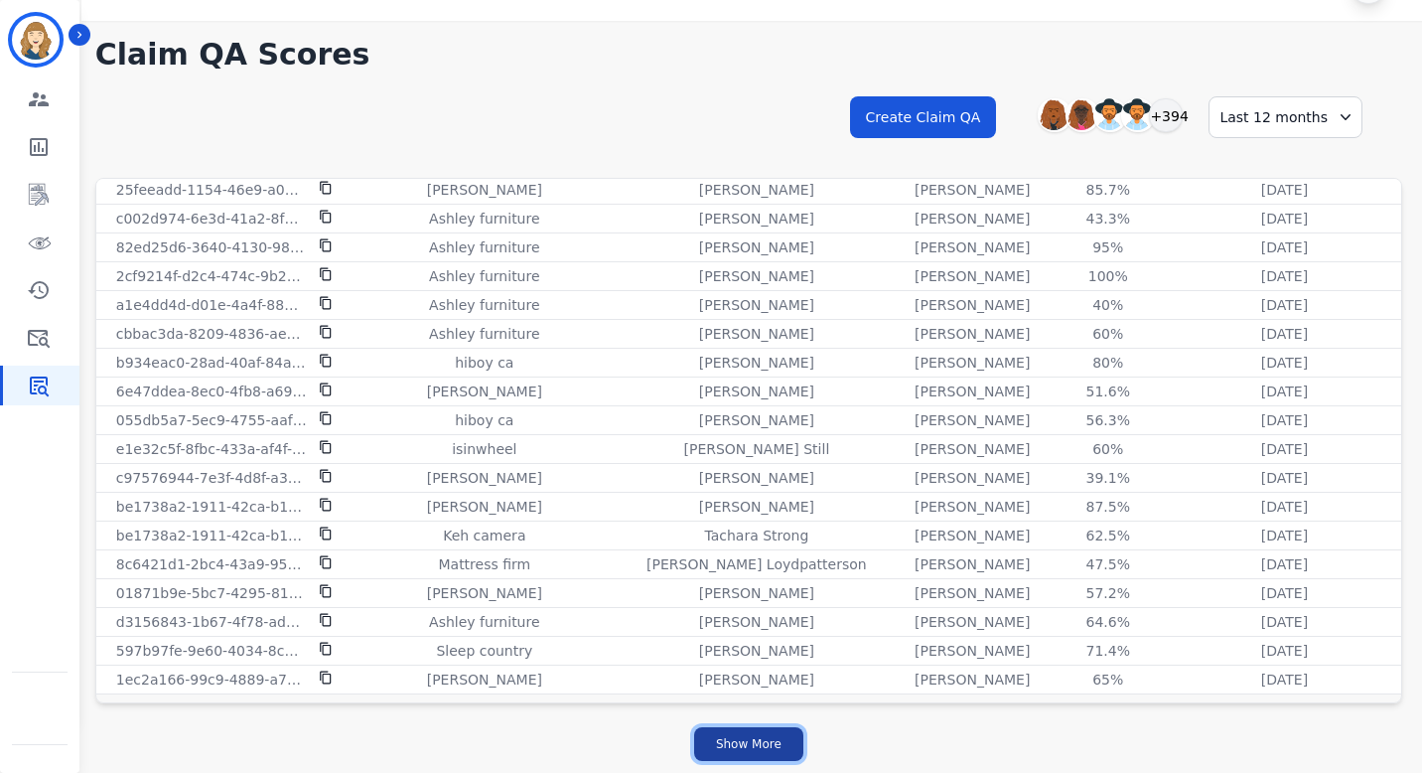
click at [737, 748] on button "Show More" at bounding box center [748, 744] width 109 height 34
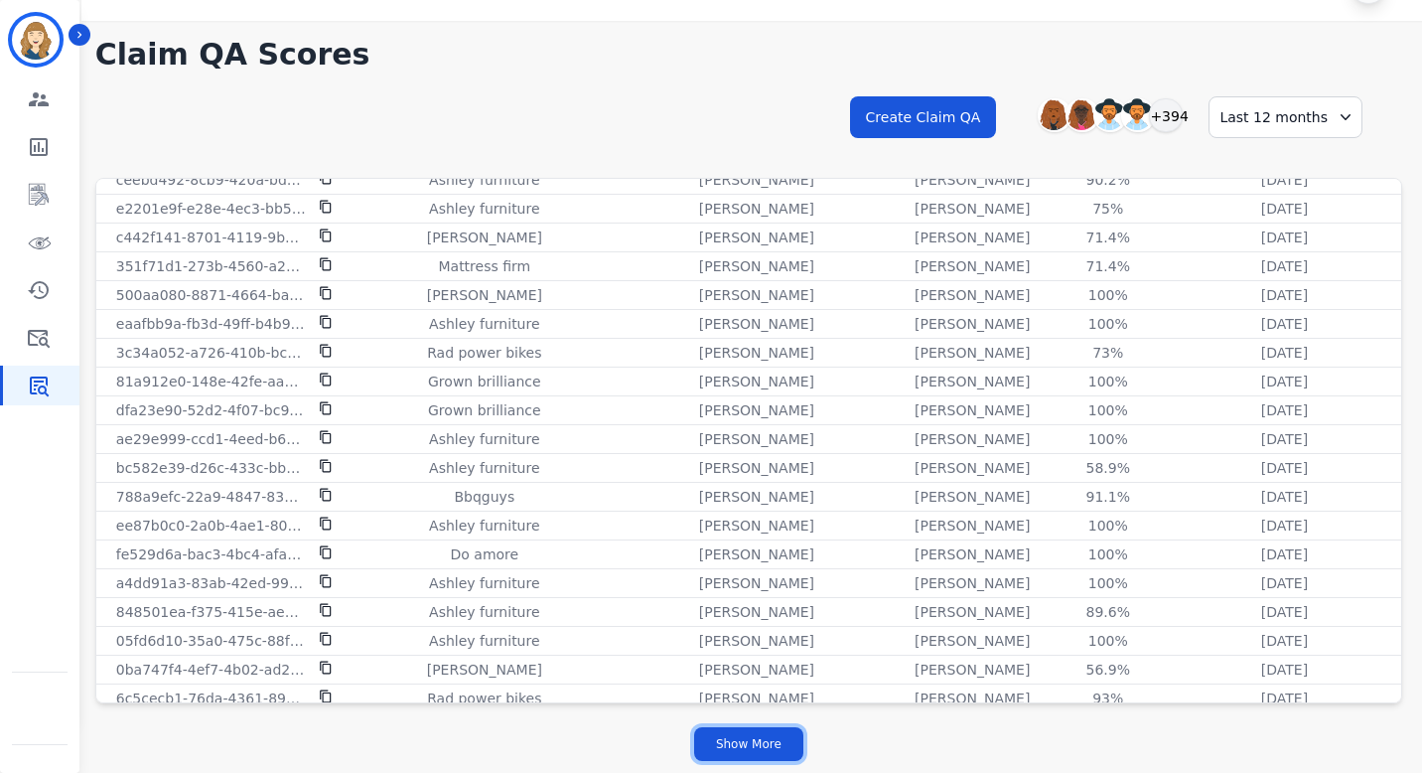
scroll to position [8148, 0]
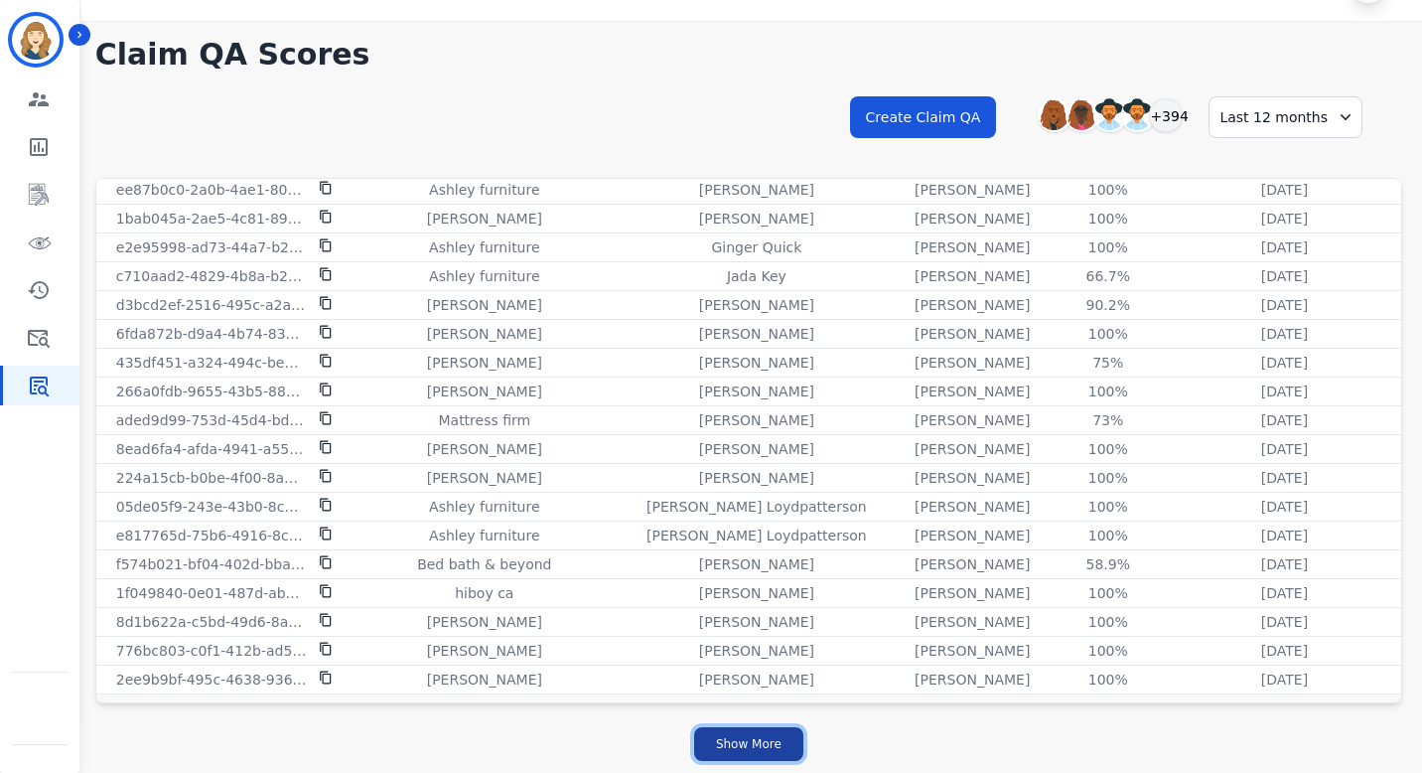
click at [752, 746] on button "Show More" at bounding box center [748, 744] width 109 height 34
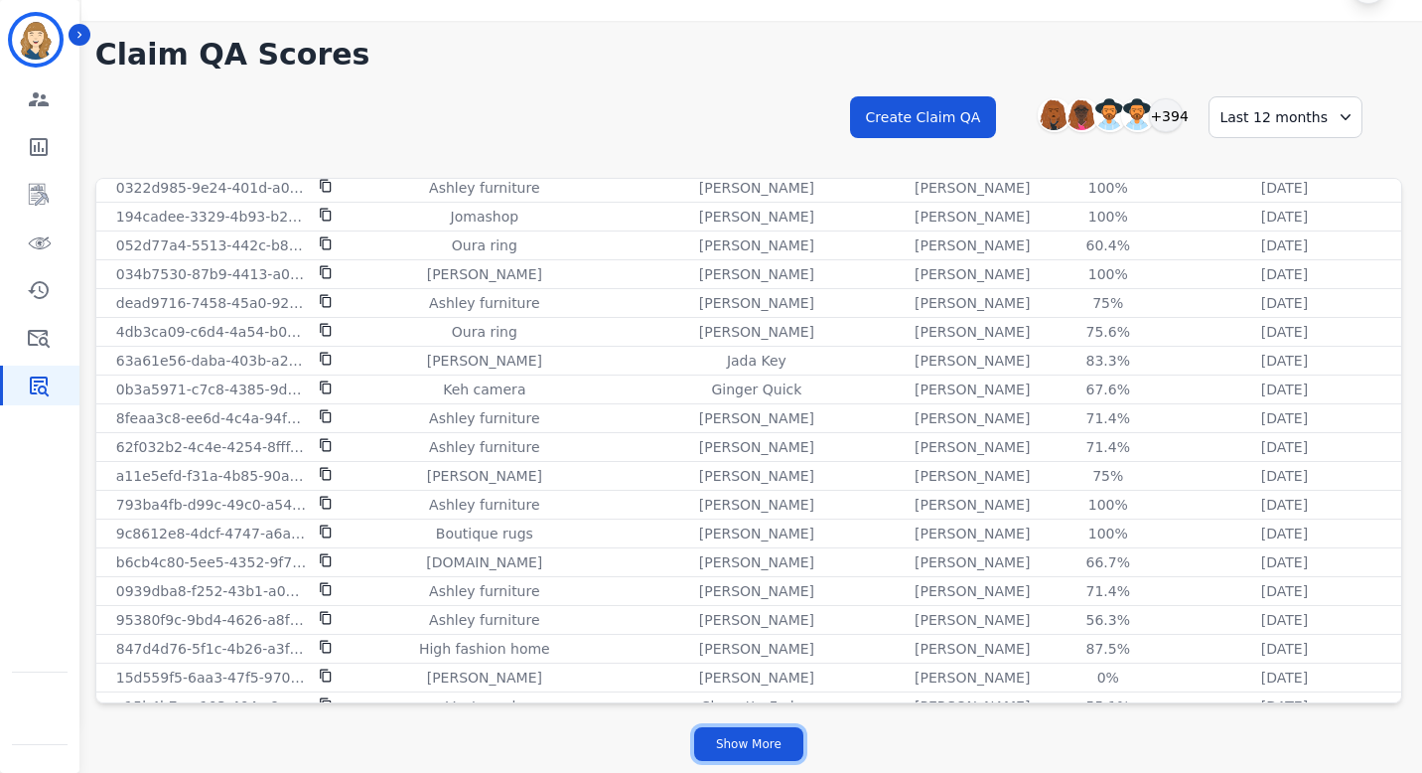
scroll to position [11028, 0]
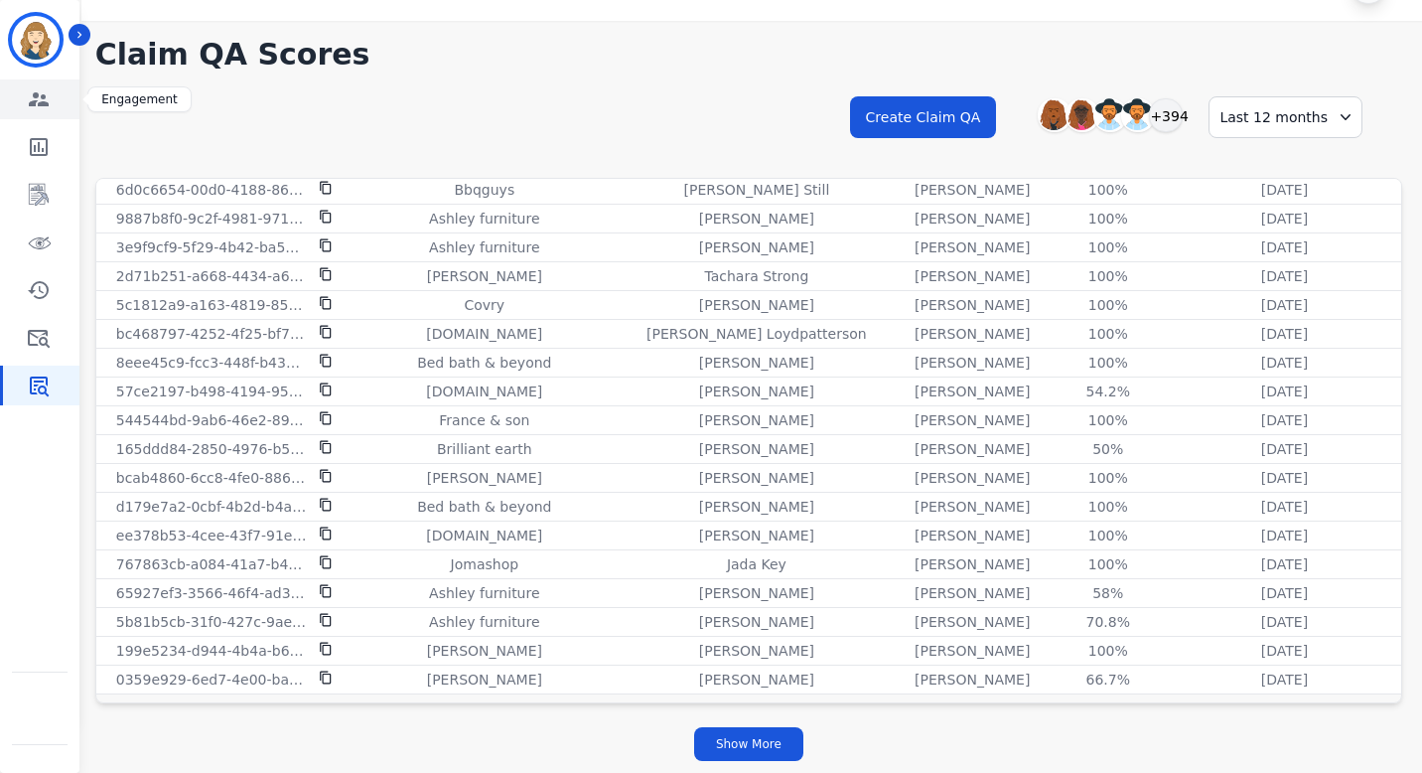
click at [30, 98] on icon "Sidebar" at bounding box center [39, 99] width 24 height 24
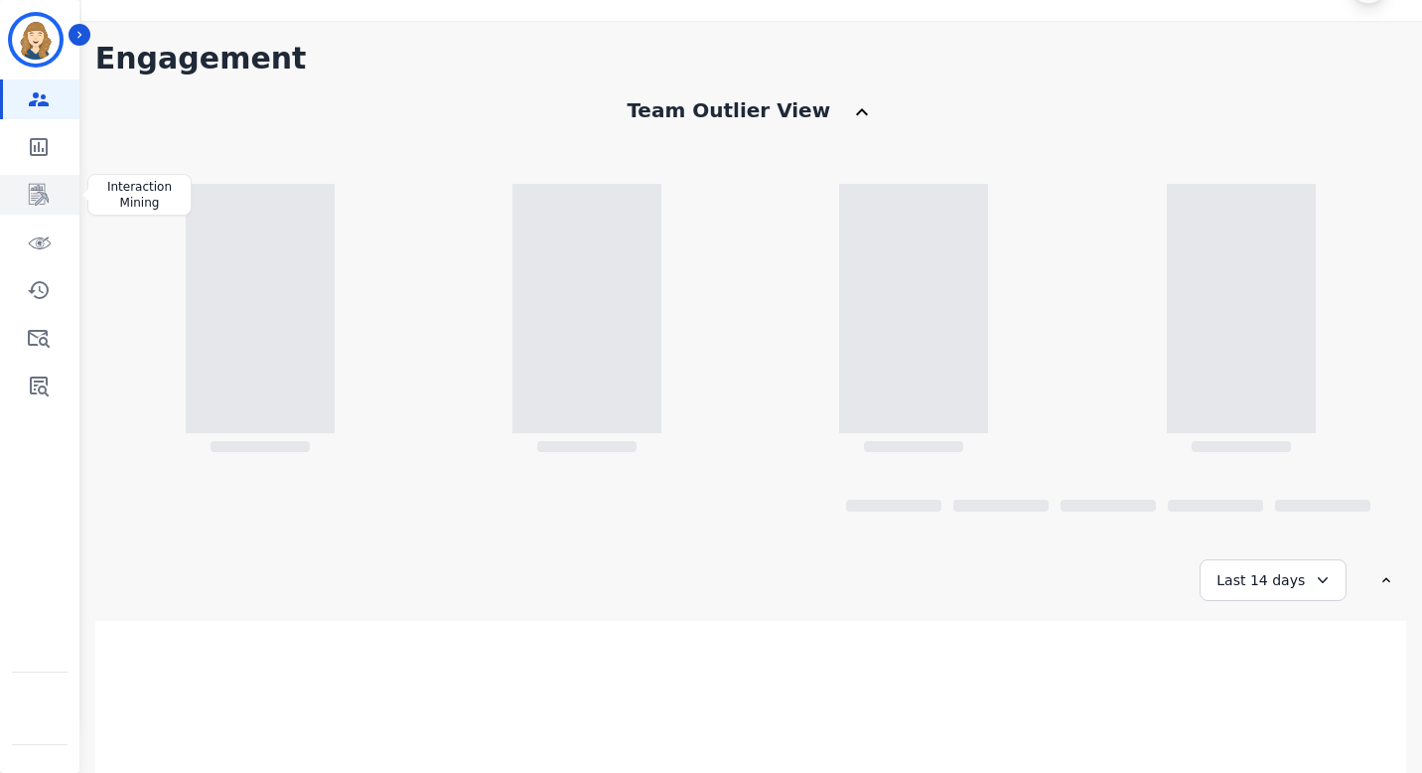
click at [44, 178] on link "Sidebar" at bounding box center [41, 195] width 76 height 40
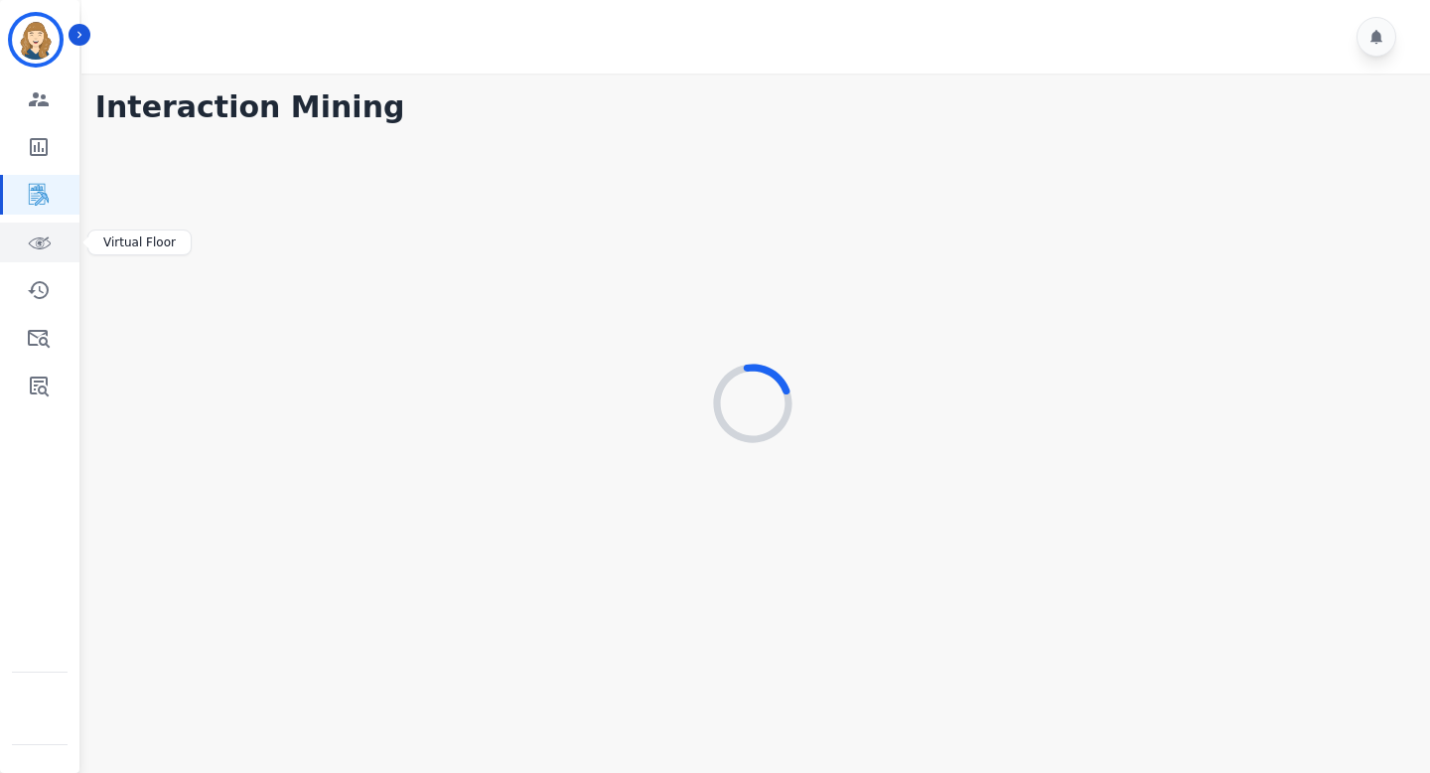
click at [36, 250] on icon "Sidebar" at bounding box center [39, 242] width 24 height 24
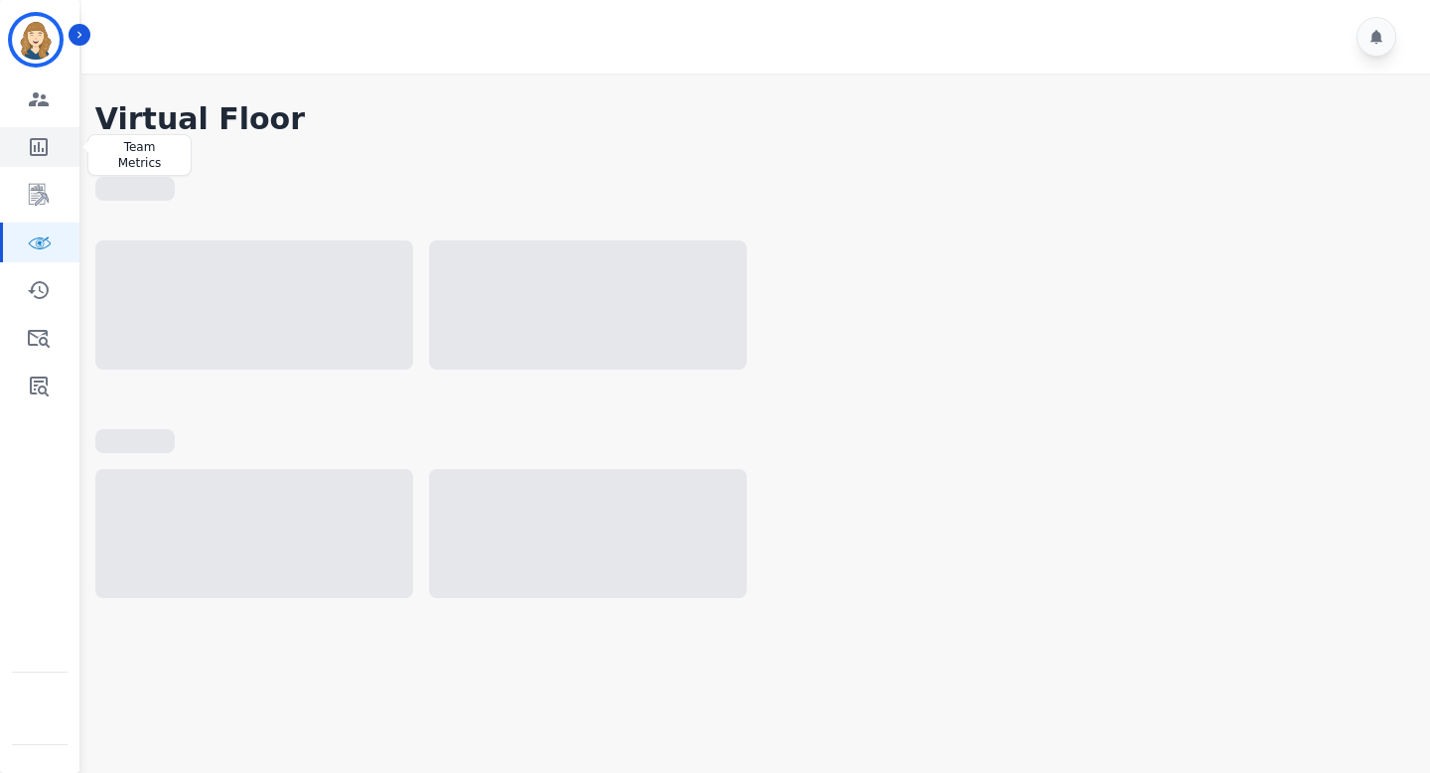
click at [32, 142] on icon "Sidebar" at bounding box center [39, 147] width 24 height 24
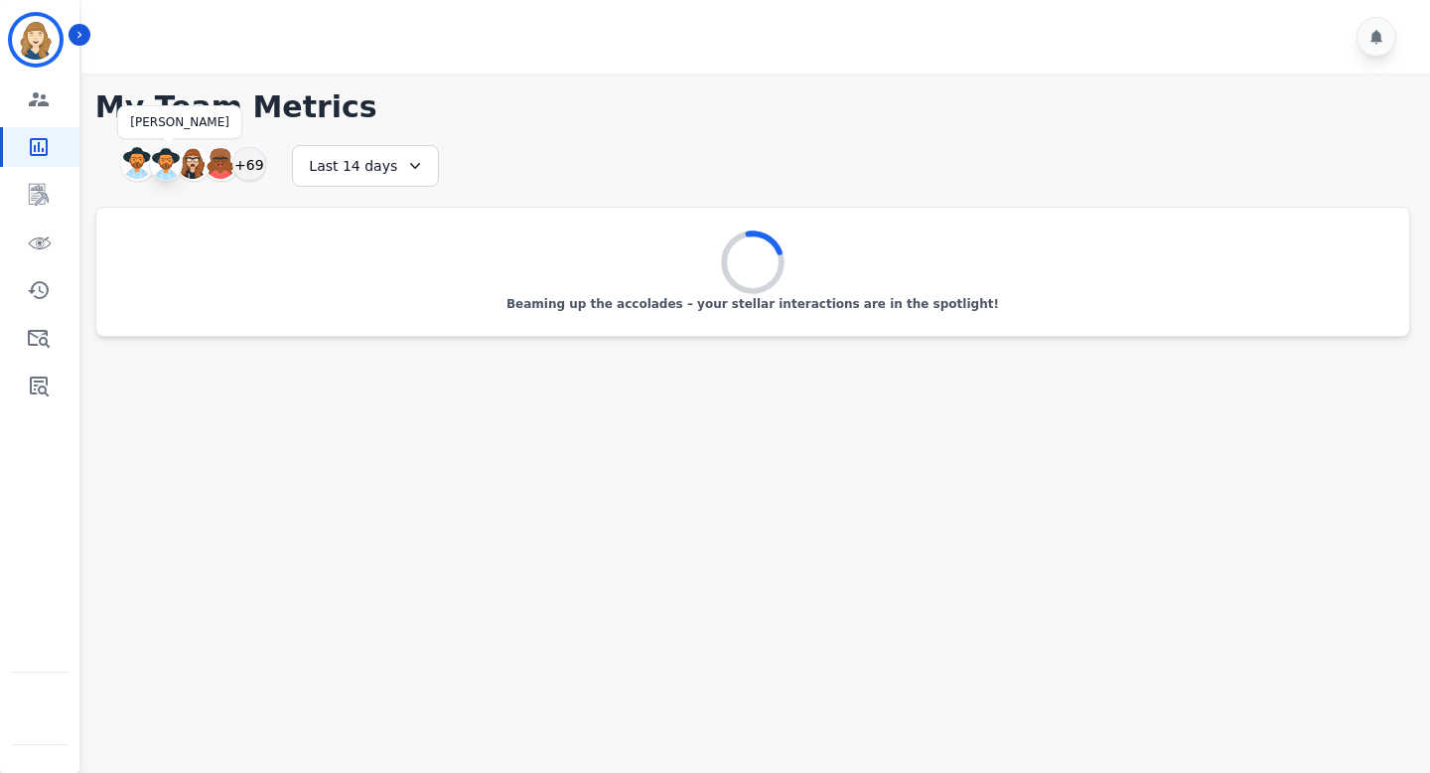
click at [174, 160] on img at bounding box center [166, 164] width 32 height 32
click at [146, 158] on img at bounding box center [138, 165] width 30 height 32
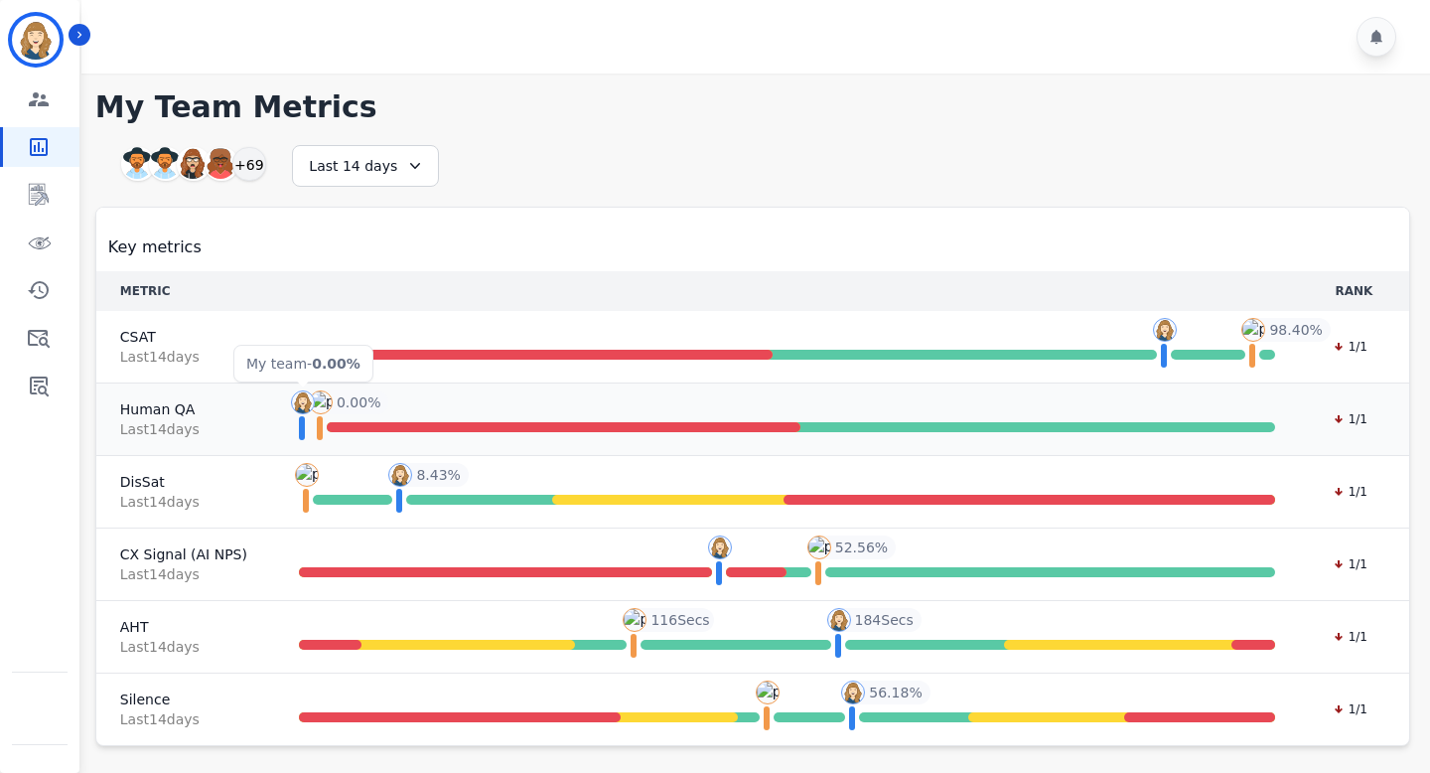
click at [294, 405] on img at bounding box center [303, 402] width 24 height 24
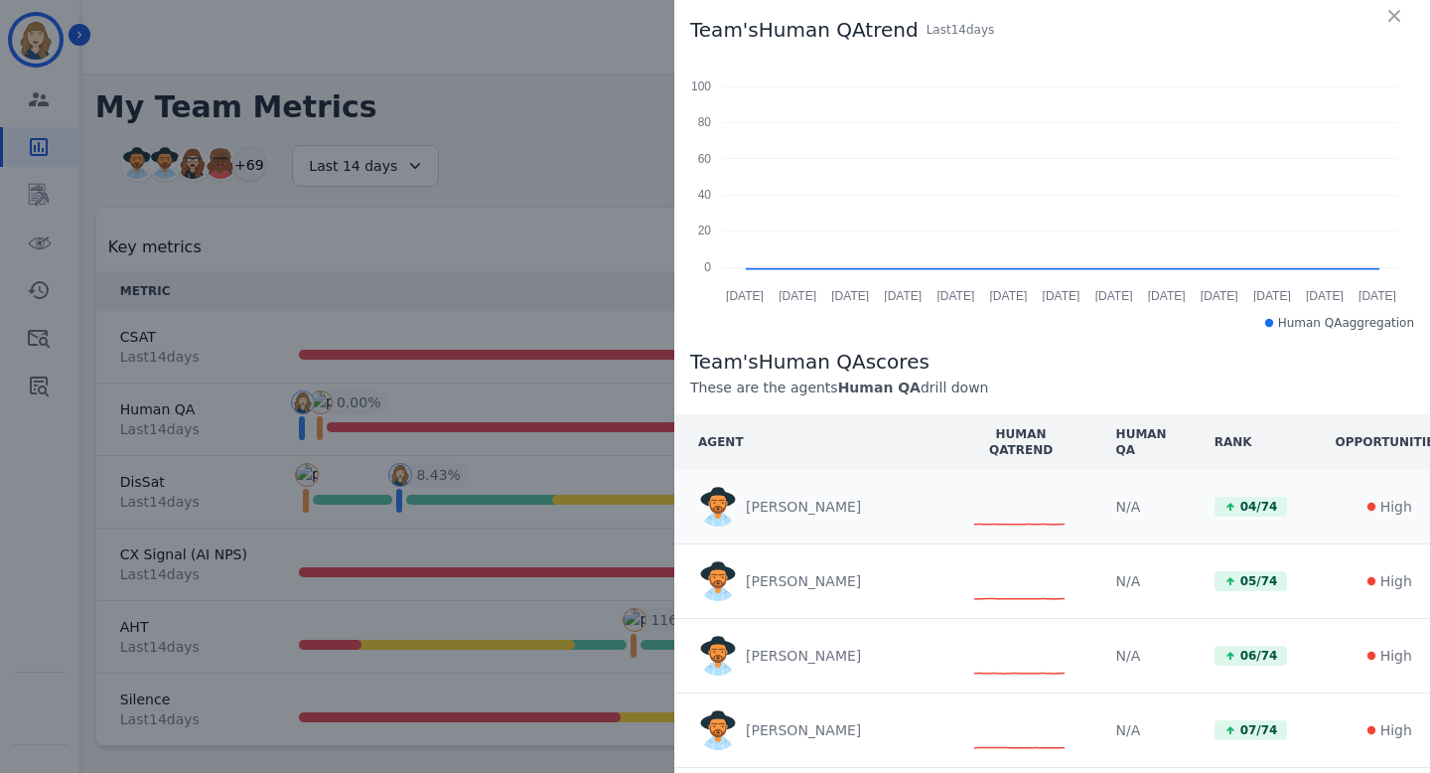
click at [1005, 509] on icon at bounding box center [1021, 507] width 94 height 42
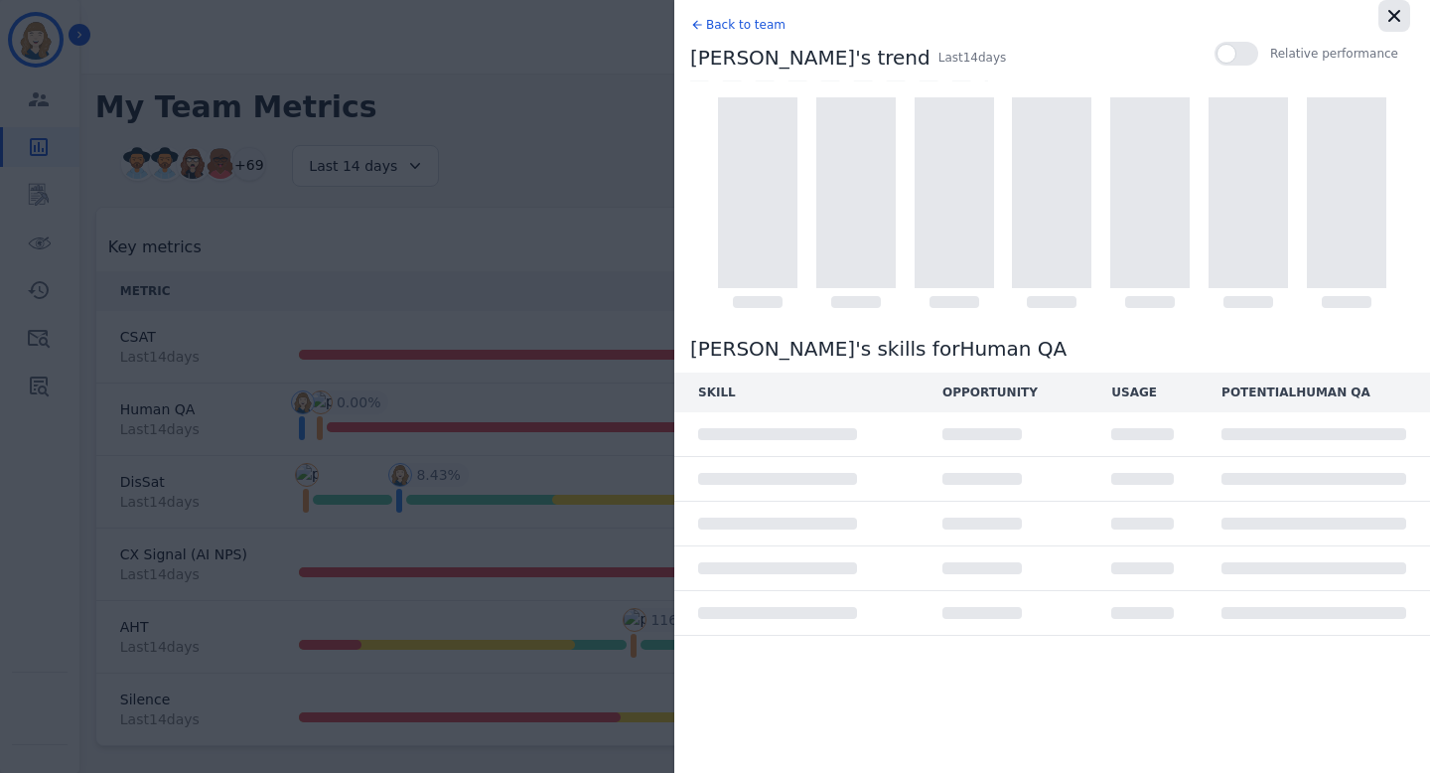
click at [1392, 9] on icon "button" at bounding box center [1394, 16] width 20 height 20
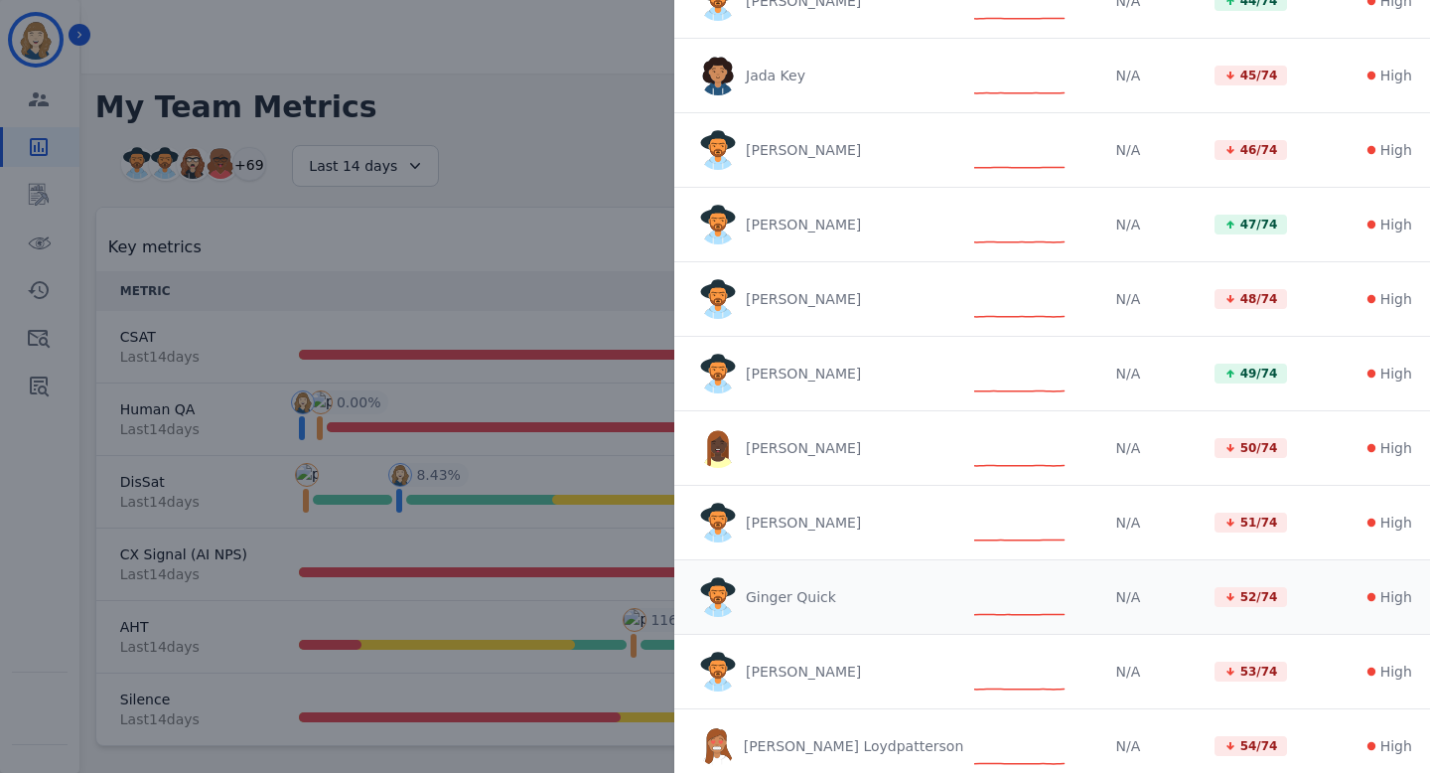
scroll to position [5209, 0]
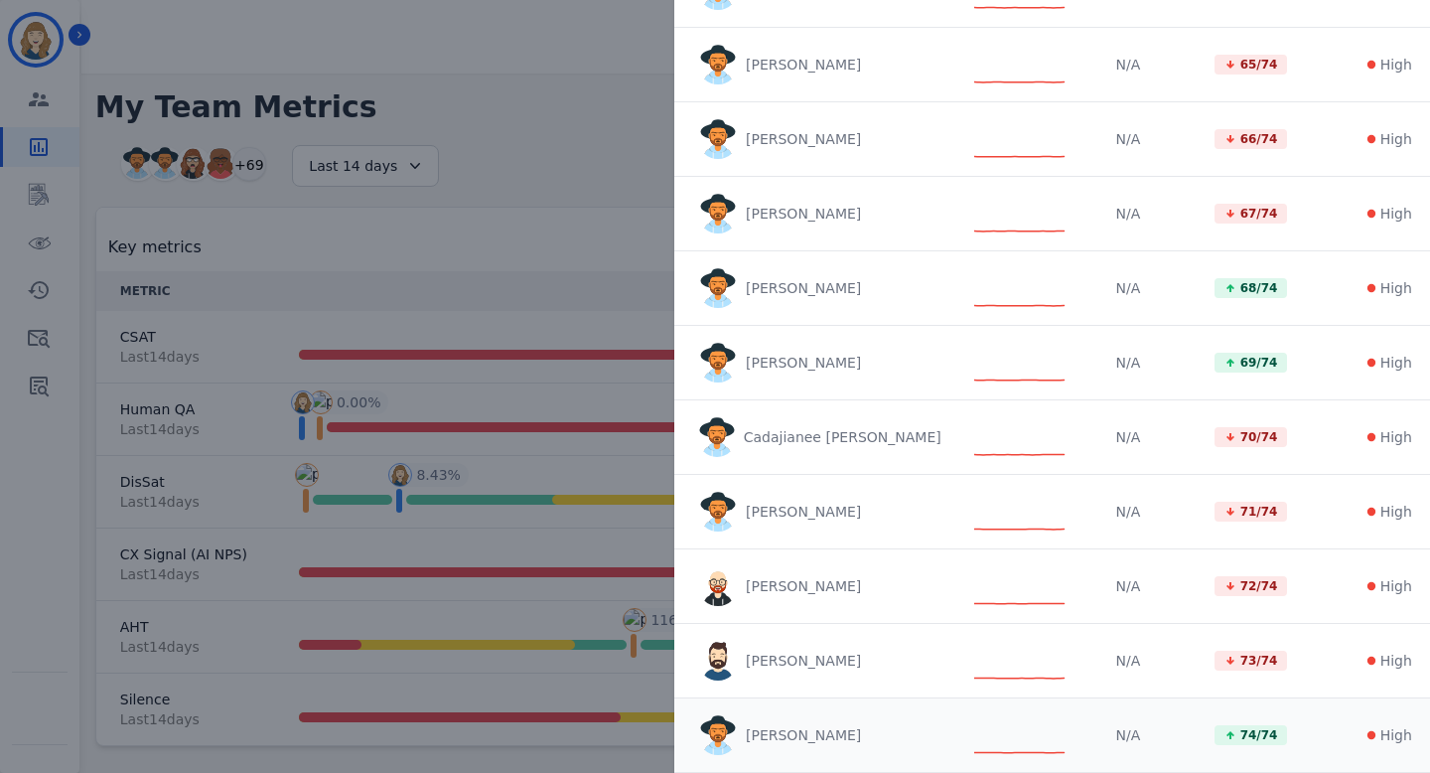
click at [1010, 734] on icon at bounding box center [1021, 735] width 94 height 42
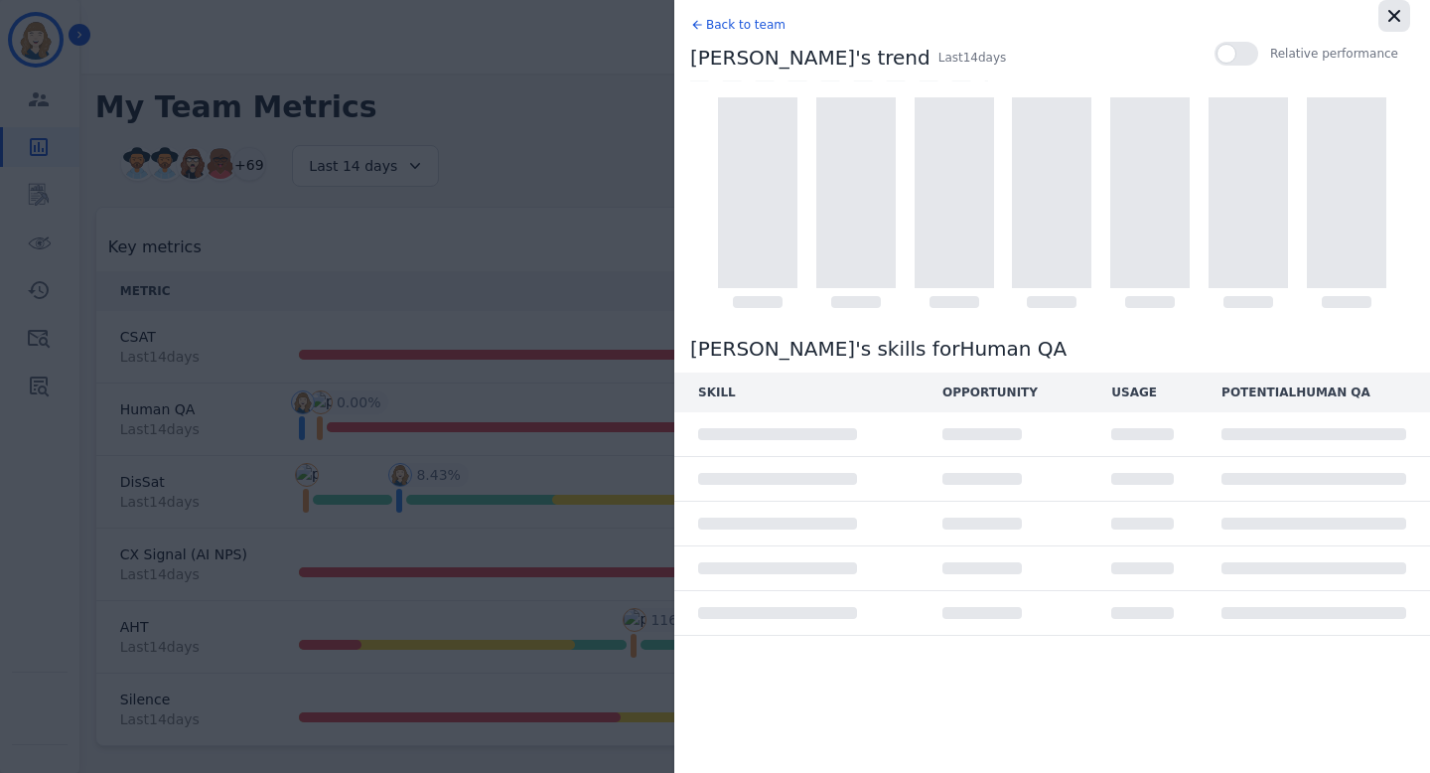
click at [1392, 10] on icon "button" at bounding box center [1394, 16] width 20 height 20
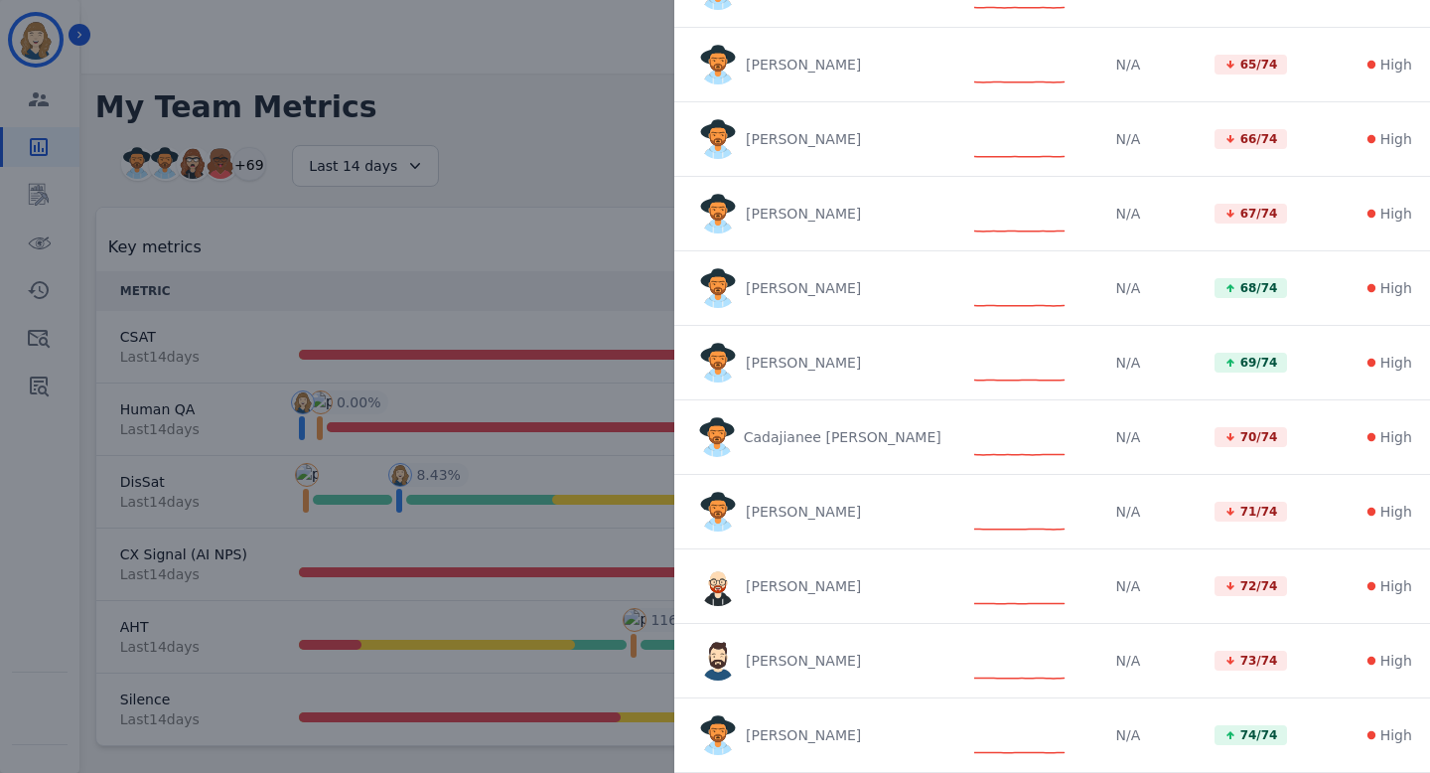
click at [554, 247] on div "Team's Human QA trend Last 14 day s Aug 8 Aug 9 Aug 10 Aug 11 Aug 12 Aug 13 Aug…" at bounding box center [715, 386] width 1430 height 773
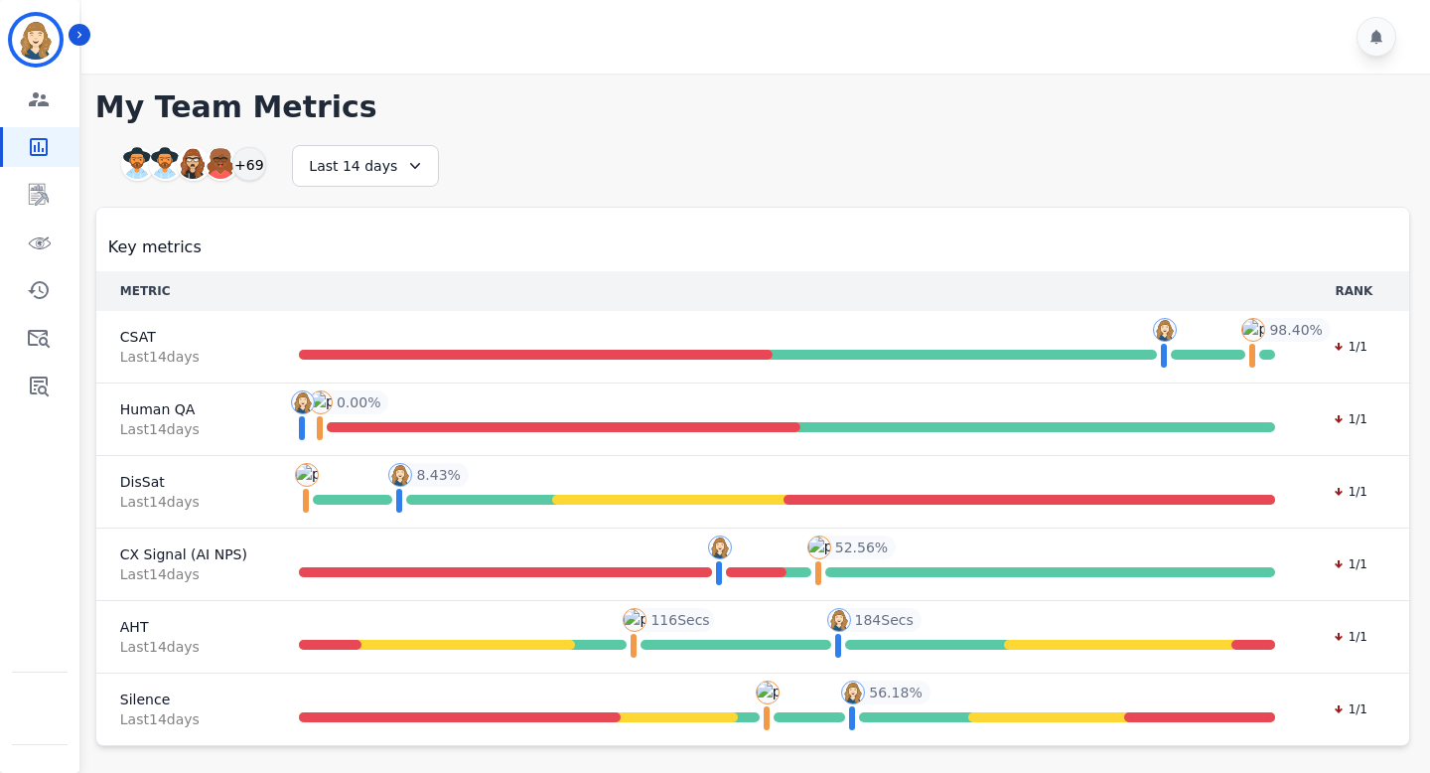
click at [554, 247] on div "Key metrics" at bounding box center [752, 239] width 1289 height 40
click at [391, 173] on div "Last 14 days" at bounding box center [365, 166] width 147 height 42
click at [389, 384] on li "Last 12 months" at bounding box center [378, 392] width 99 height 40
click at [304, 398] on img at bounding box center [303, 402] width 24 height 24
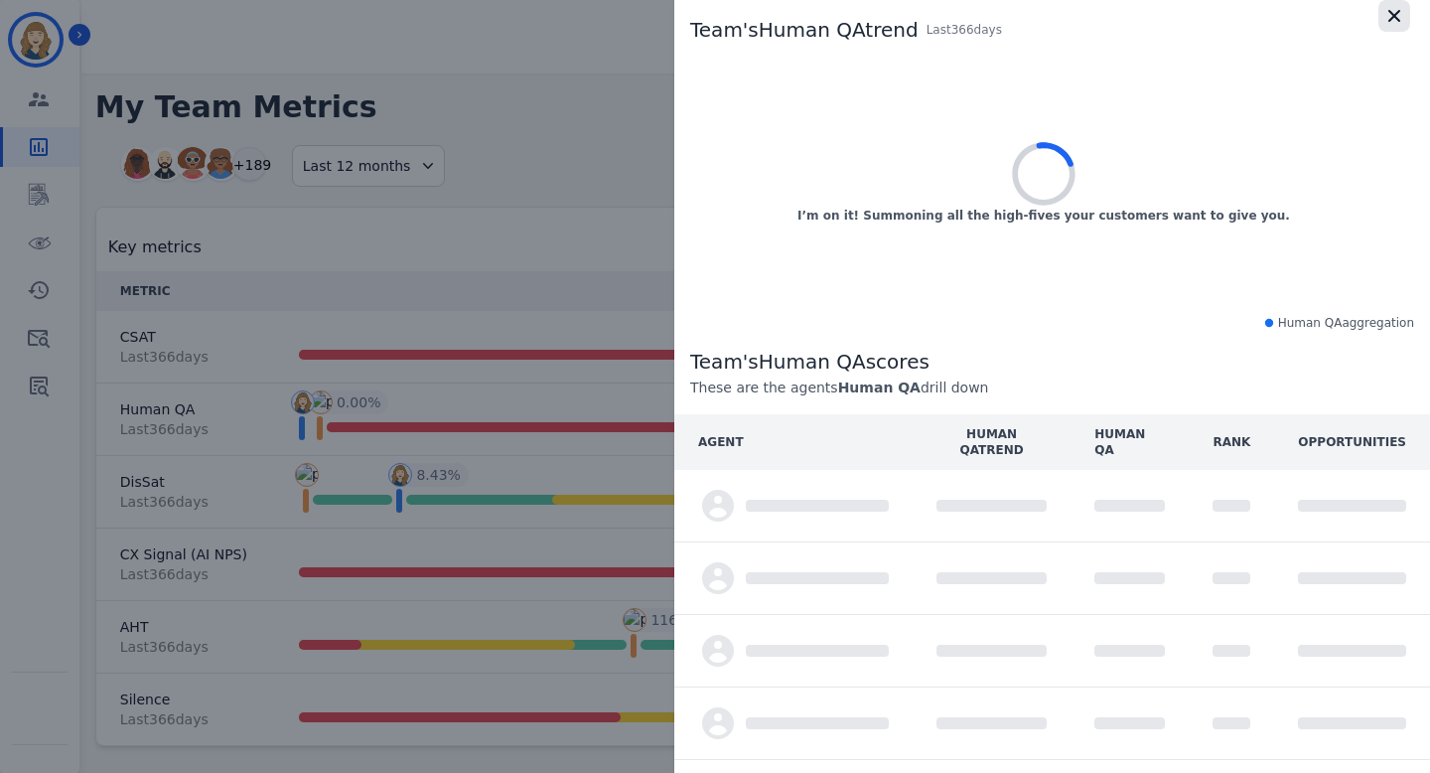
click at [1384, 12] on icon "button" at bounding box center [1394, 16] width 20 height 20
